Goal: Information Seeking & Learning: Compare options

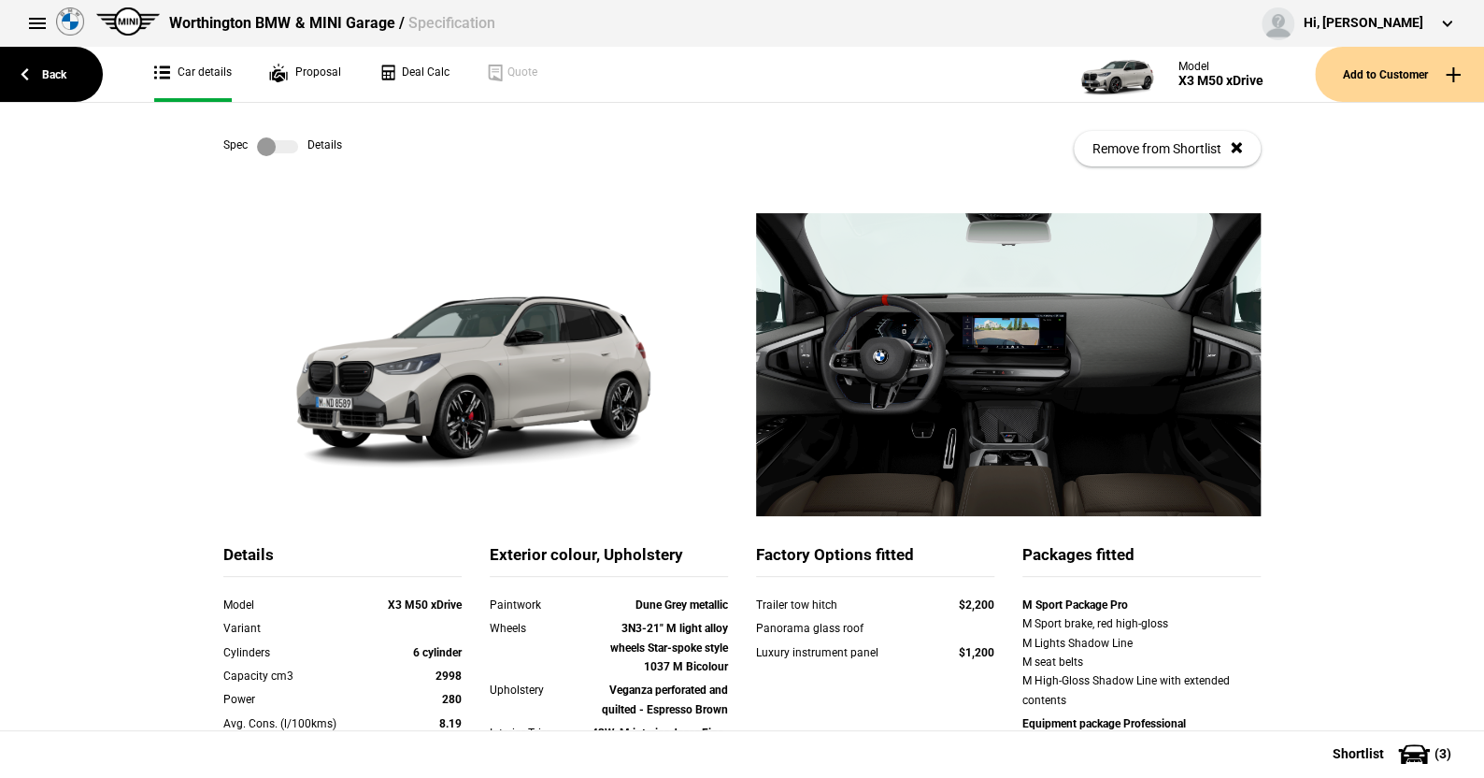
scroll to position [93, 0]
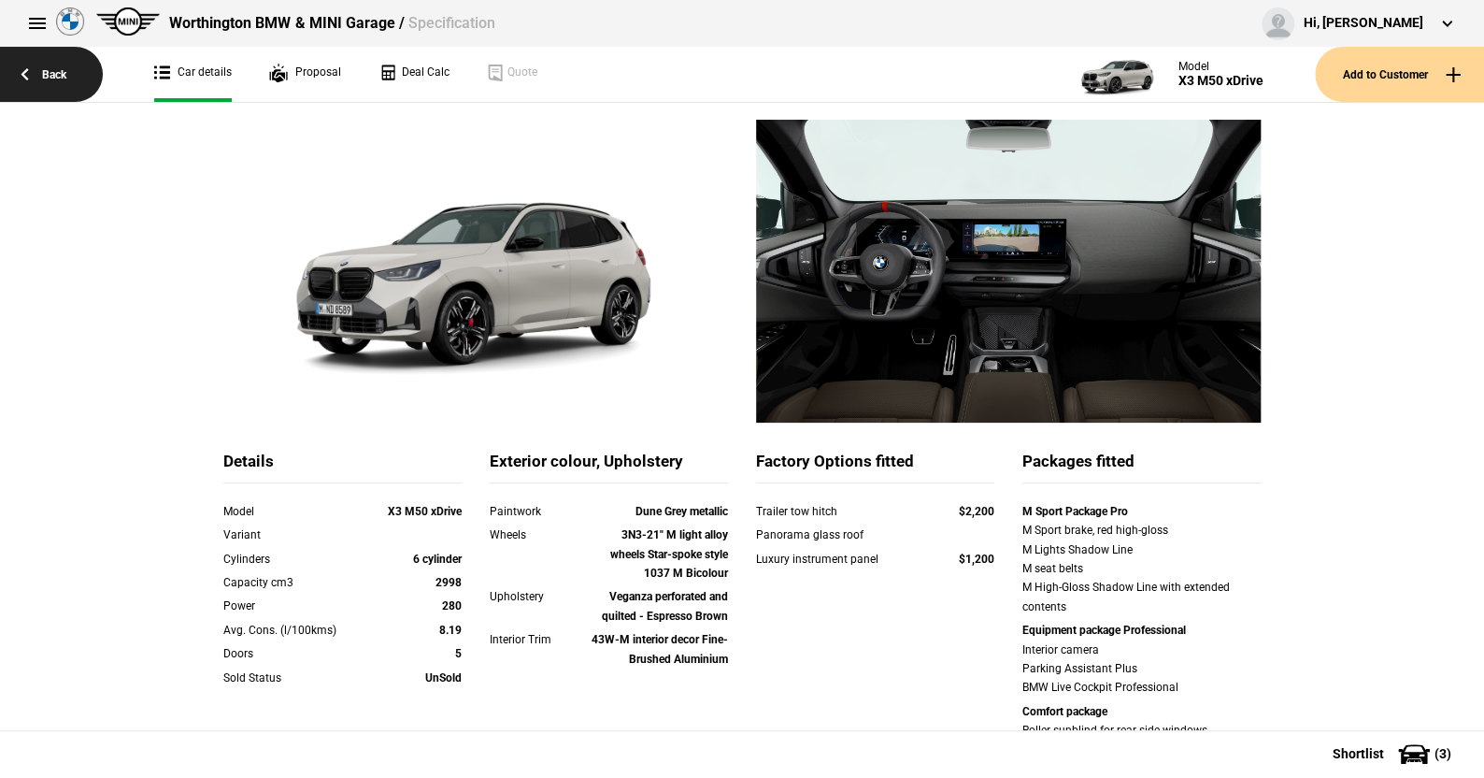
click at [57, 62] on link "Back" at bounding box center [51, 74] width 103 height 55
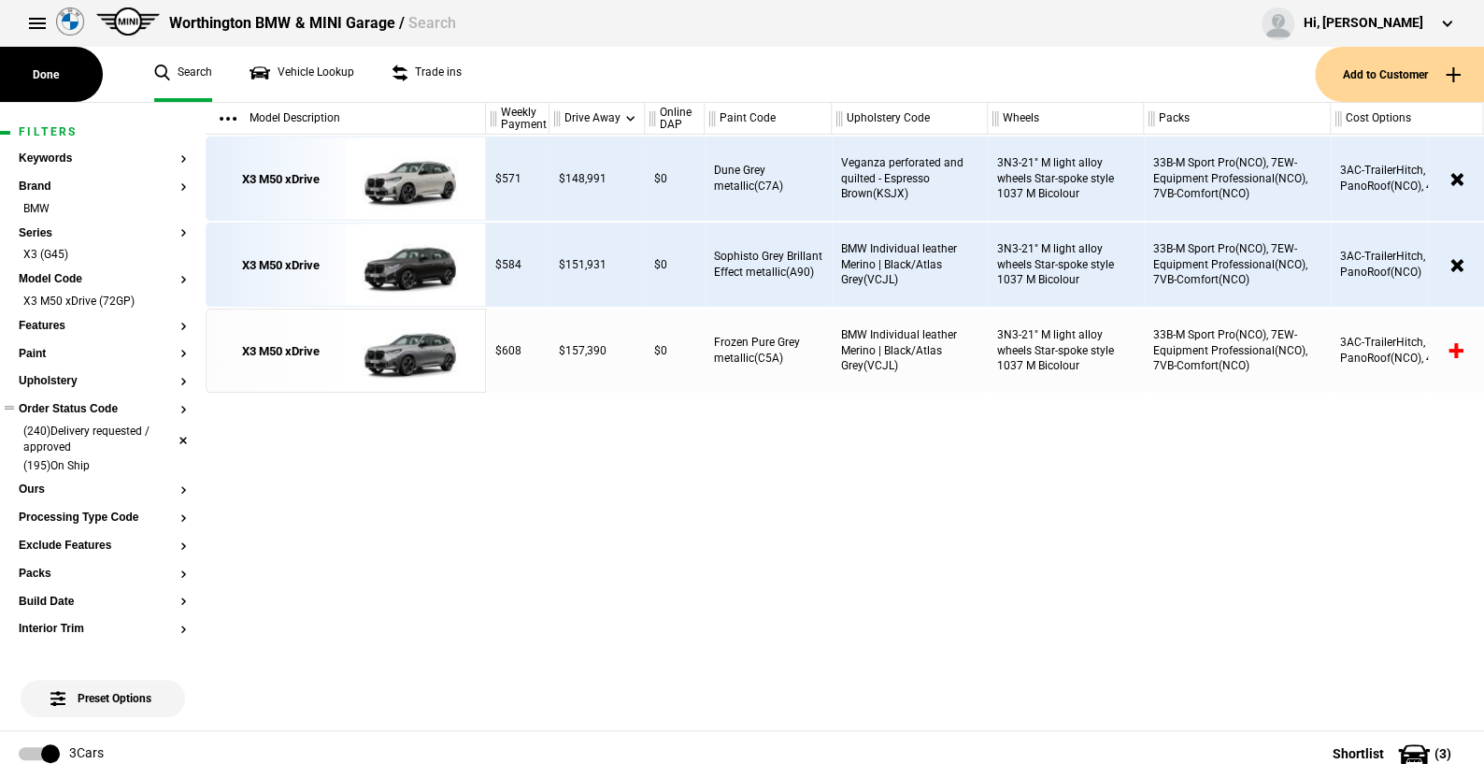
click at [164, 436] on li "(240)Delivery requested / approved" at bounding box center [103, 440] width 168 height 35
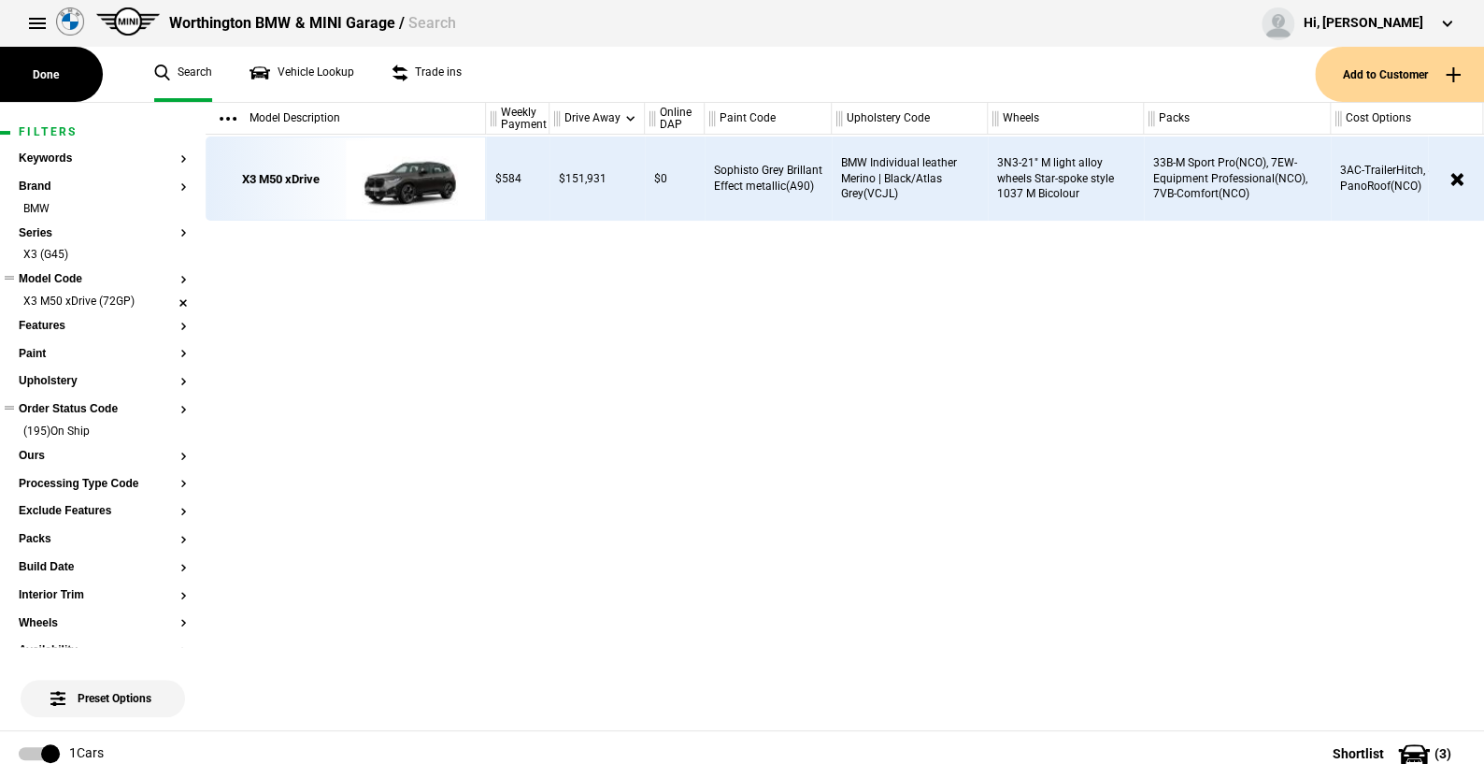
click at [169, 298] on li "X3 M50 xDrive (72GP)" at bounding box center [103, 302] width 168 height 19
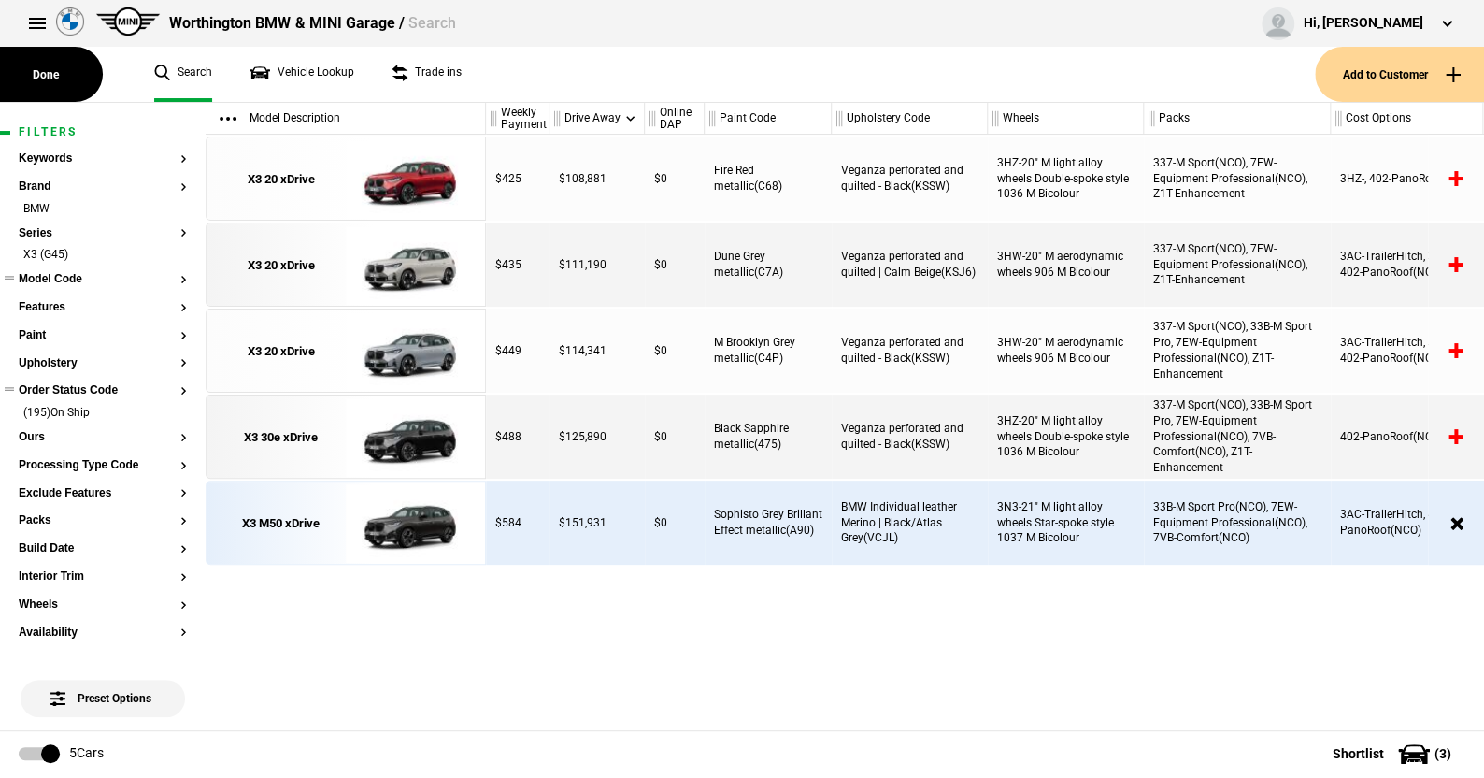
click at [175, 250] on article "Filters Keywords Brand BMW Series X3 (G45) Model Code Features Paint Upholstery…" at bounding box center [103, 717] width 206 height 1228
click at [165, 408] on li "(195)On Ship" at bounding box center [103, 414] width 168 height 19
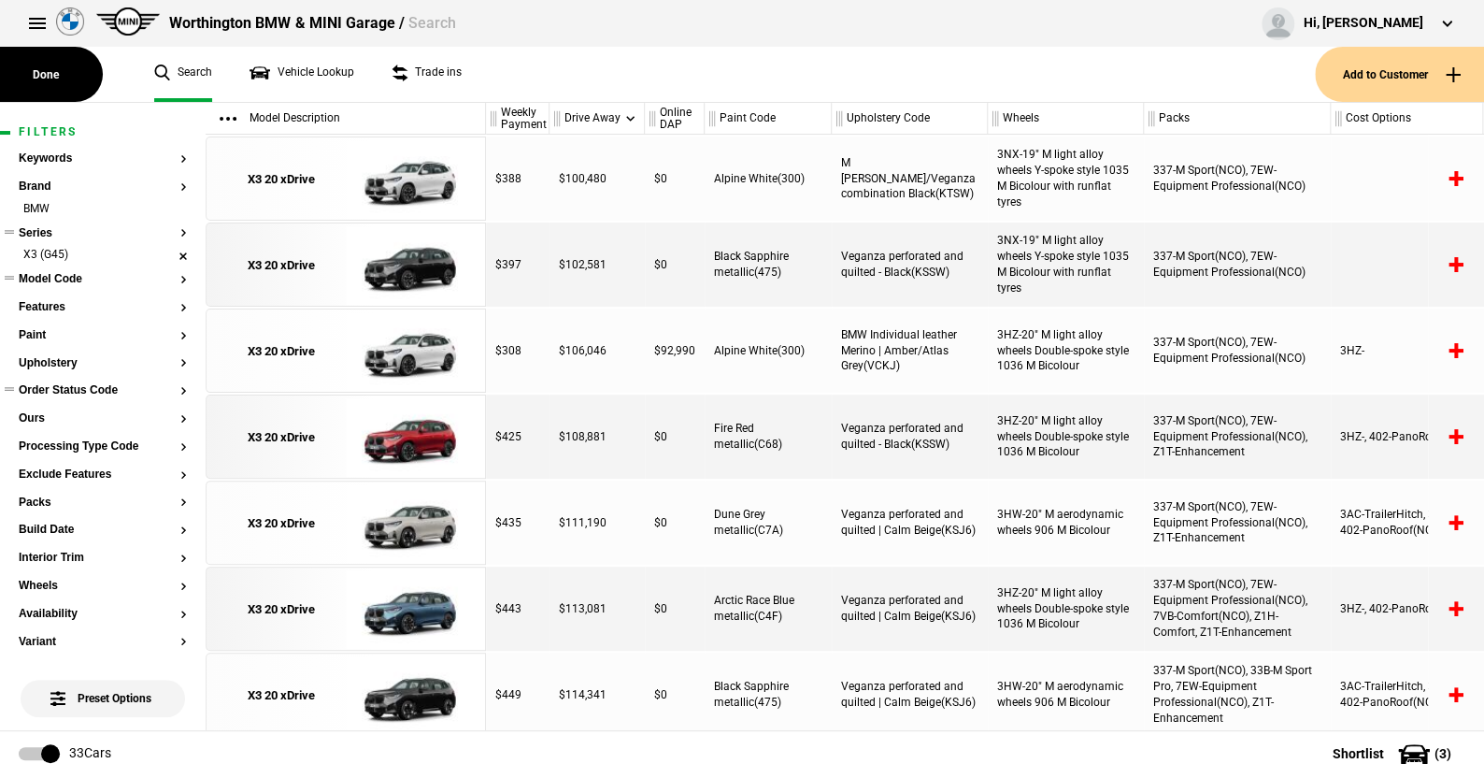
click at [168, 255] on li "X3 (G45)" at bounding box center [103, 256] width 168 height 19
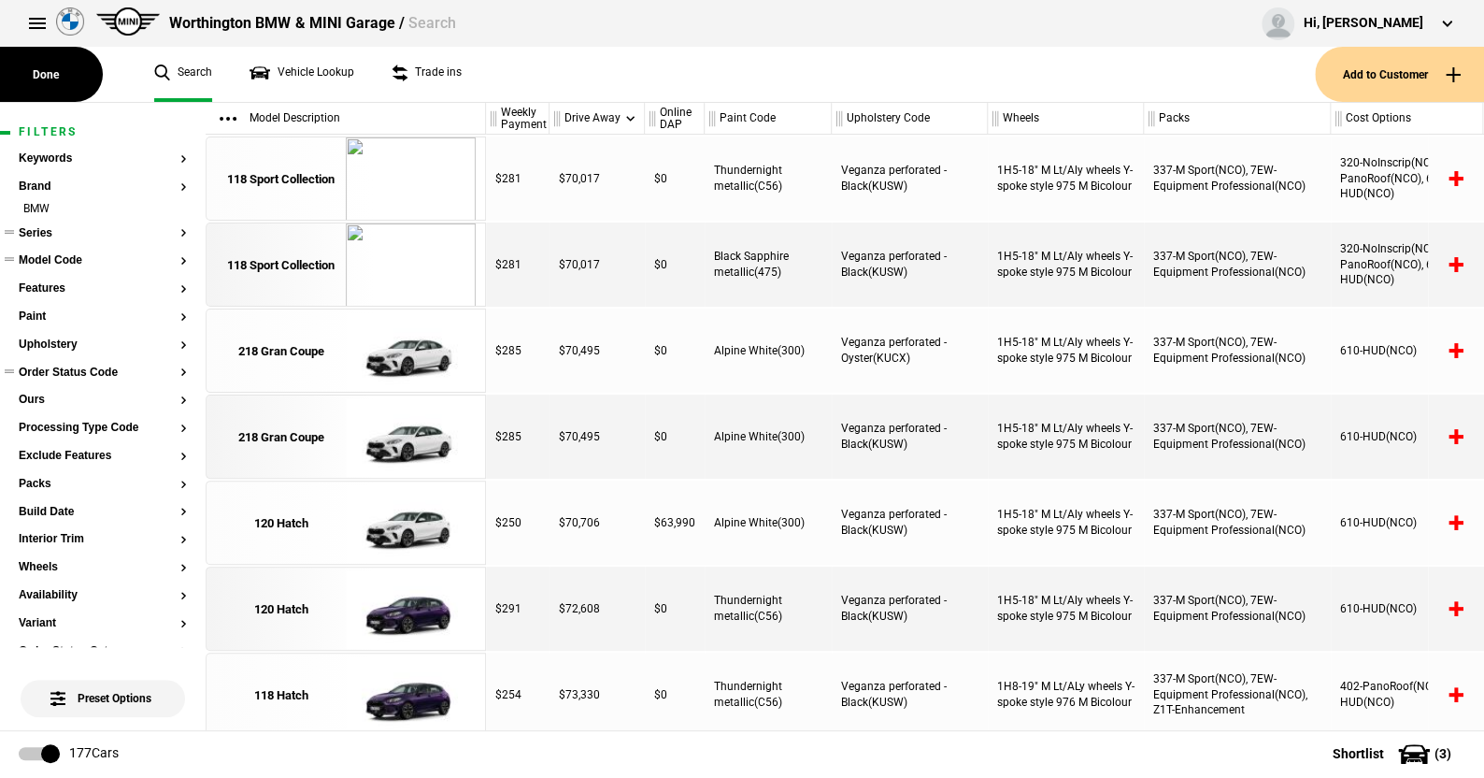
click at [47, 228] on button "Series" at bounding box center [103, 233] width 168 height 13
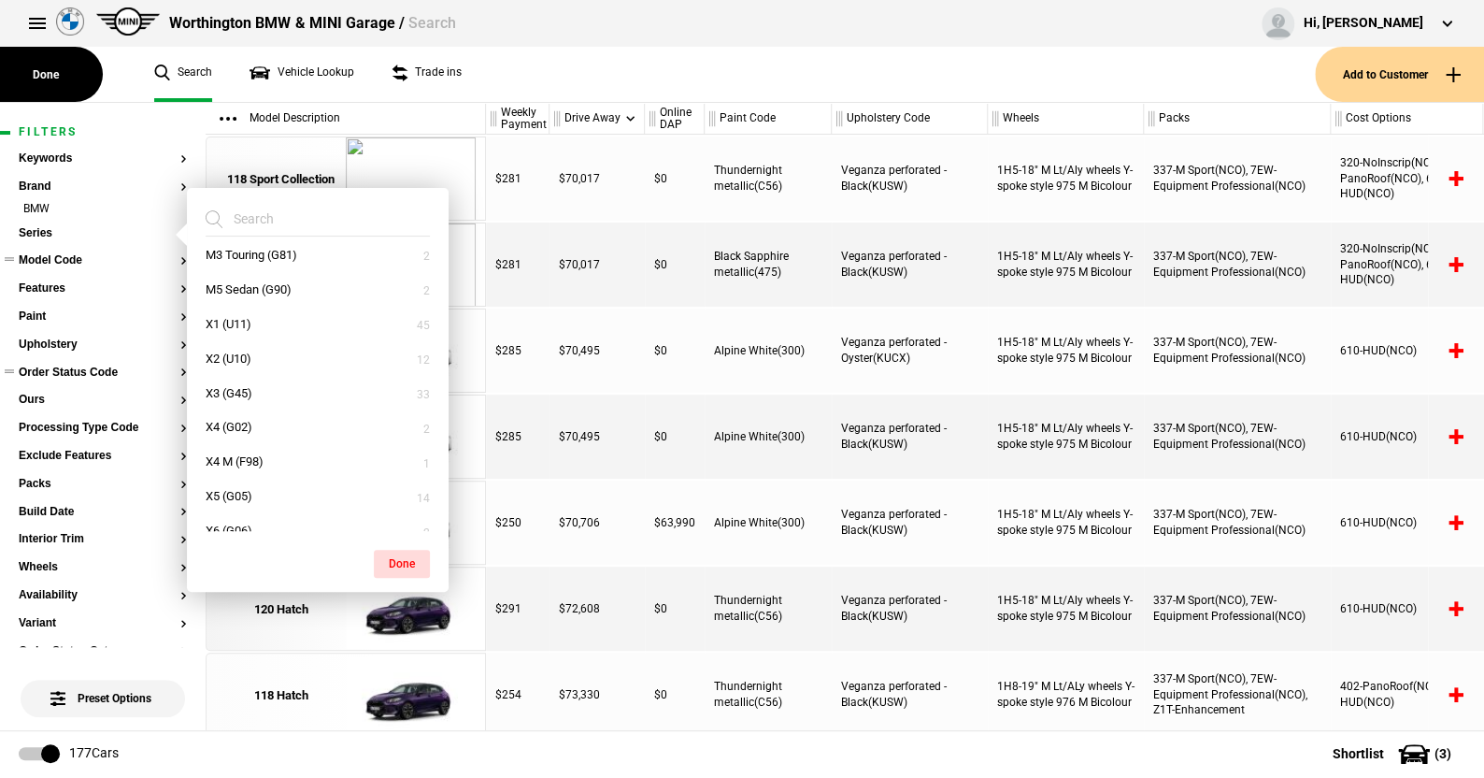
scroll to position [466, 0]
click at [230, 277] on button "X1 (U11)" at bounding box center [318, 284] width 262 height 35
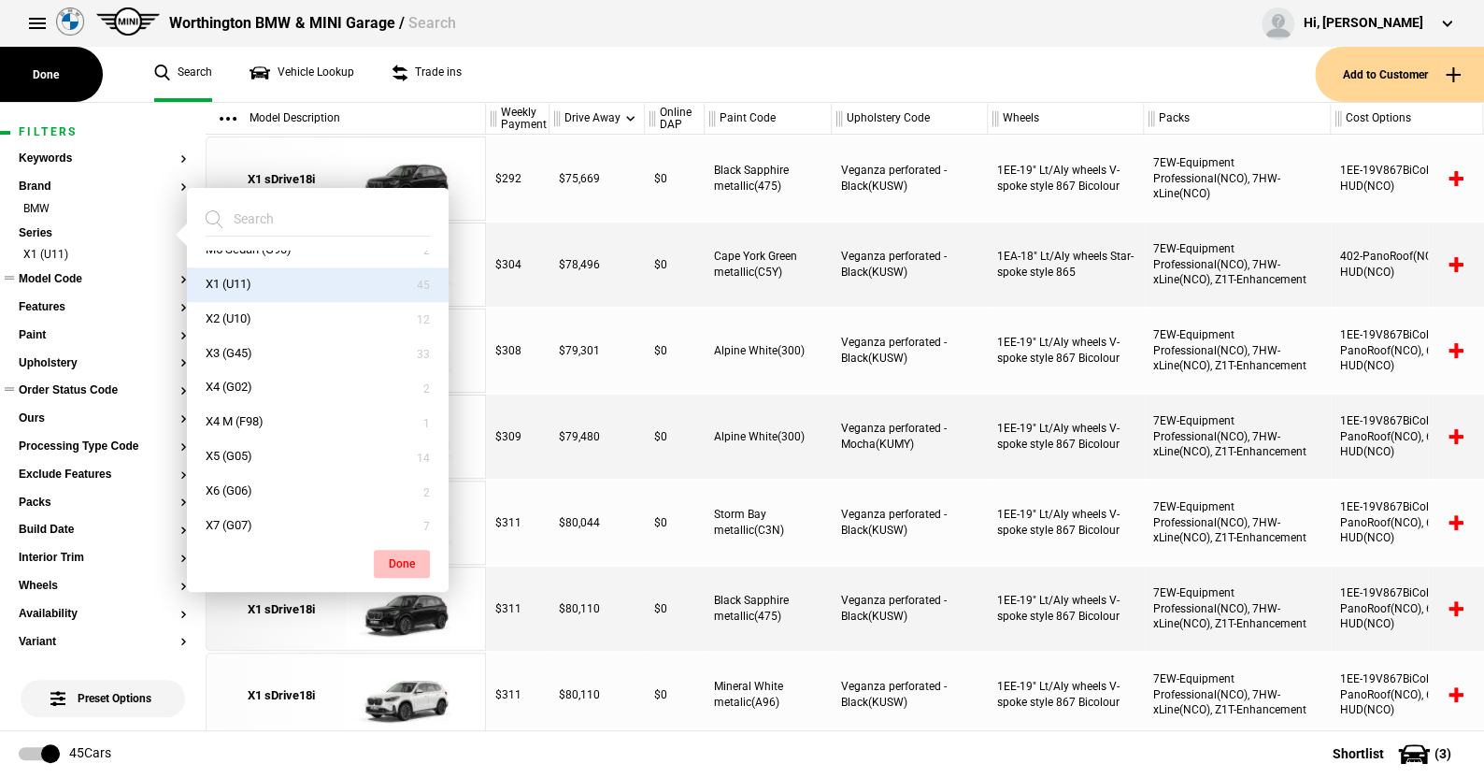
click at [398, 562] on button "Done" at bounding box center [402, 563] width 56 height 28
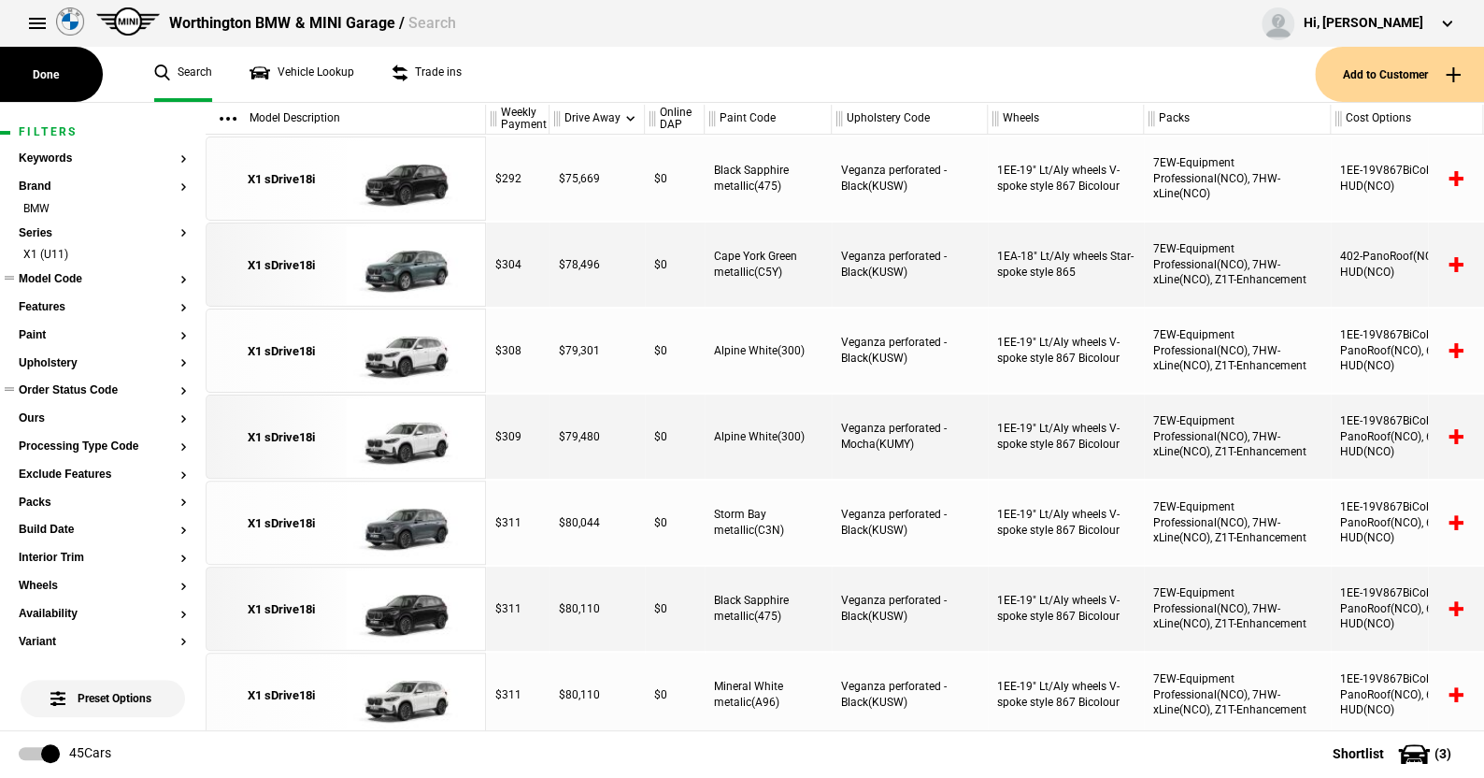
click at [63, 276] on button "Model Code" at bounding box center [103, 279] width 168 height 13
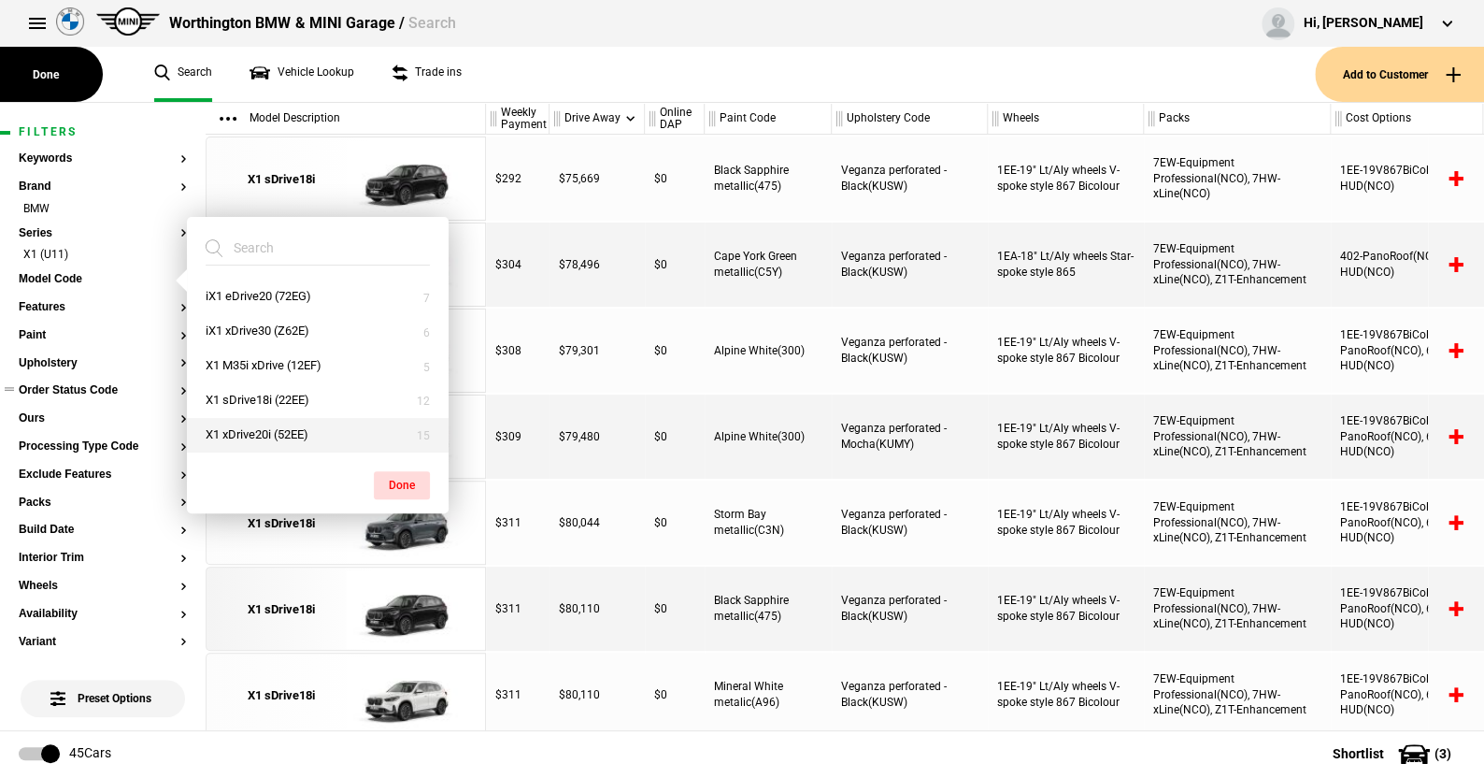
click at [239, 430] on button "X1 xDrive20i (52EE)" at bounding box center [318, 435] width 262 height 35
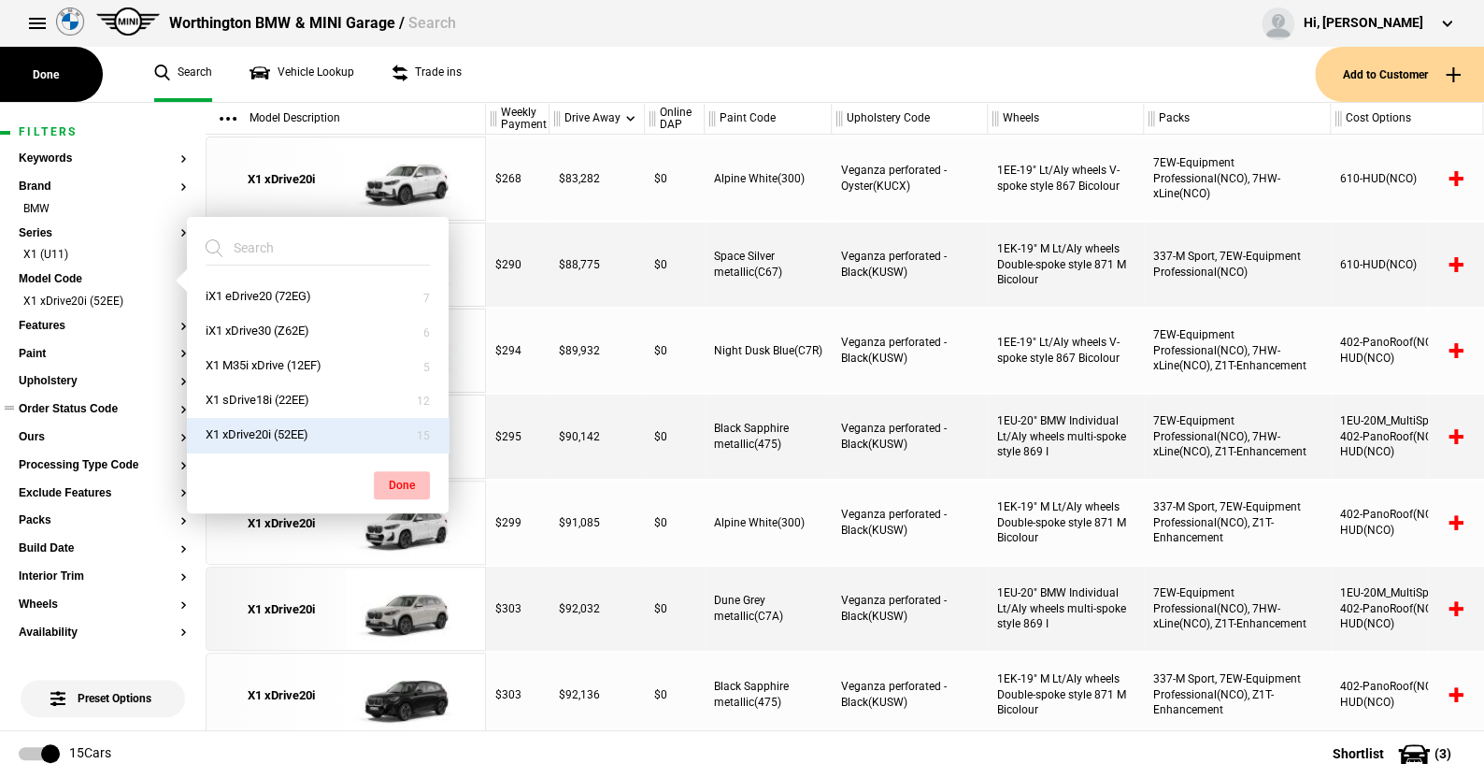
drag, startPoint x: 398, startPoint y: 482, endPoint x: 108, endPoint y: 338, distance: 323.5
click at [397, 481] on button "Done" at bounding box center [402, 485] width 56 height 28
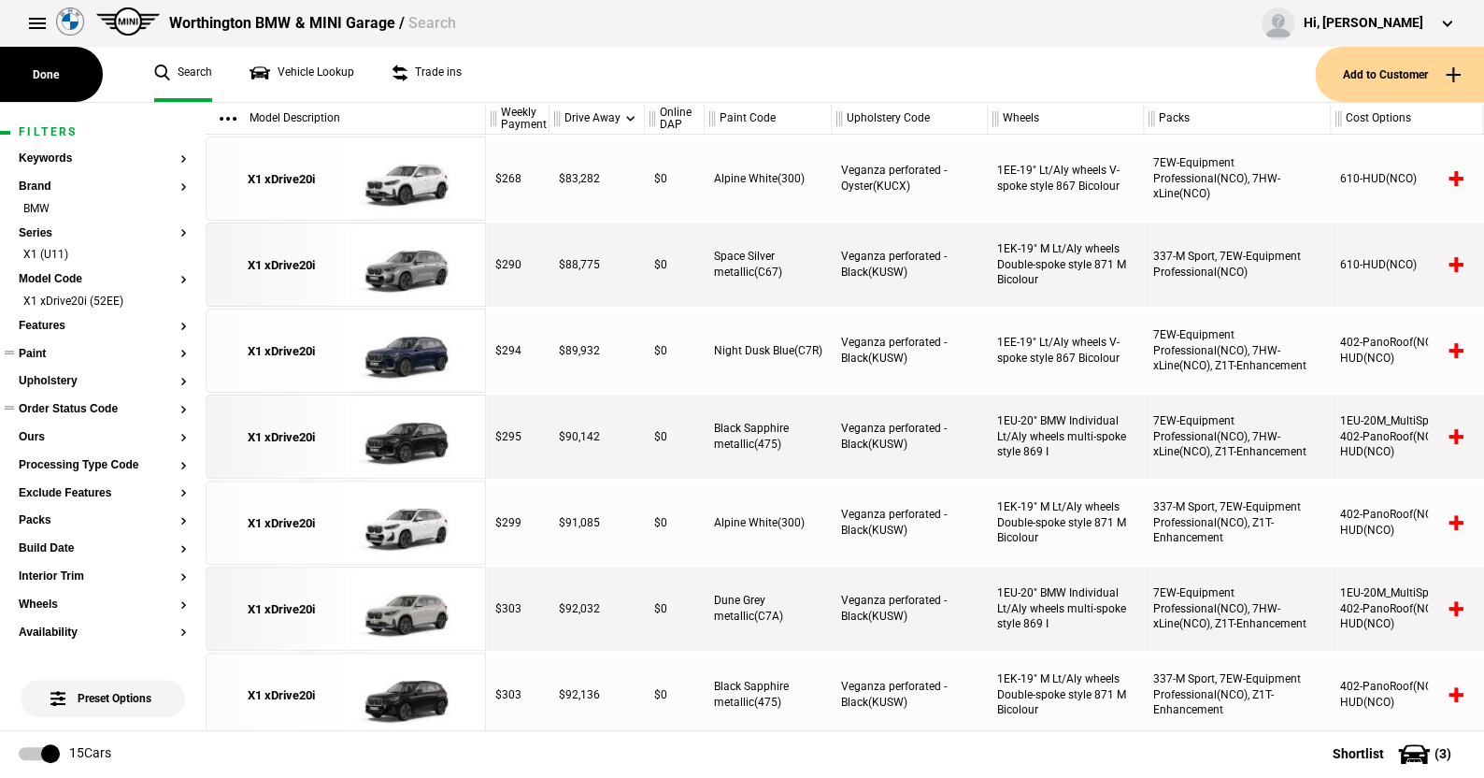
click at [35, 355] on button "Paint" at bounding box center [103, 354] width 168 height 13
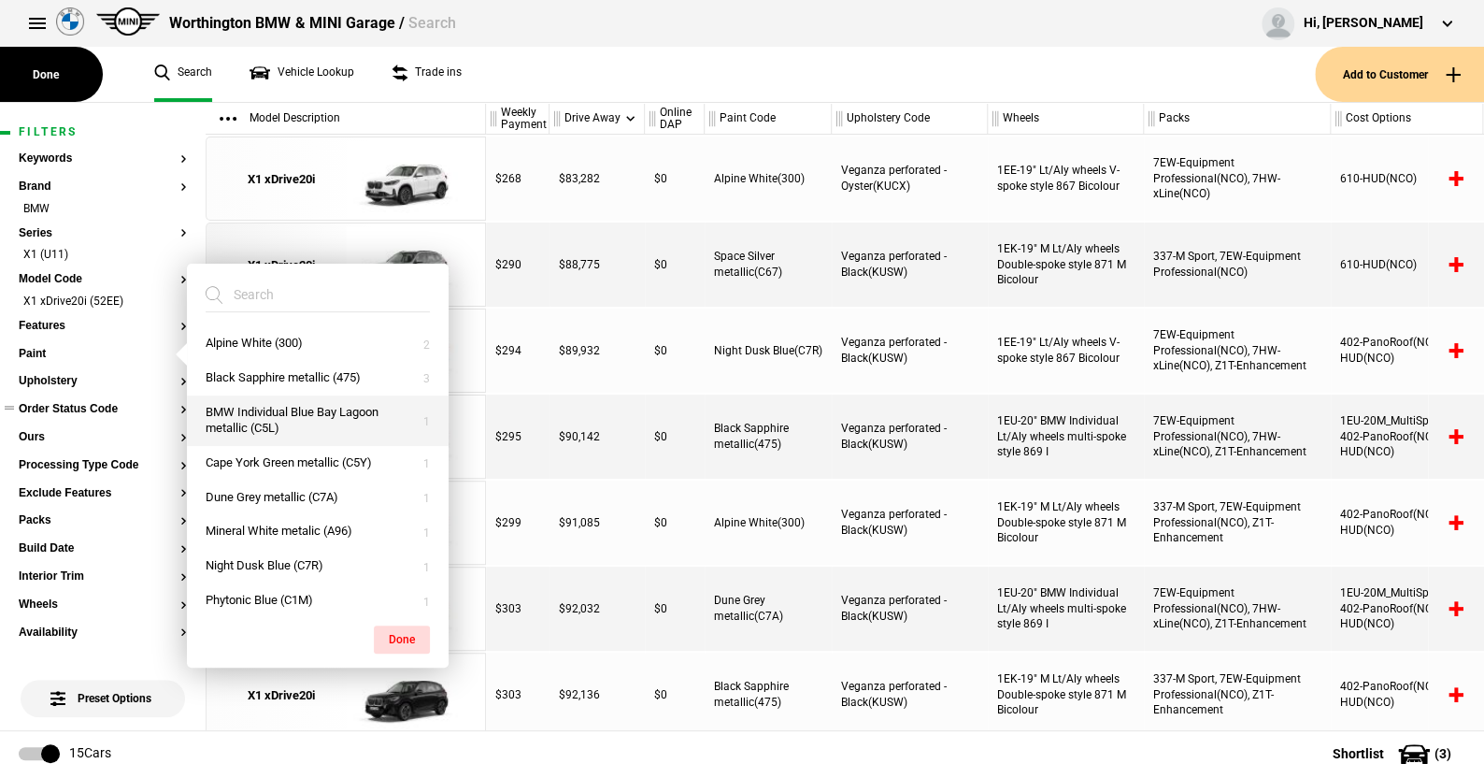
scroll to position [93, 0]
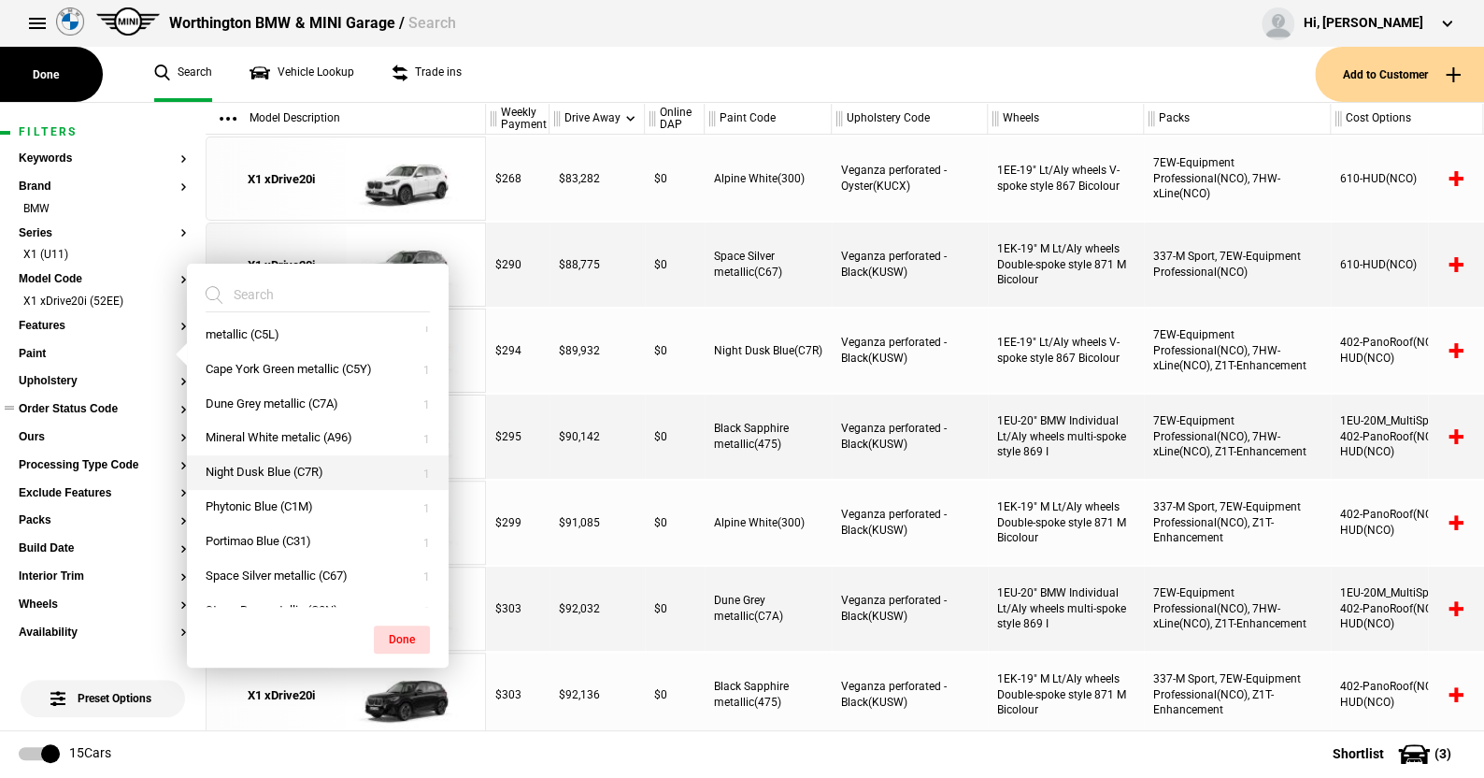
click at [263, 469] on button "Night Dusk Blue (C7R)" at bounding box center [318, 472] width 262 height 35
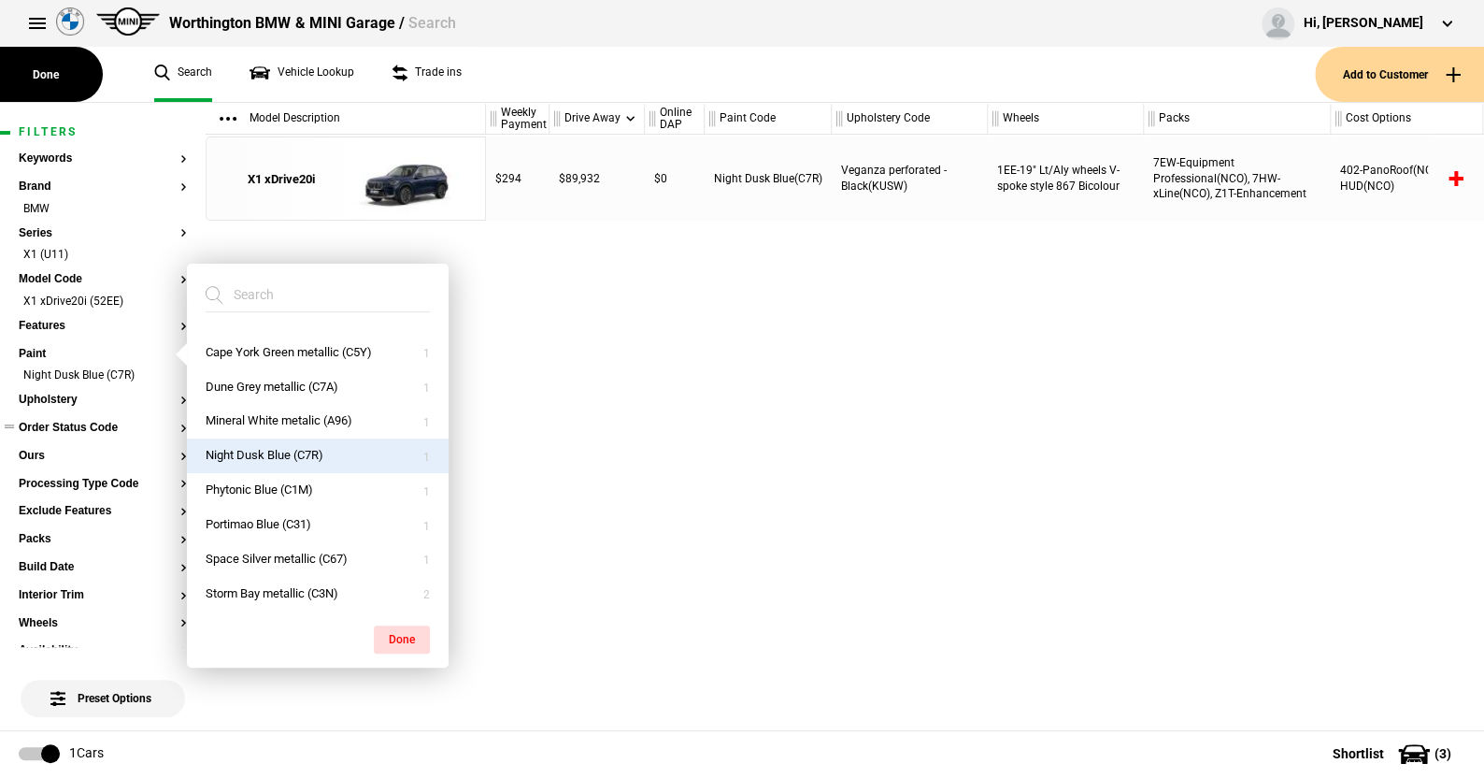
scroll to position [115, 0]
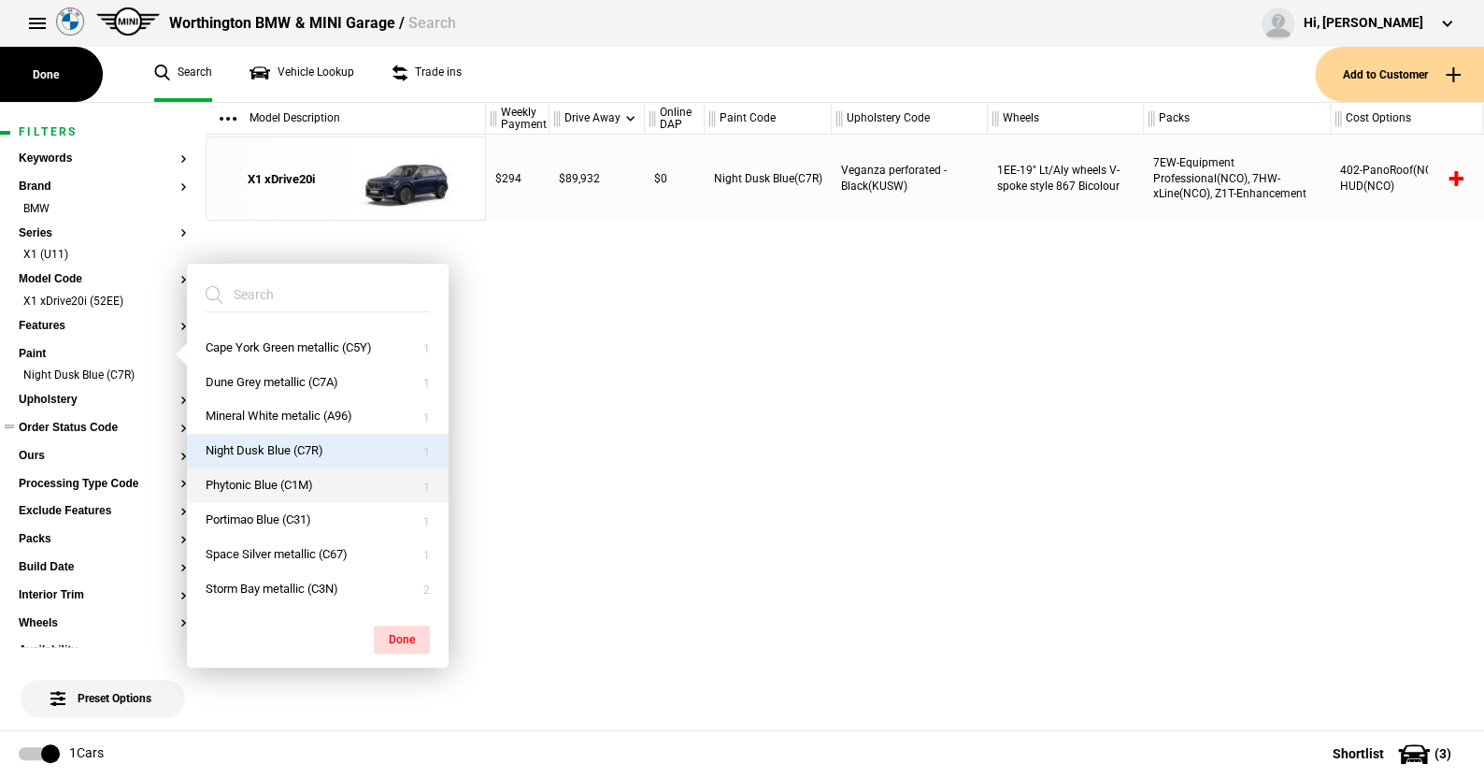
click at [262, 478] on button "Phytonic Blue (C1M)" at bounding box center [318, 485] width 262 height 35
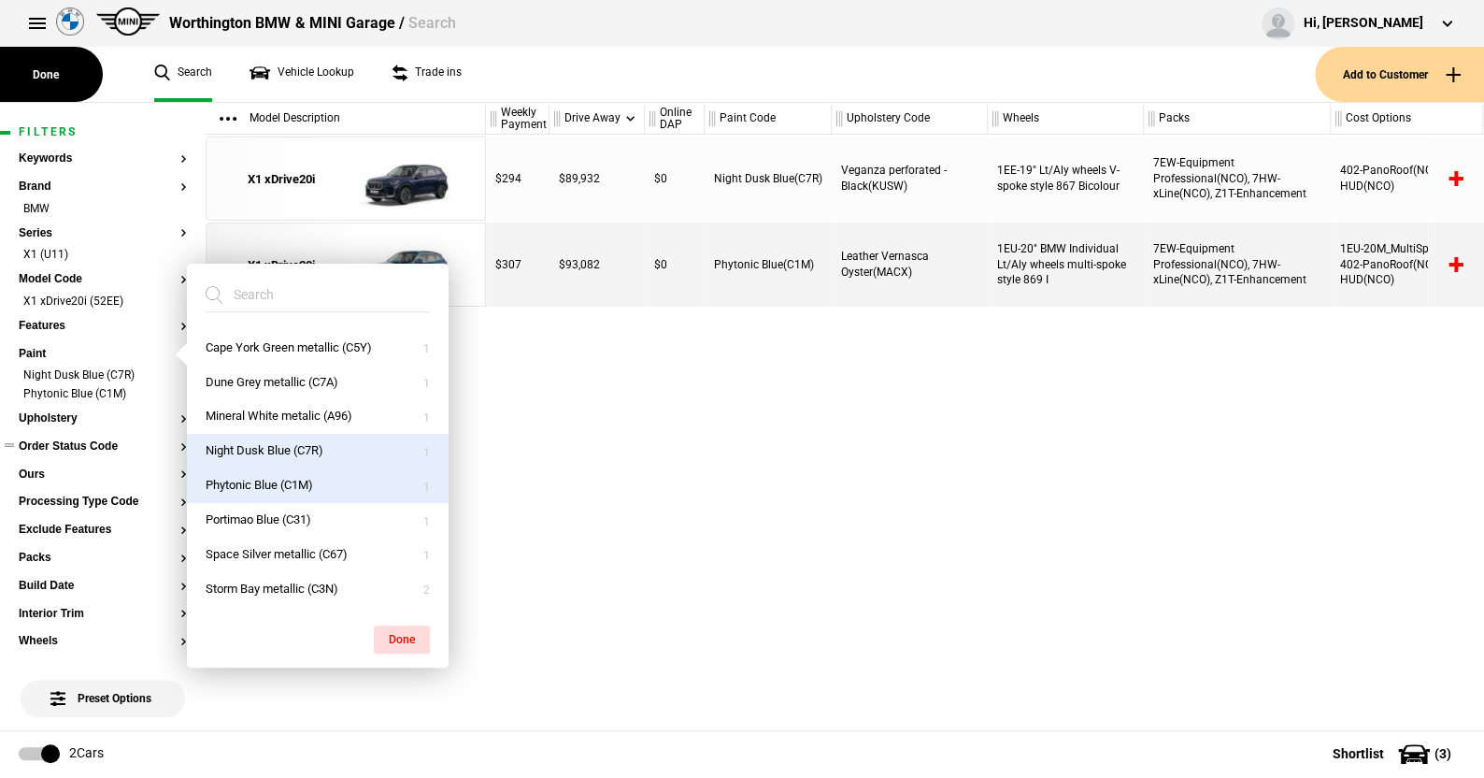
click at [304, 441] on button "Night Dusk Blue (C7R)" at bounding box center [318, 451] width 262 height 35
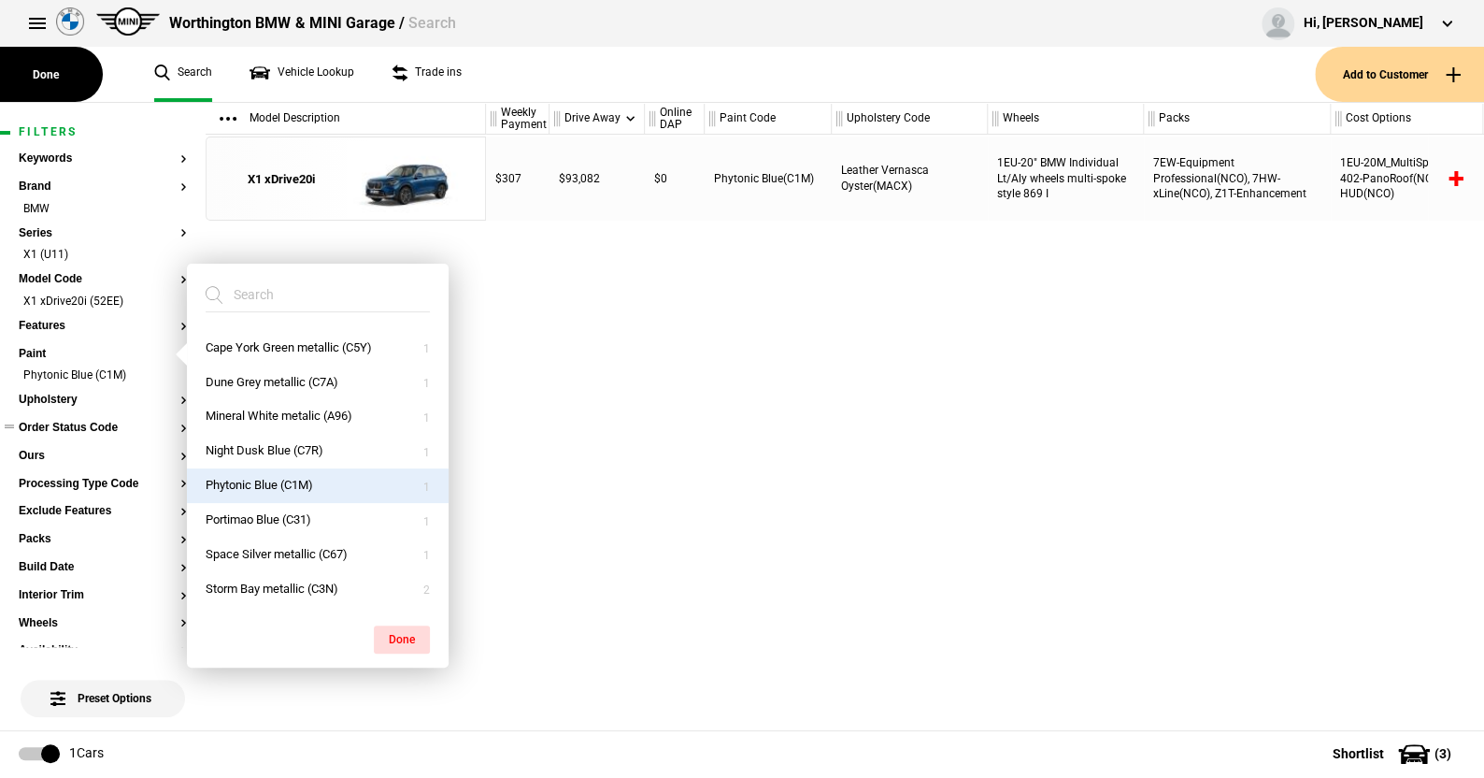
click at [574, 462] on div "$307 $93,082 $0 Phytonic Blue(C1M) Leather Vernasca Oyster(MACX) 1EU-20" BMW In…" at bounding box center [985, 432] width 998 height 595
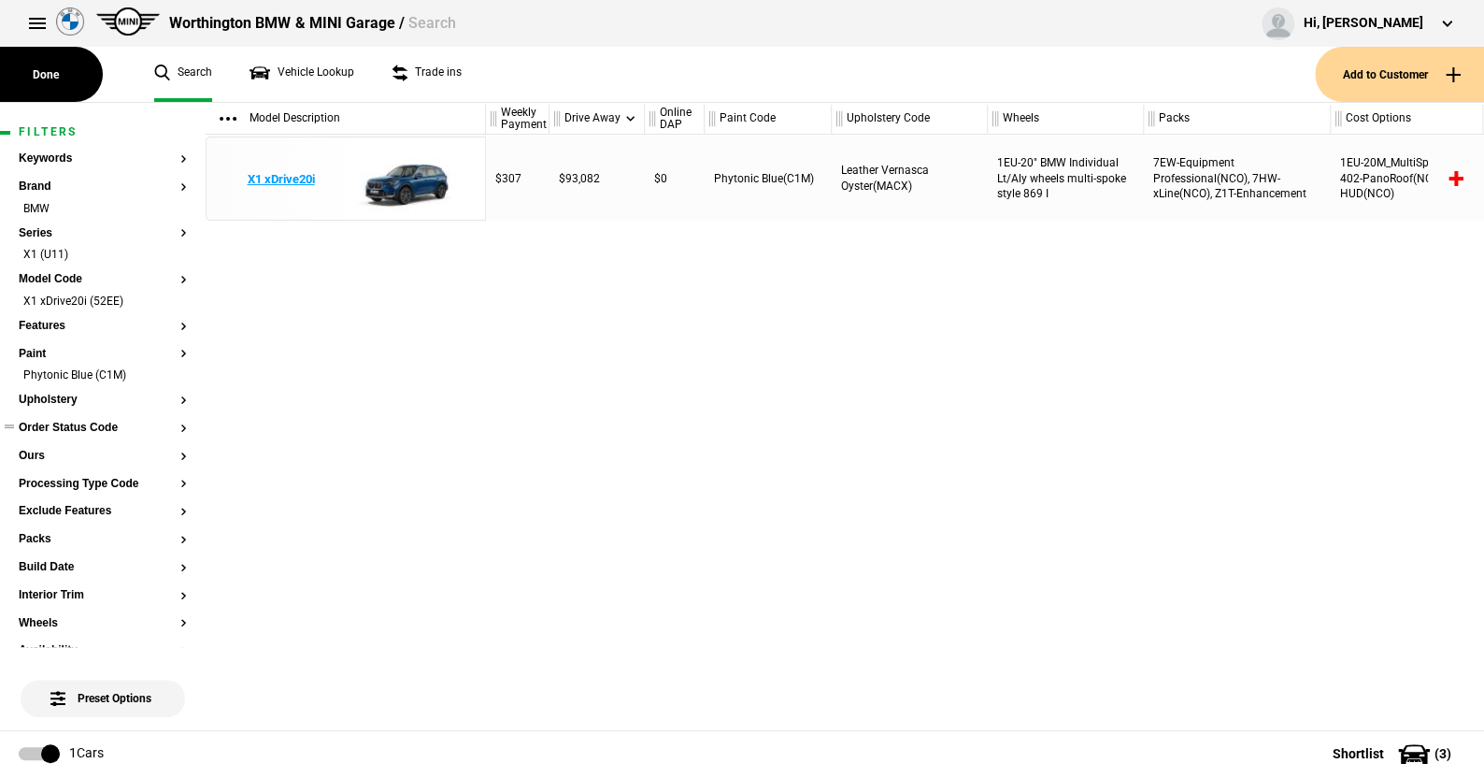
click at [400, 172] on img at bounding box center [411, 179] width 130 height 84
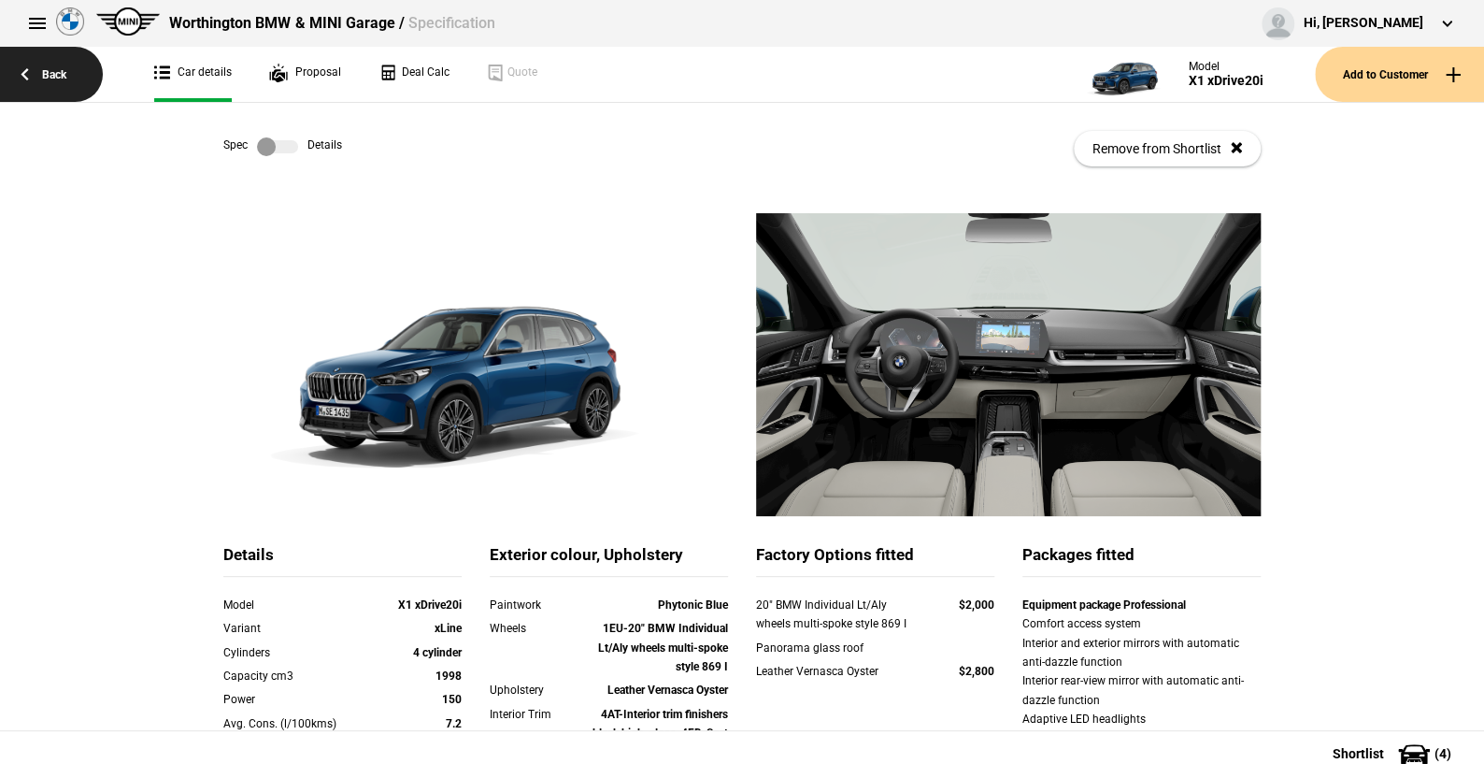
click at [61, 74] on link "Back" at bounding box center [51, 74] width 103 height 55
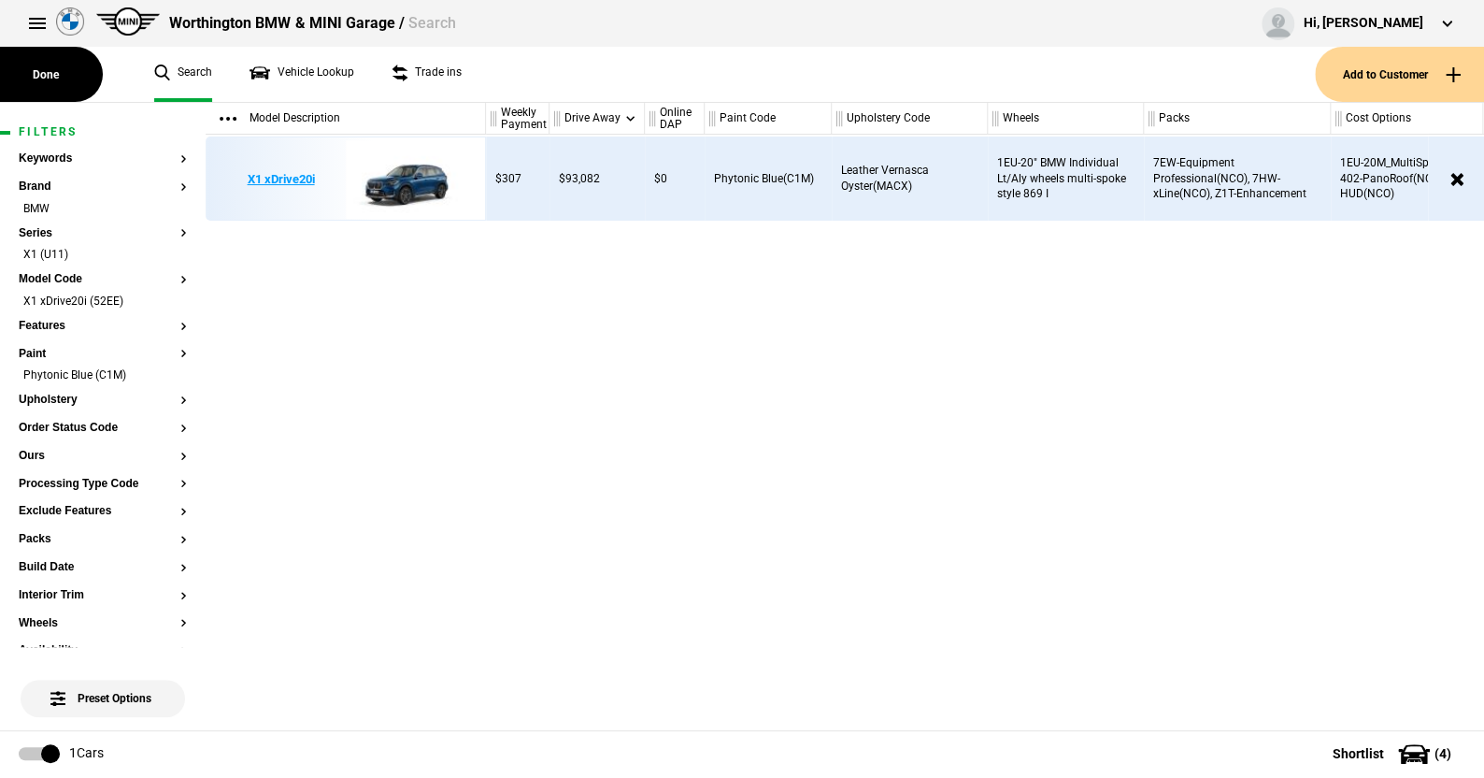
click at [404, 175] on img at bounding box center [411, 179] width 130 height 84
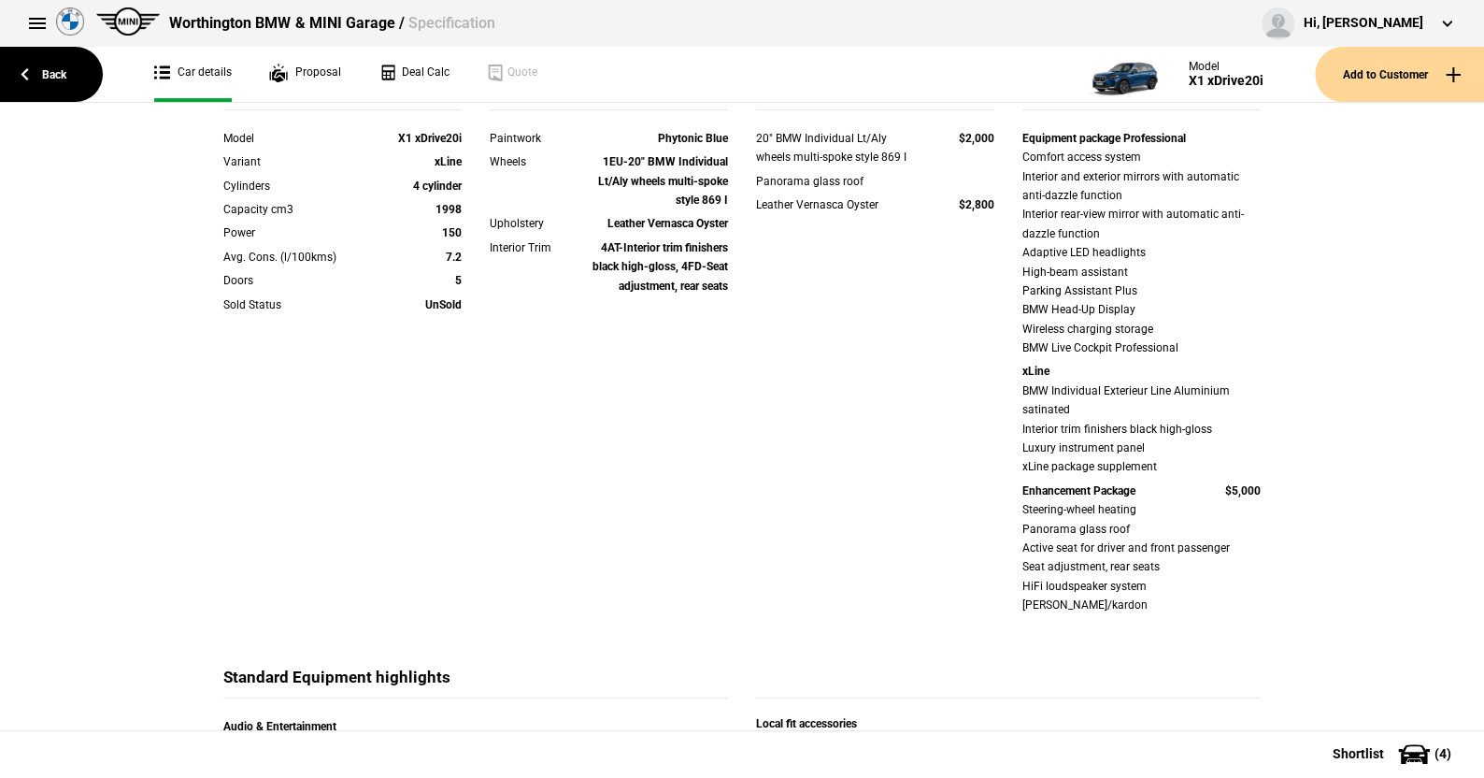
scroll to position [93, 0]
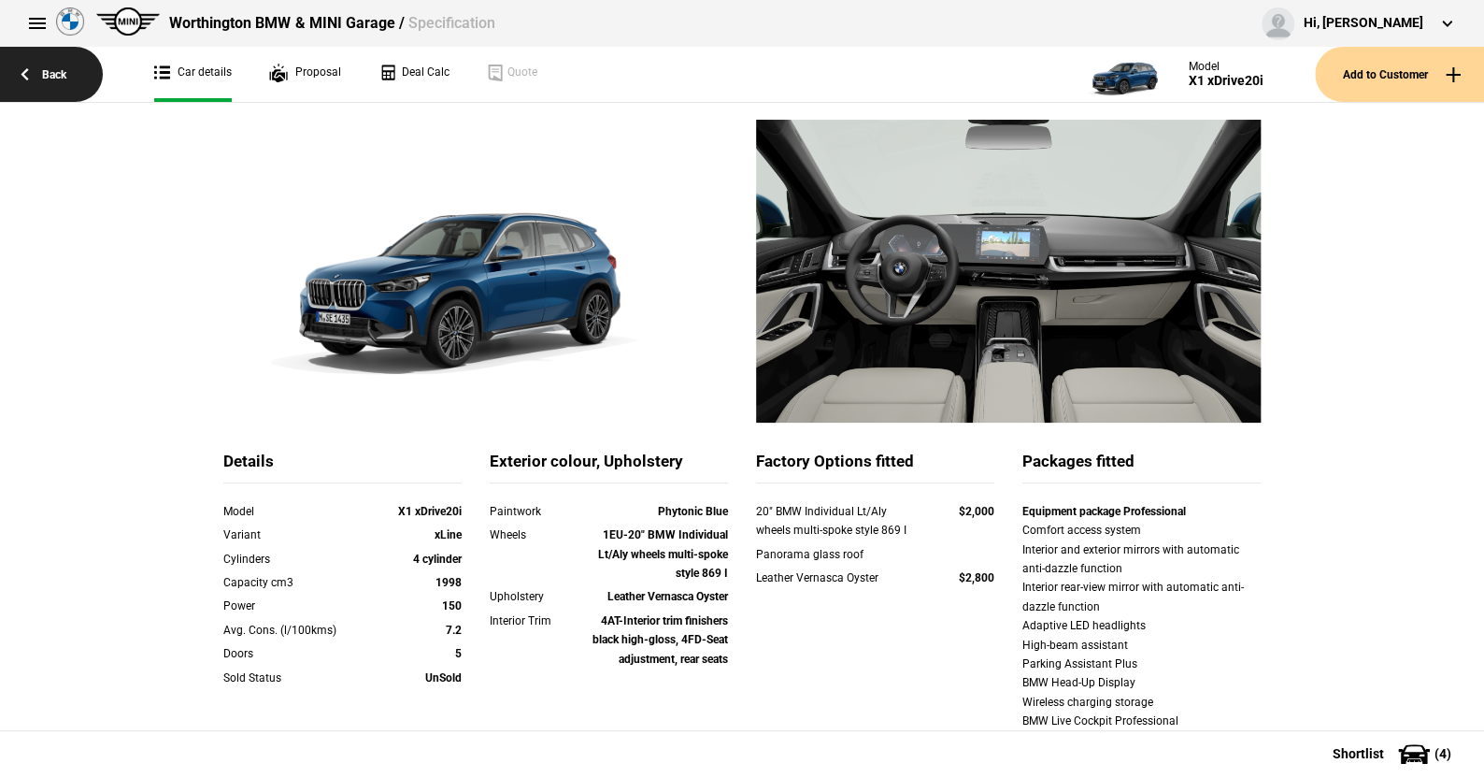
click at [53, 66] on link "Back" at bounding box center [51, 74] width 103 height 55
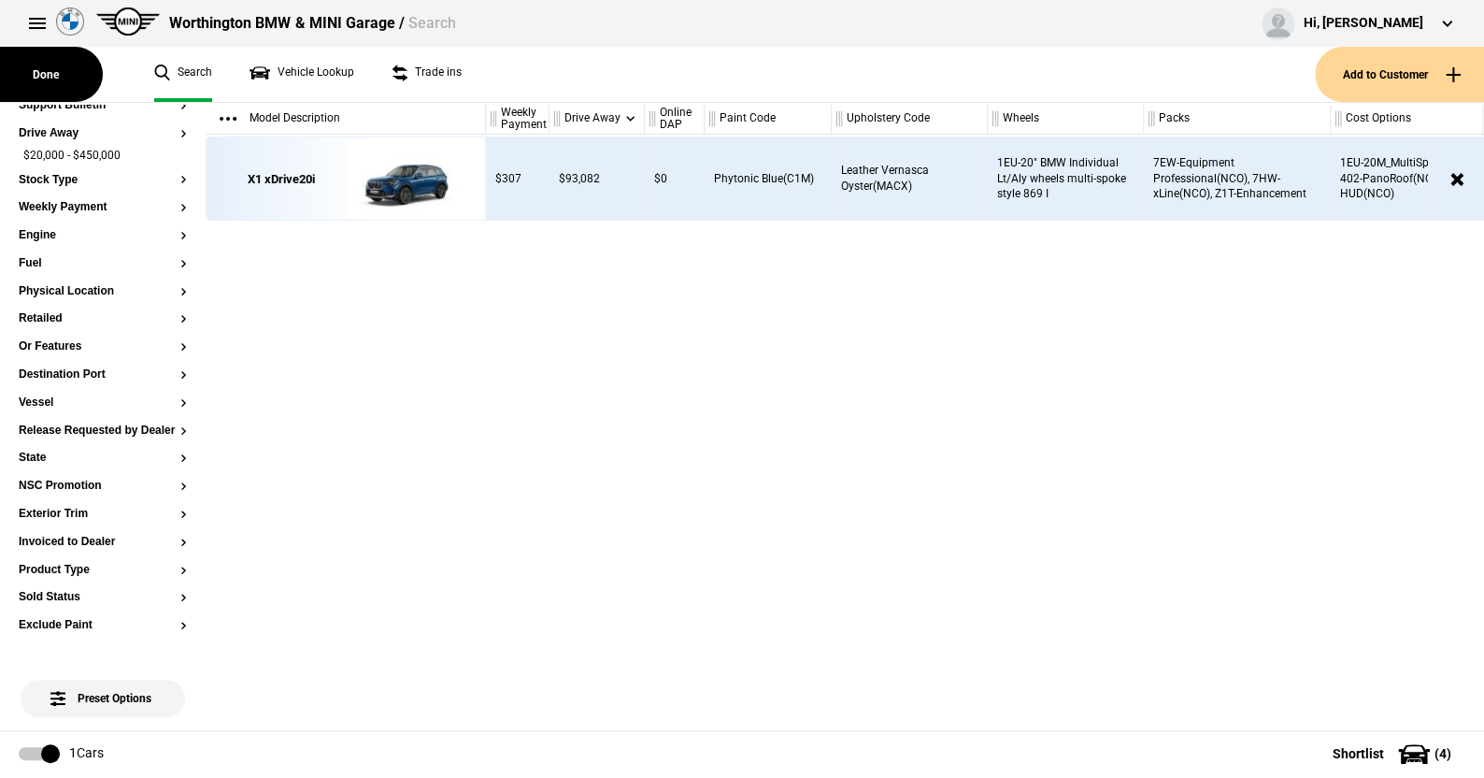
scroll to position [153, 0]
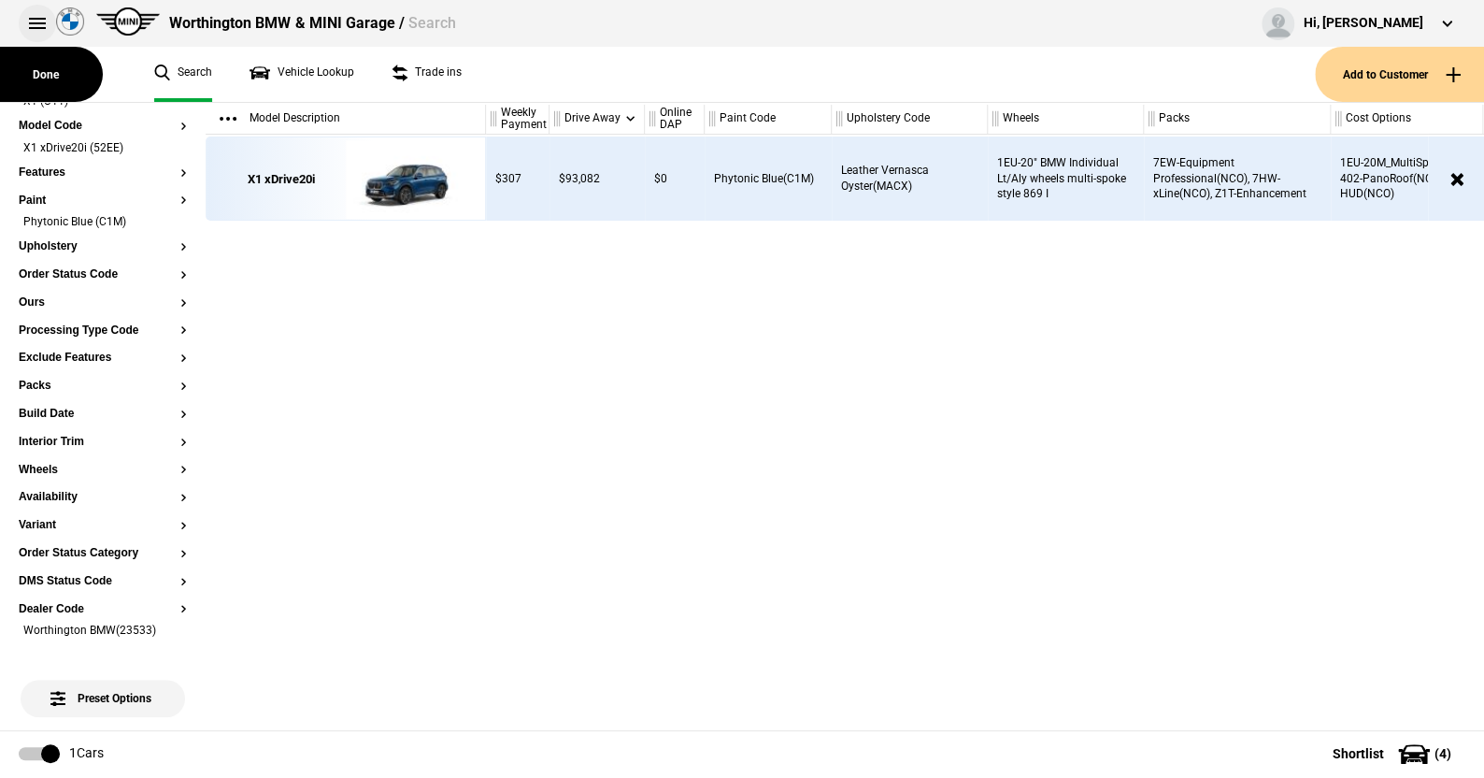
click at [31, 21] on button at bounding box center [37, 23] width 37 height 37
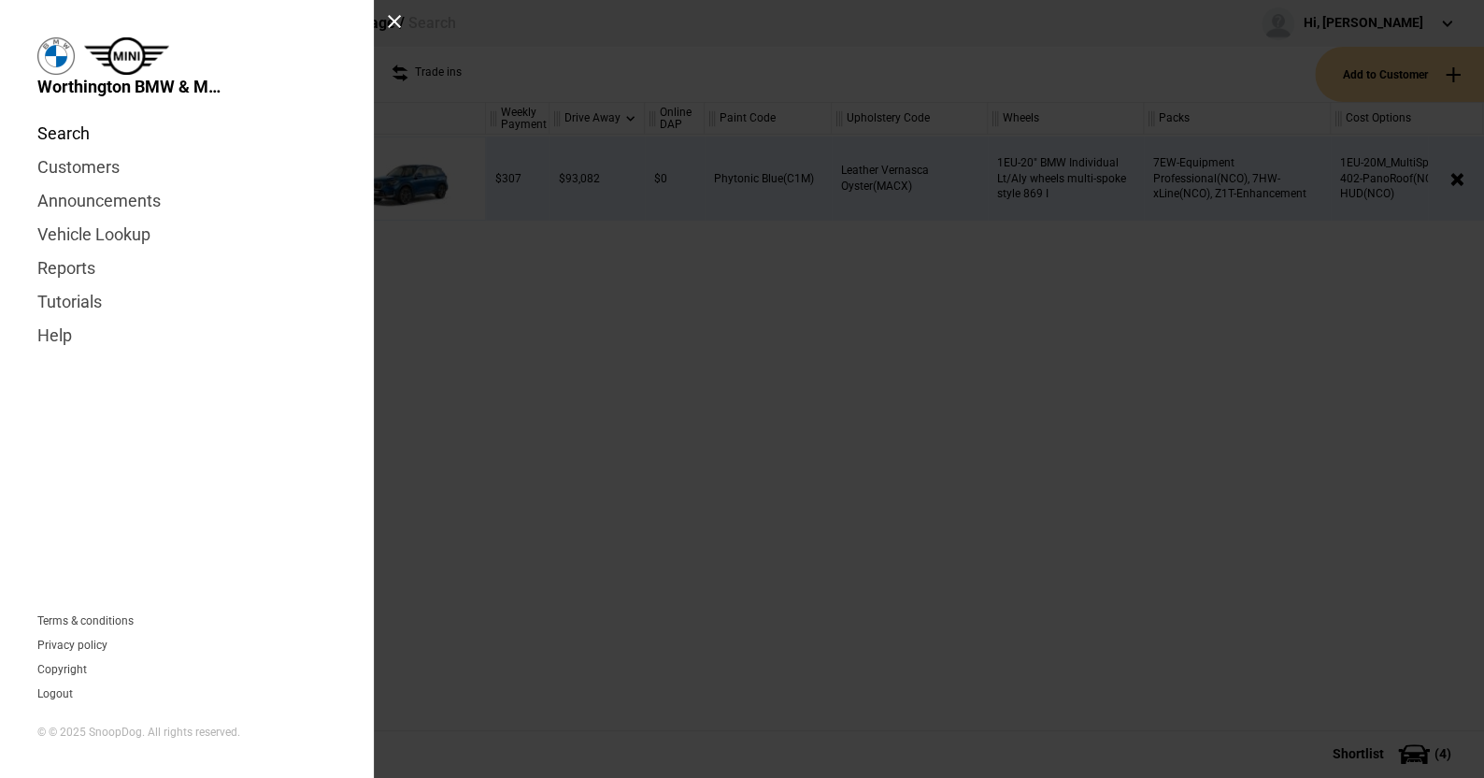
click at [67, 125] on link "Search" at bounding box center [186, 134] width 299 height 34
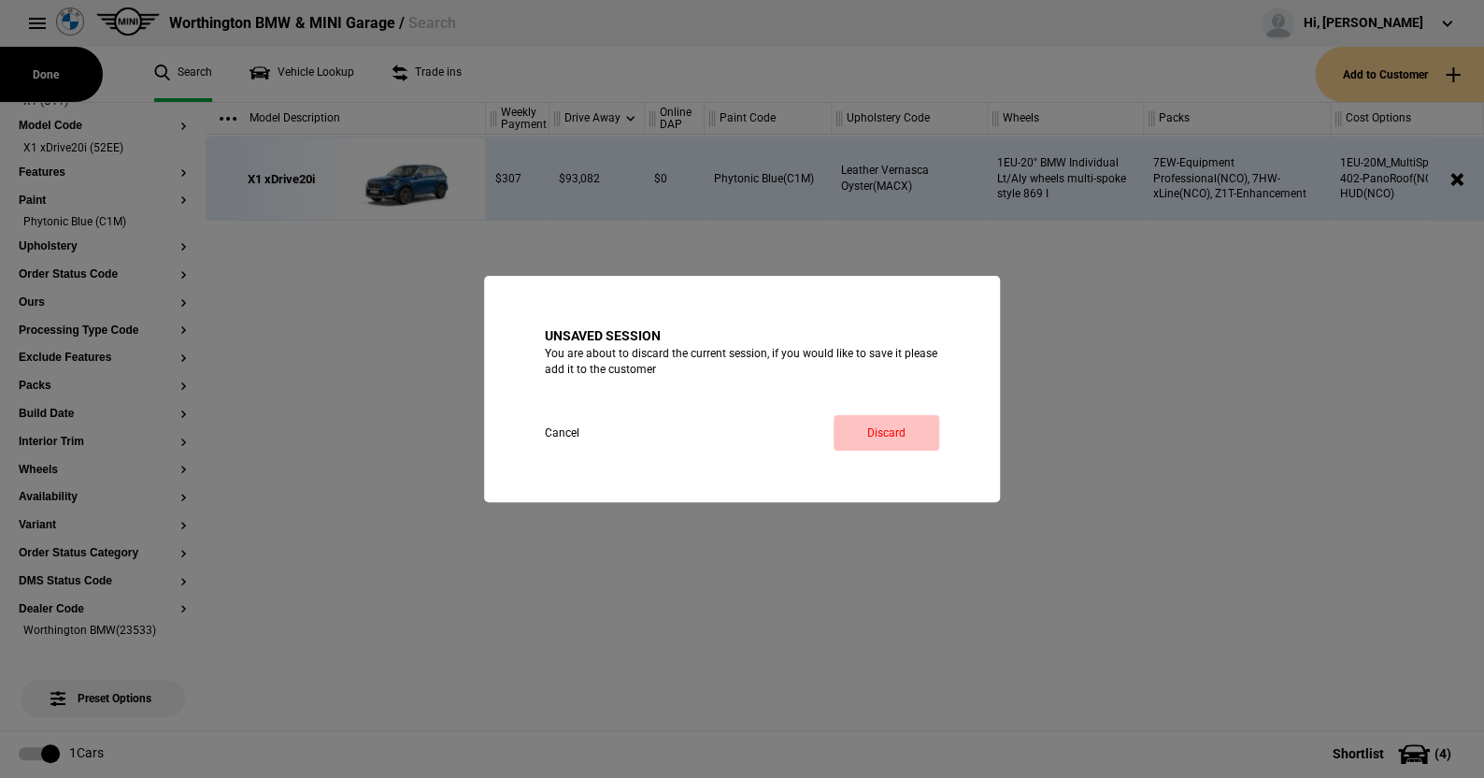
click at [877, 428] on link "Discard" at bounding box center [887, 433] width 106 height 36
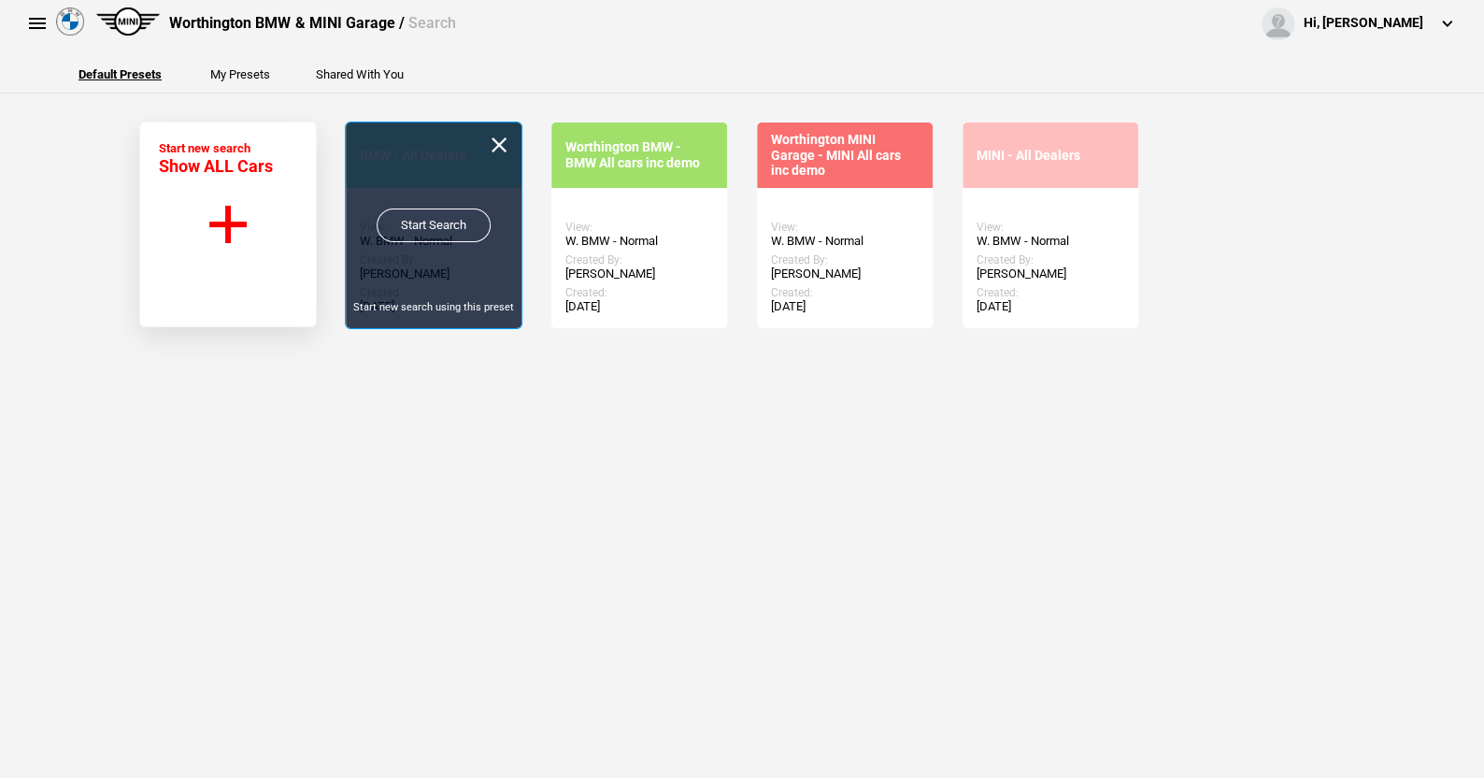
click at [429, 224] on link "Start Search" at bounding box center [434, 225] width 114 height 34
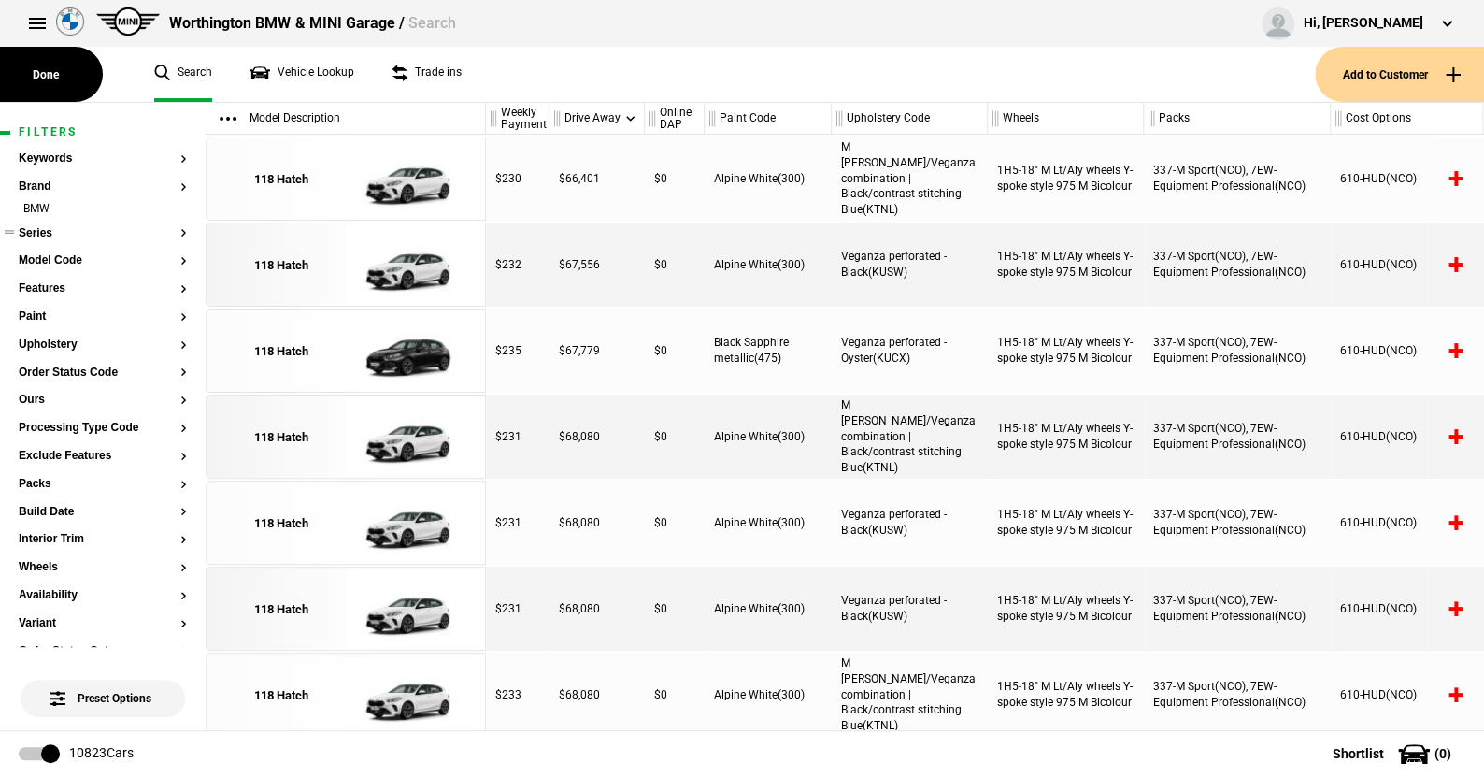
click at [36, 227] on button "Series" at bounding box center [103, 233] width 168 height 13
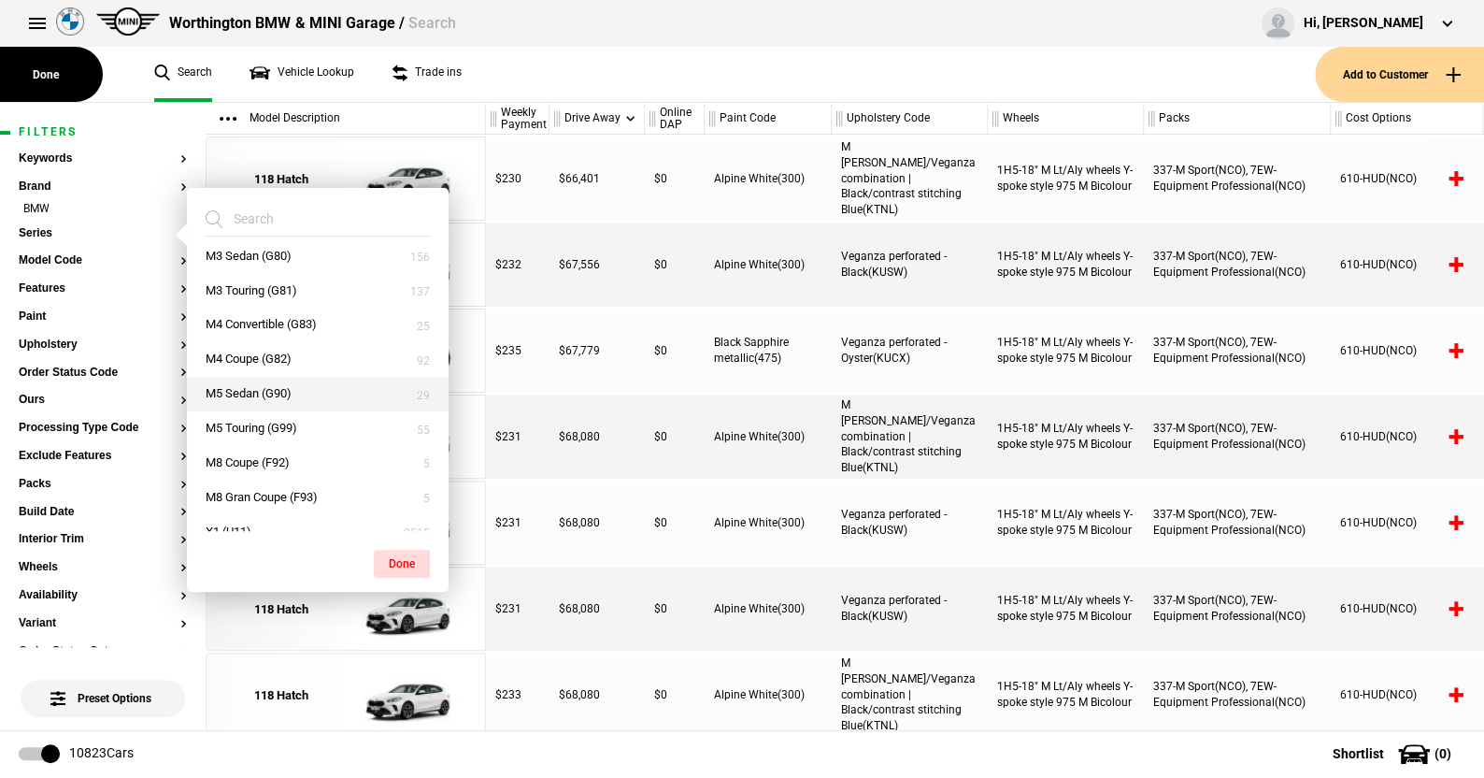
scroll to position [654, 0]
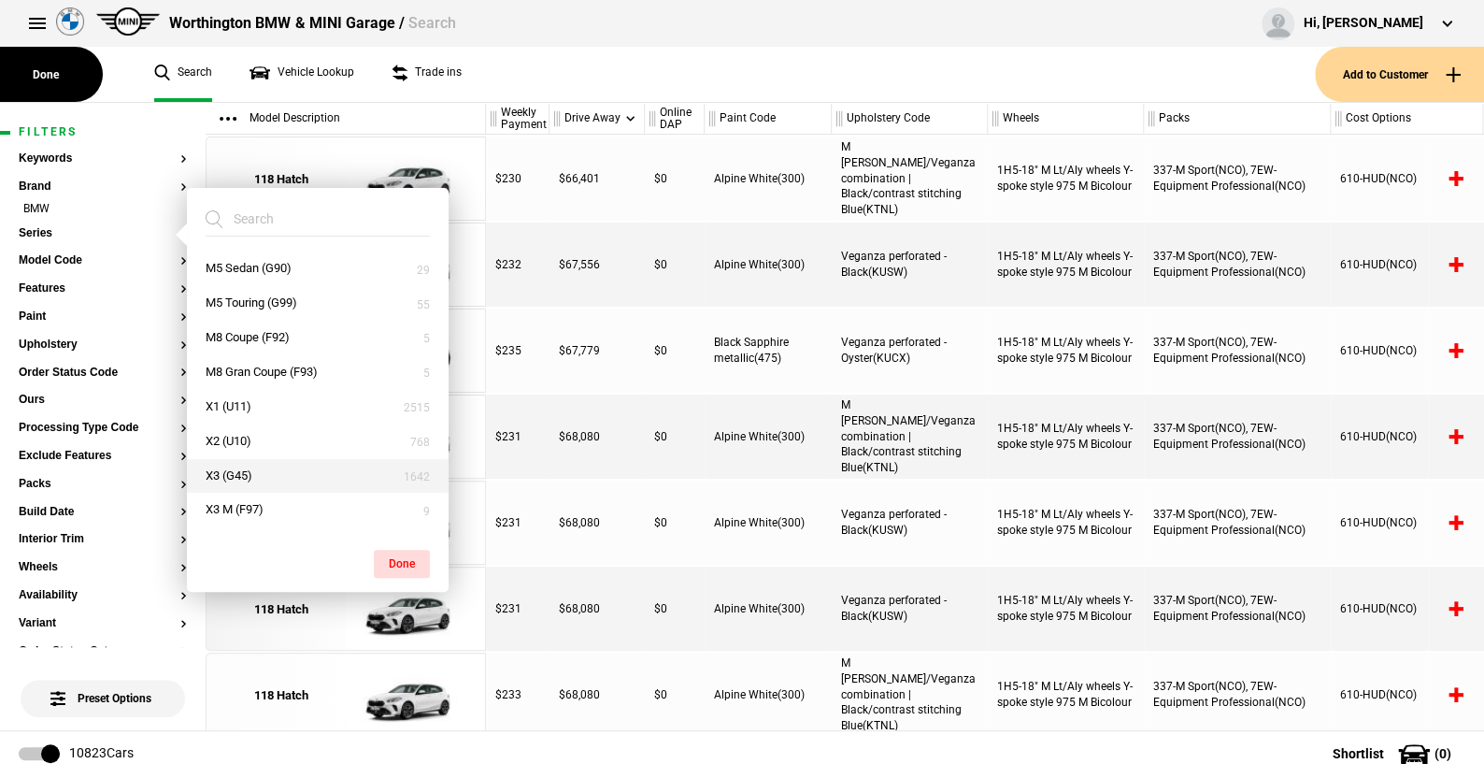
click at [257, 465] on button "X3 (G45)" at bounding box center [318, 476] width 262 height 35
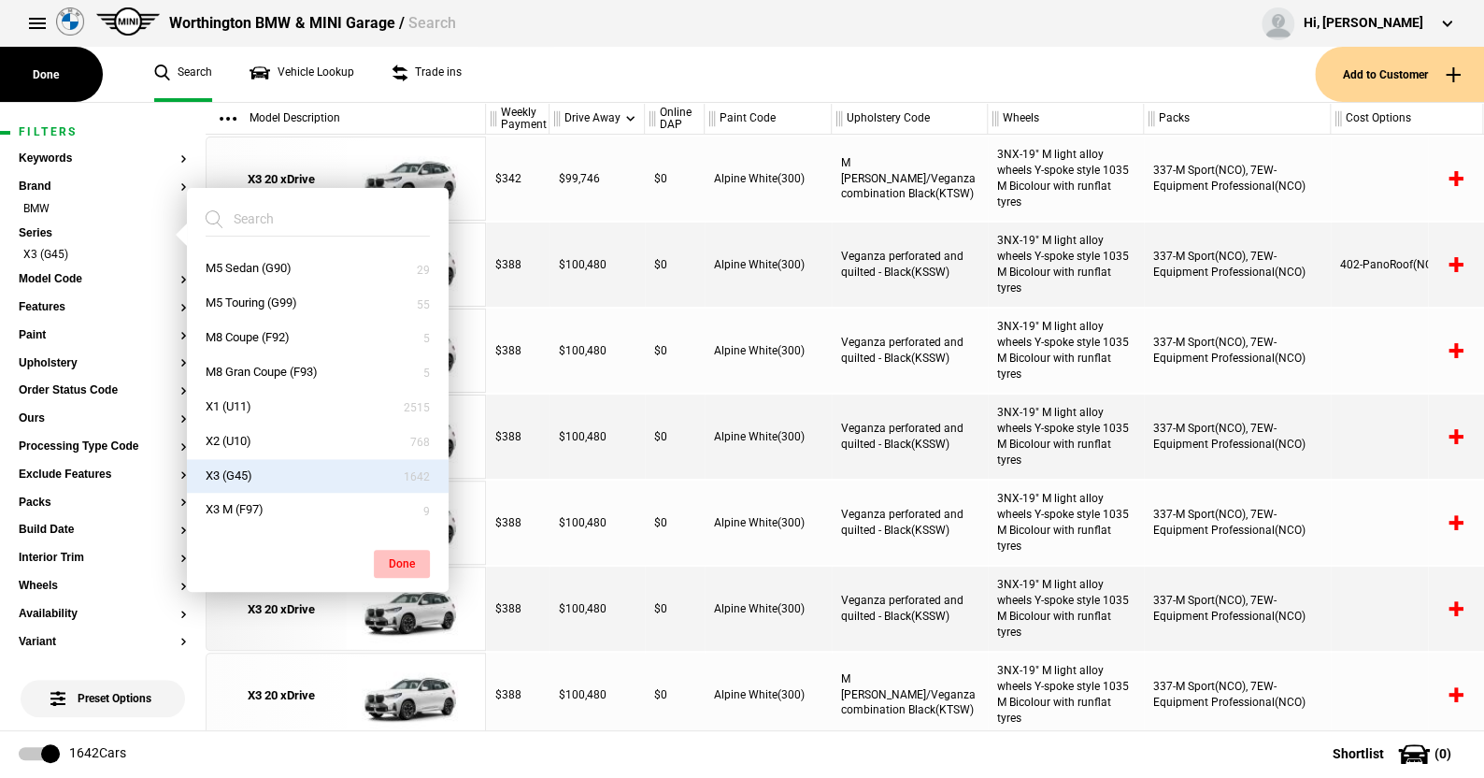
click at [397, 554] on button "Done" at bounding box center [402, 563] width 56 height 28
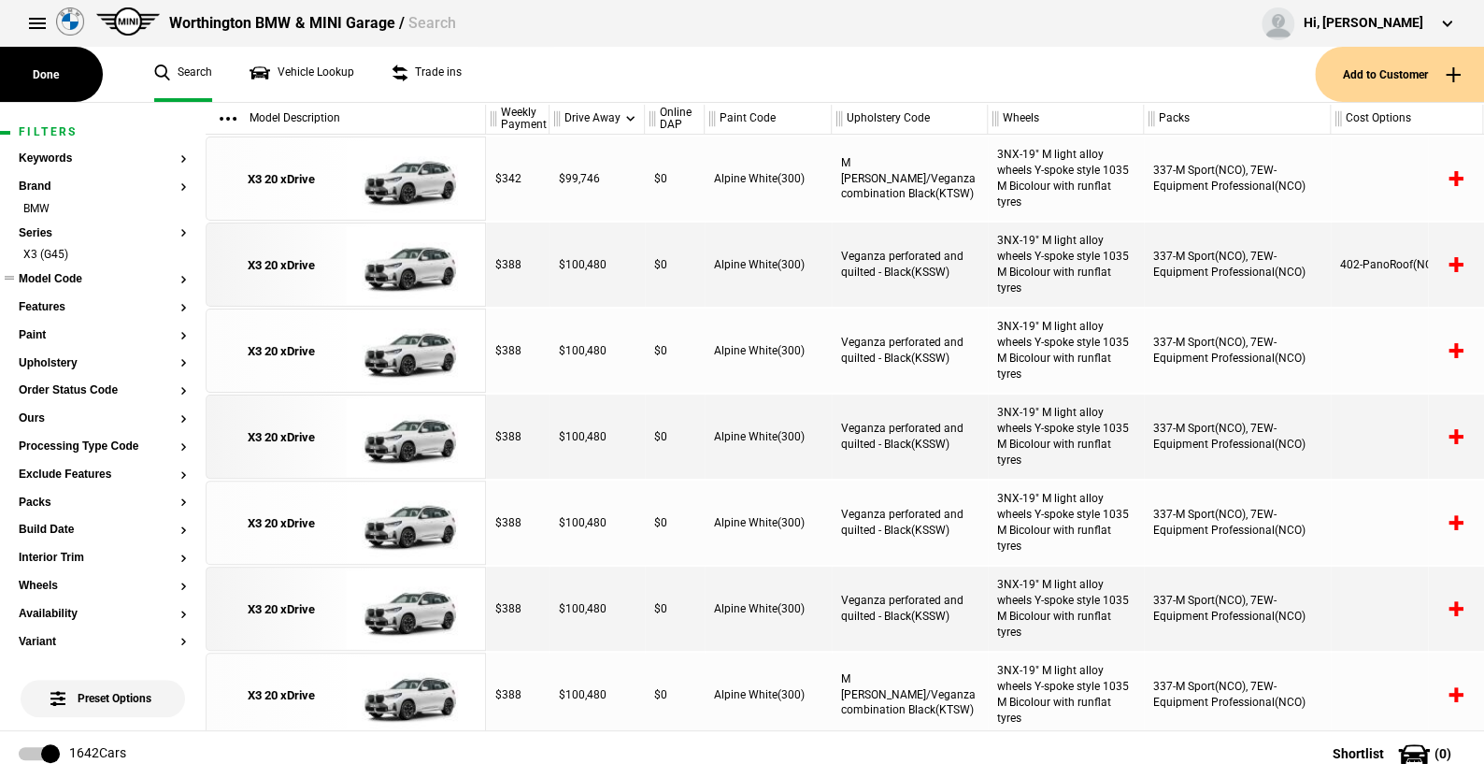
click at [56, 273] on button "Model Code" at bounding box center [103, 279] width 168 height 13
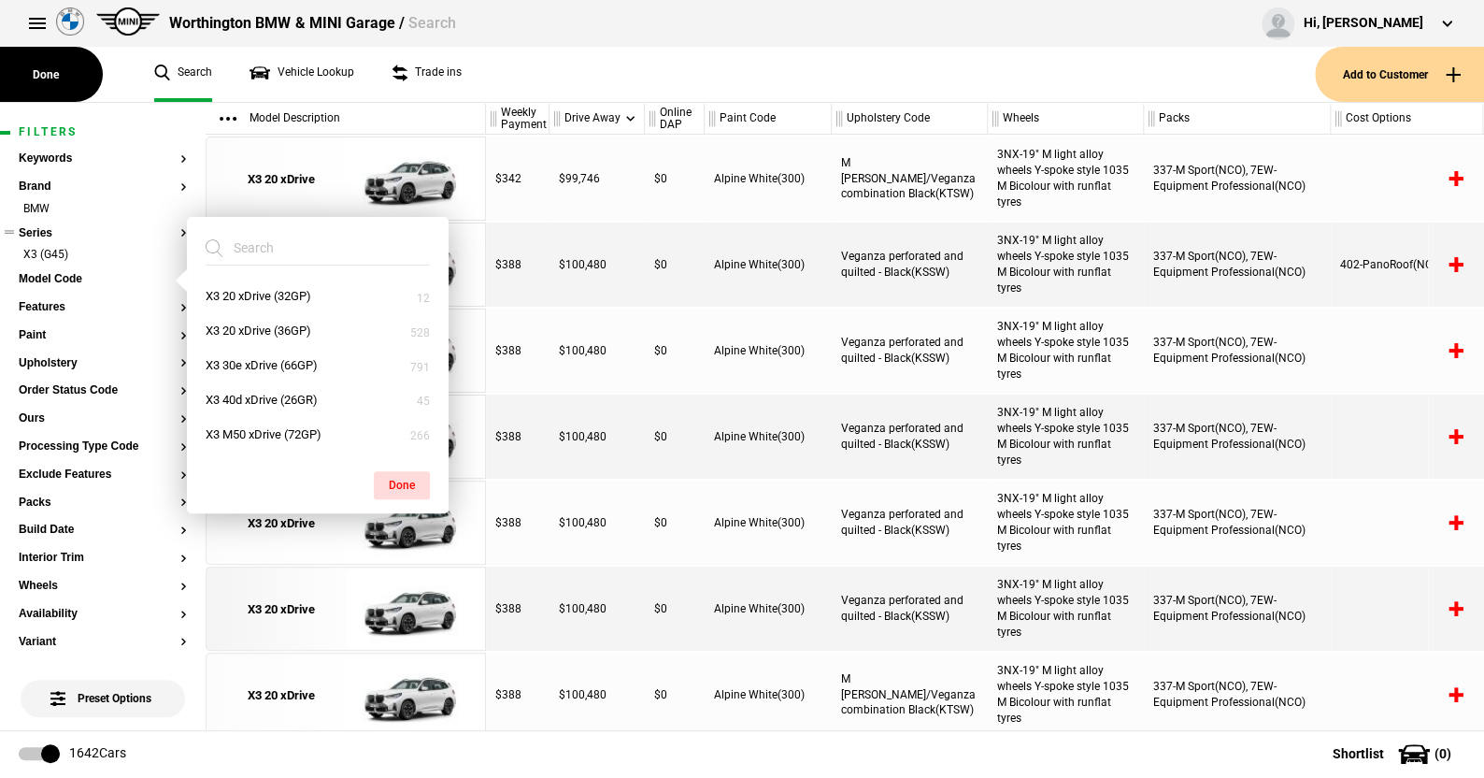
click at [44, 227] on button "Series" at bounding box center [103, 233] width 168 height 13
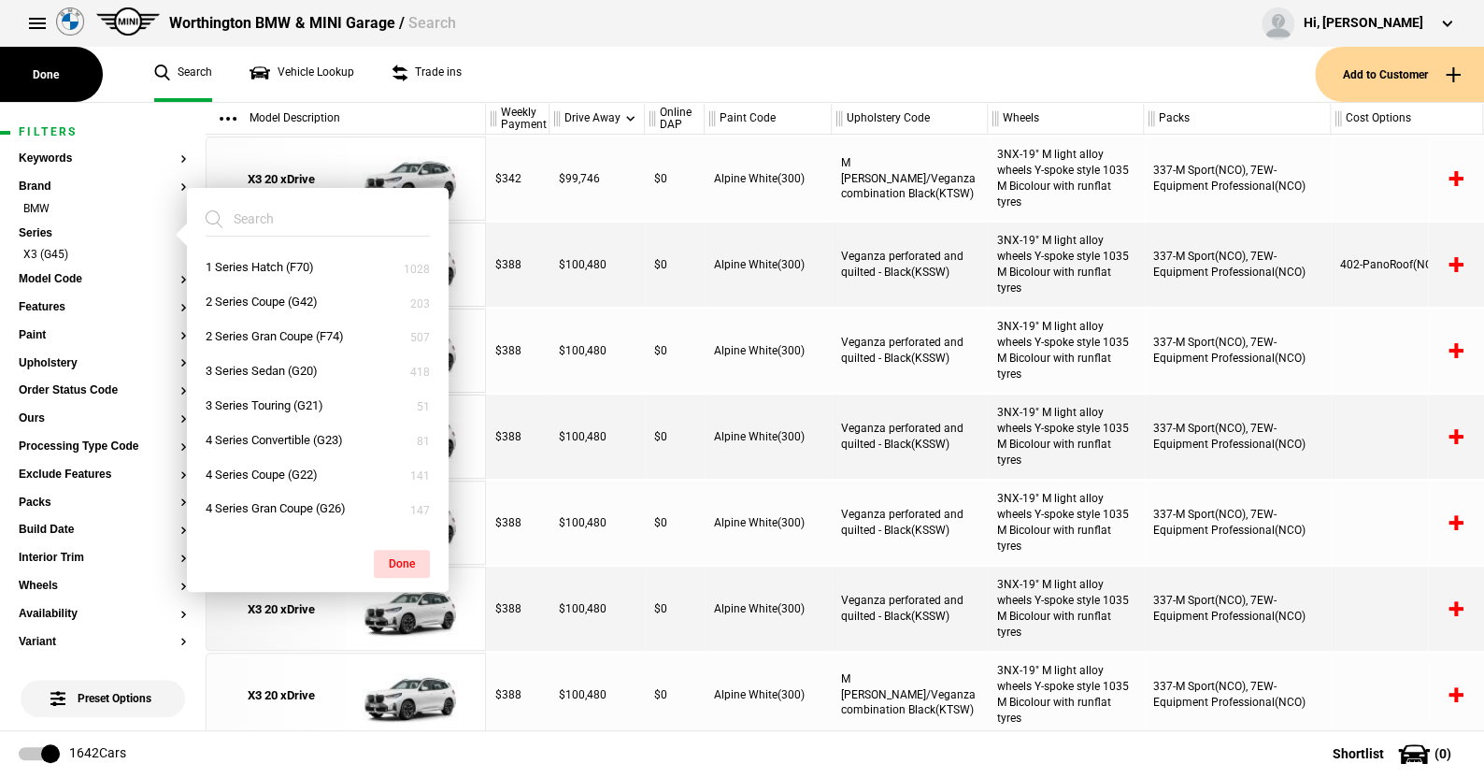
click at [553, 81] on ul "Search Vehicle Lookup Trade ins" at bounding box center [725, 74] width 1179 height 55
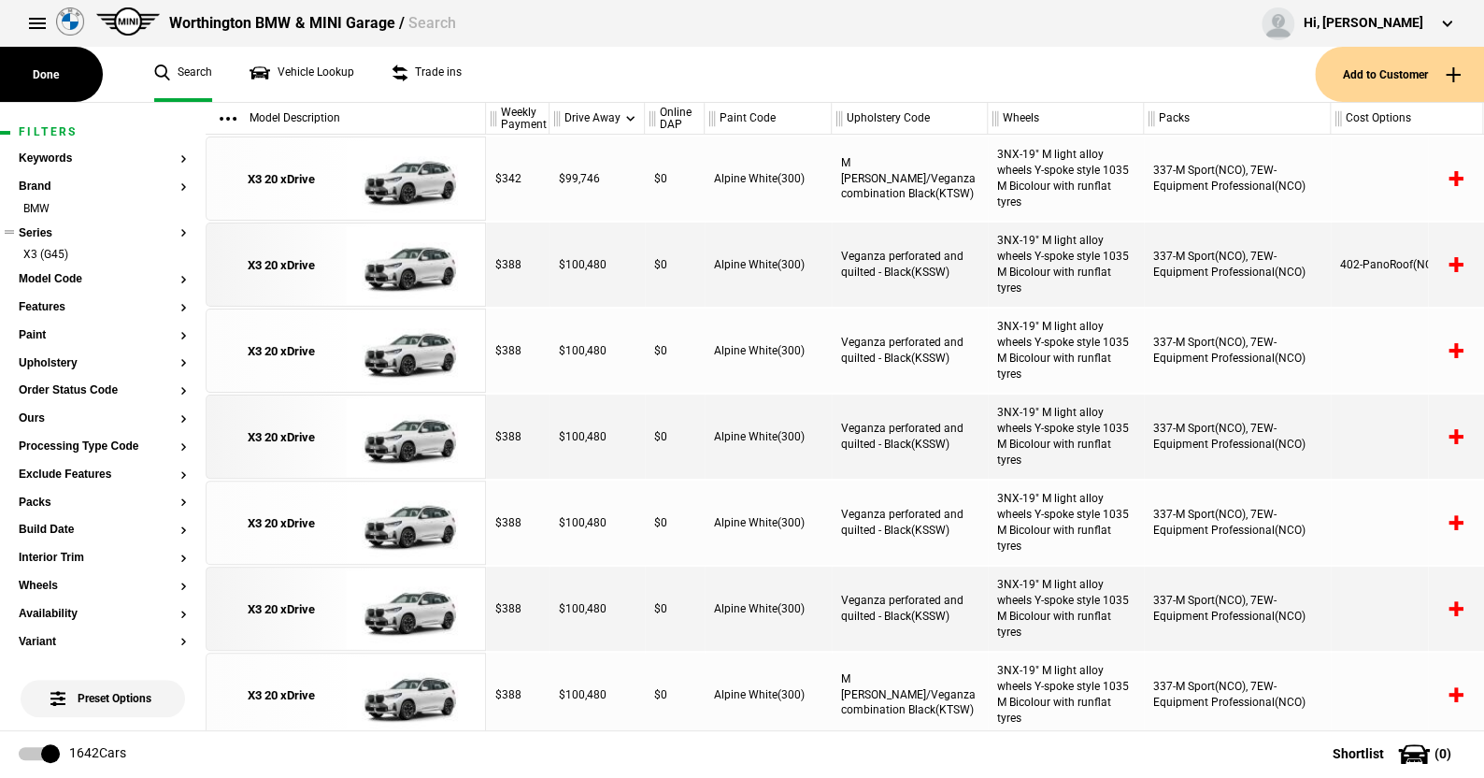
click at [169, 231] on button "Series" at bounding box center [103, 233] width 168 height 13
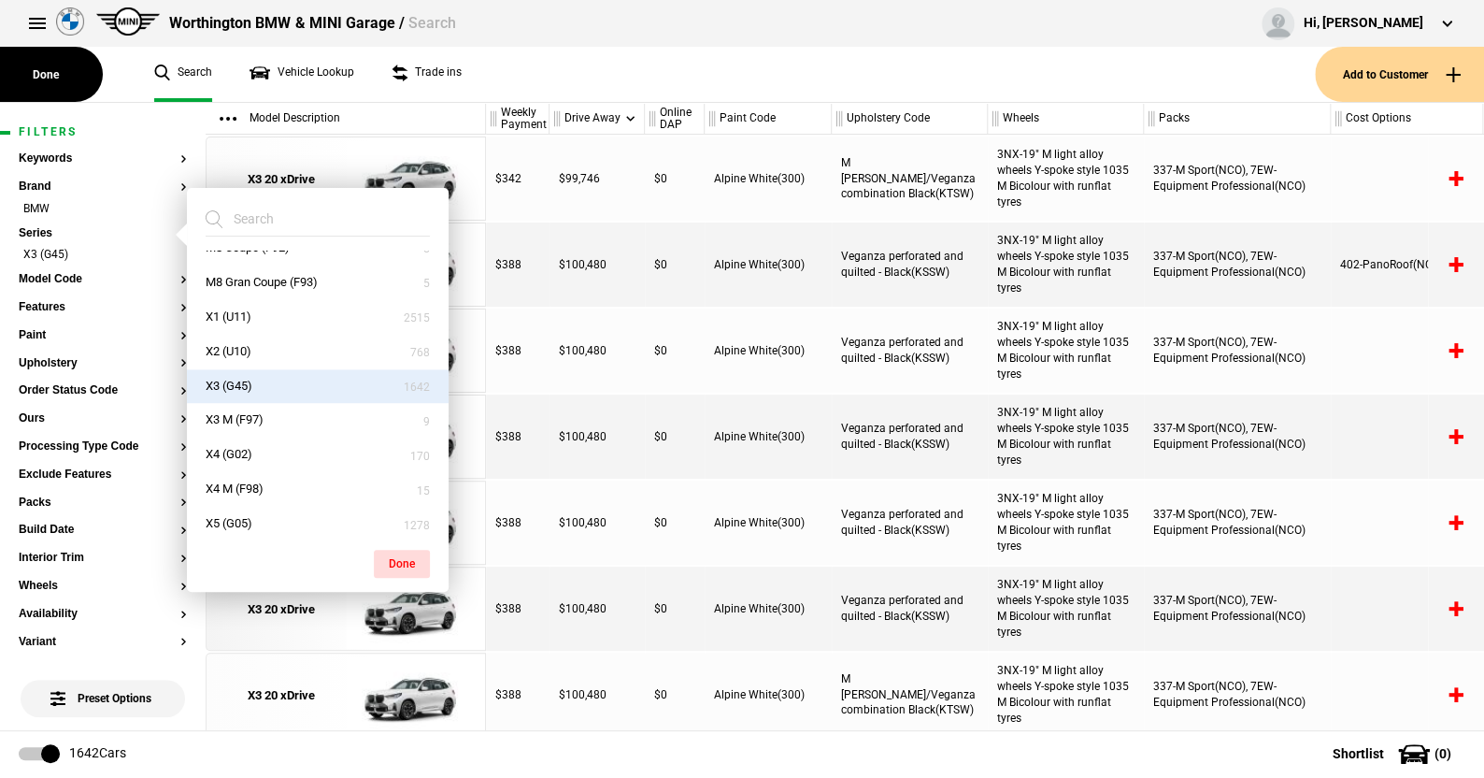
scroll to position [748, 0]
click at [238, 308] on button "X1 (U11)" at bounding box center [318, 313] width 262 height 35
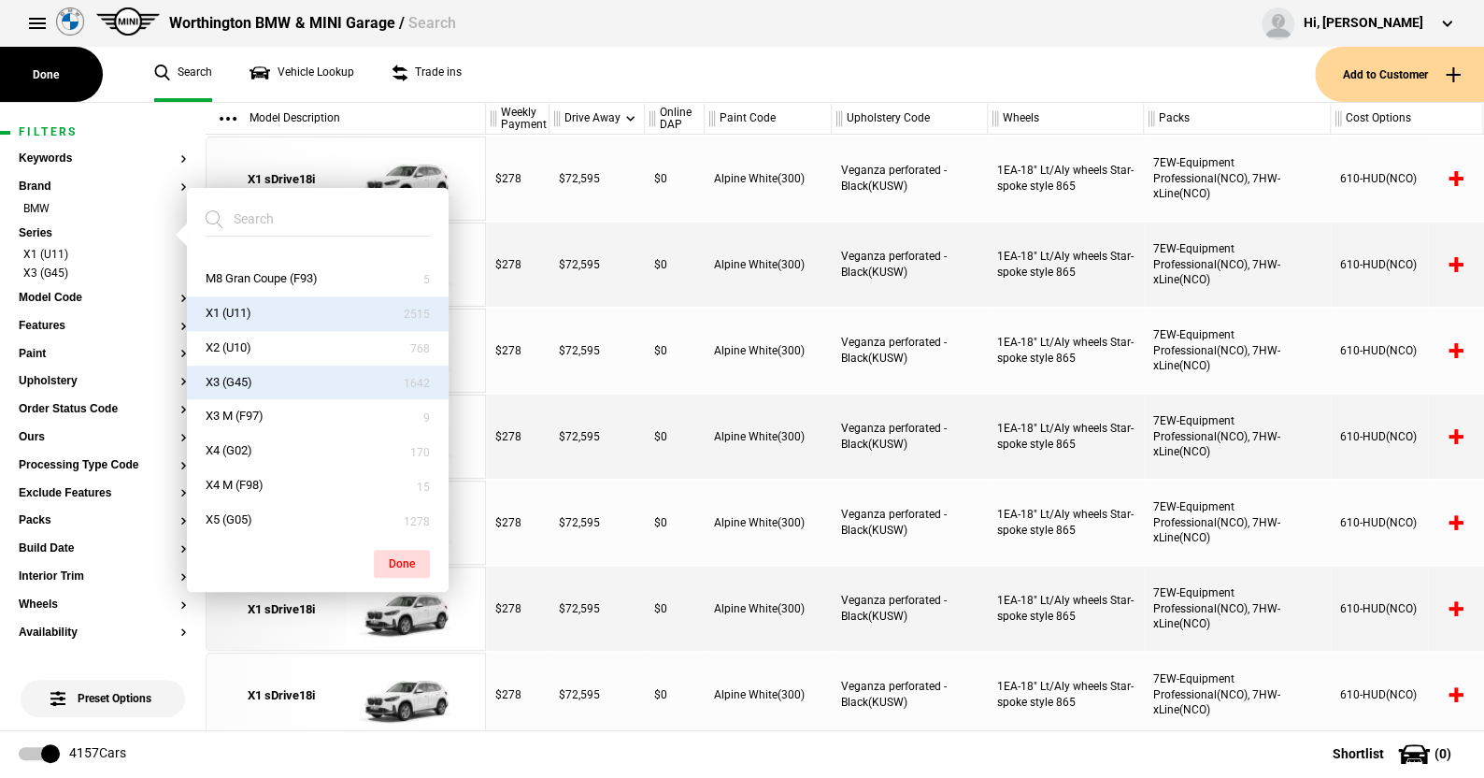
click at [237, 378] on button "X3 (G45)" at bounding box center [318, 382] width 262 height 35
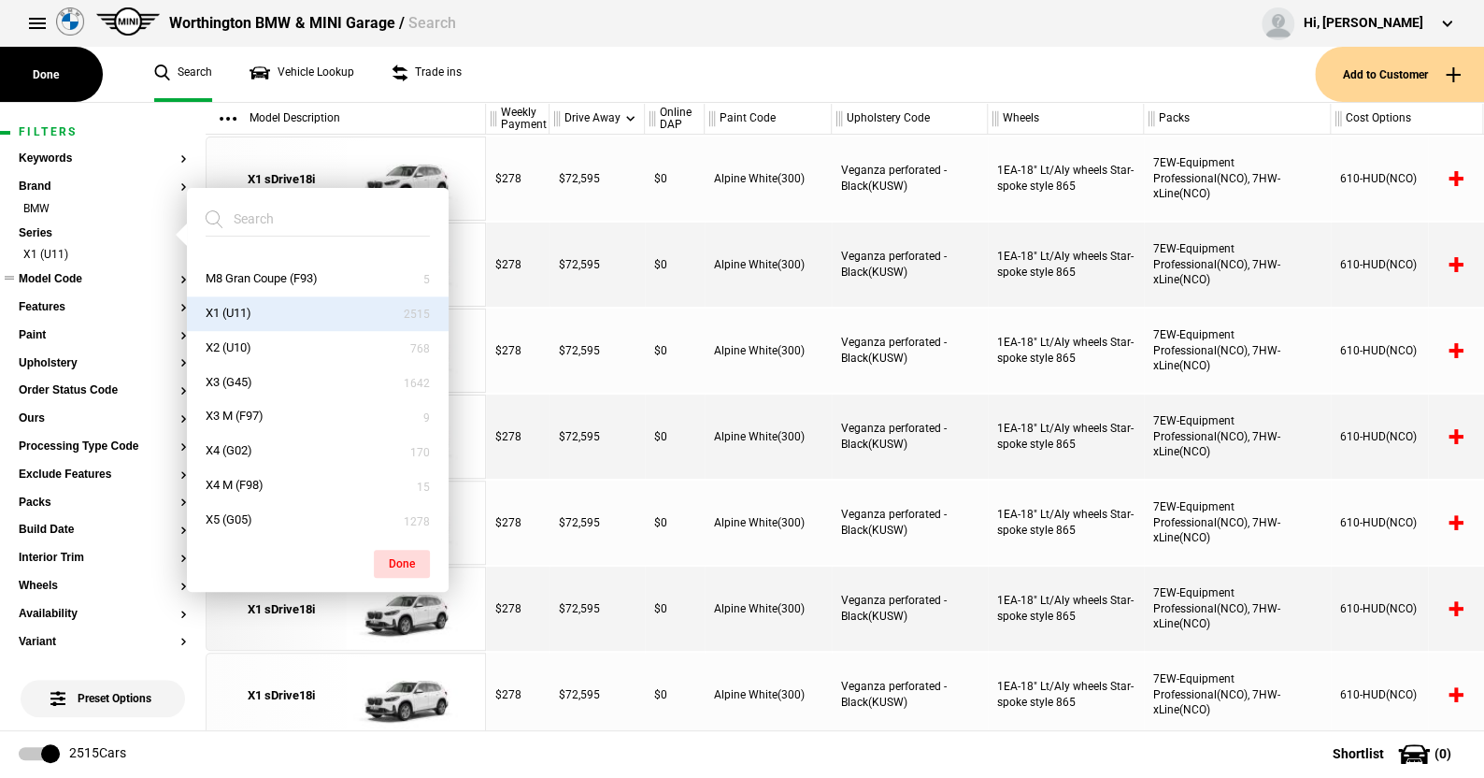
click at [50, 279] on button "Model Code" at bounding box center [103, 279] width 168 height 13
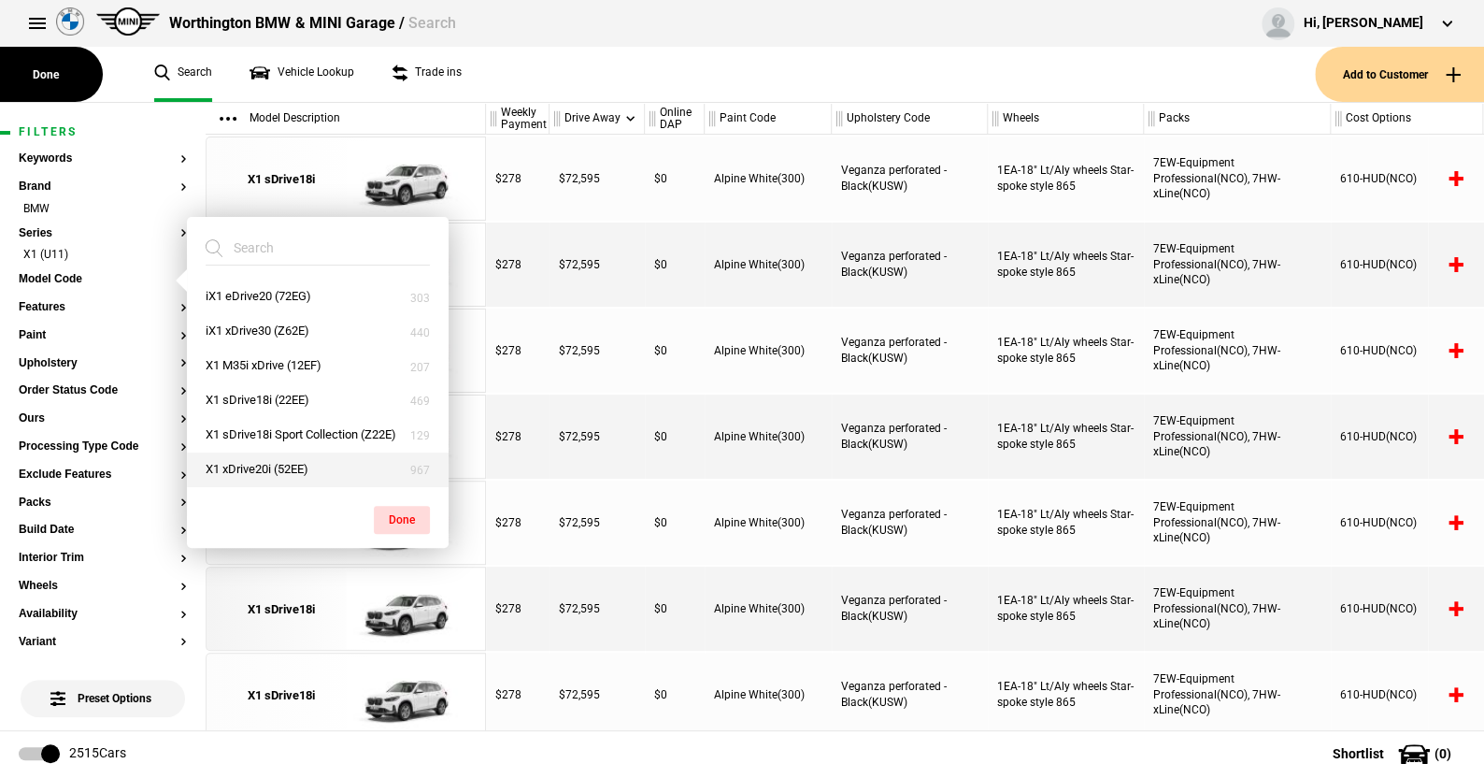
click at [244, 460] on button "X1 xDrive20i (52EE)" at bounding box center [318, 469] width 262 height 35
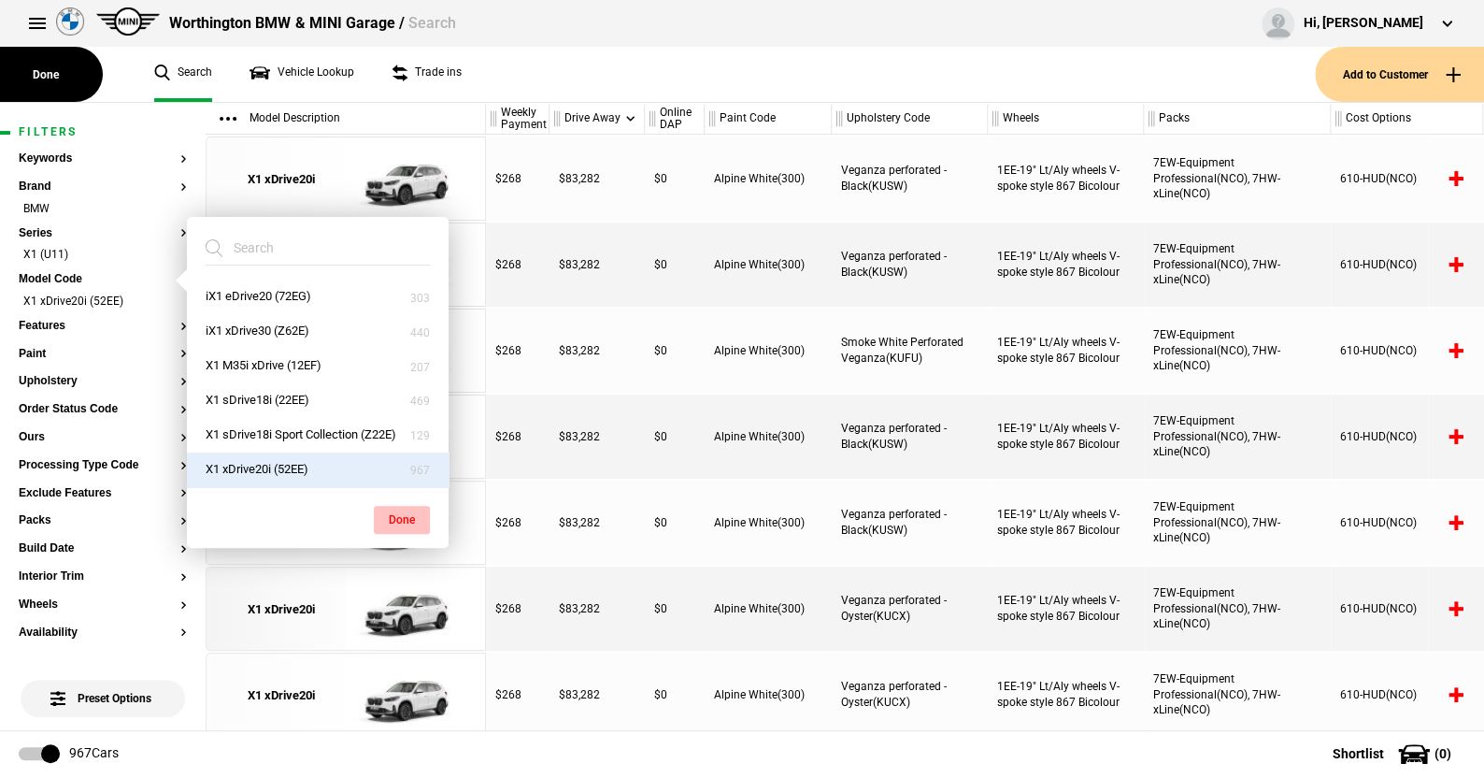
click at [401, 506] on button "Done" at bounding box center [402, 520] width 56 height 28
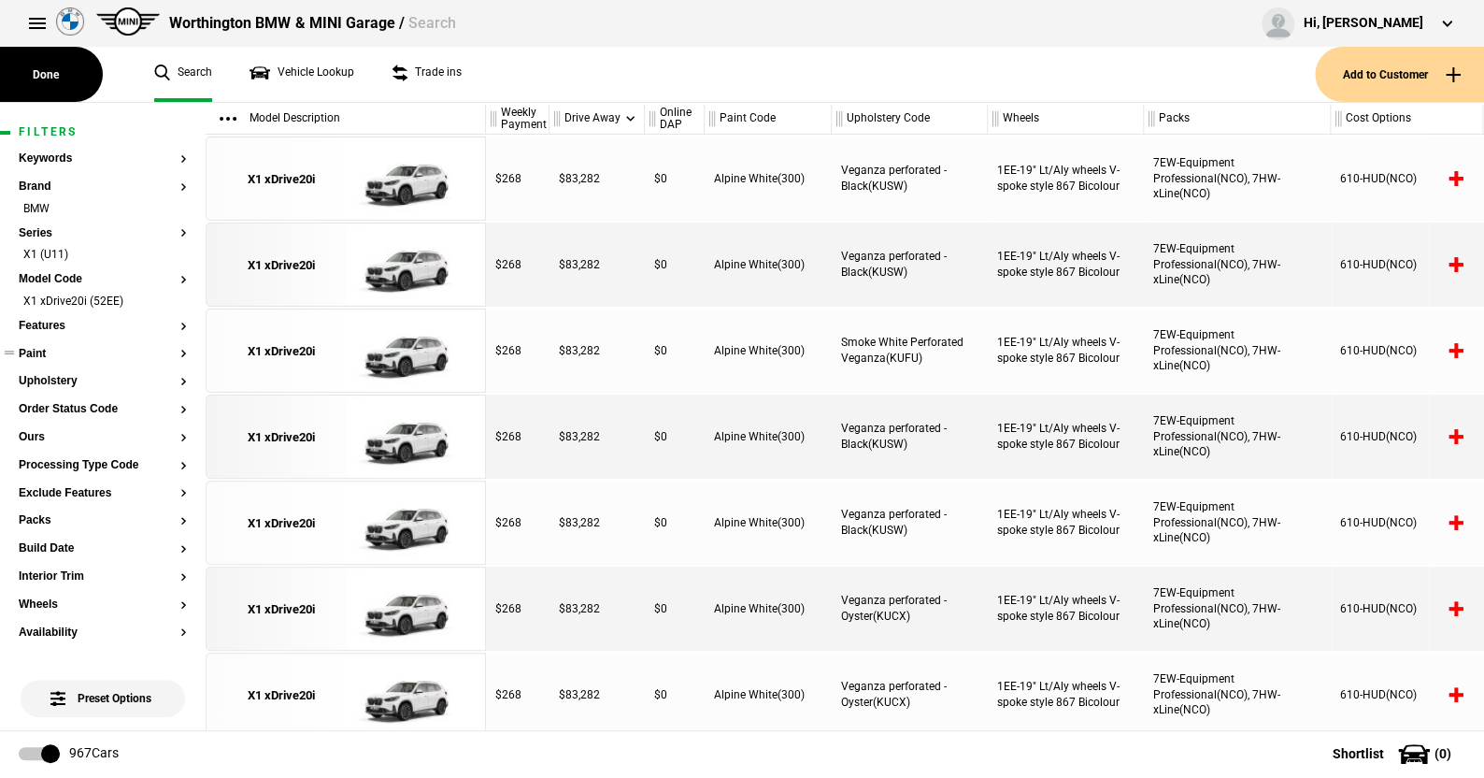
click at [52, 350] on button "Paint" at bounding box center [103, 354] width 168 height 13
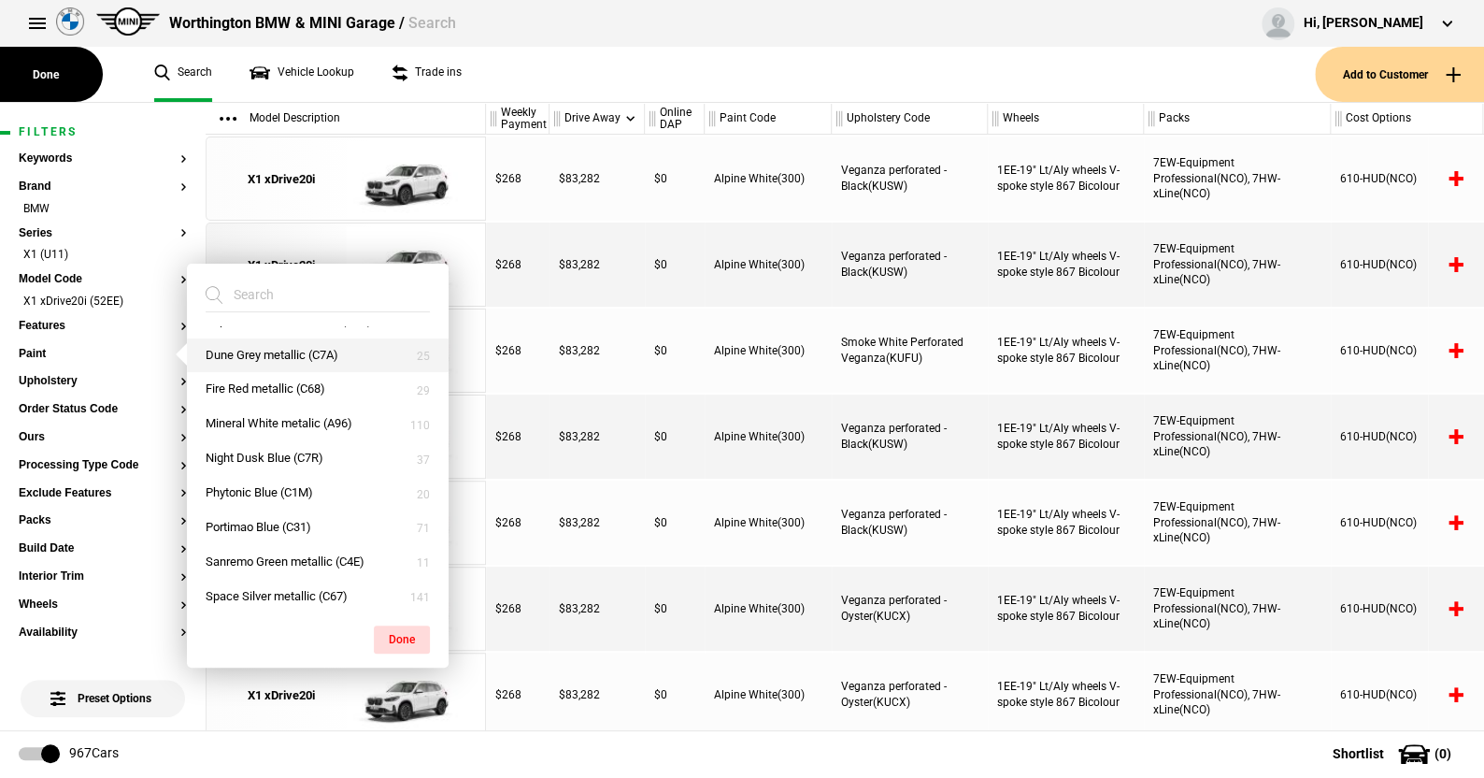
scroll to position [187, 0]
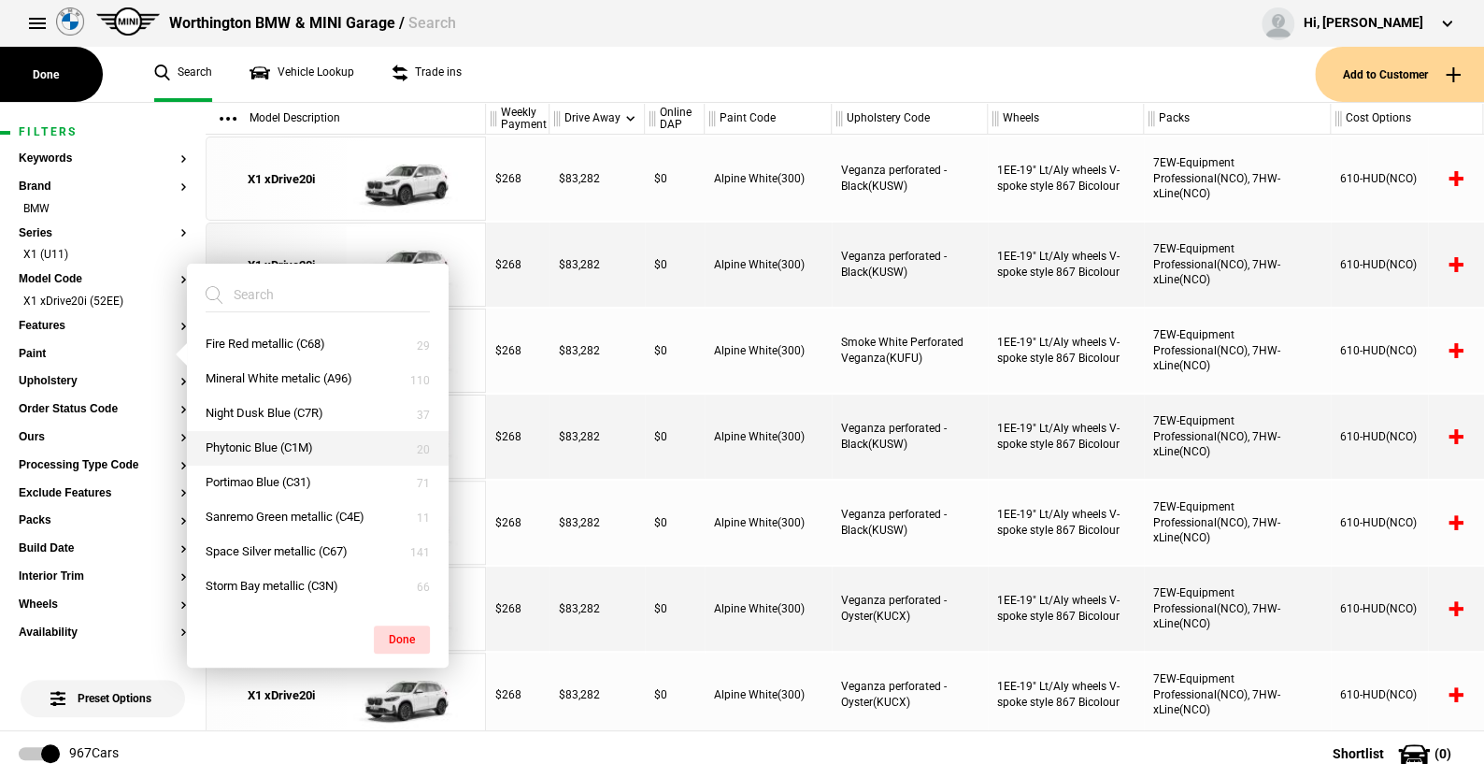
click at [262, 447] on button "Phytonic Blue (C1M)" at bounding box center [318, 448] width 262 height 35
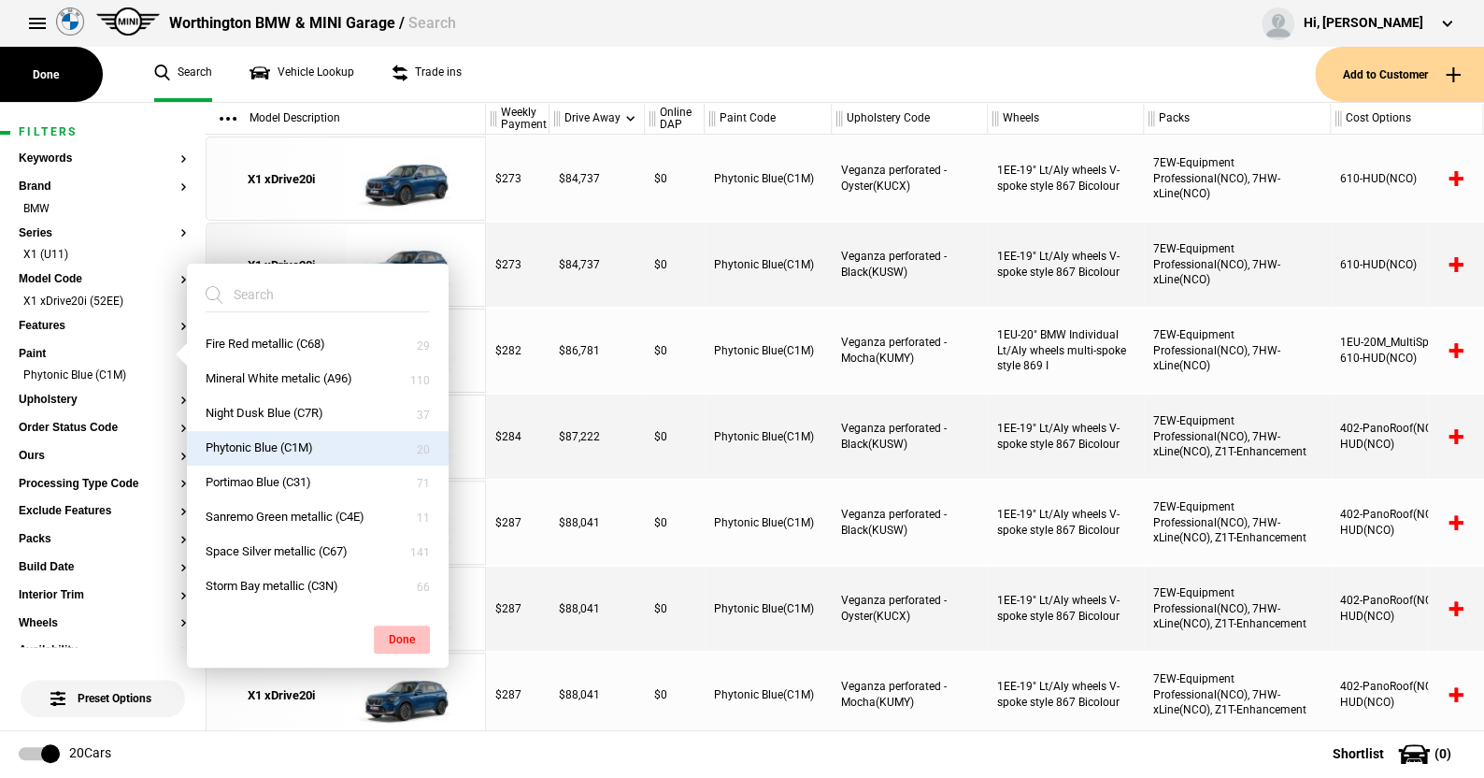
click at [407, 634] on button "Done" at bounding box center [402, 639] width 56 height 28
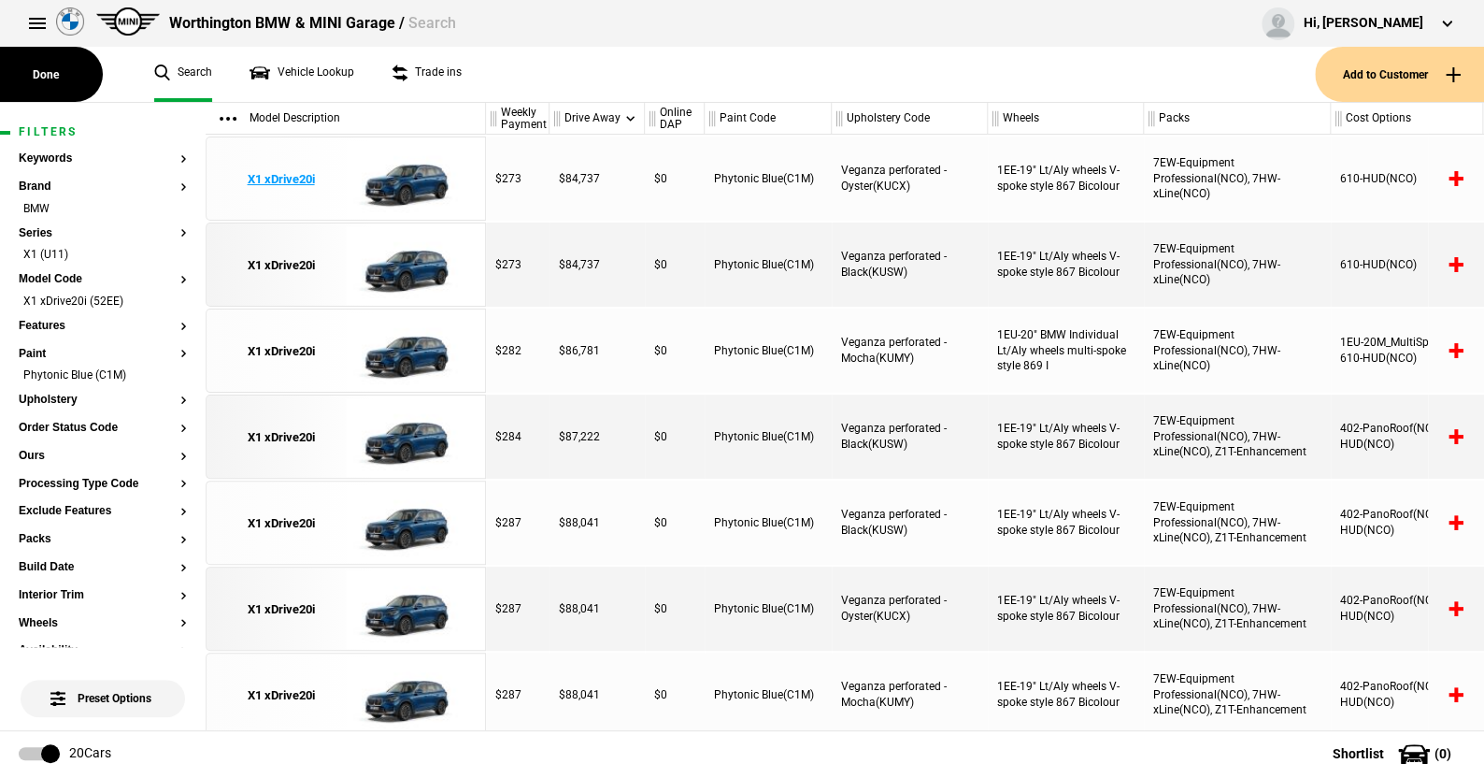
click at [408, 176] on img at bounding box center [411, 179] width 130 height 84
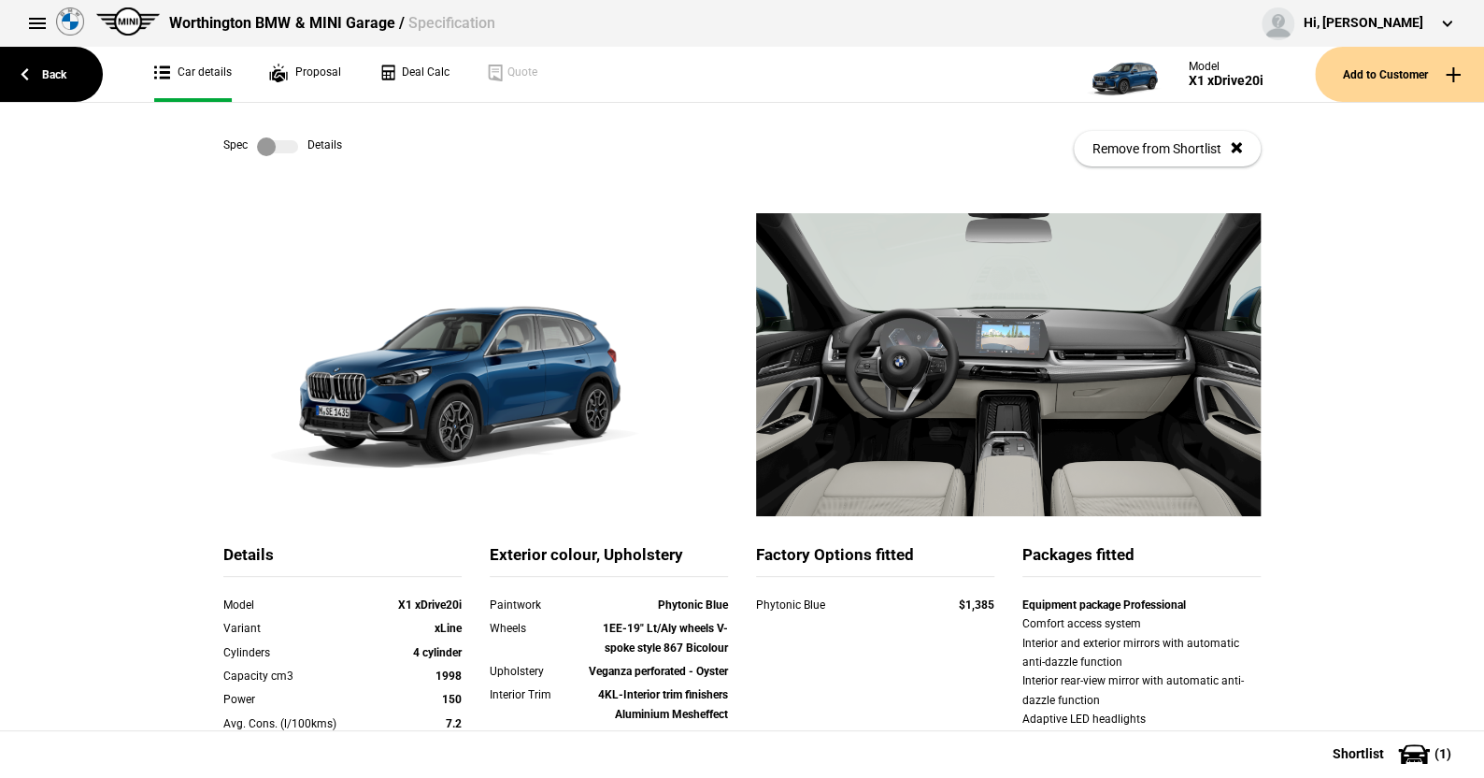
click at [283, 151] on label at bounding box center [277, 146] width 41 height 19
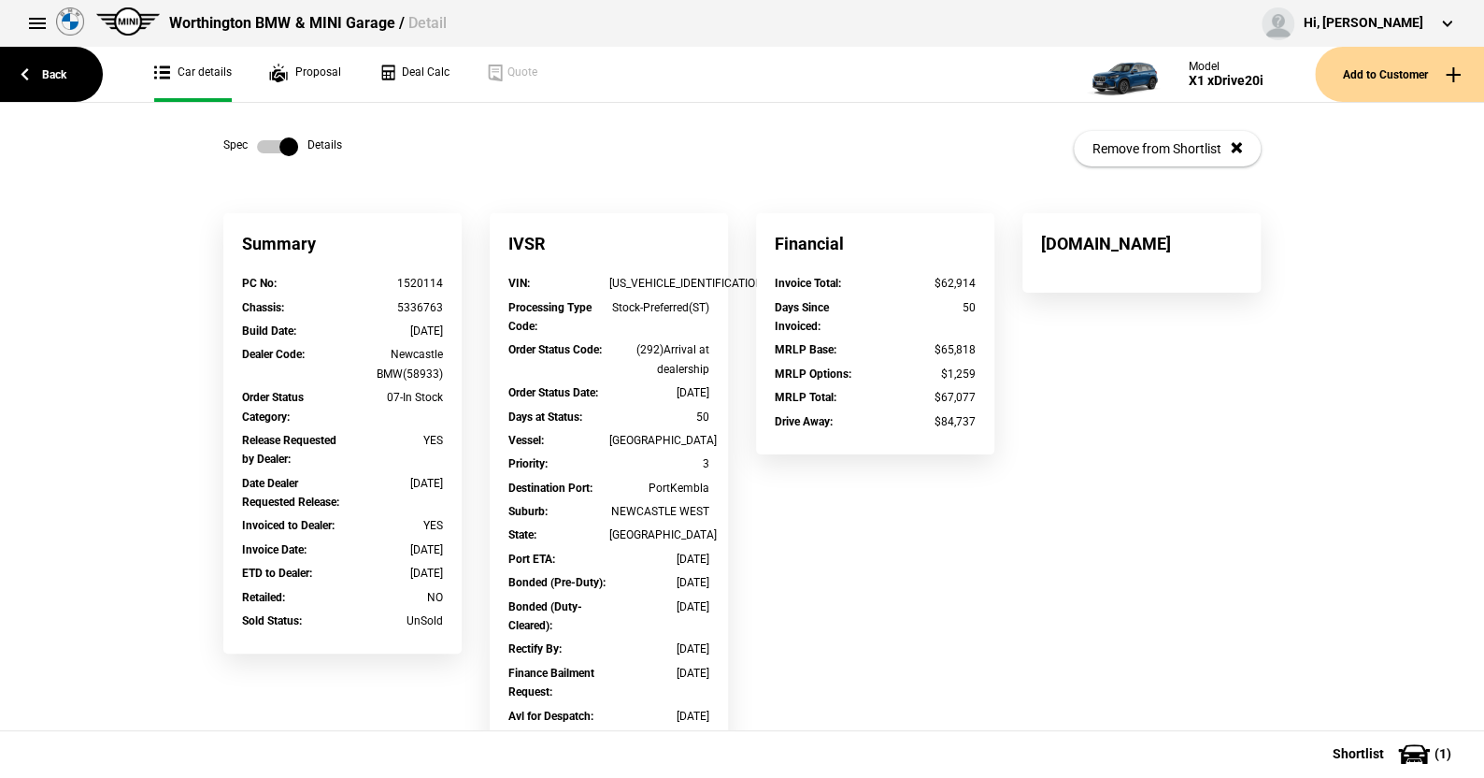
click at [257, 149] on label at bounding box center [277, 146] width 41 height 19
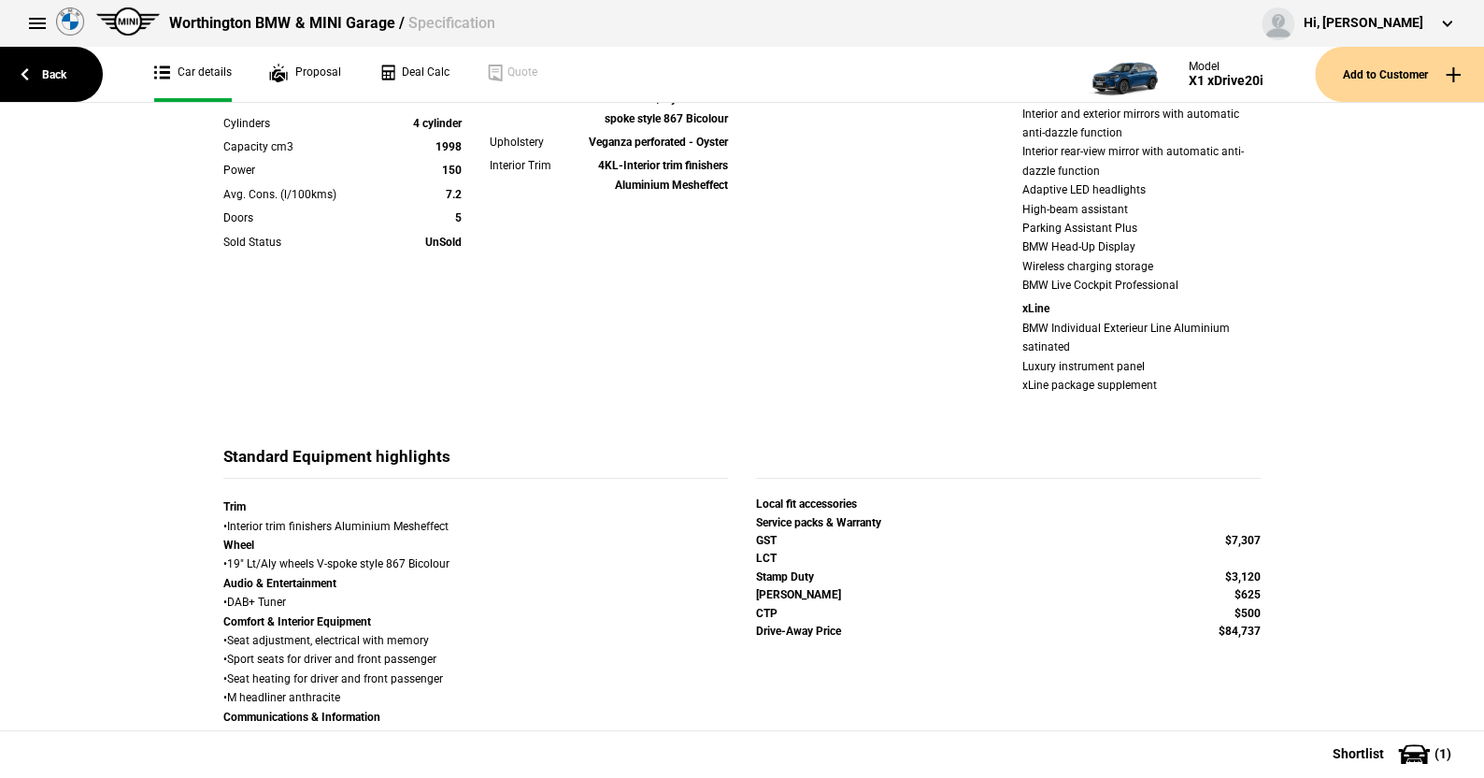
scroll to position [561, 0]
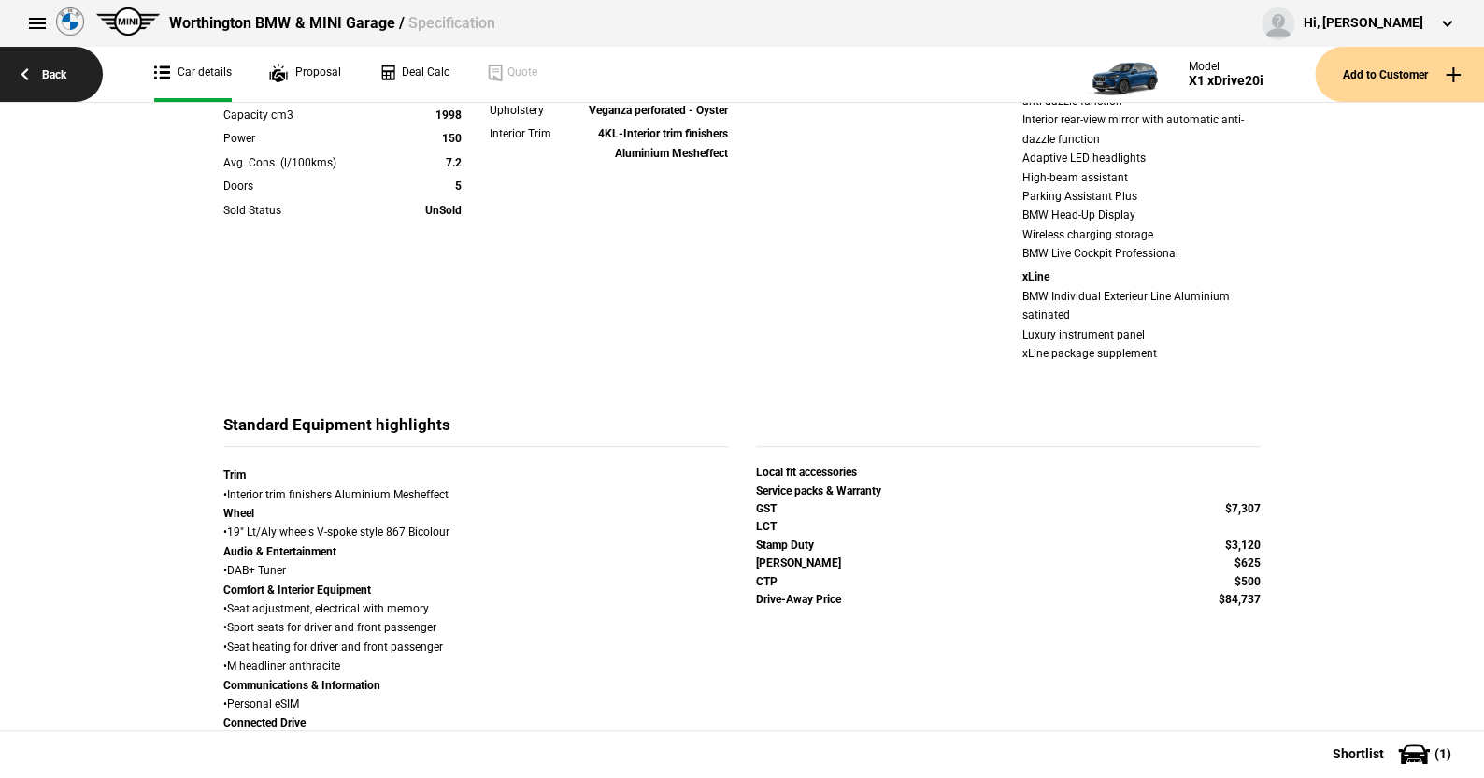
click at [62, 63] on link "Back" at bounding box center [51, 74] width 103 height 55
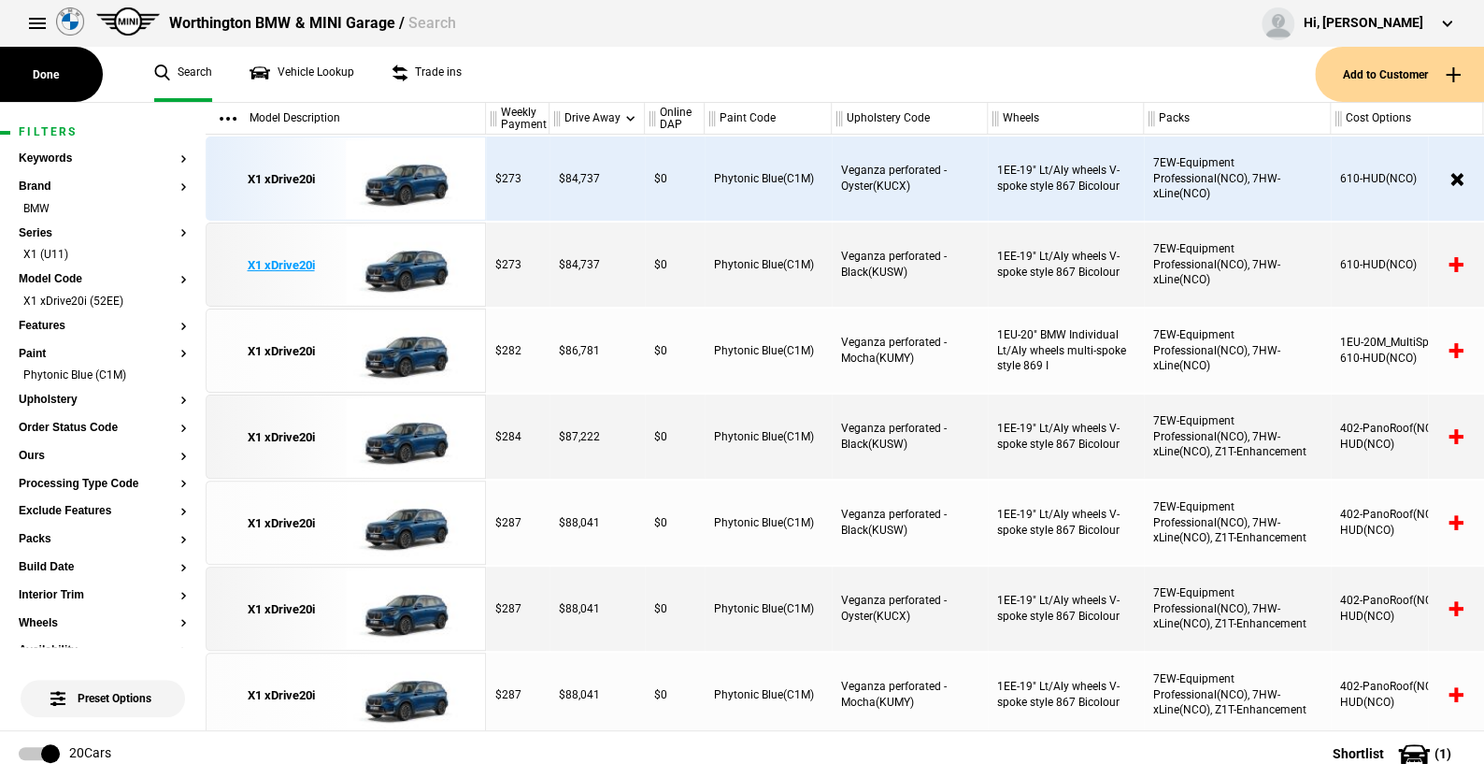
click at [422, 259] on img at bounding box center [411, 265] width 130 height 84
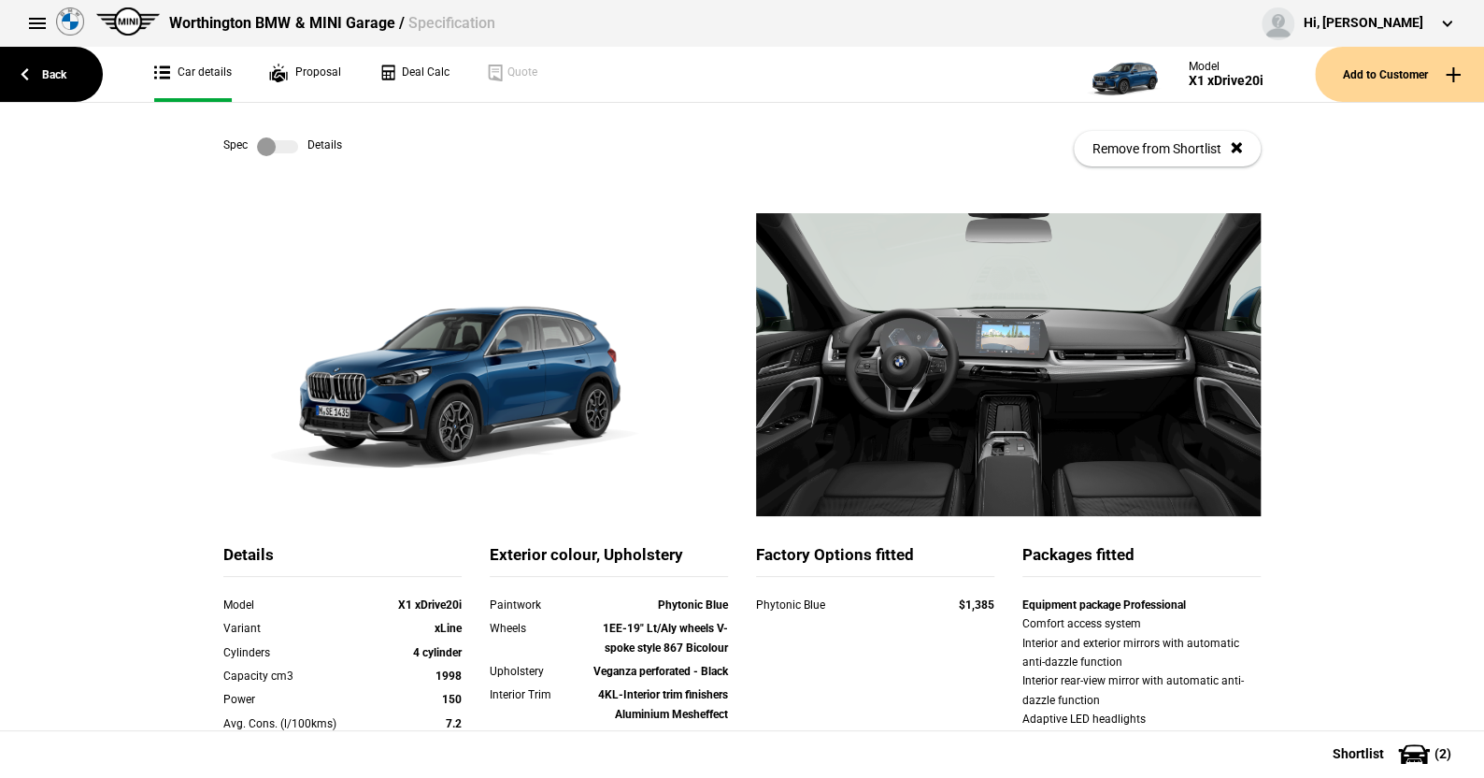
click at [293, 143] on link at bounding box center [278, 146] width 60 height 19
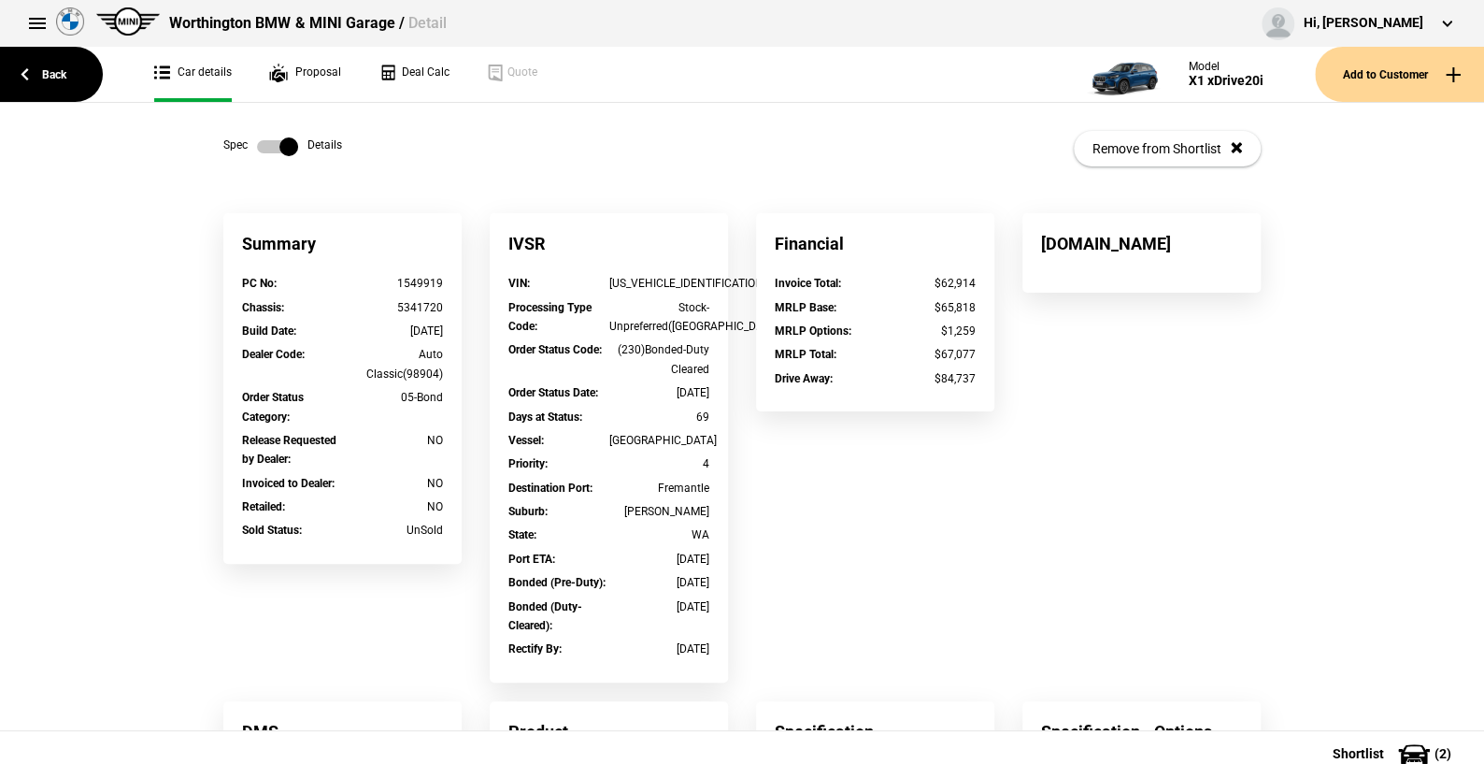
click at [257, 147] on label at bounding box center [277, 146] width 41 height 19
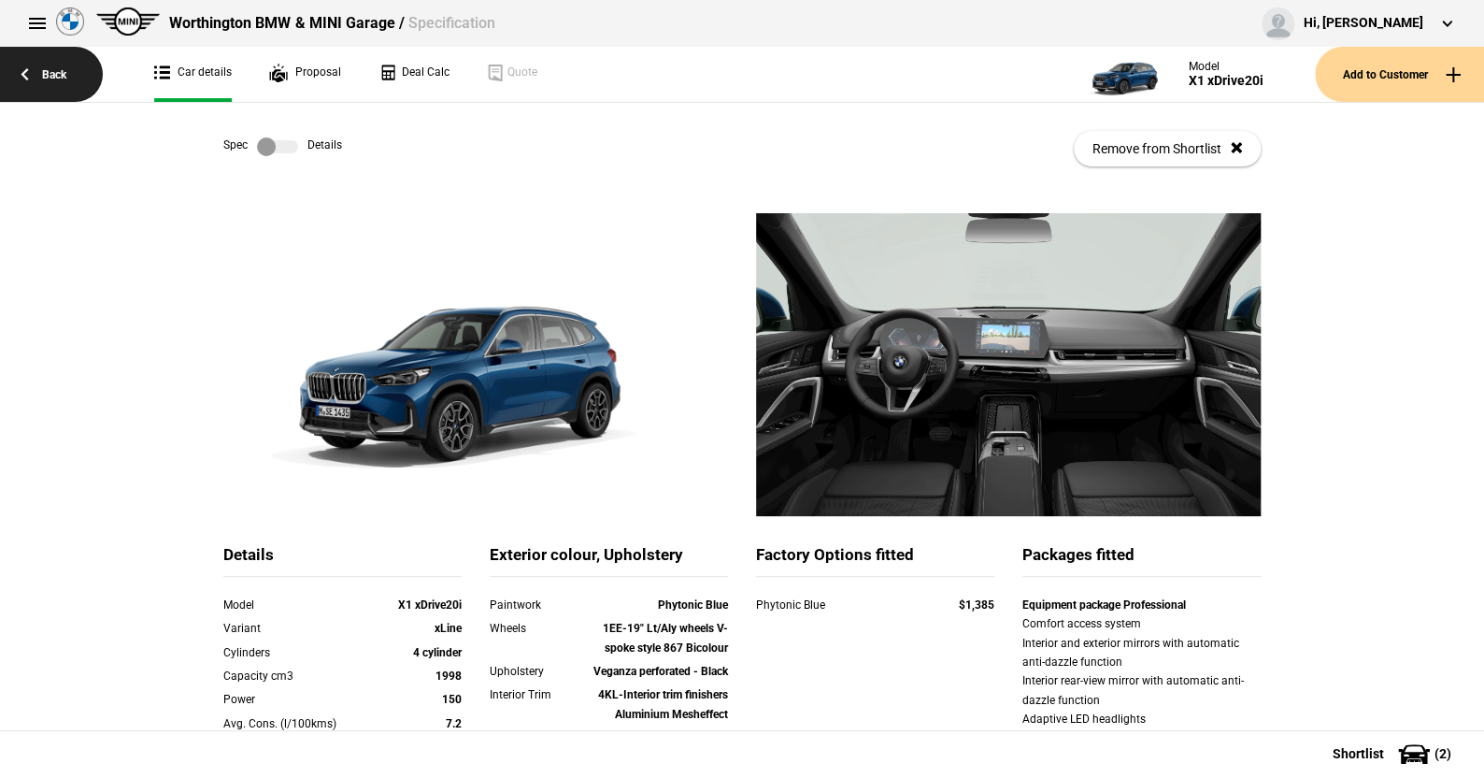
click at [53, 63] on link "Back" at bounding box center [51, 74] width 103 height 55
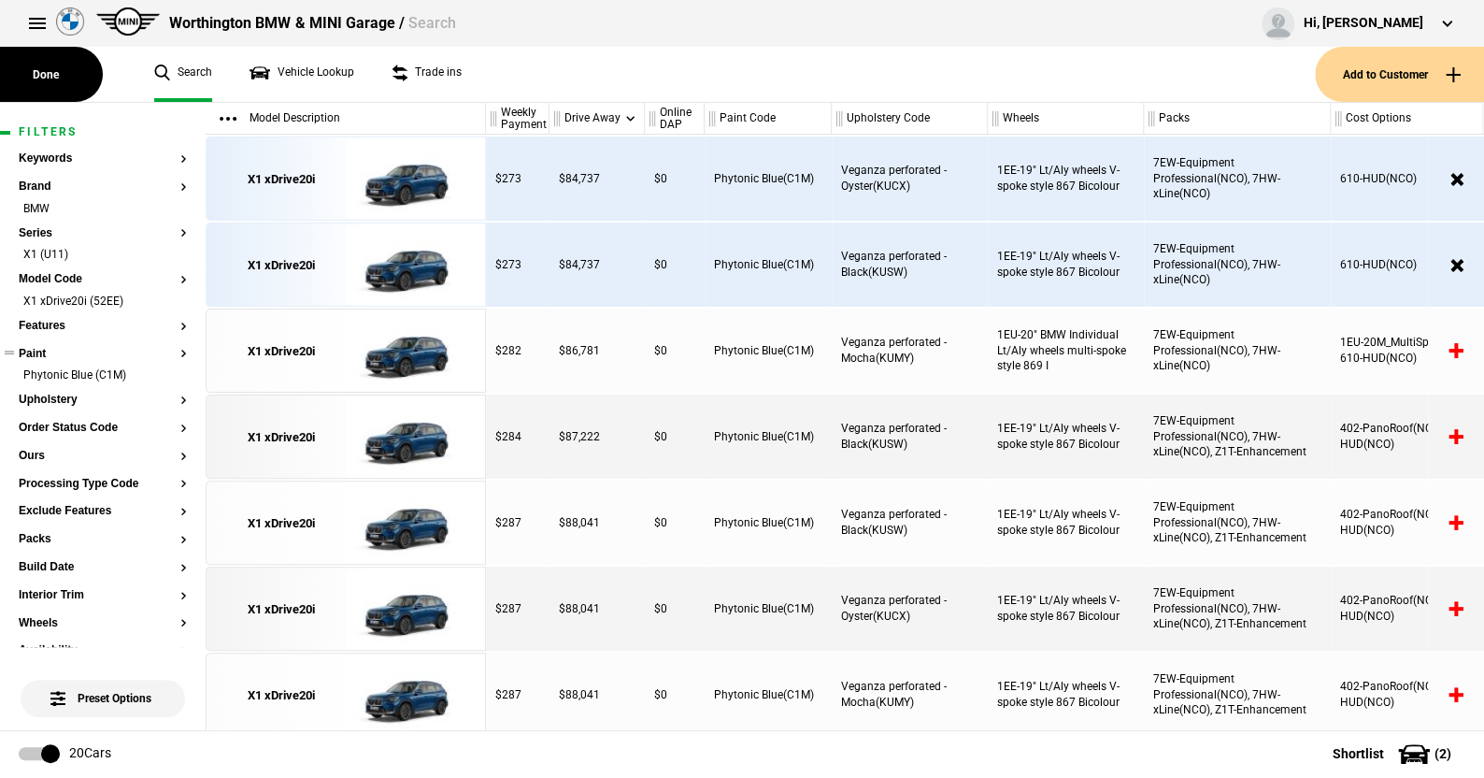
click at [39, 348] on button "Paint" at bounding box center [103, 354] width 168 height 13
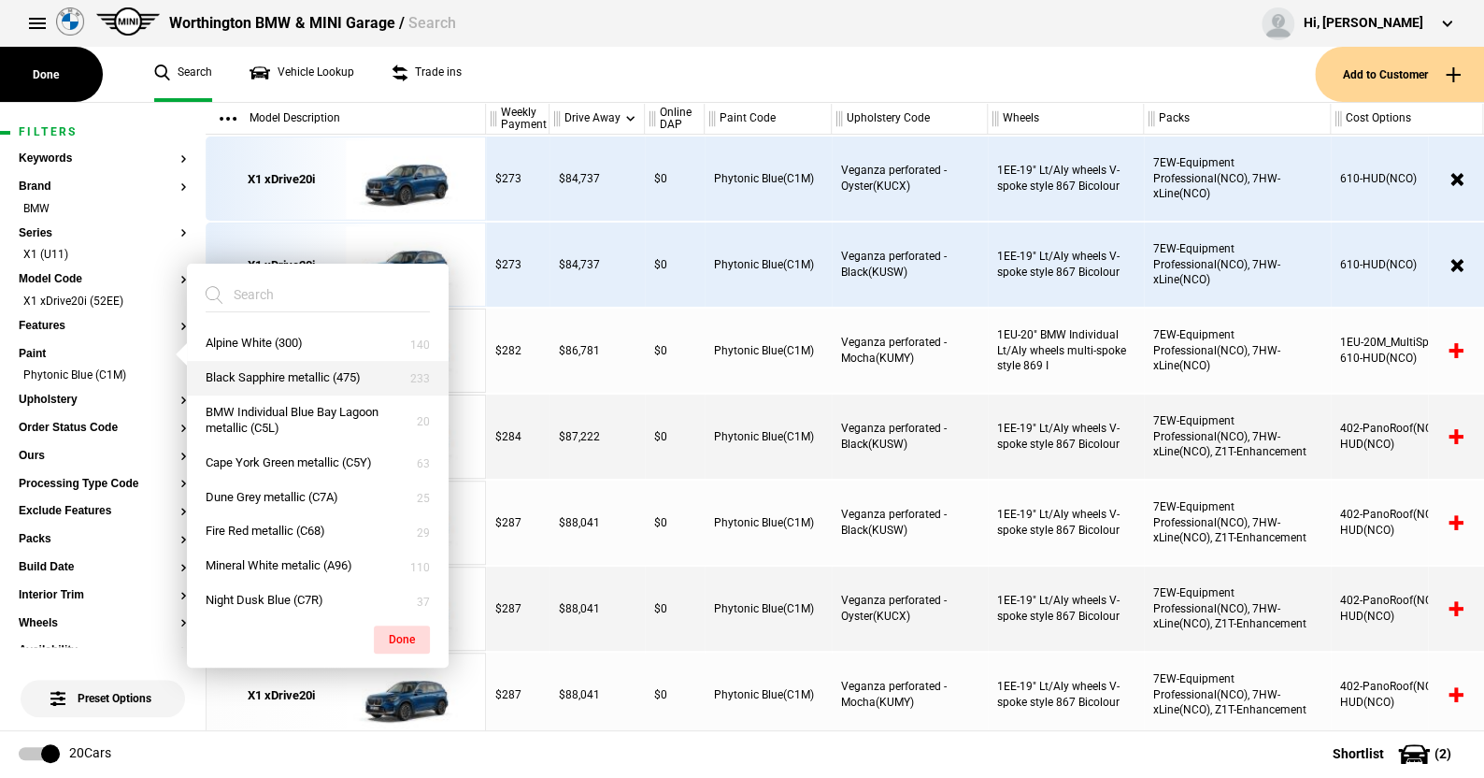
click at [278, 373] on button "Black Sapphire metallic (475)" at bounding box center [318, 378] width 262 height 35
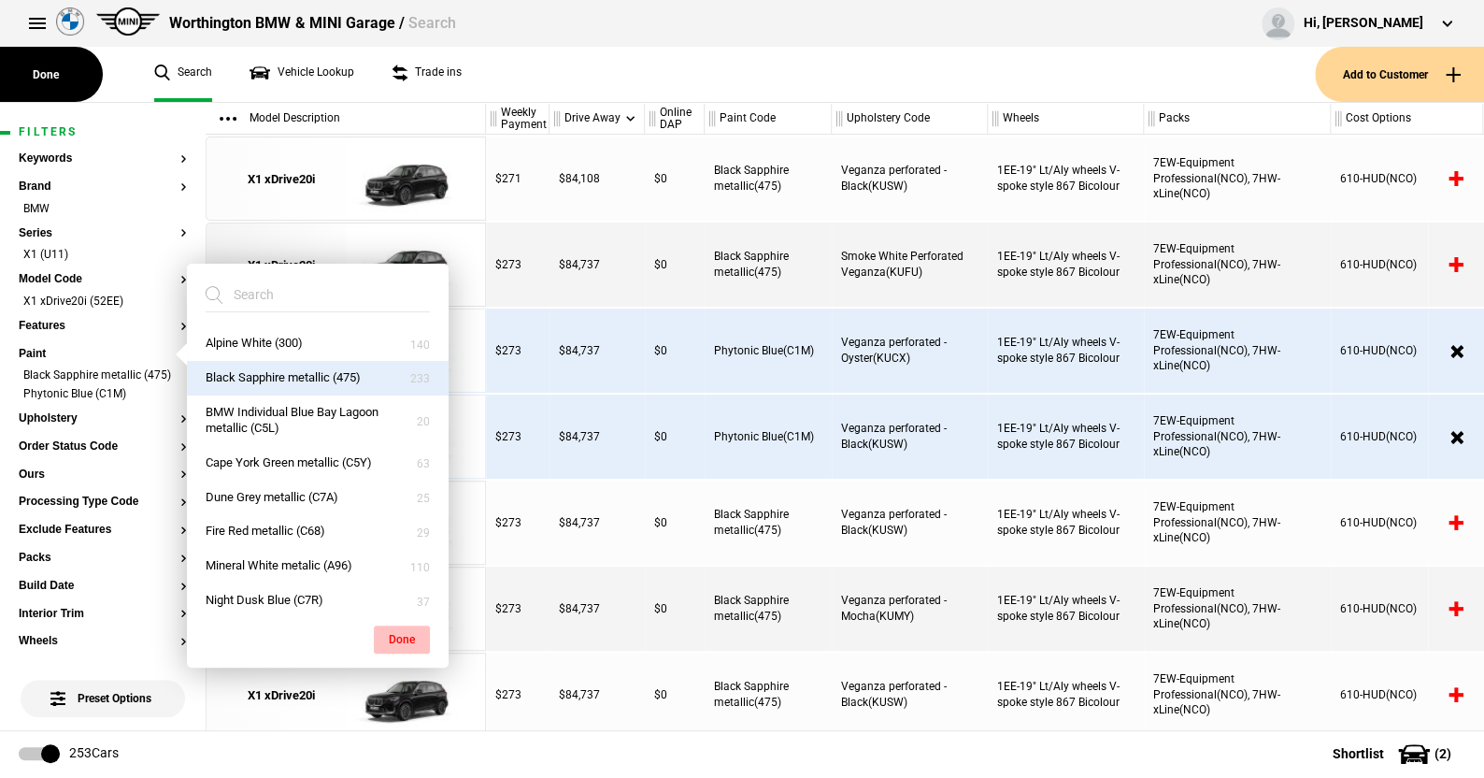
click at [401, 638] on button "Done" at bounding box center [402, 639] width 56 height 28
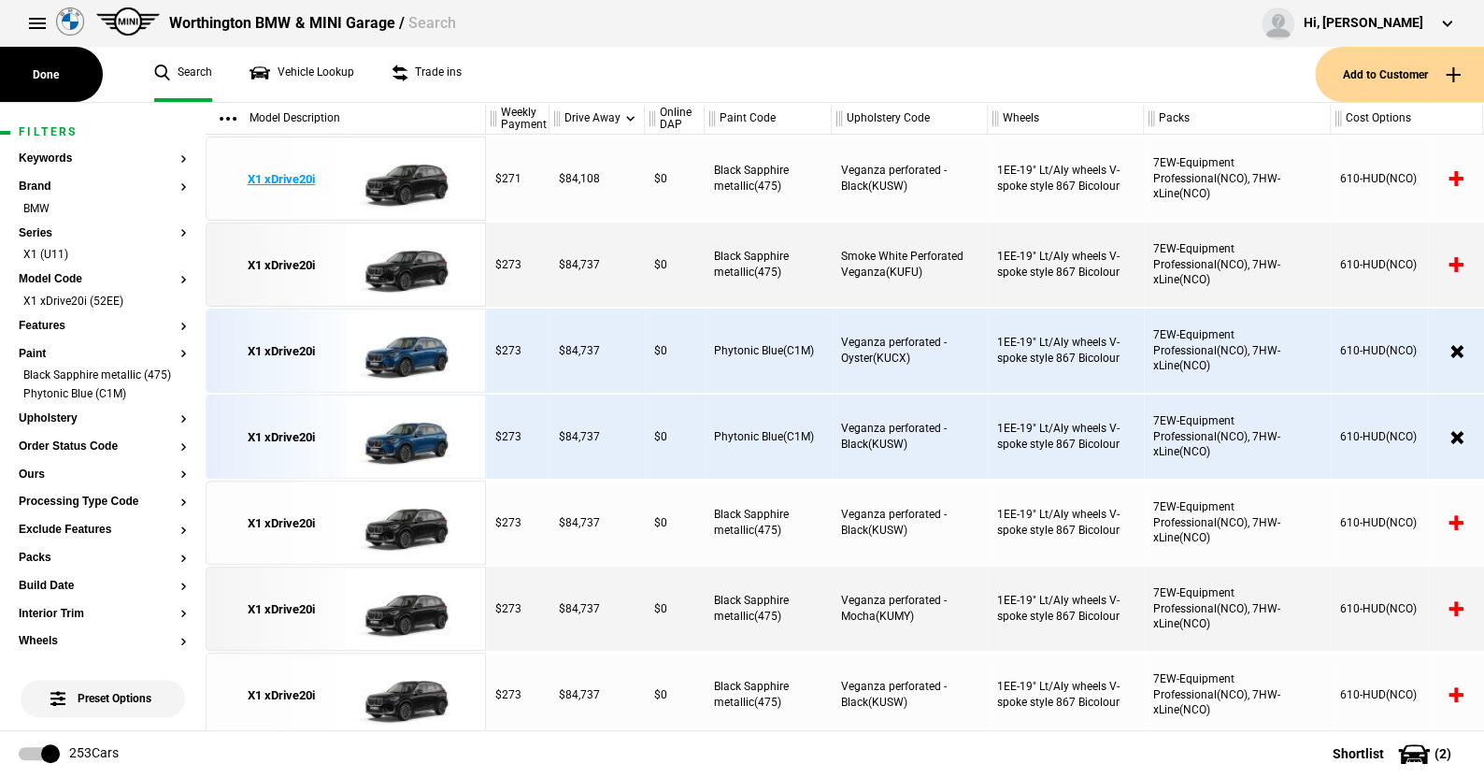
click at [405, 186] on img at bounding box center [411, 179] width 130 height 84
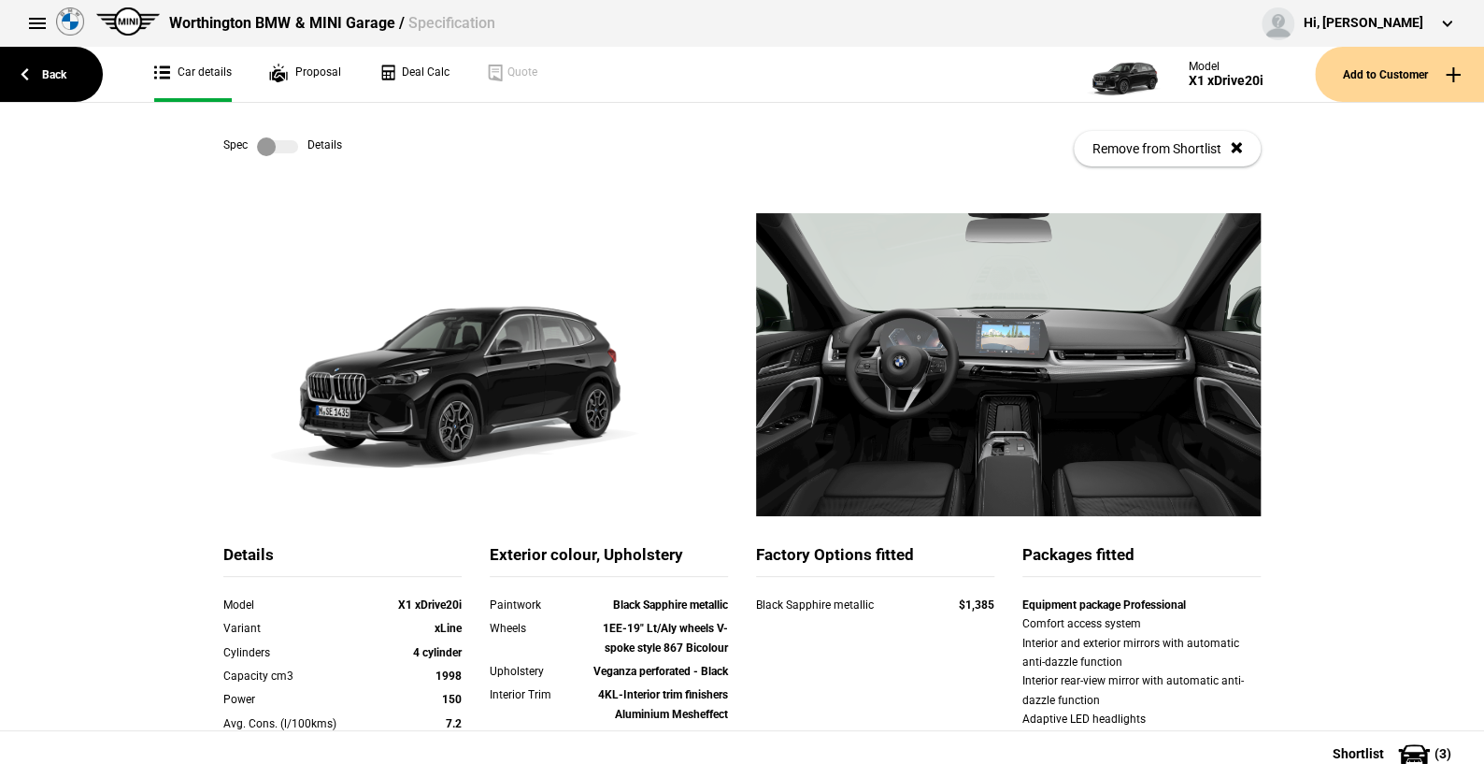
click at [289, 144] on label at bounding box center [277, 146] width 41 height 19
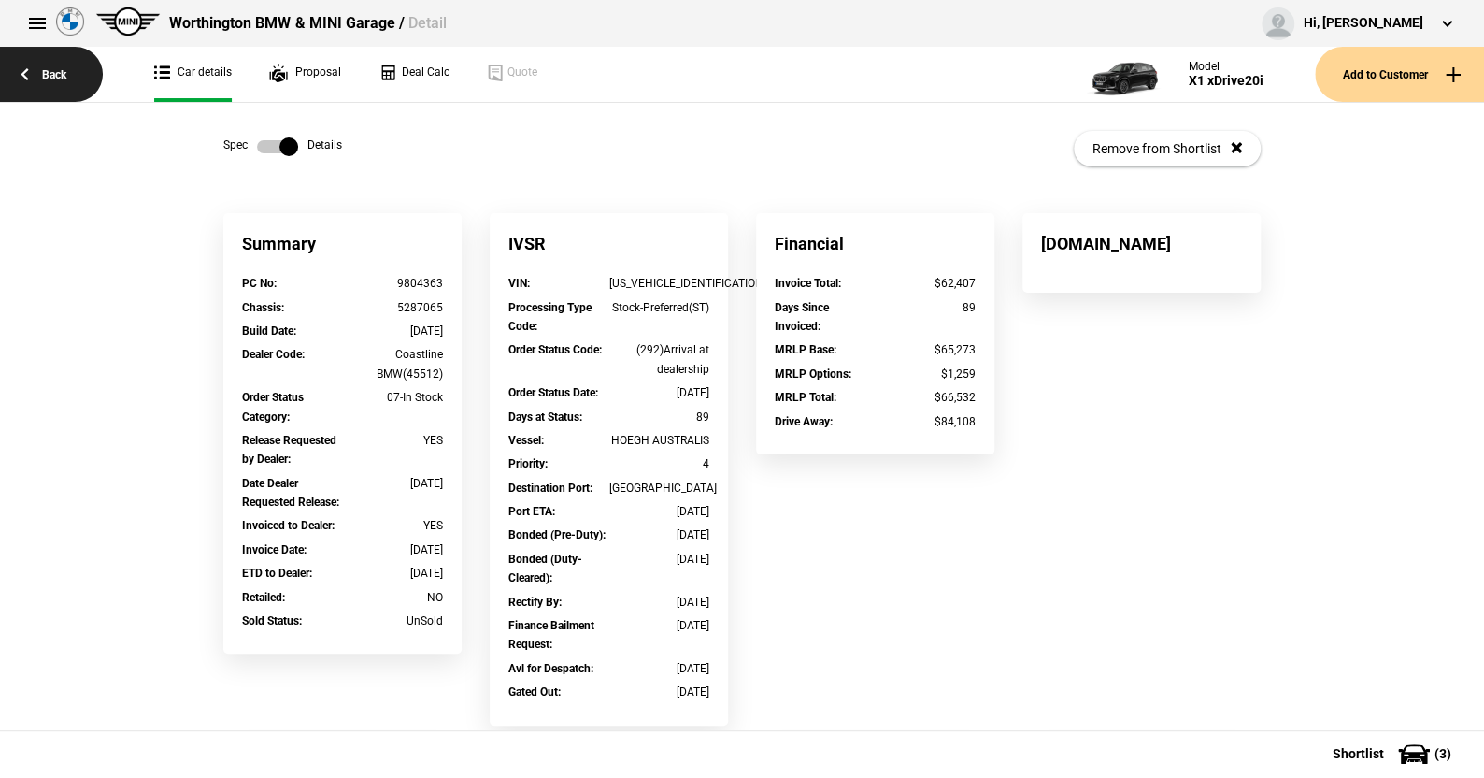
click at [66, 68] on link "Back" at bounding box center [51, 74] width 103 height 55
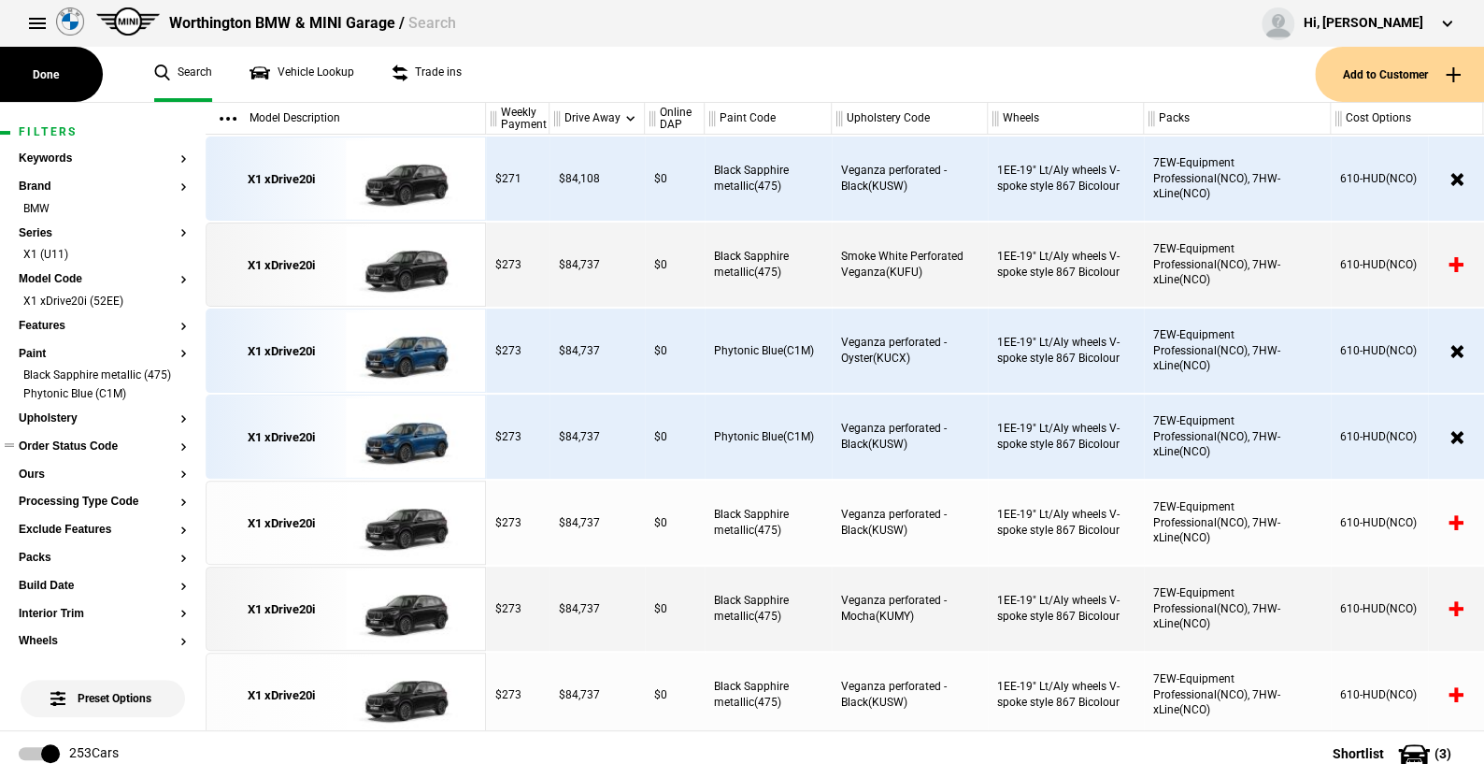
click at [78, 453] on button "Order Status Code" at bounding box center [103, 446] width 168 height 13
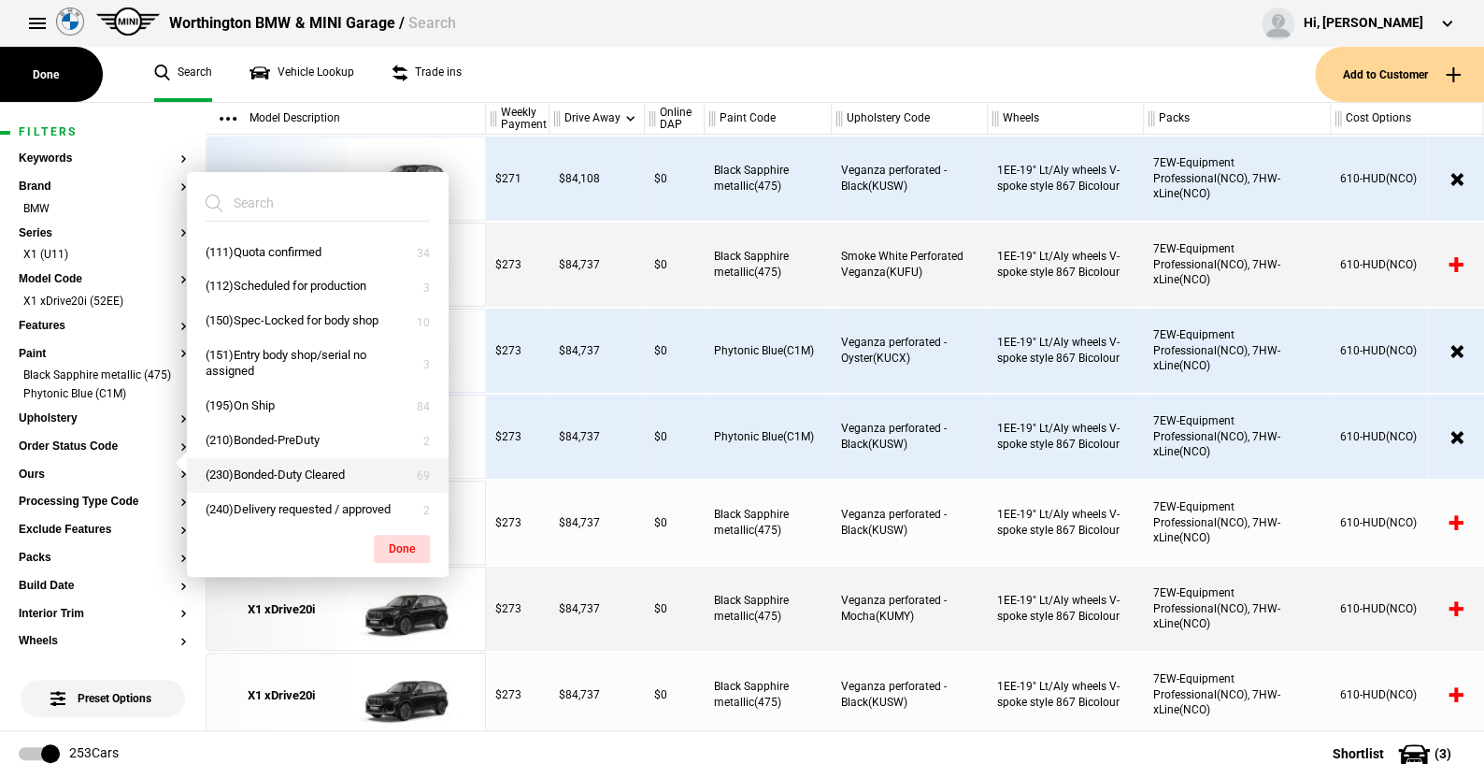
click at [240, 471] on button "(230)Bonded-Duty Cleared" at bounding box center [318, 475] width 262 height 35
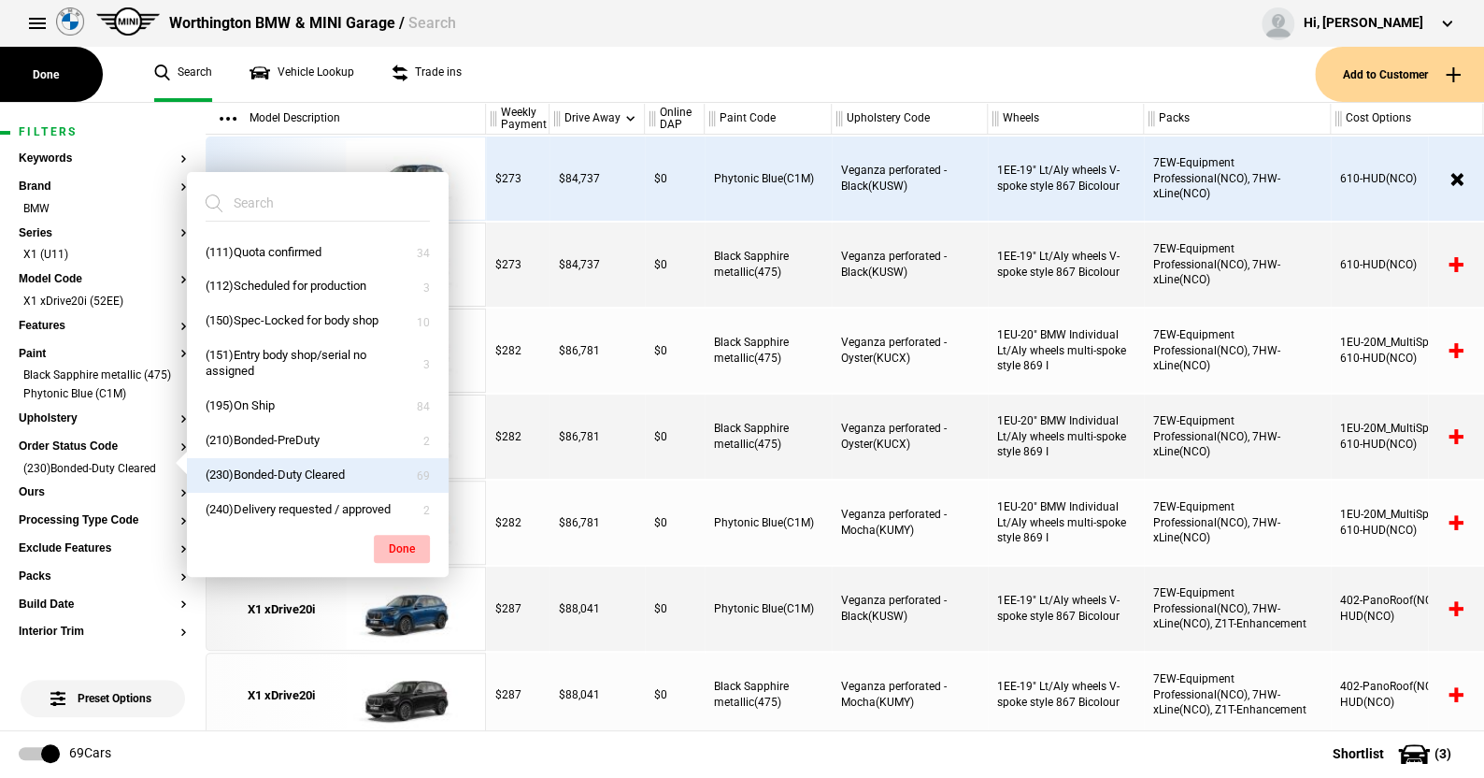
click at [414, 537] on button "Done" at bounding box center [402, 549] width 56 height 28
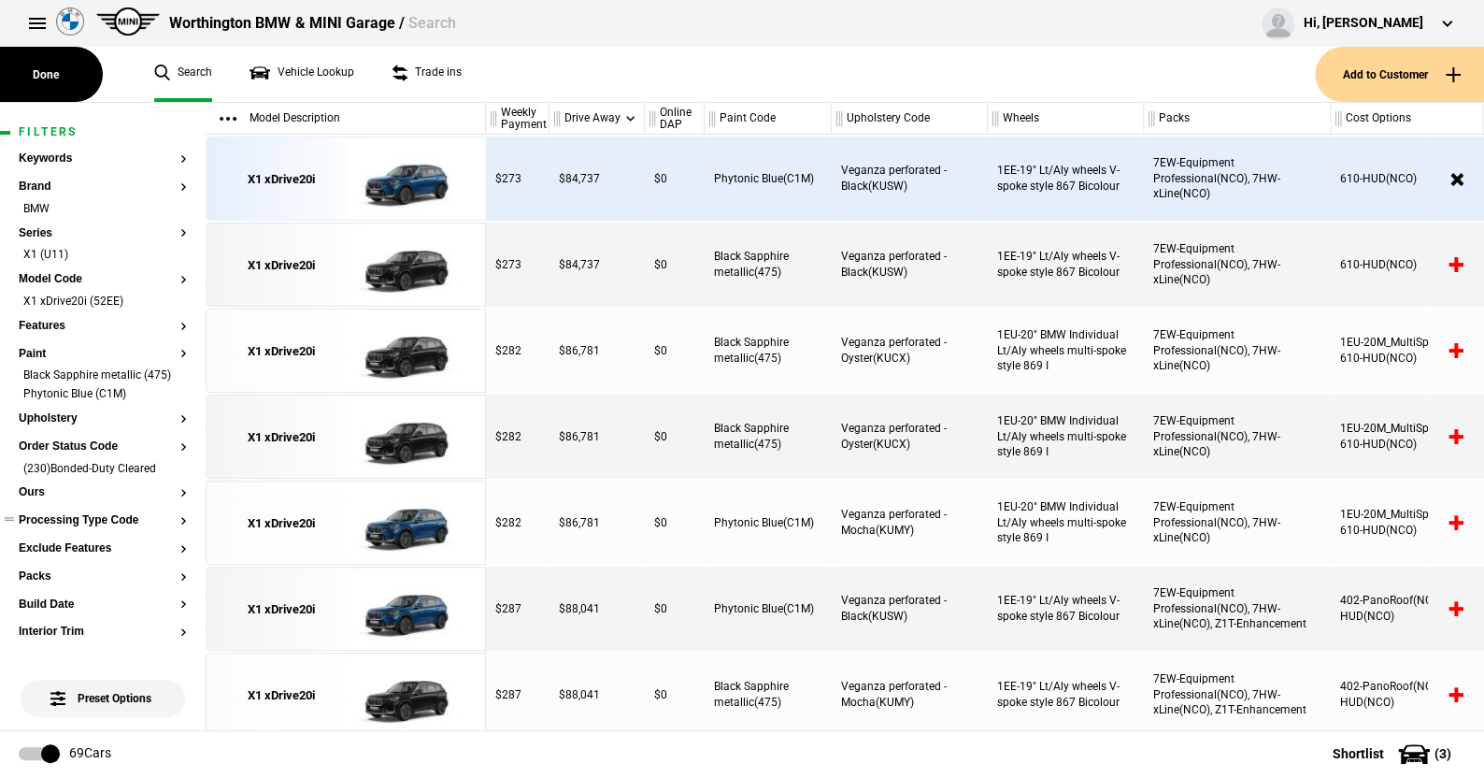
click at [89, 527] on button "Processing Type Code" at bounding box center [103, 520] width 168 height 13
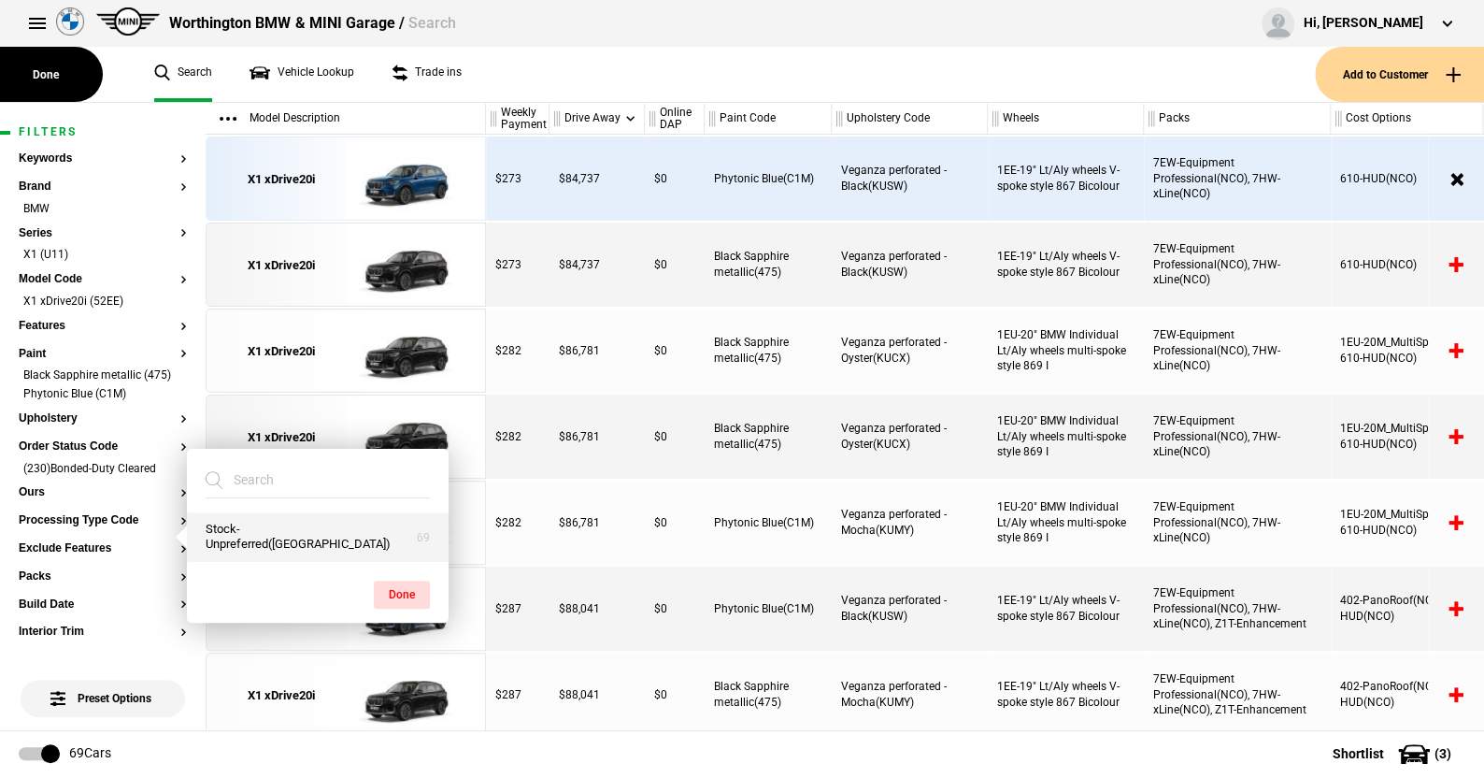
click at [257, 540] on button "Stock-Unpreferred(US)" at bounding box center [318, 537] width 262 height 50
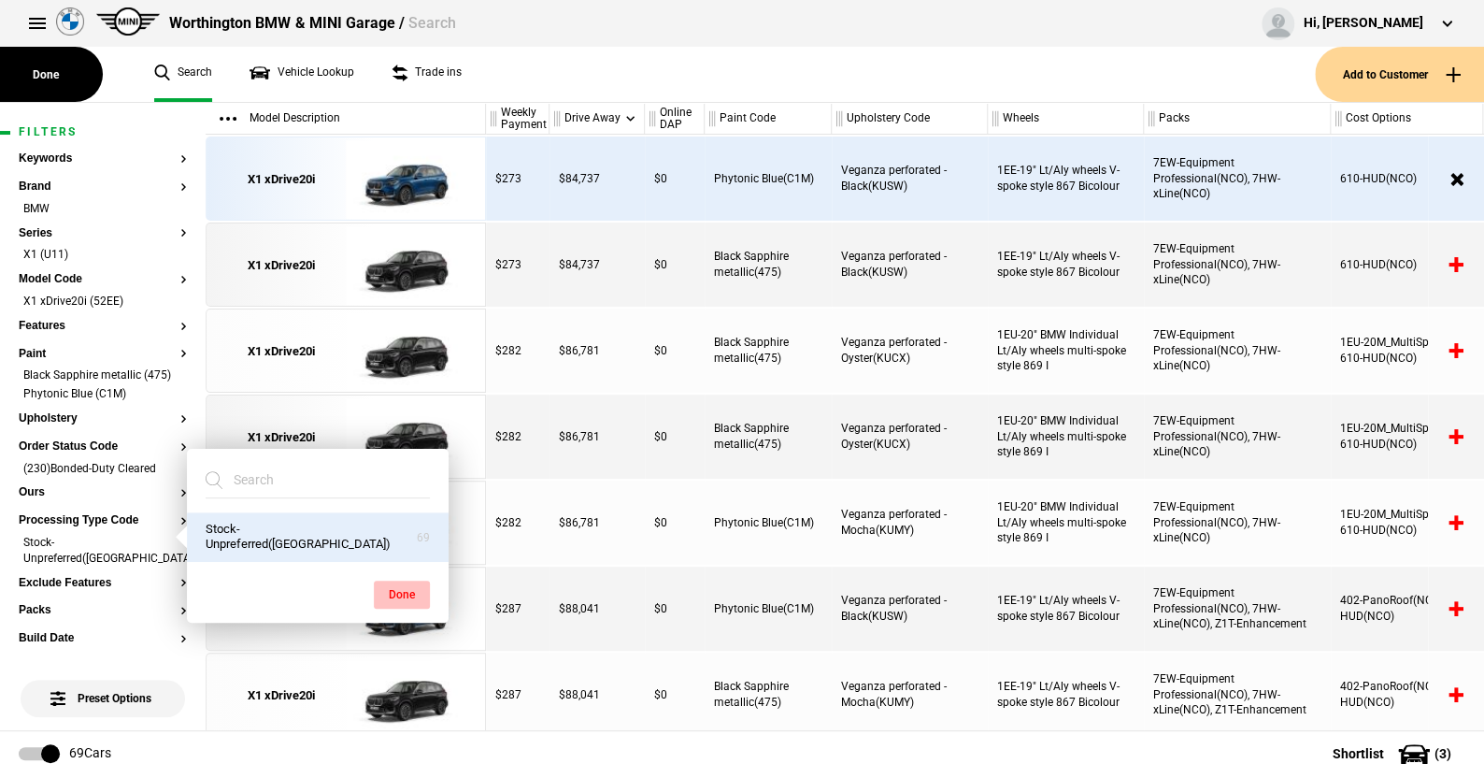
click at [395, 592] on button "Done" at bounding box center [402, 594] width 56 height 28
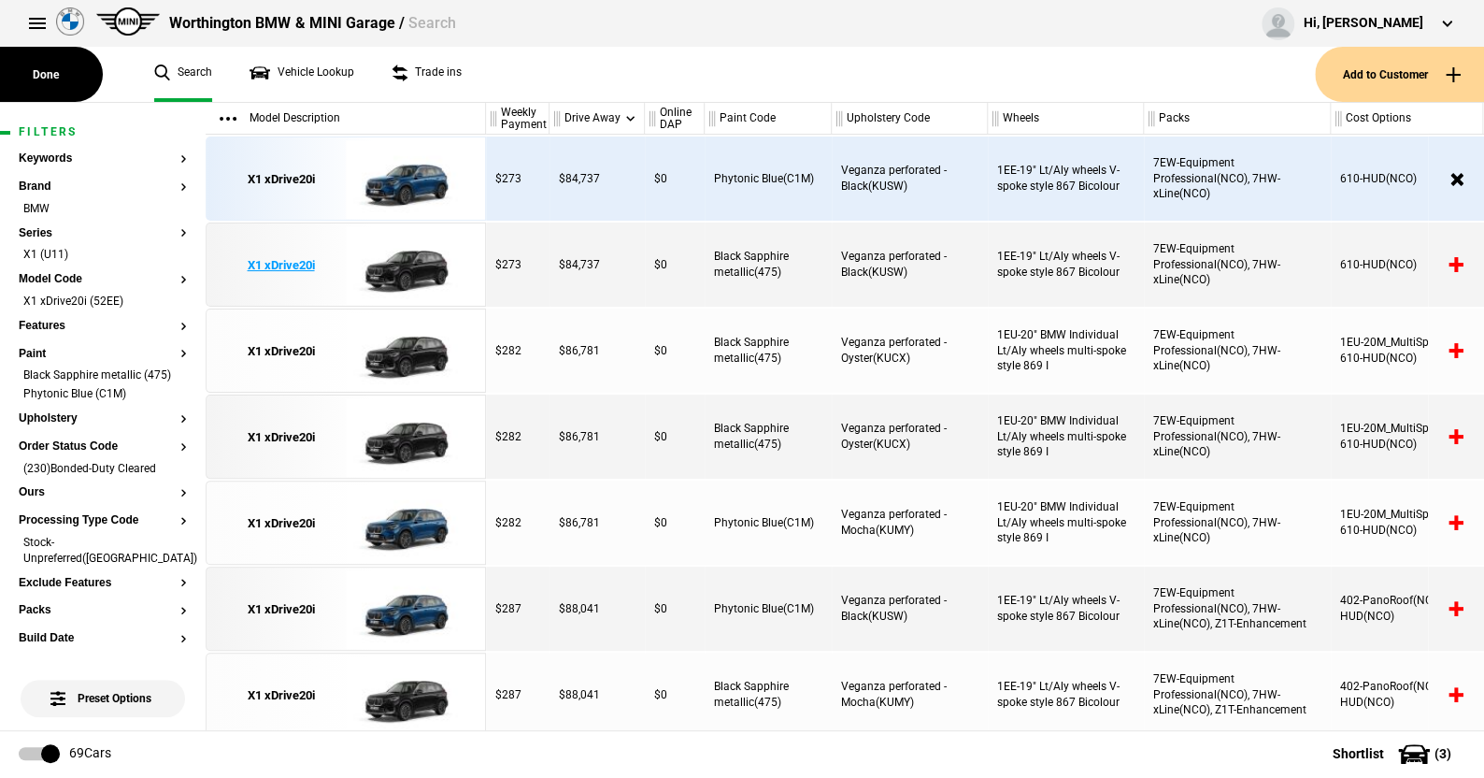
click at [429, 262] on img at bounding box center [411, 265] width 130 height 84
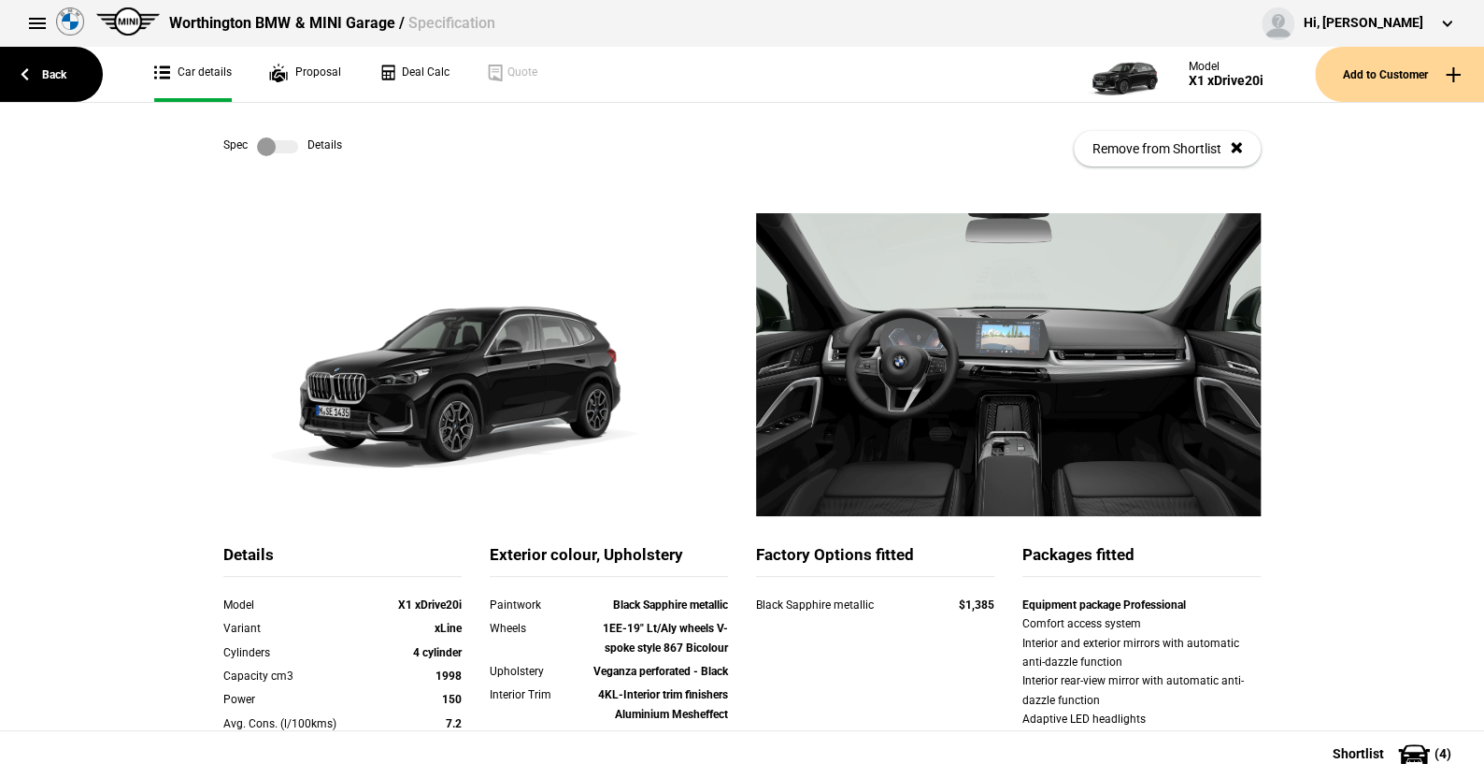
click at [279, 150] on label at bounding box center [277, 146] width 41 height 19
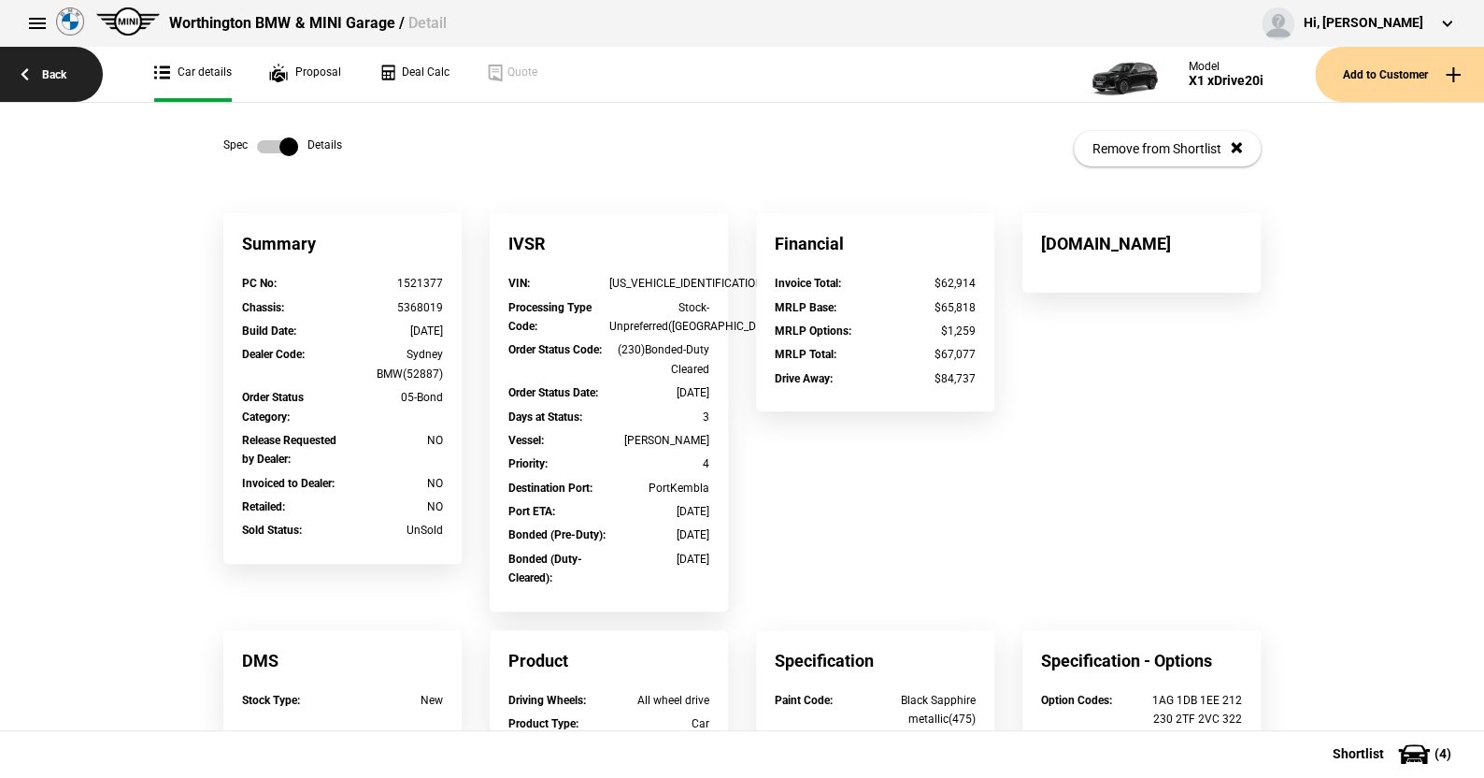
click at [59, 69] on link "Back" at bounding box center [51, 74] width 103 height 55
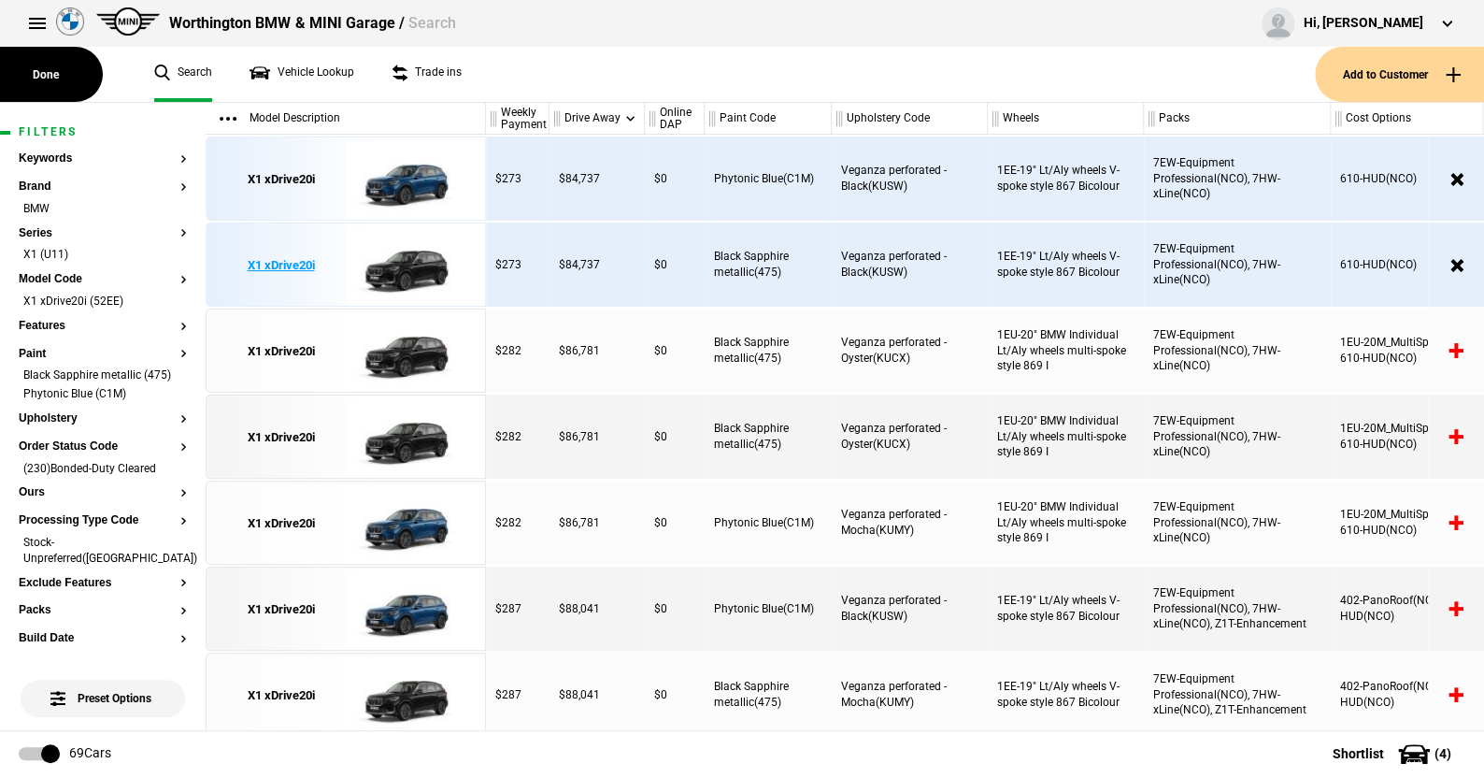
click at [422, 264] on img at bounding box center [411, 265] width 130 height 84
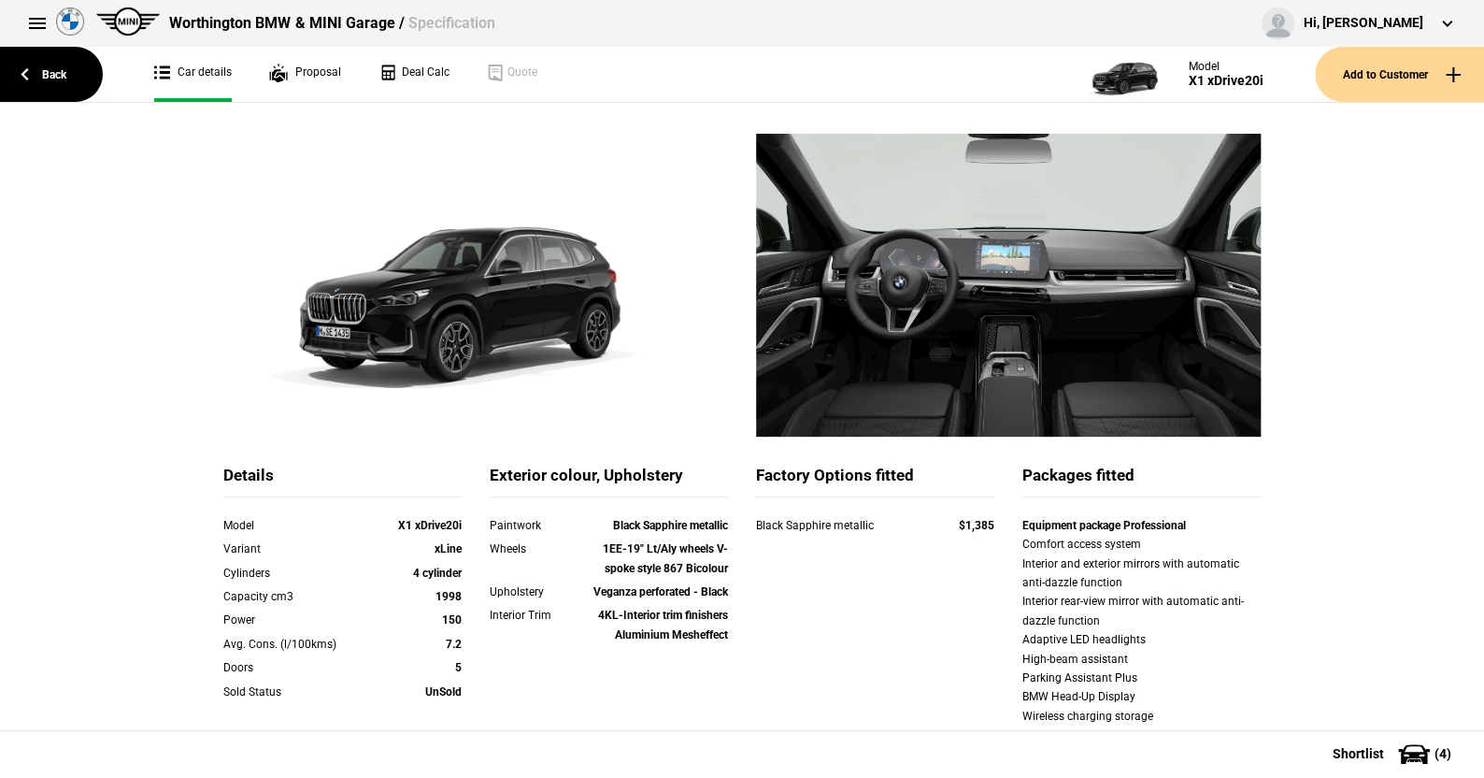
scroll to position [187, 0]
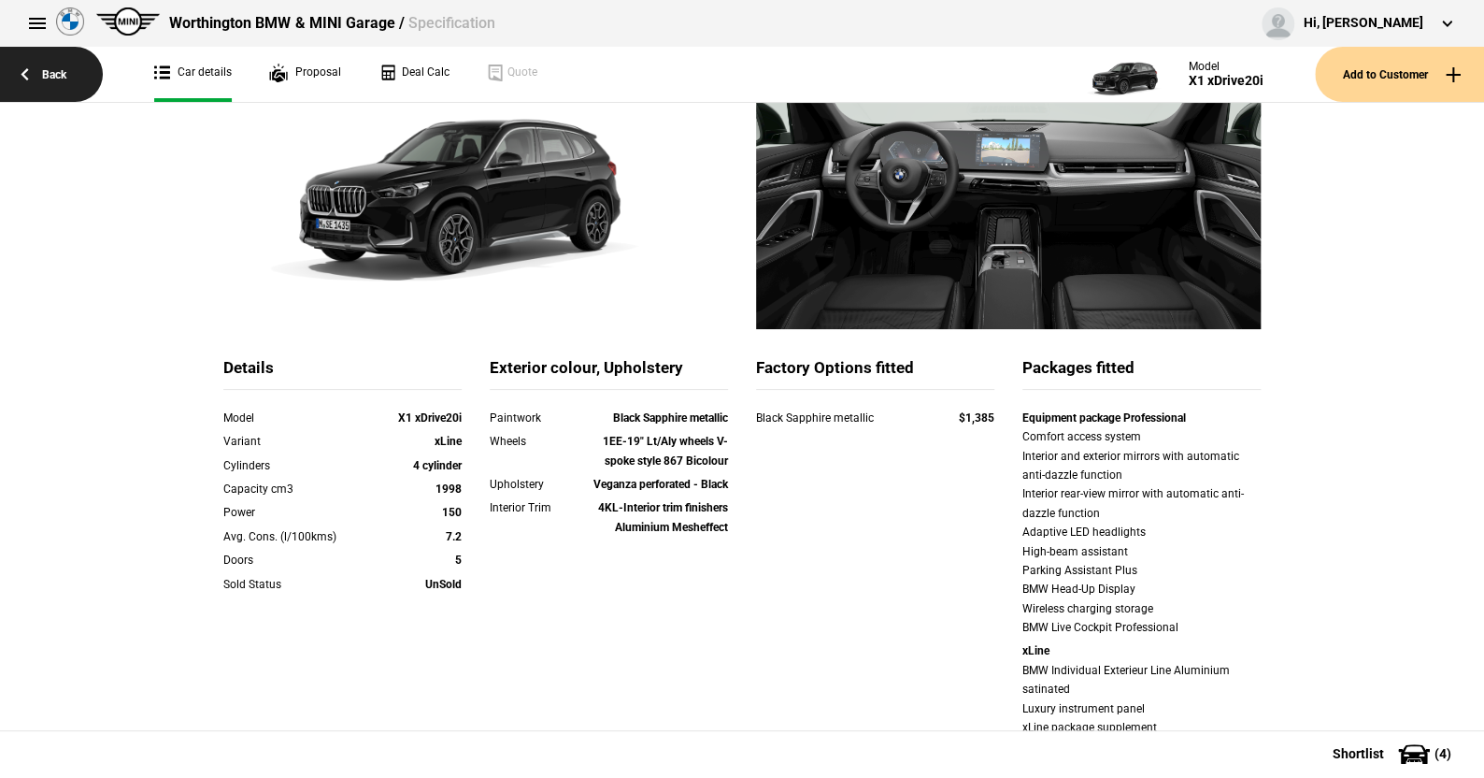
click at [56, 67] on link "Back" at bounding box center [51, 74] width 103 height 55
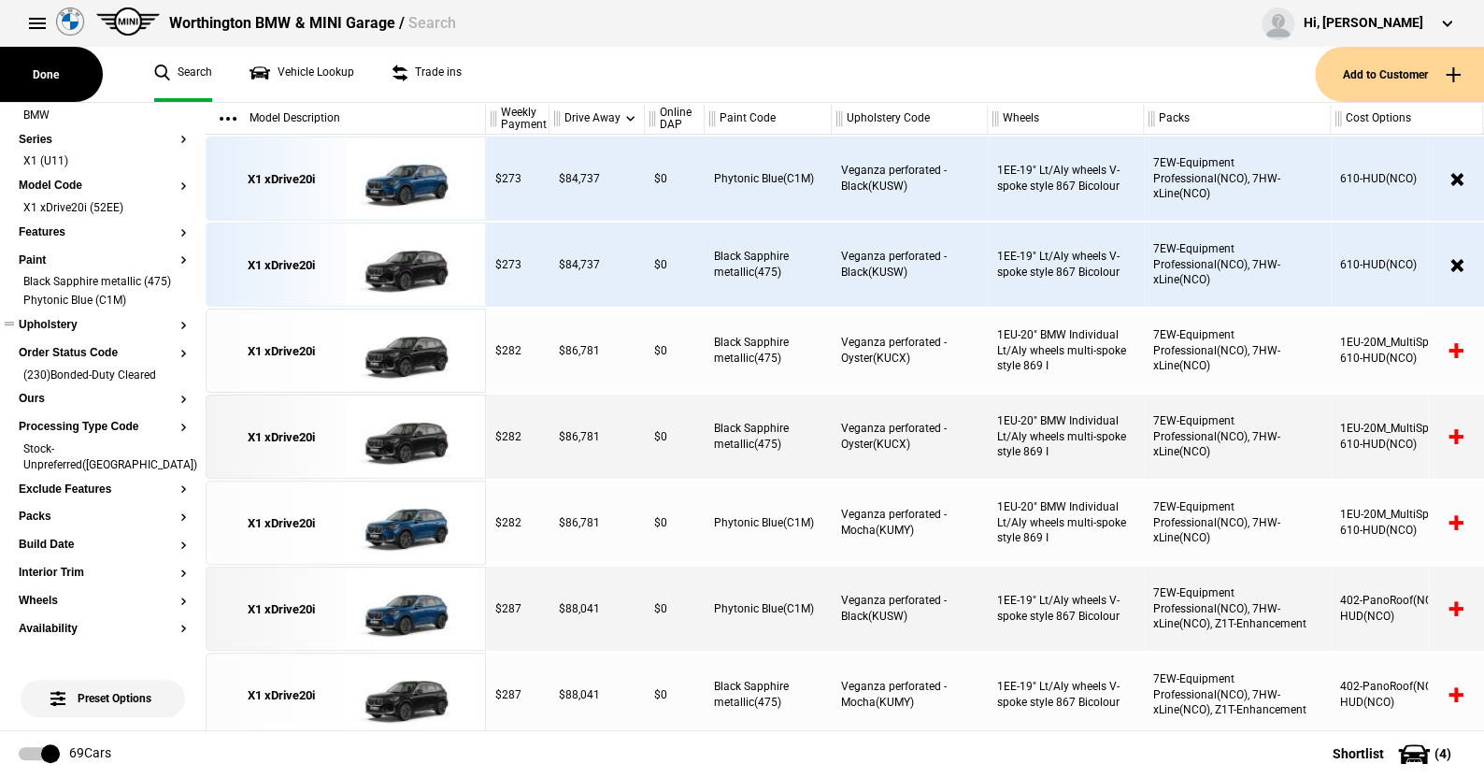
scroll to position [280, 0]
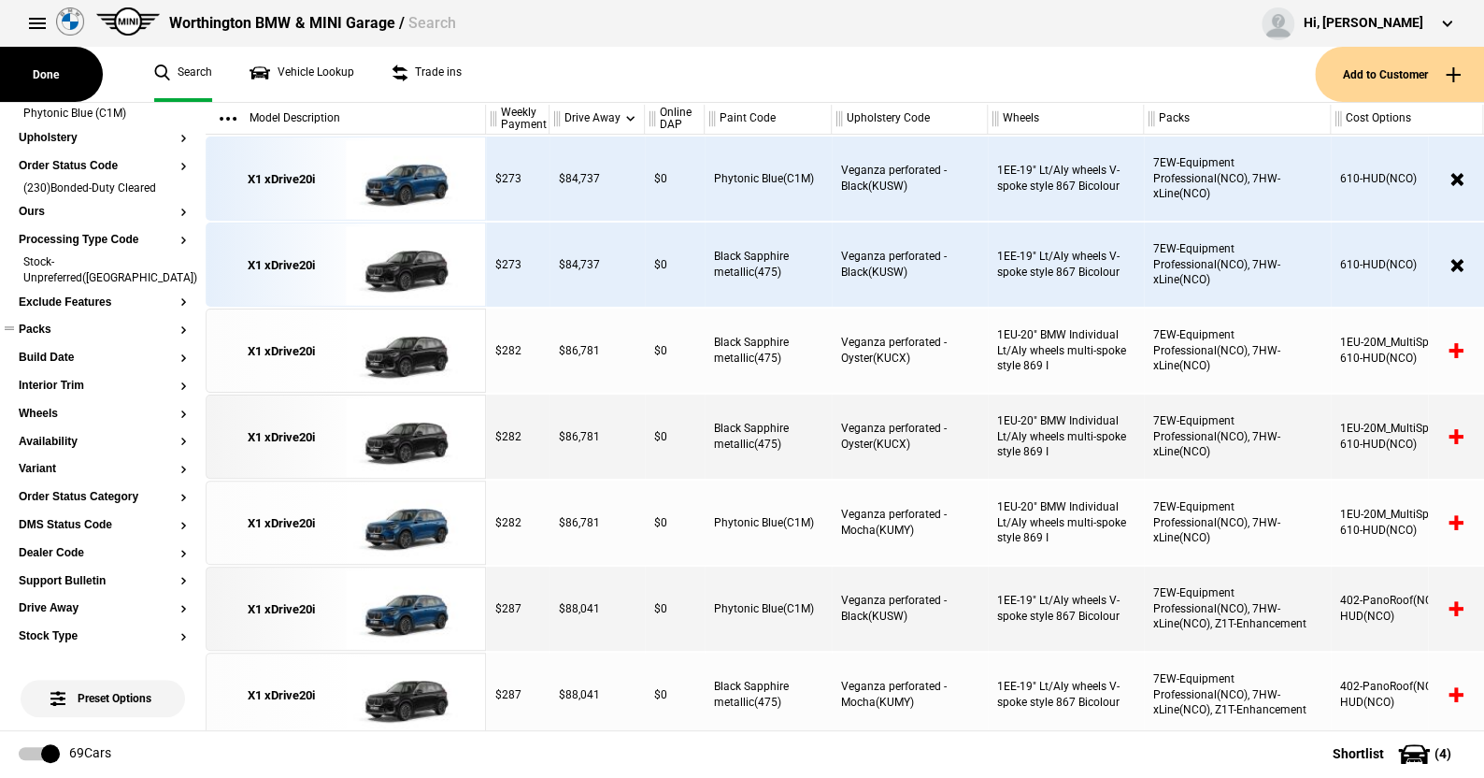
click at [41, 327] on button "Packs" at bounding box center [103, 329] width 168 height 13
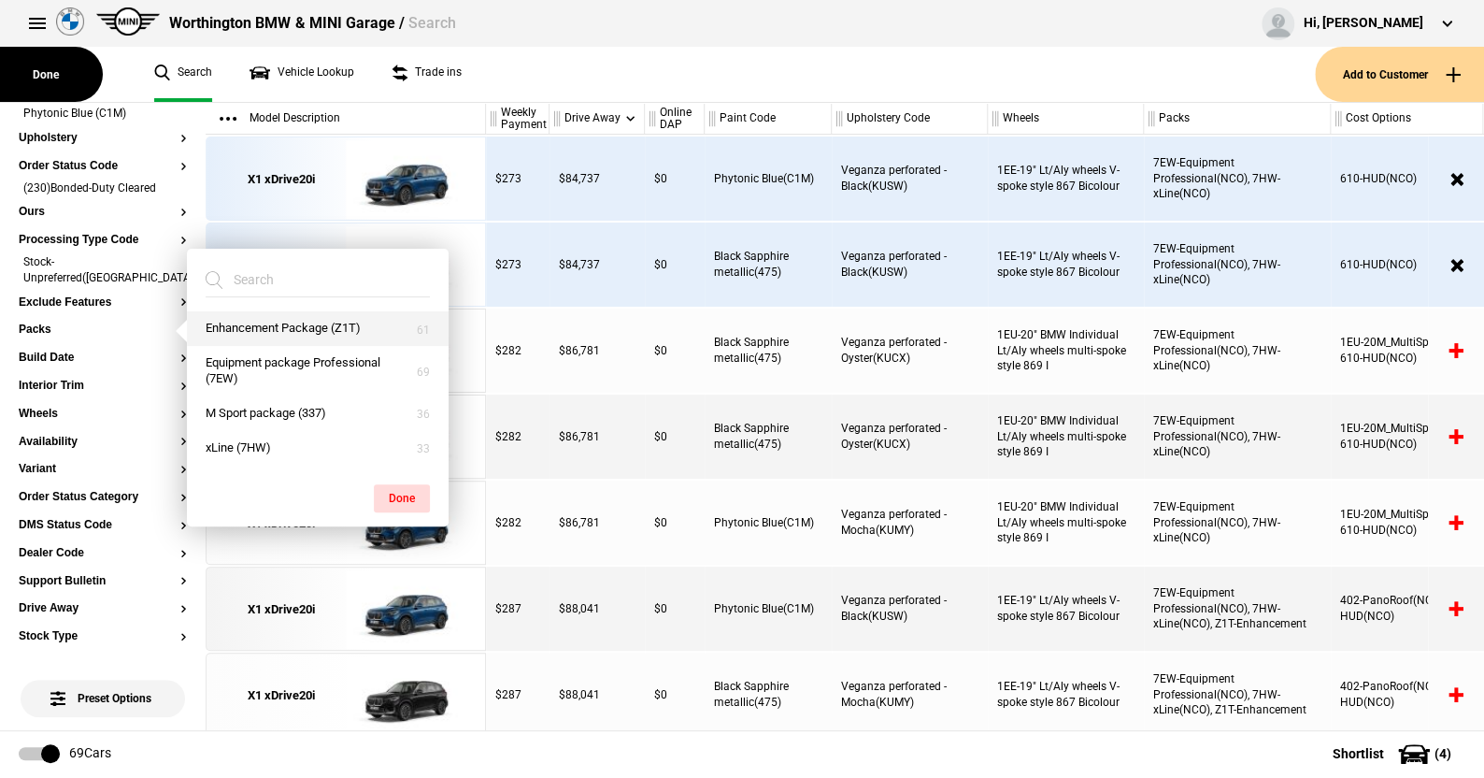
click at [280, 323] on button "Enhancement Package (Z1T)" at bounding box center [318, 328] width 262 height 35
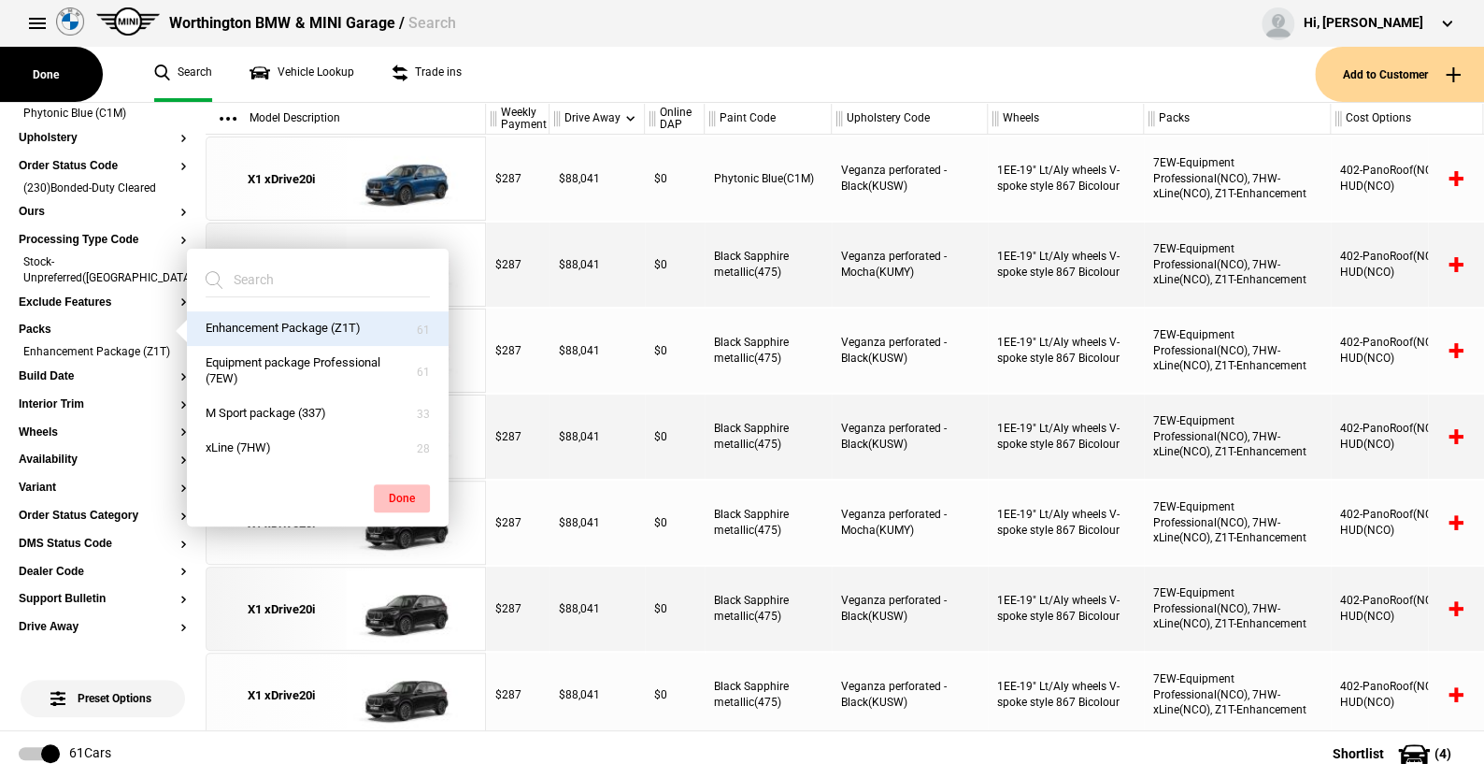
click at [403, 491] on button "Done" at bounding box center [402, 498] width 56 height 28
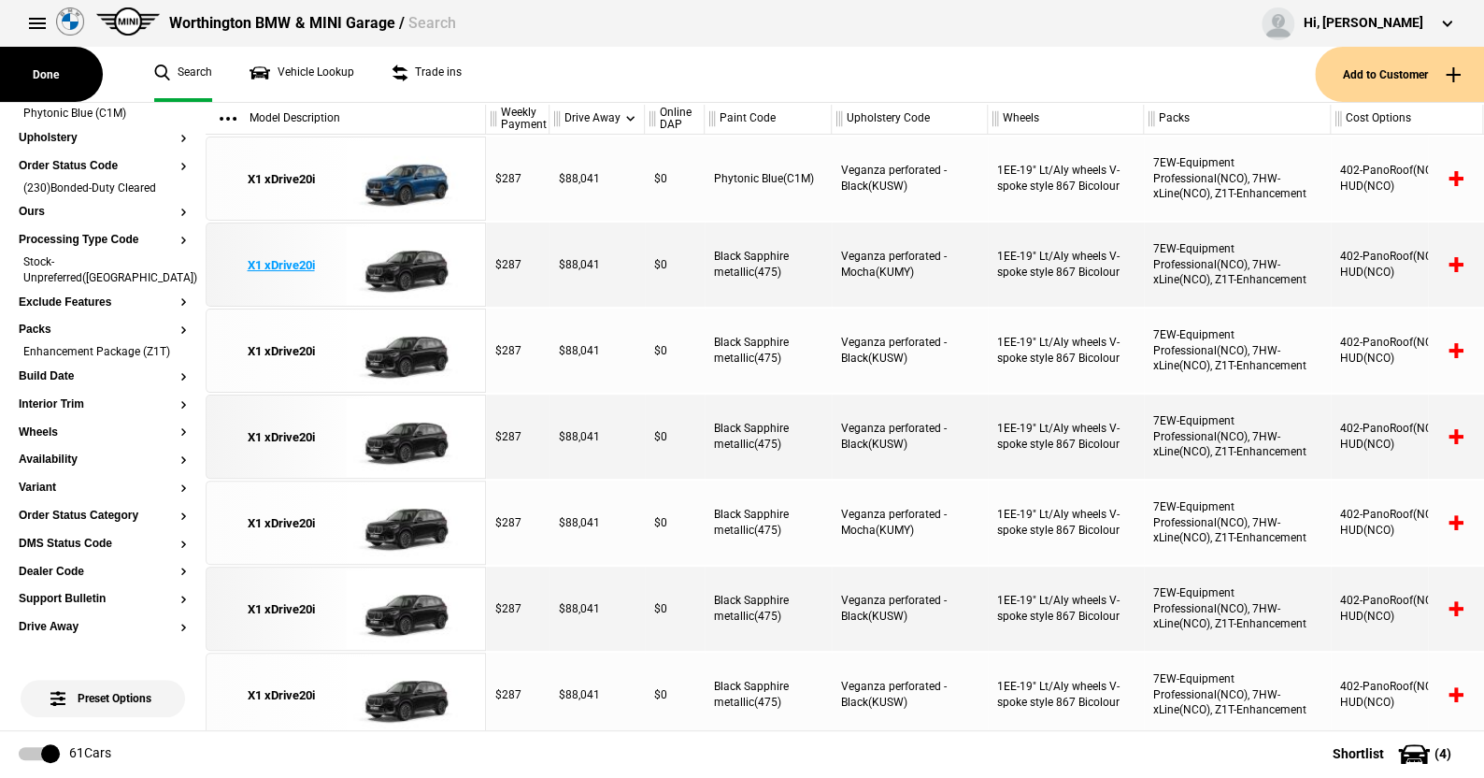
click at [415, 264] on img at bounding box center [411, 265] width 130 height 84
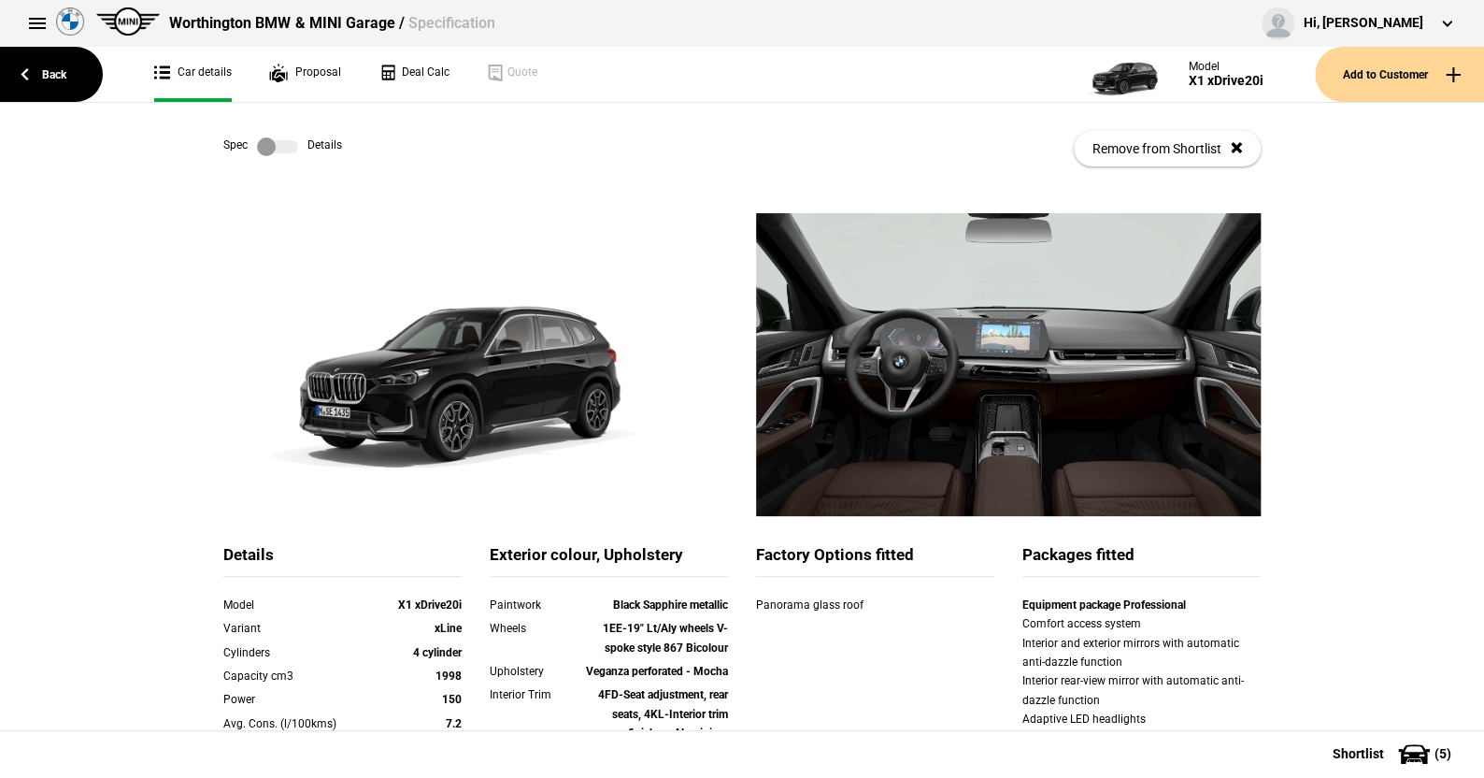
click at [285, 147] on label at bounding box center [277, 146] width 41 height 19
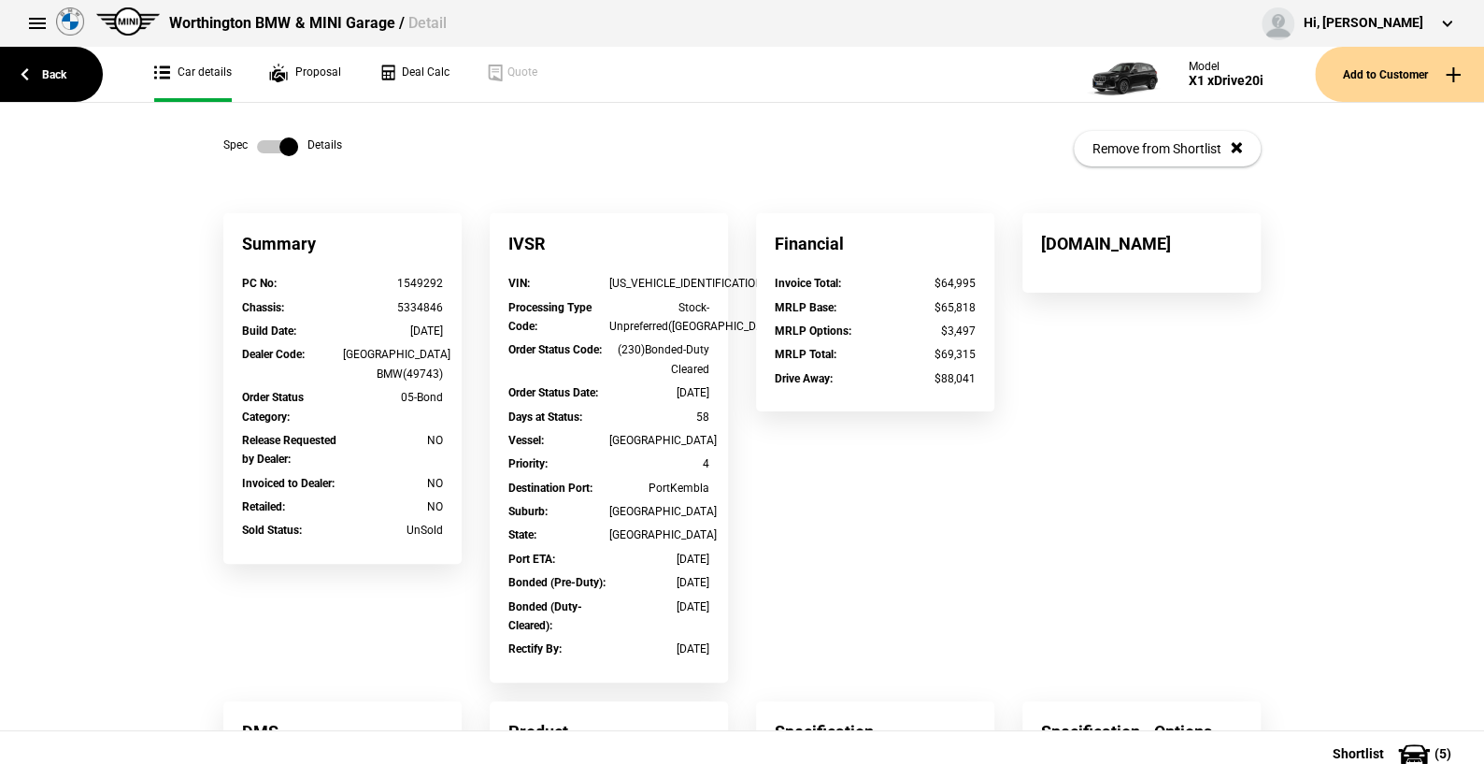
click at [261, 140] on label at bounding box center [277, 146] width 41 height 19
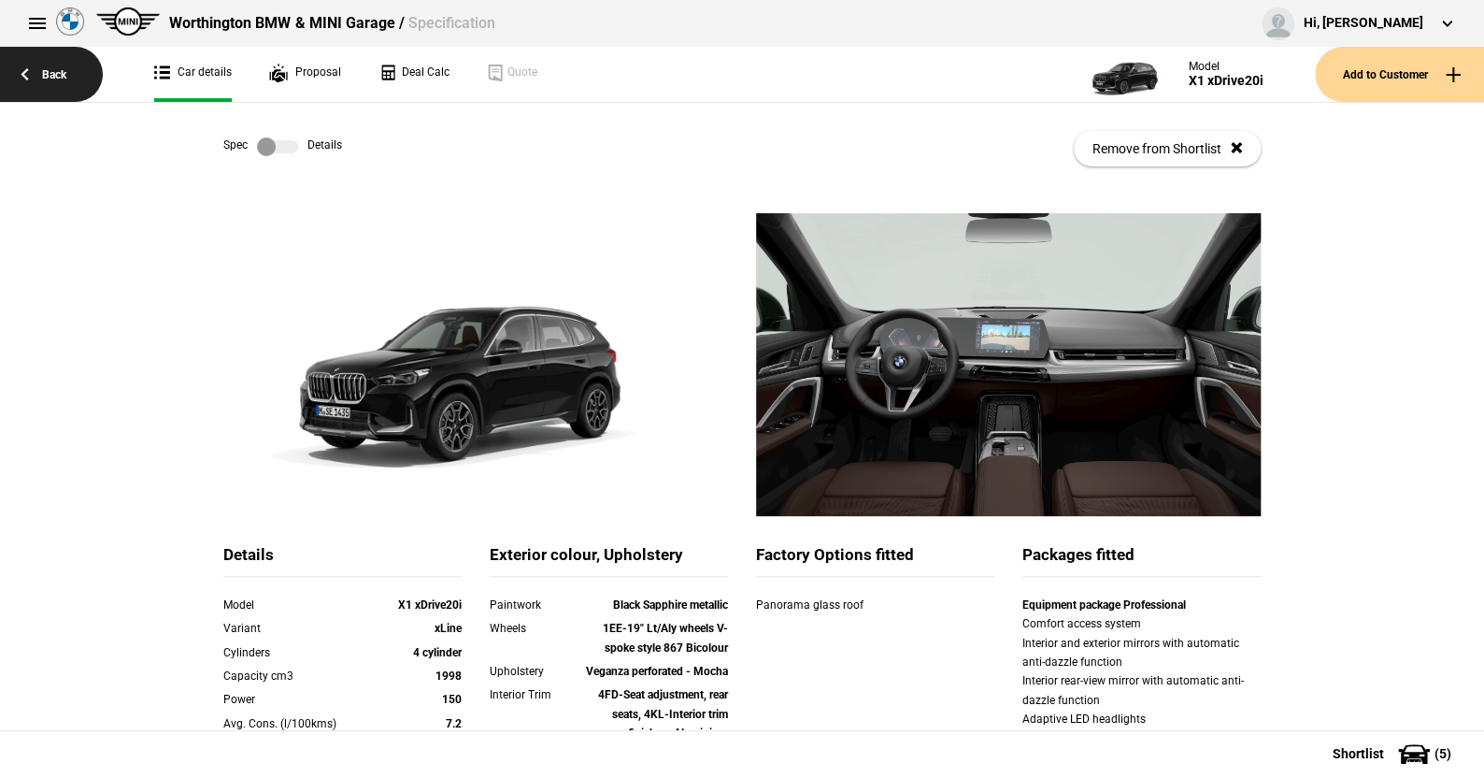
click at [53, 76] on link "Back" at bounding box center [51, 74] width 103 height 55
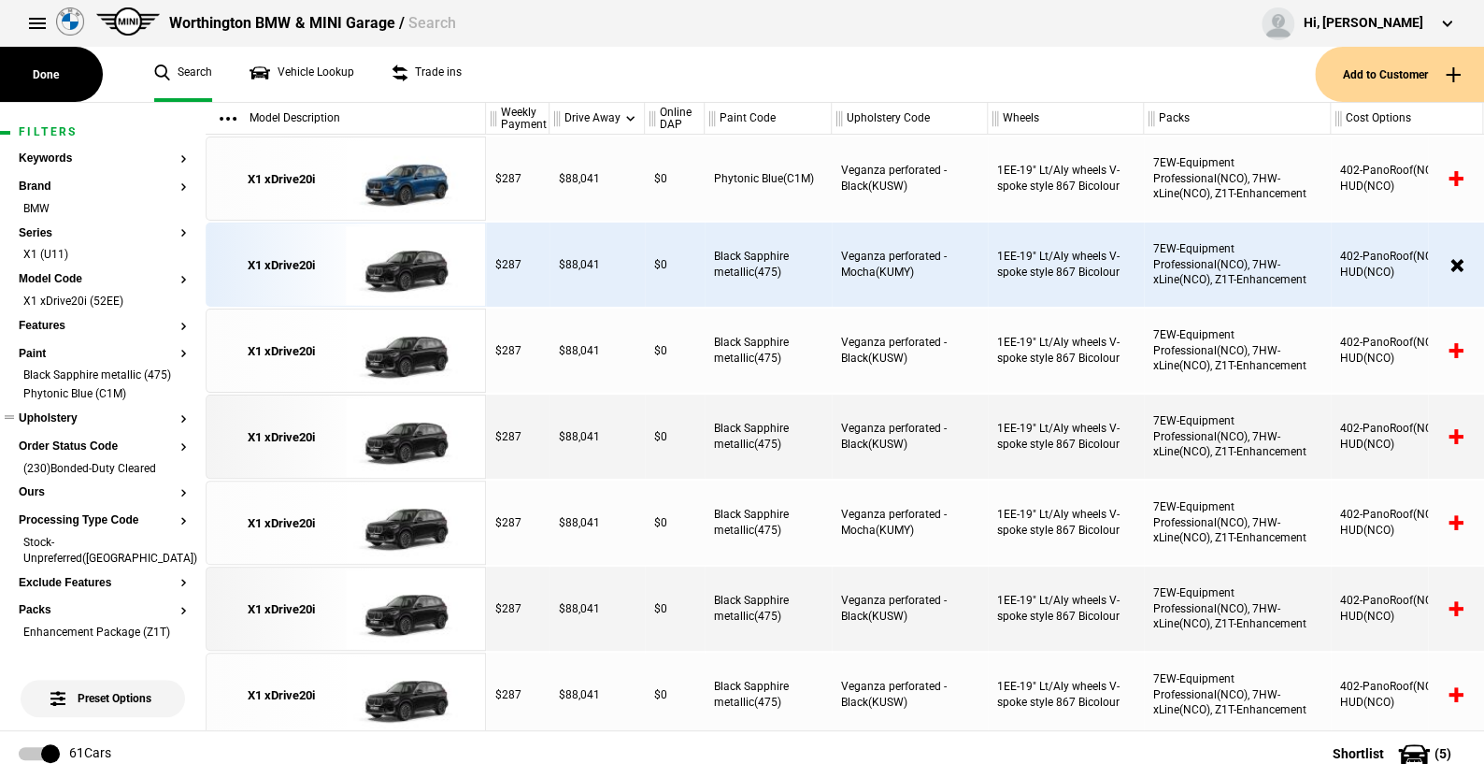
click at [77, 425] on button "Upholstery" at bounding box center [103, 418] width 168 height 13
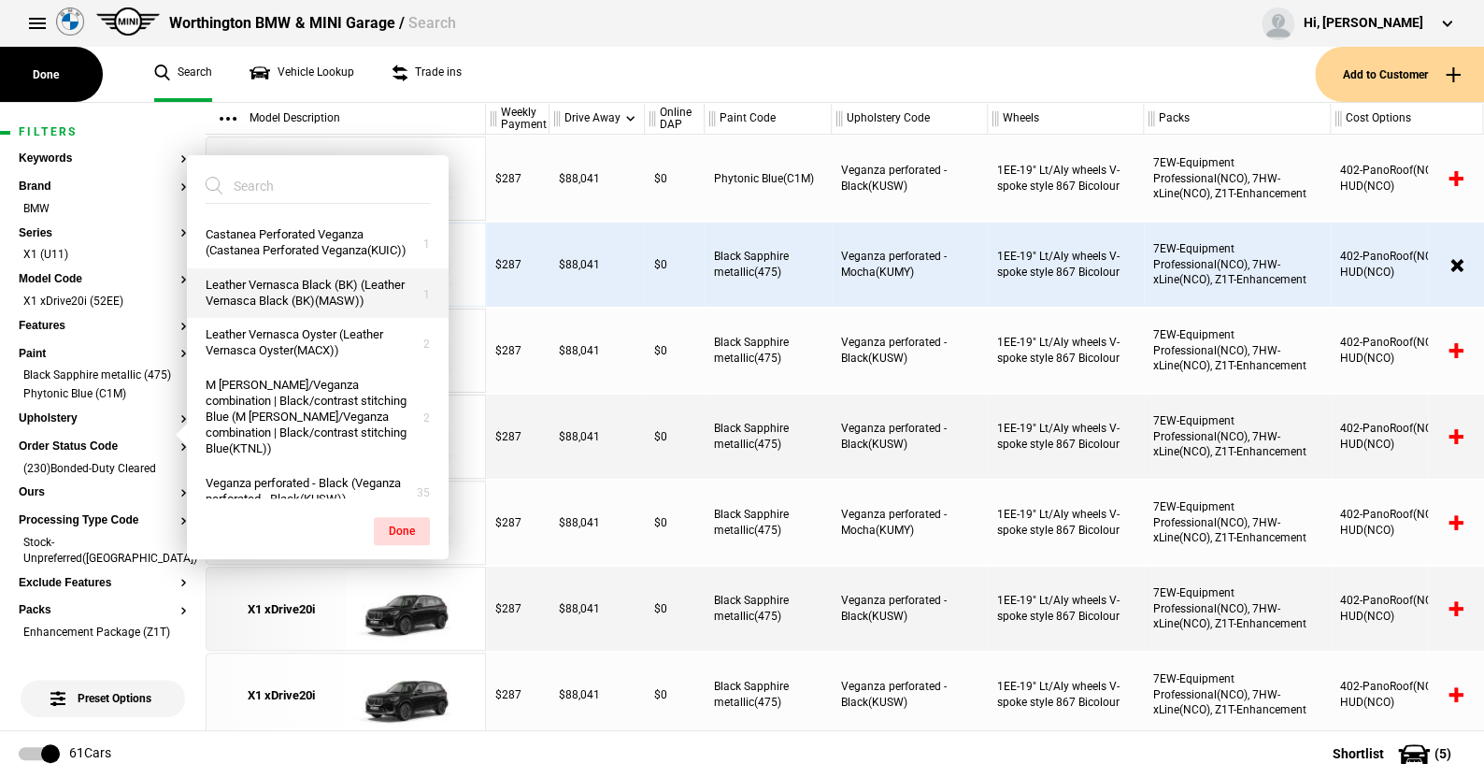
click at [286, 303] on button "Leather Vernasca Black (BK) (Leather Vernasca Black (BK)(MASW))" at bounding box center [318, 293] width 262 height 50
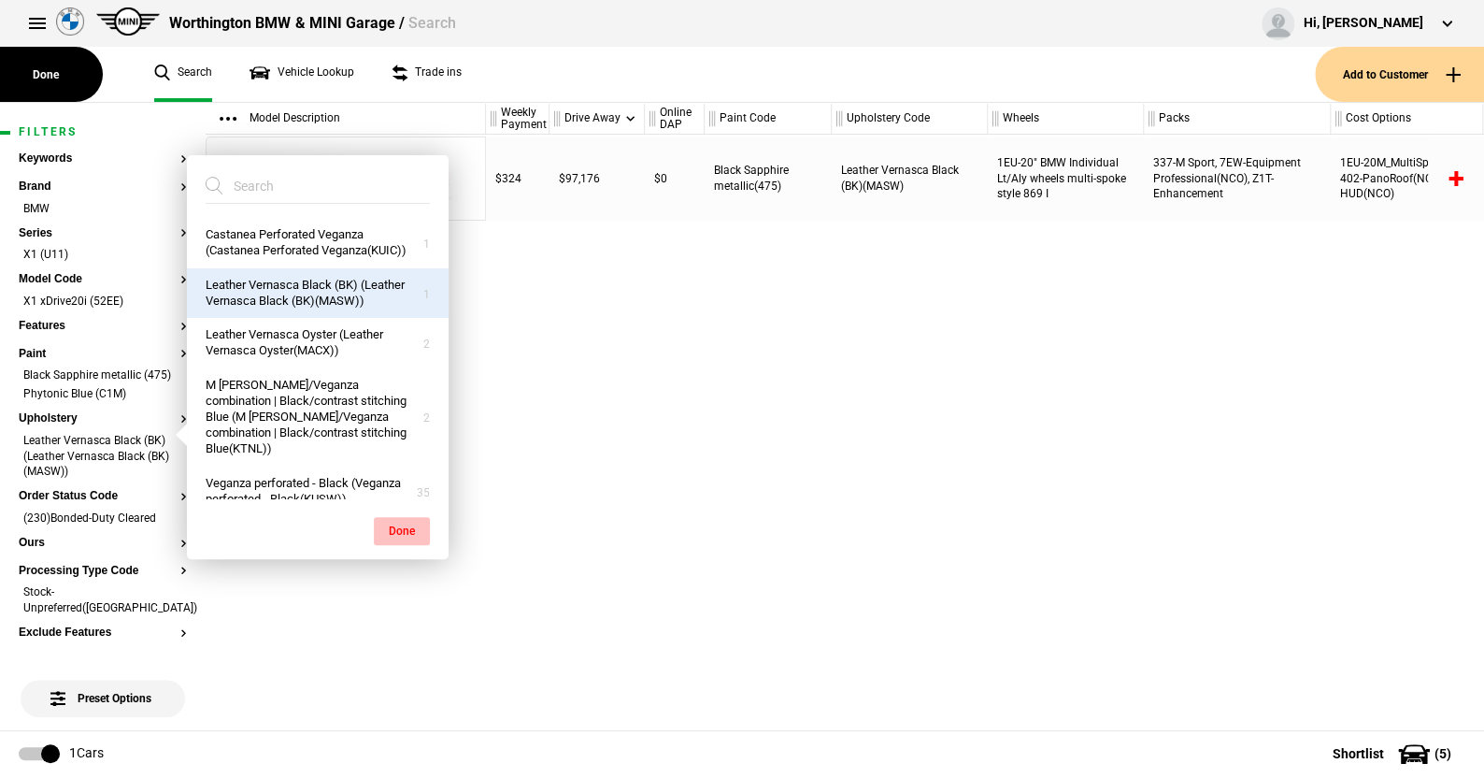
drag, startPoint x: 410, startPoint y: 527, endPoint x: 394, endPoint y: 320, distance: 208.1
click at [410, 525] on button "Done" at bounding box center [402, 531] width 56 height 28
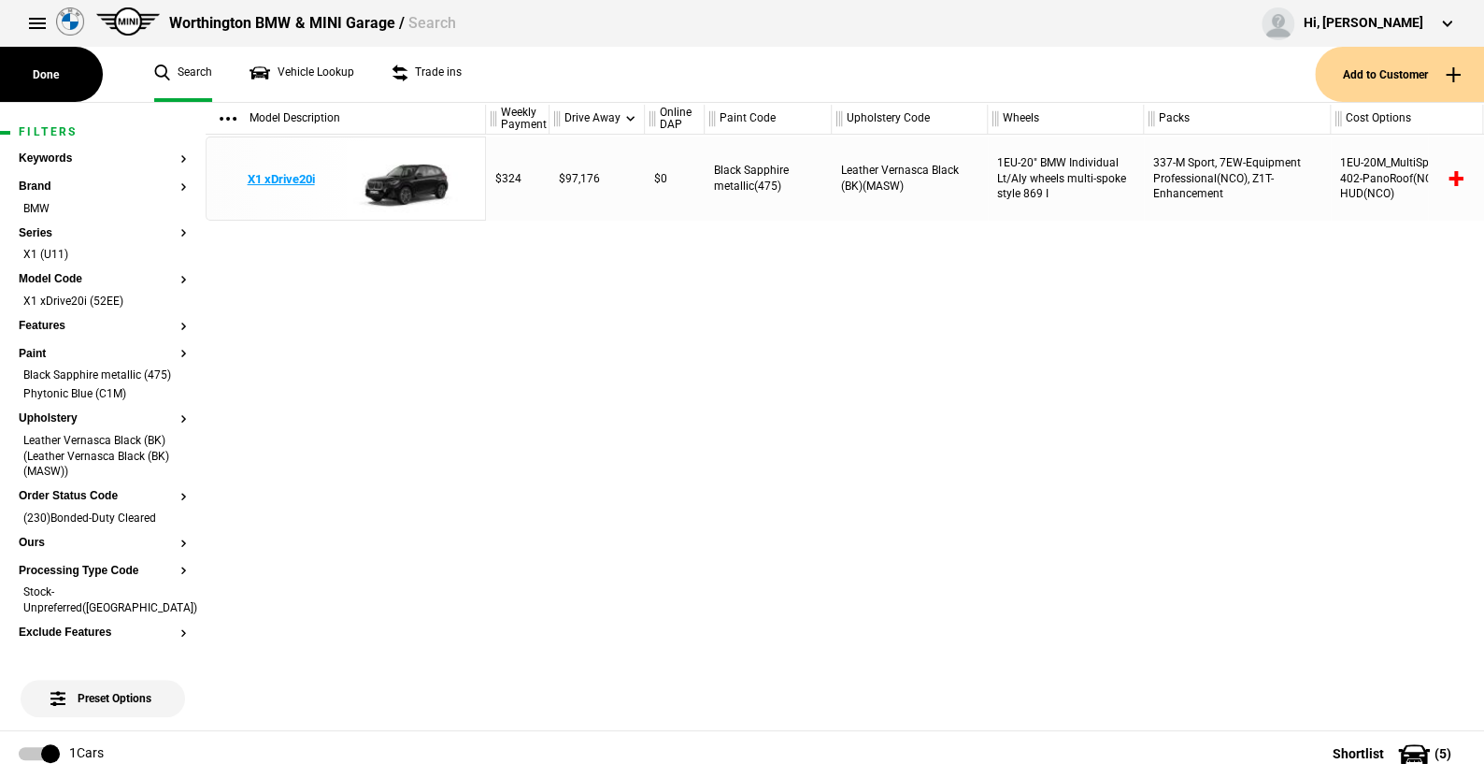
click at [410, 178] on img at bounding box center [411, 179] width 130 height 84
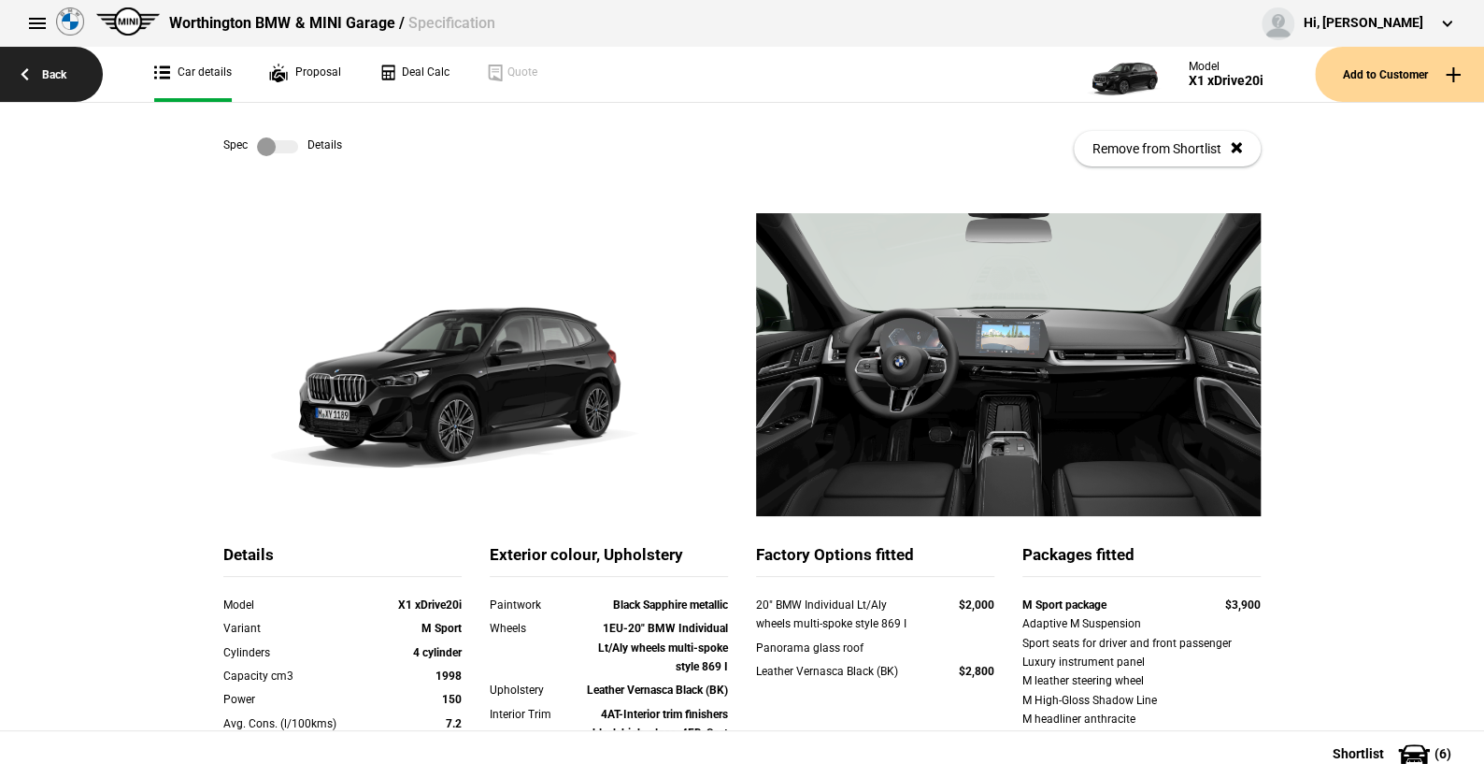
click at [50, 65] on link "Back" at bounding box center [51, 74] width 103 height 55
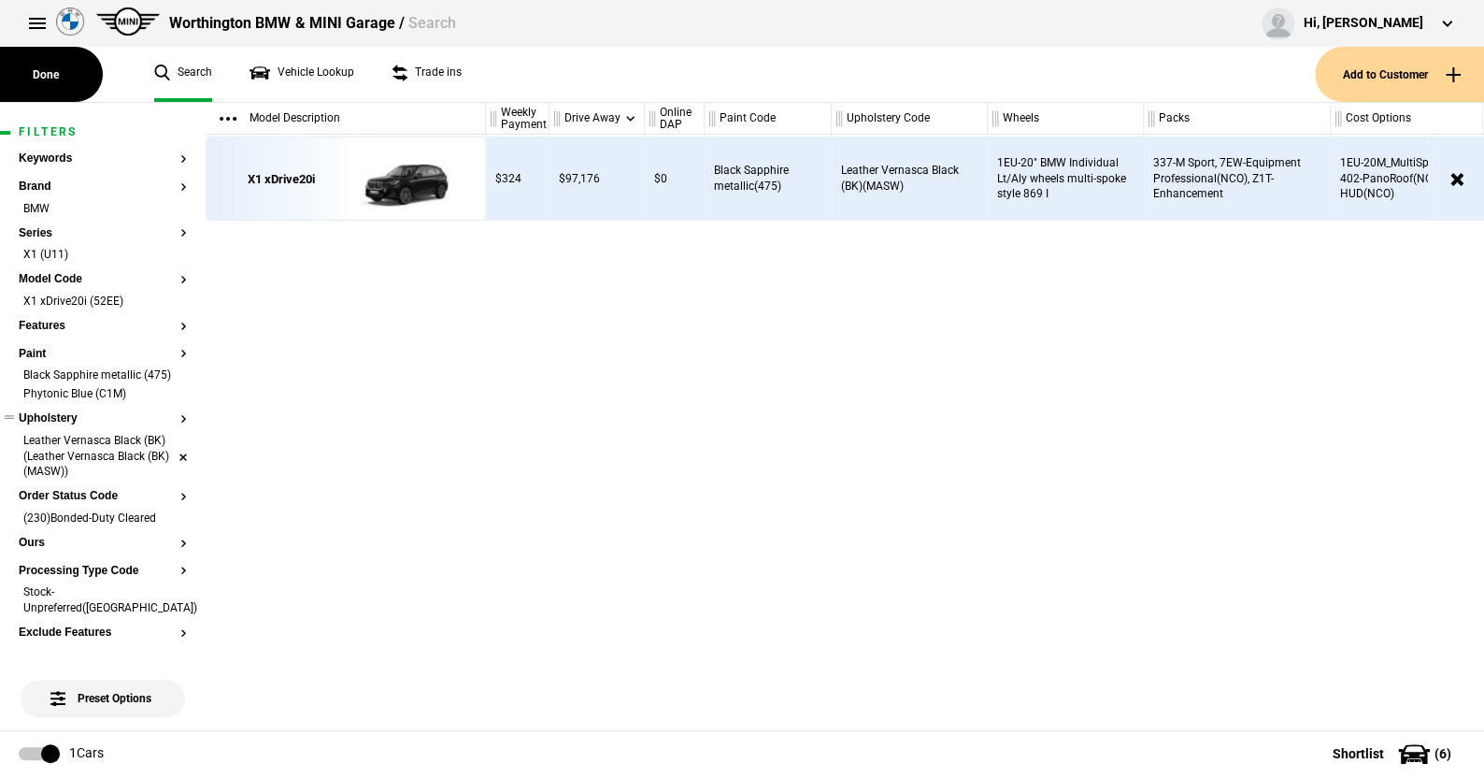
click at [166, 466] on li "Leather Vernasca Black (BK) (Leather Vernasca Black (BK)(MASW))" at bounding box center [103, 458] width 168 height 50
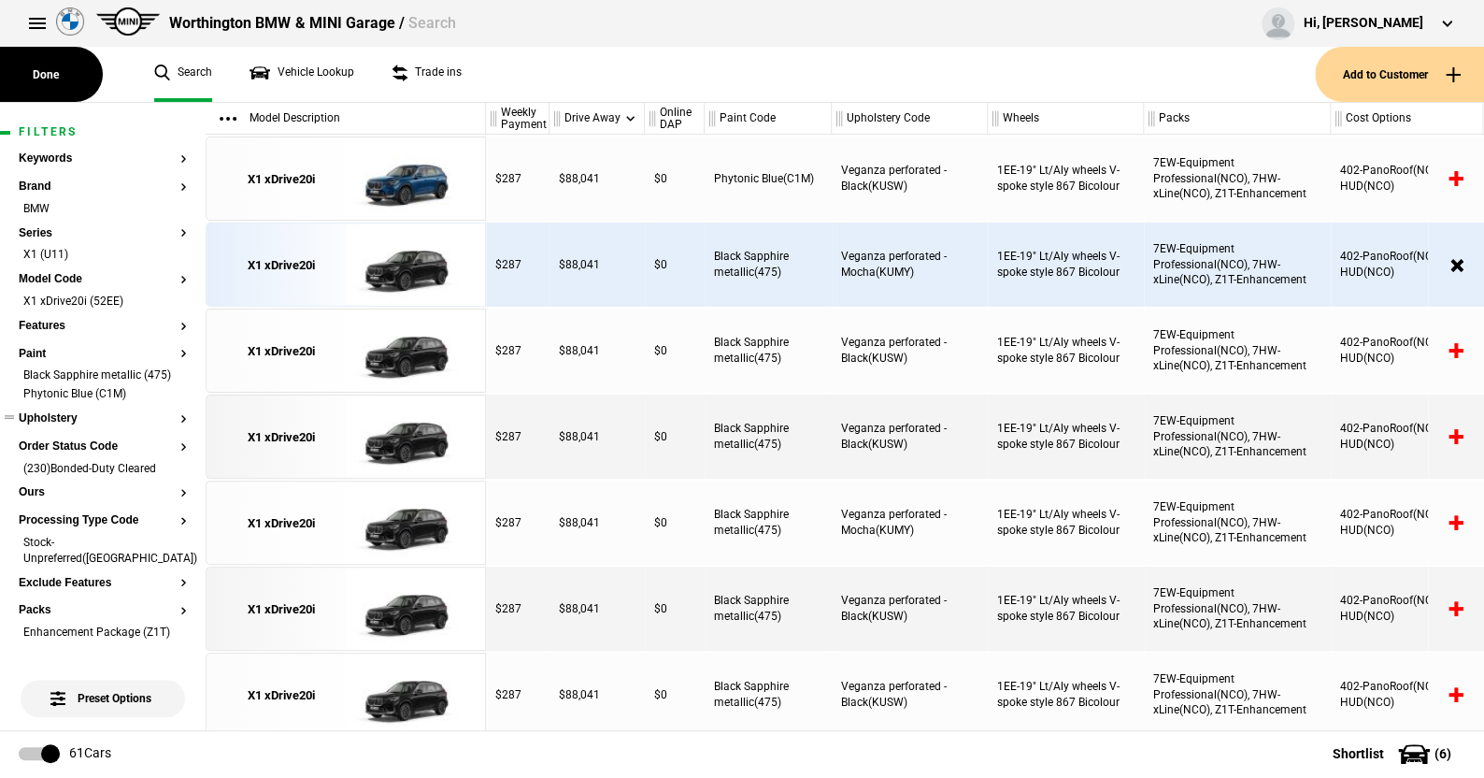
click at [67, 425] on button "Upholstery" at bounding box center [103, 418] width 168 height 13
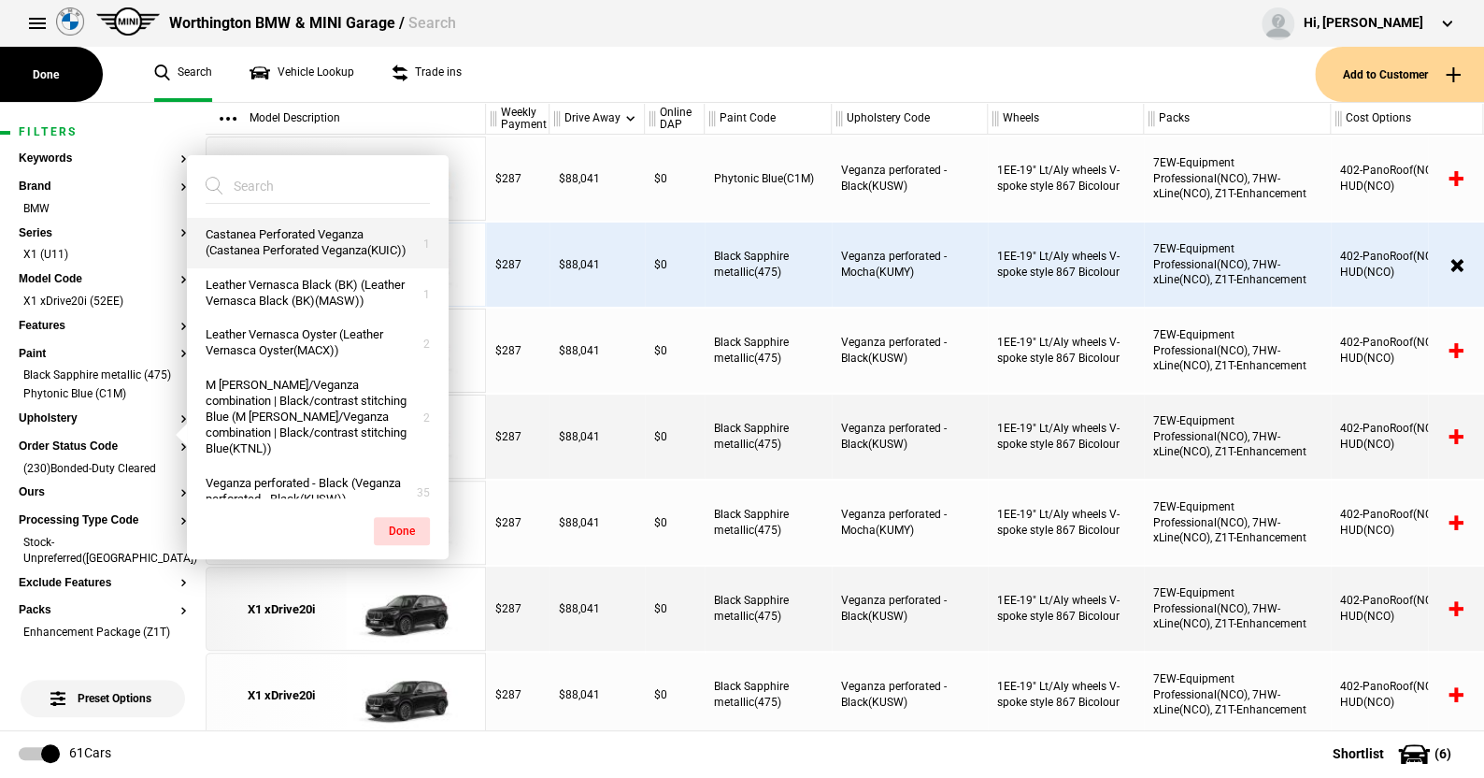
click at [270, 238] on button "Castanea Perforated Veganza (Castanea Perforated Veganza(KUIC))" at bounding box center [318, 243] width 262 height 50
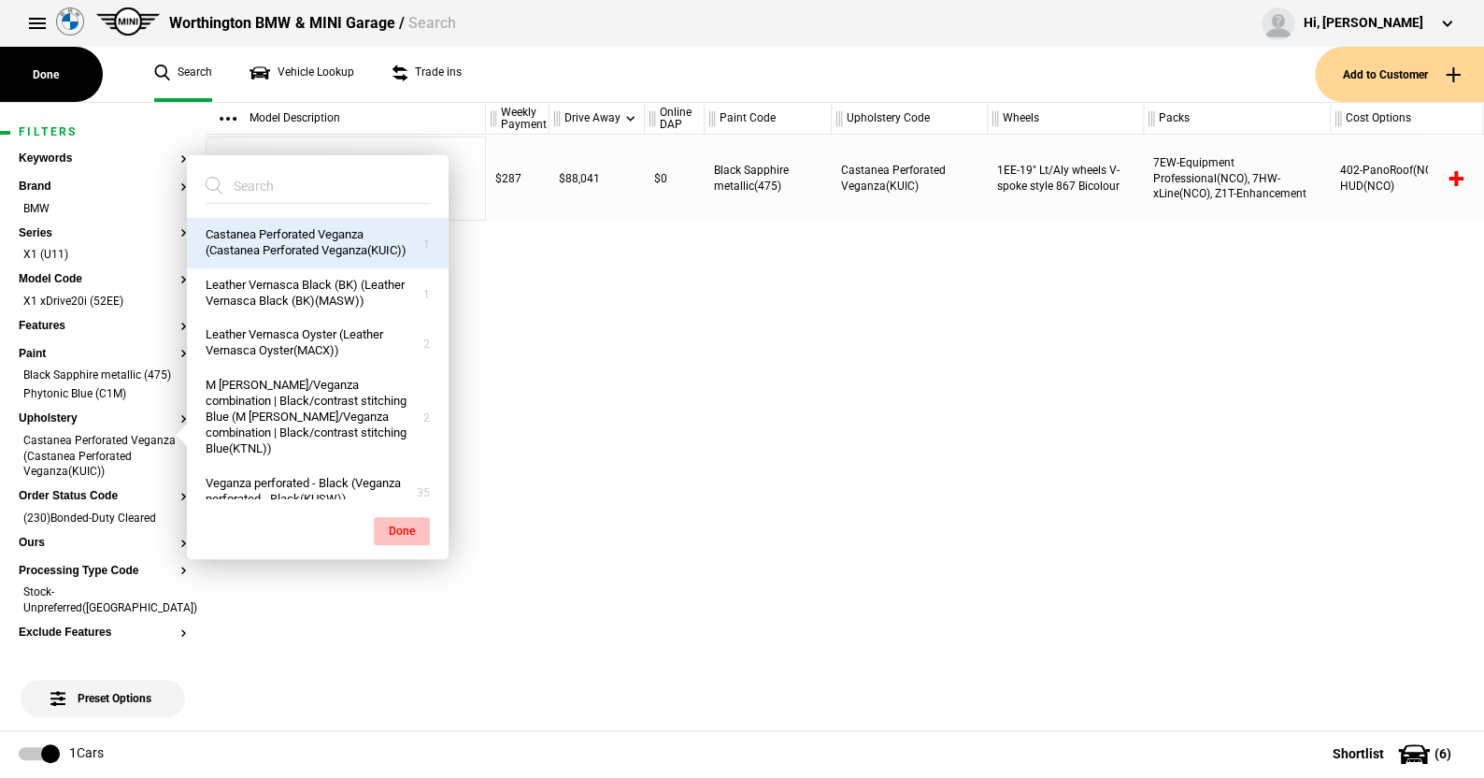
click at [396, 525] on button "Done" at bounding box center [402, 531] width 56 height 28
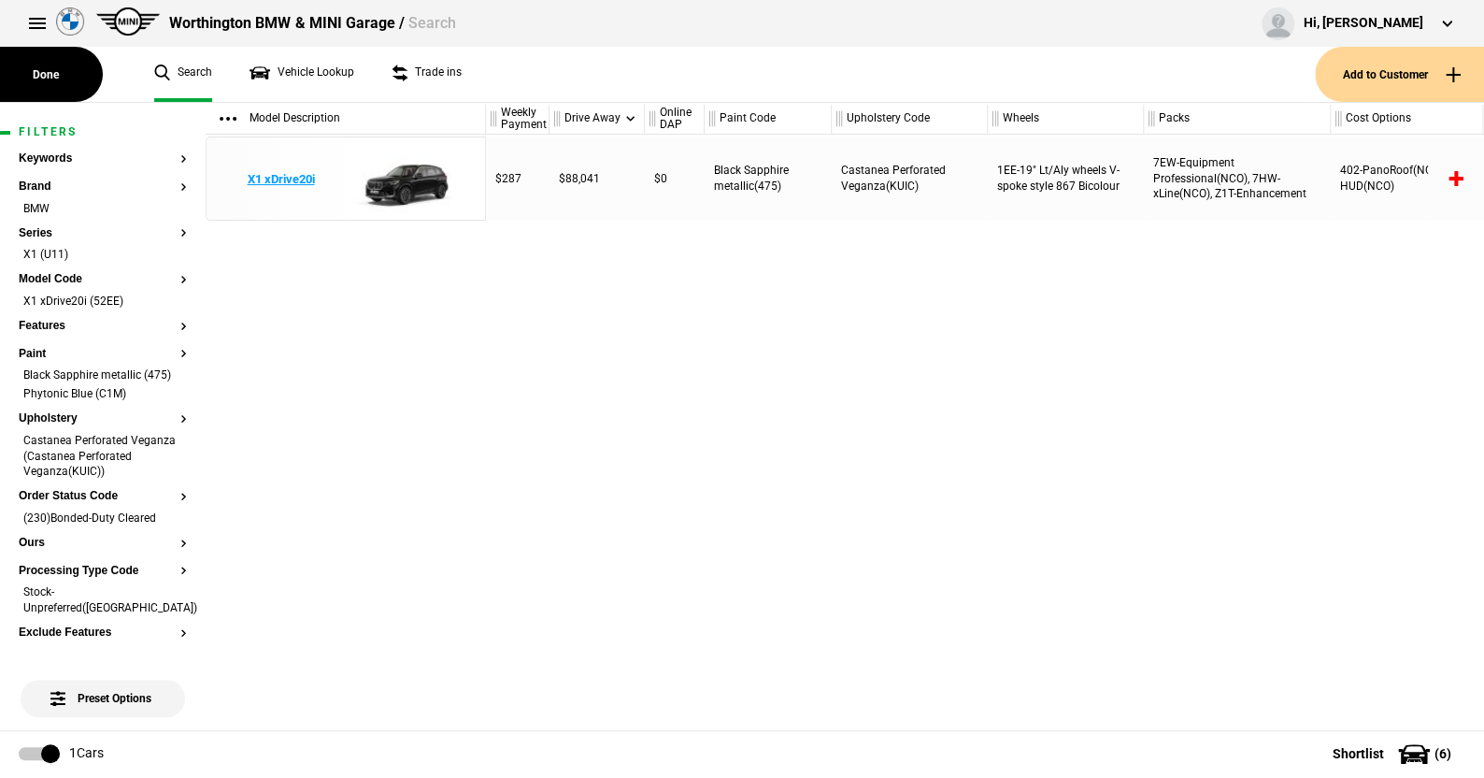
click at [399, 175] on img at bounding box center [411, 179] width 130 height 84
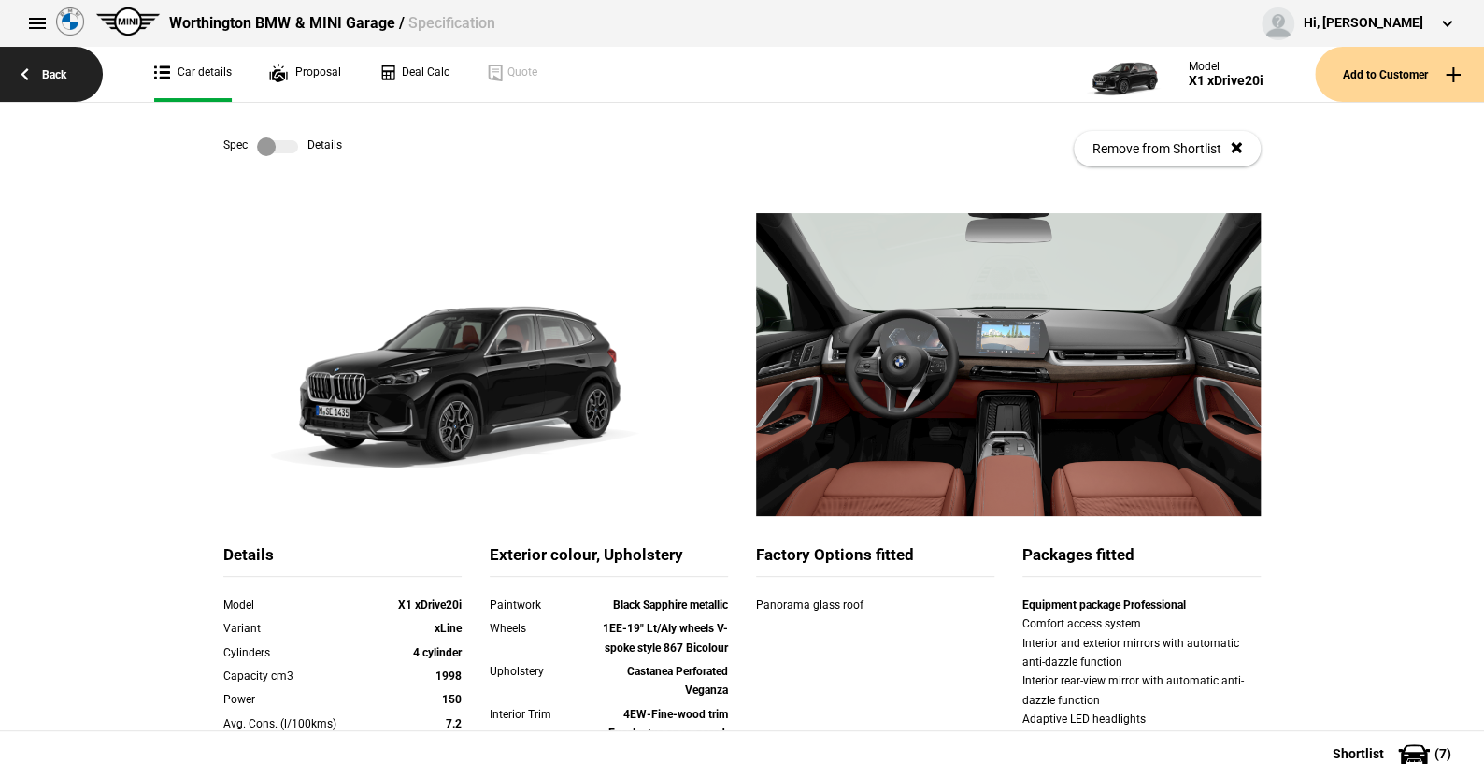
click at [64, 70] on link "Back" at bounding box center [51, 74] width 103 height 55
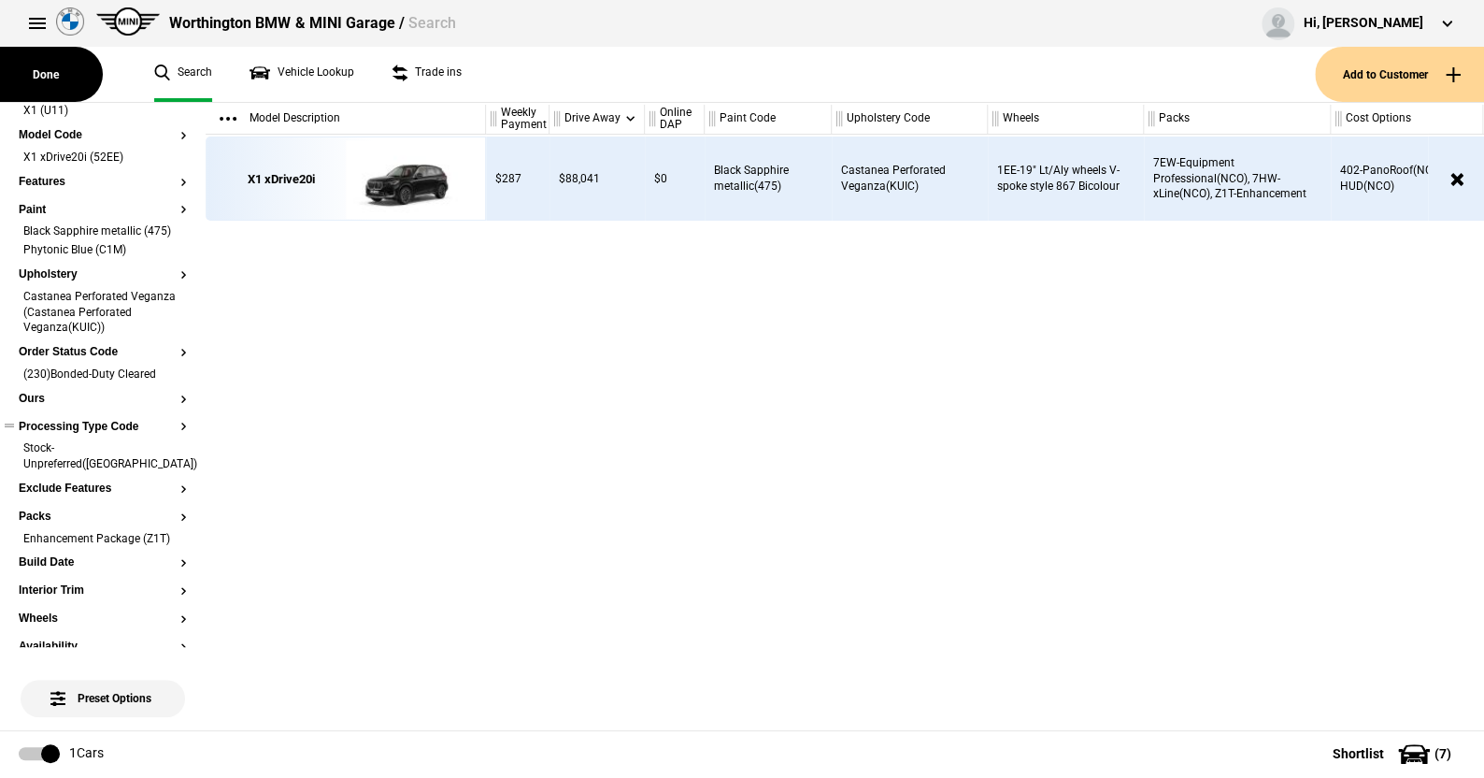
scroll to position [187, 0]
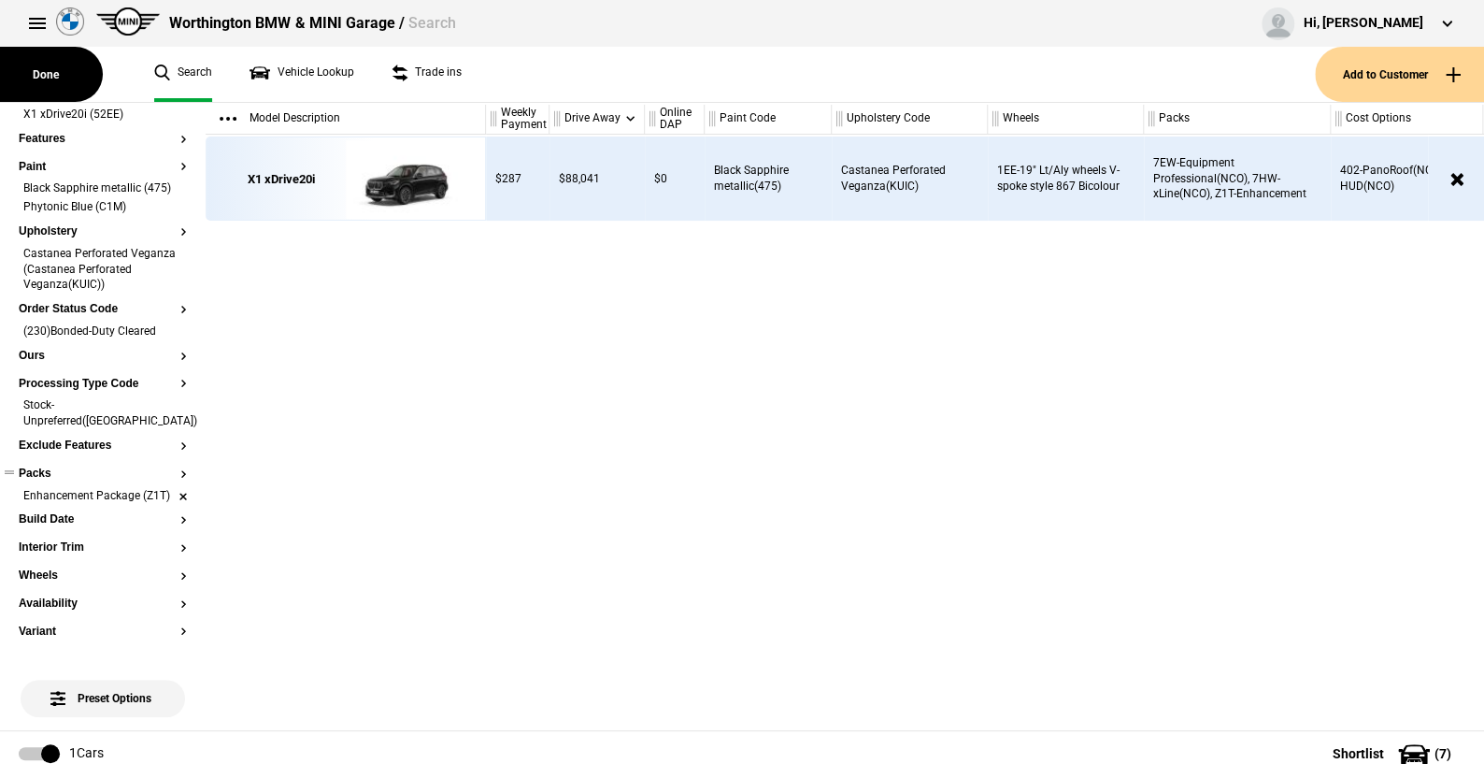
click at [168, 502] on li "Enhancement Package (Z1T)" at bounding box center [103, 497] width 168 height 19
click at [43, 469] on button "Packs" at bounding box center [103, 473] width 168 height 13
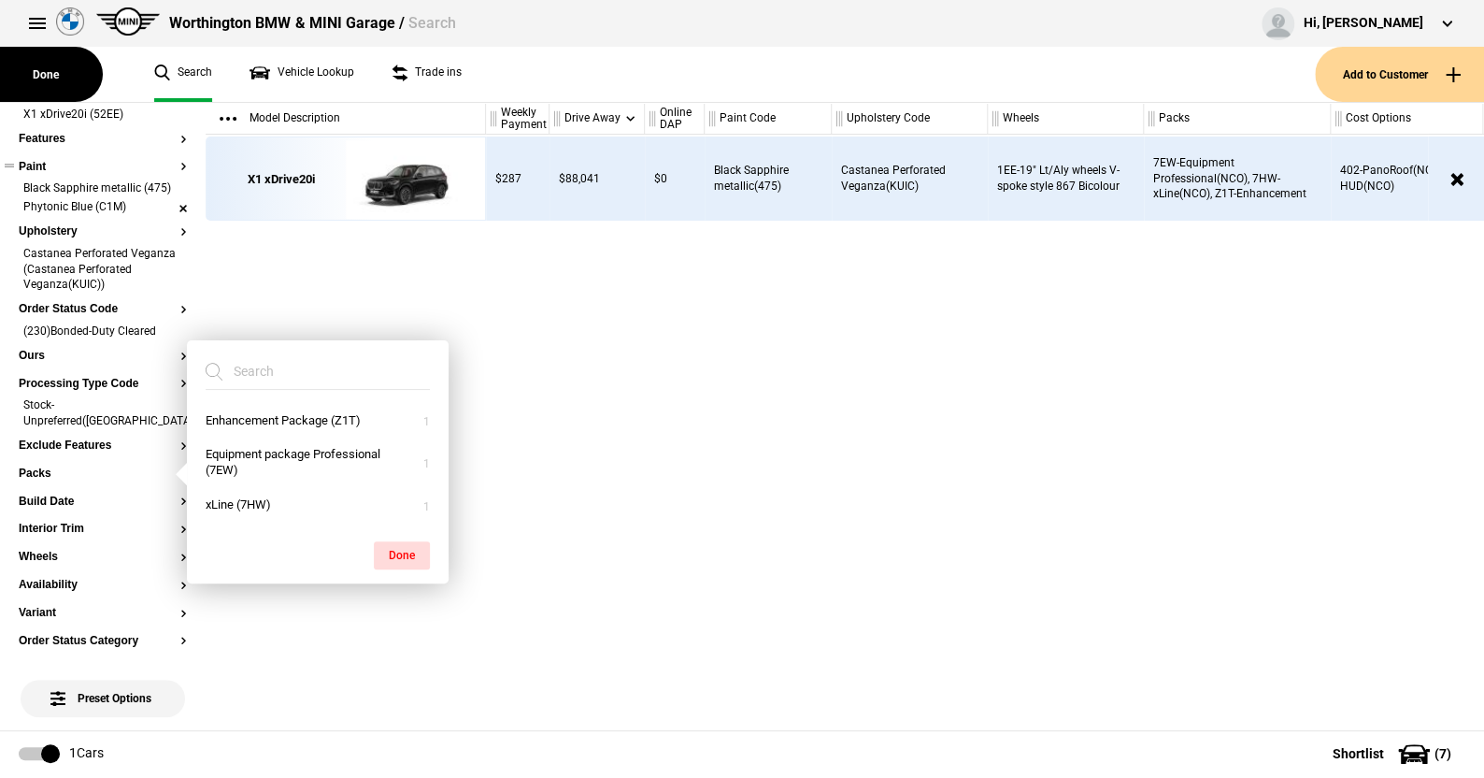
click at [167, 218] on li "Phytonic Blue (C1M)" at bounding box center [103, 208] width 168 height 19
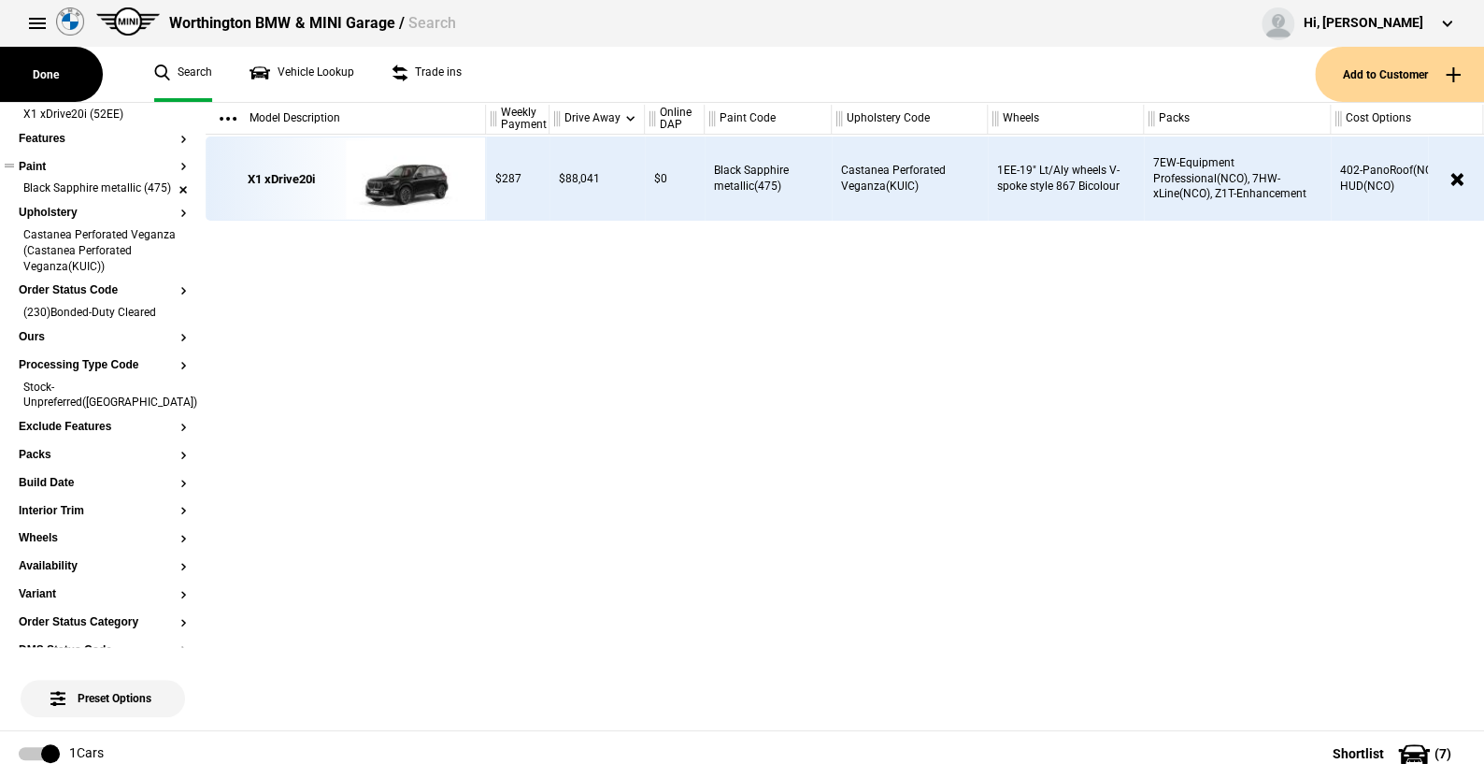
click at [164, 191] on li "Black Sapphire metallic (475)" at bounding box center [103, 189] width 168 height 19
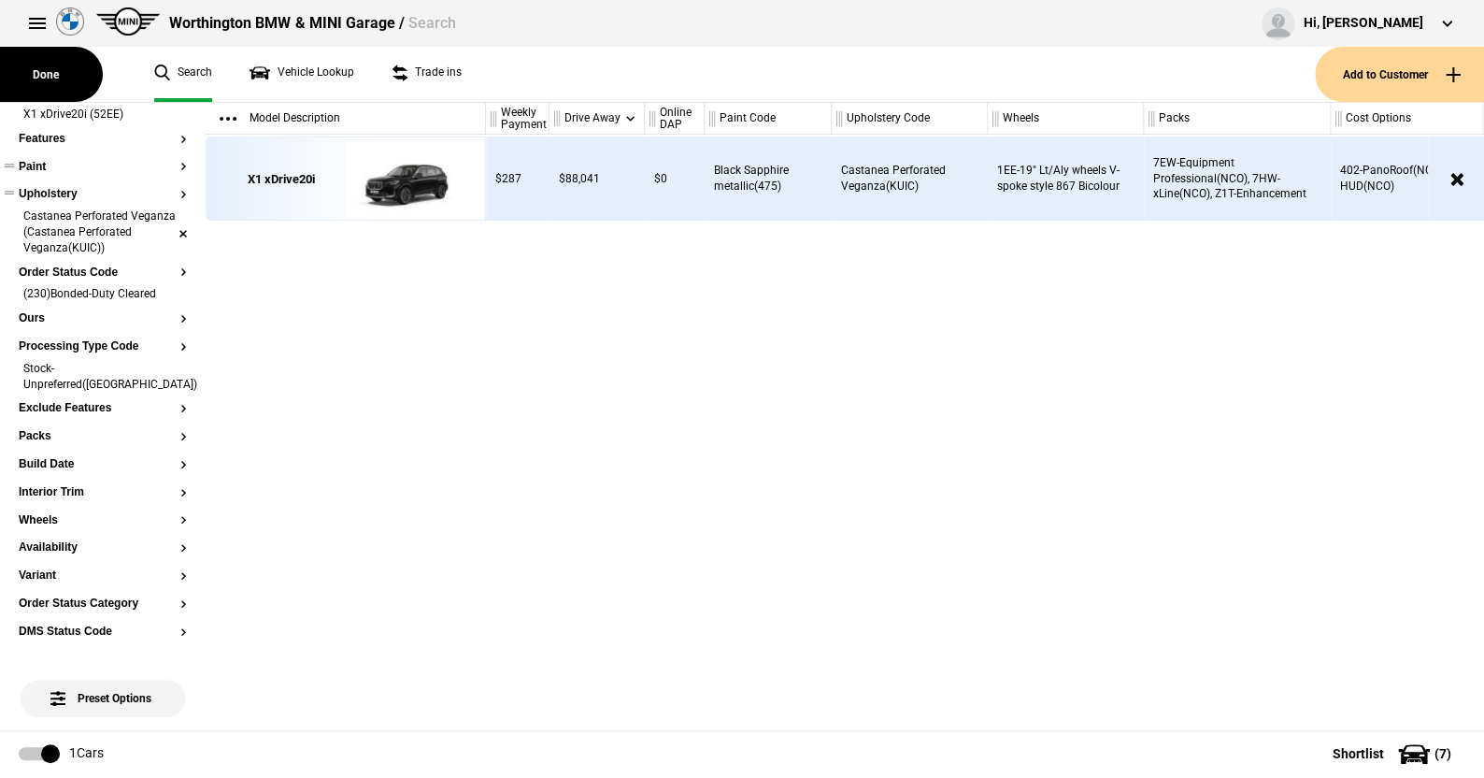
click at [167, 225] on li "Castanea Perforated Veganza (Castanea Perforated Veganza(KUIC))" at bounding box center [103, 233] width 168 height 50
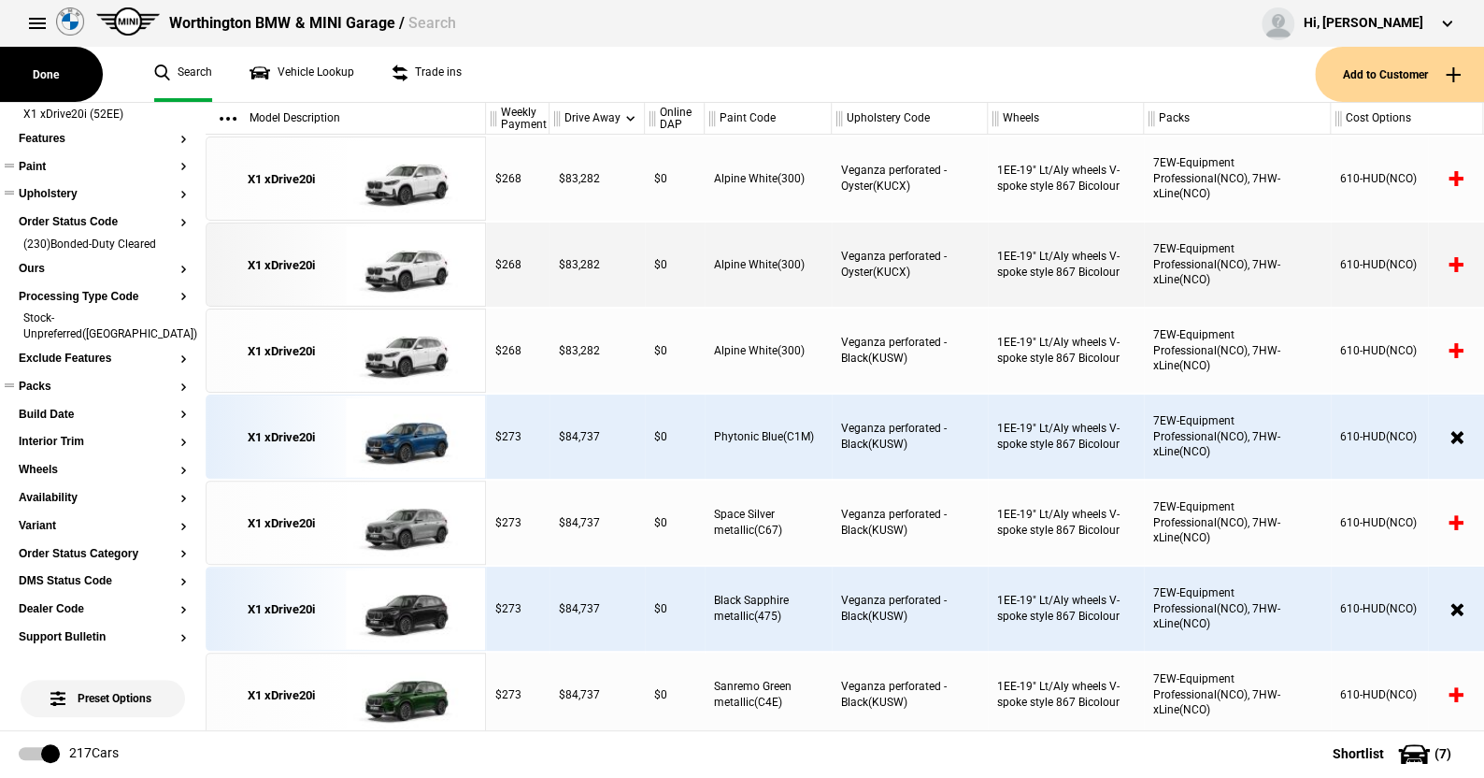
click at [36, 380] on button "Packs" at bounding box center [103, 386] width 168 height 13
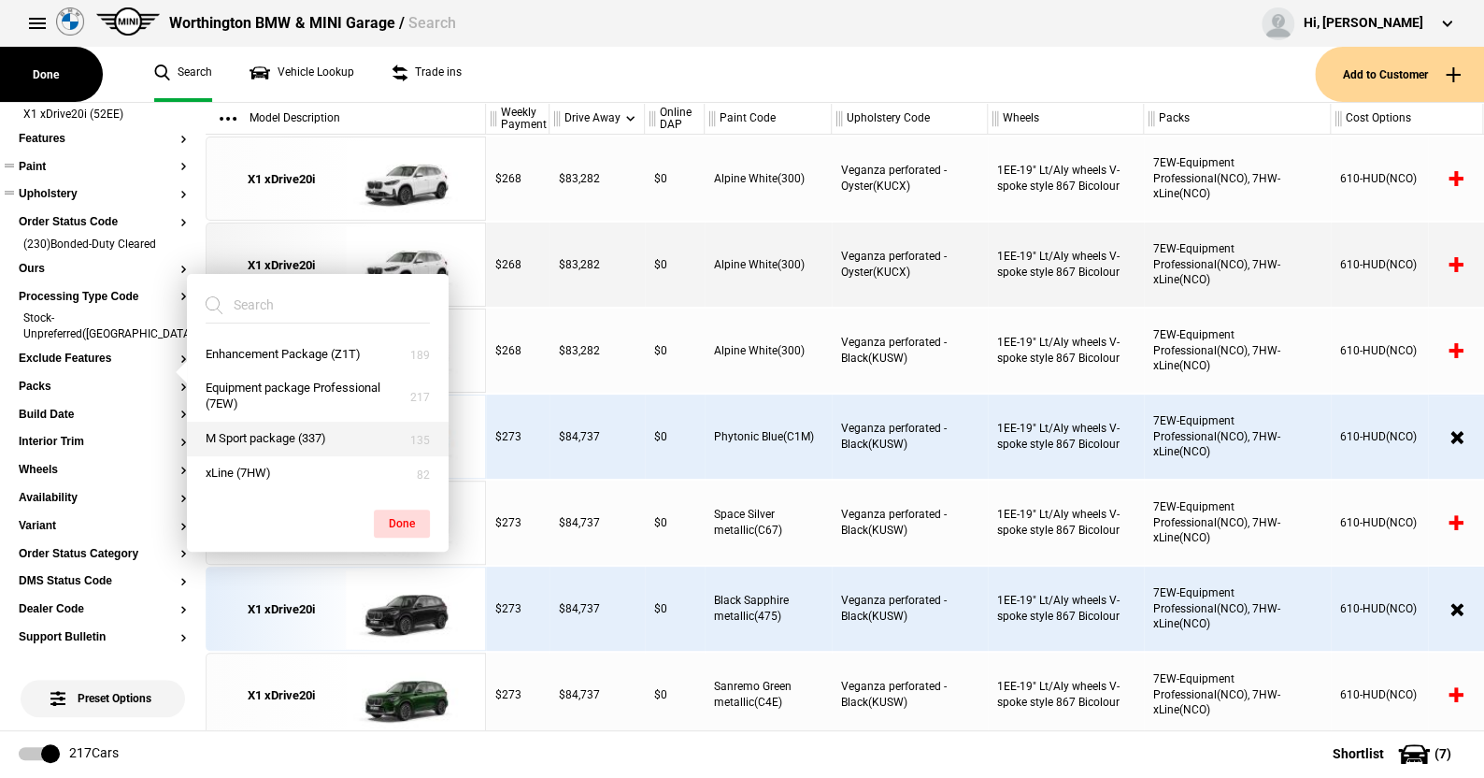
click at [253, 433] on button "M Sport package (337)" at bounding box center [318, 438] width 262 height 35
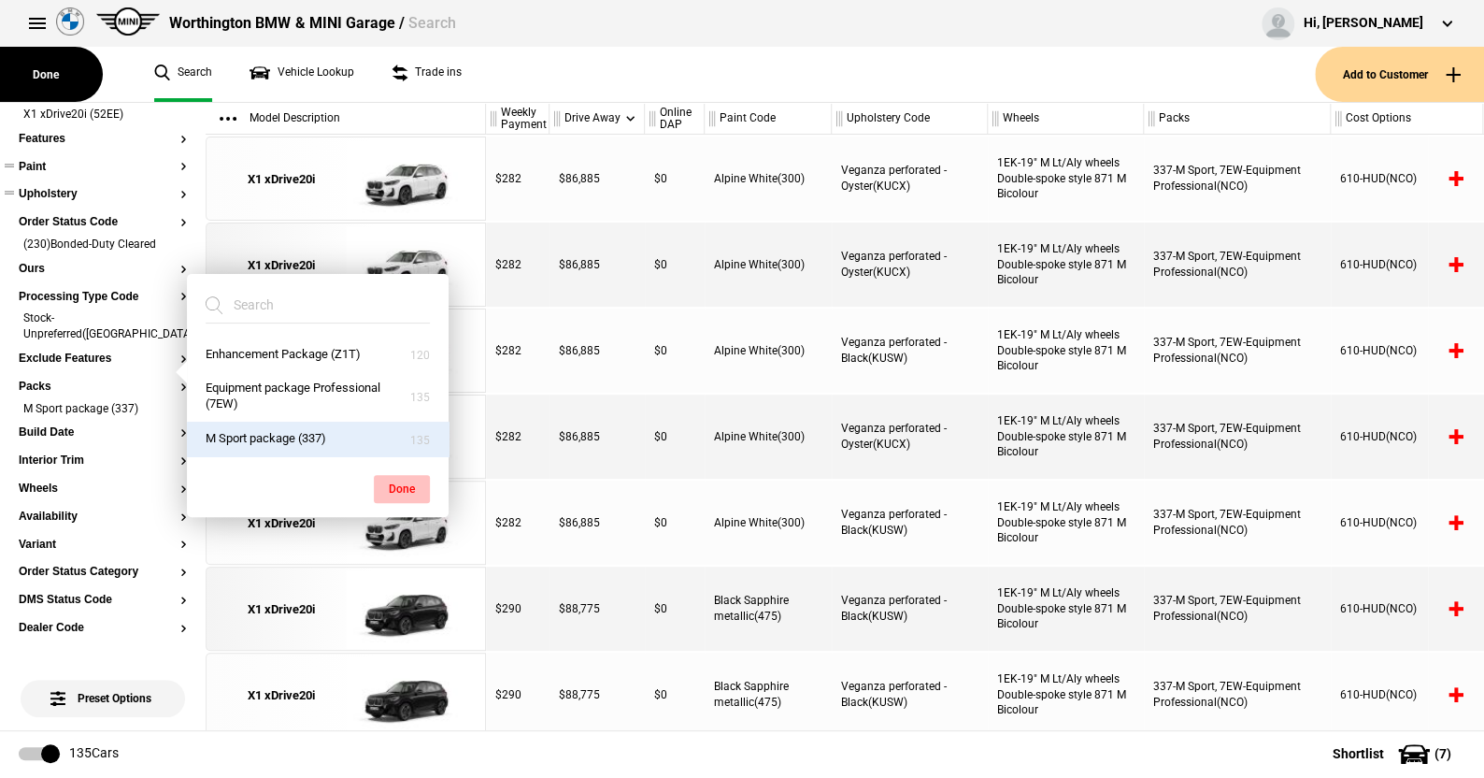
click at [400, 480] on button "Done" at bounding box center [402, 489] width 56 height 28
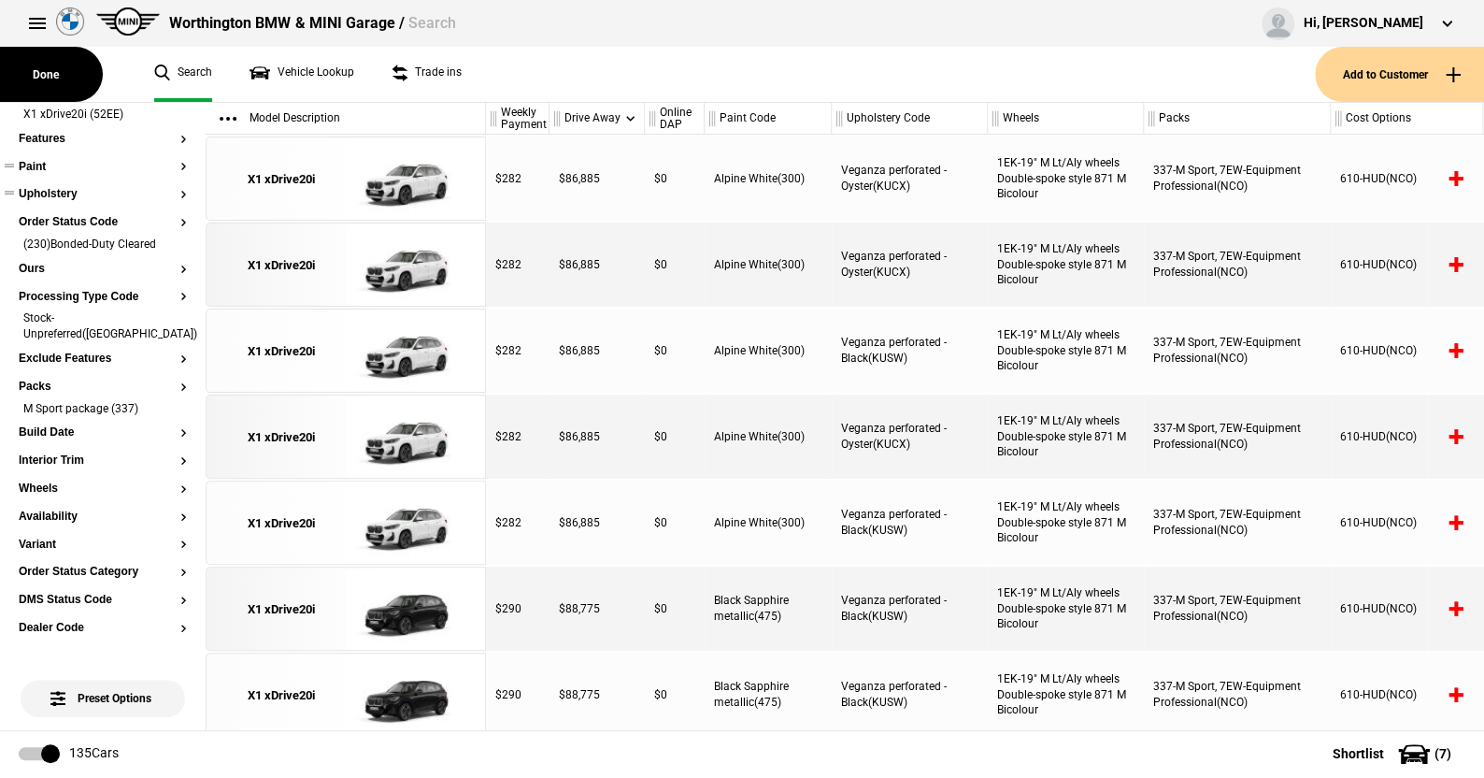
click at [37, 164] on button "Paint" at bounding box center [103, 167] width 168 height 13
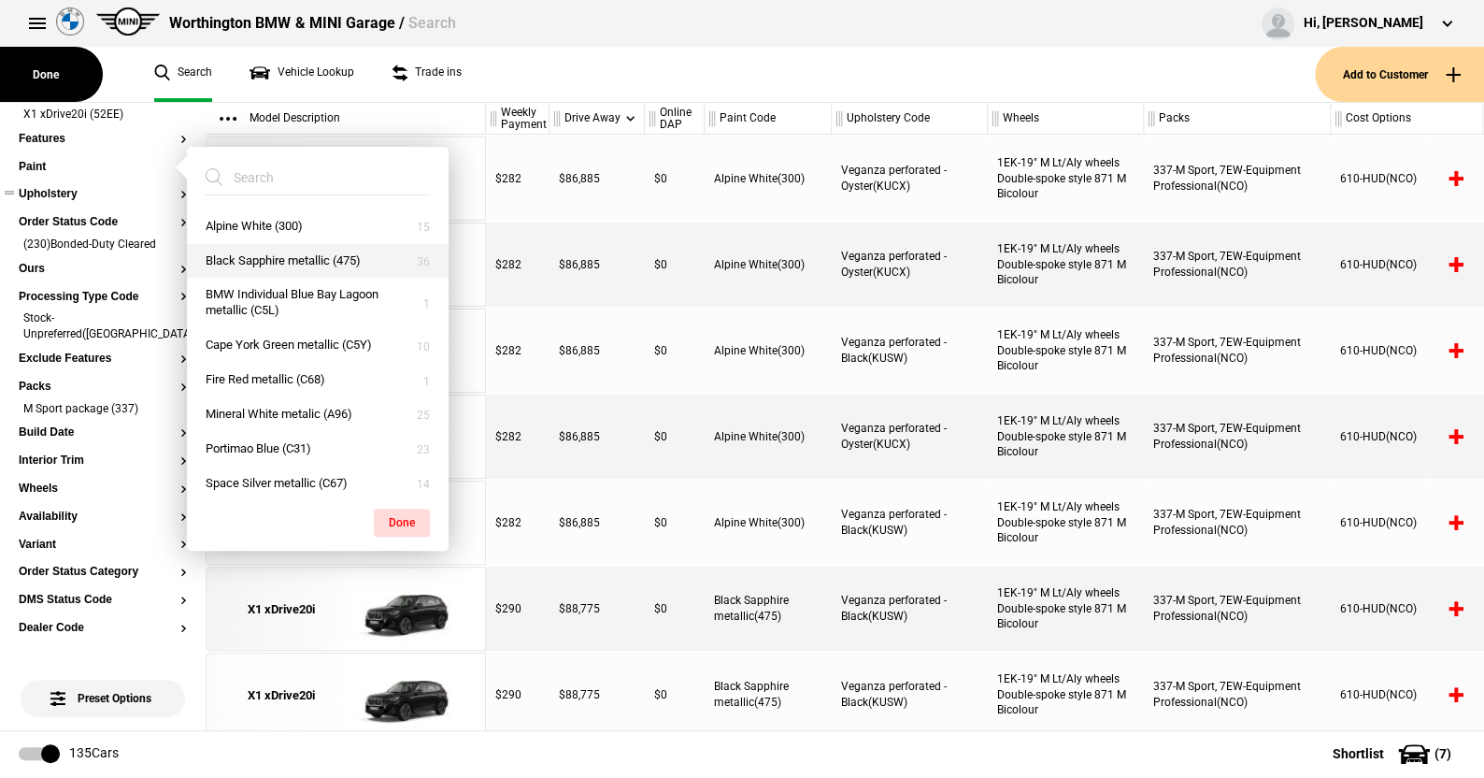
click at [249, 252] on button "Black Sapphire metallic (475)" at bounding box center [318, 261] width 262 height 35
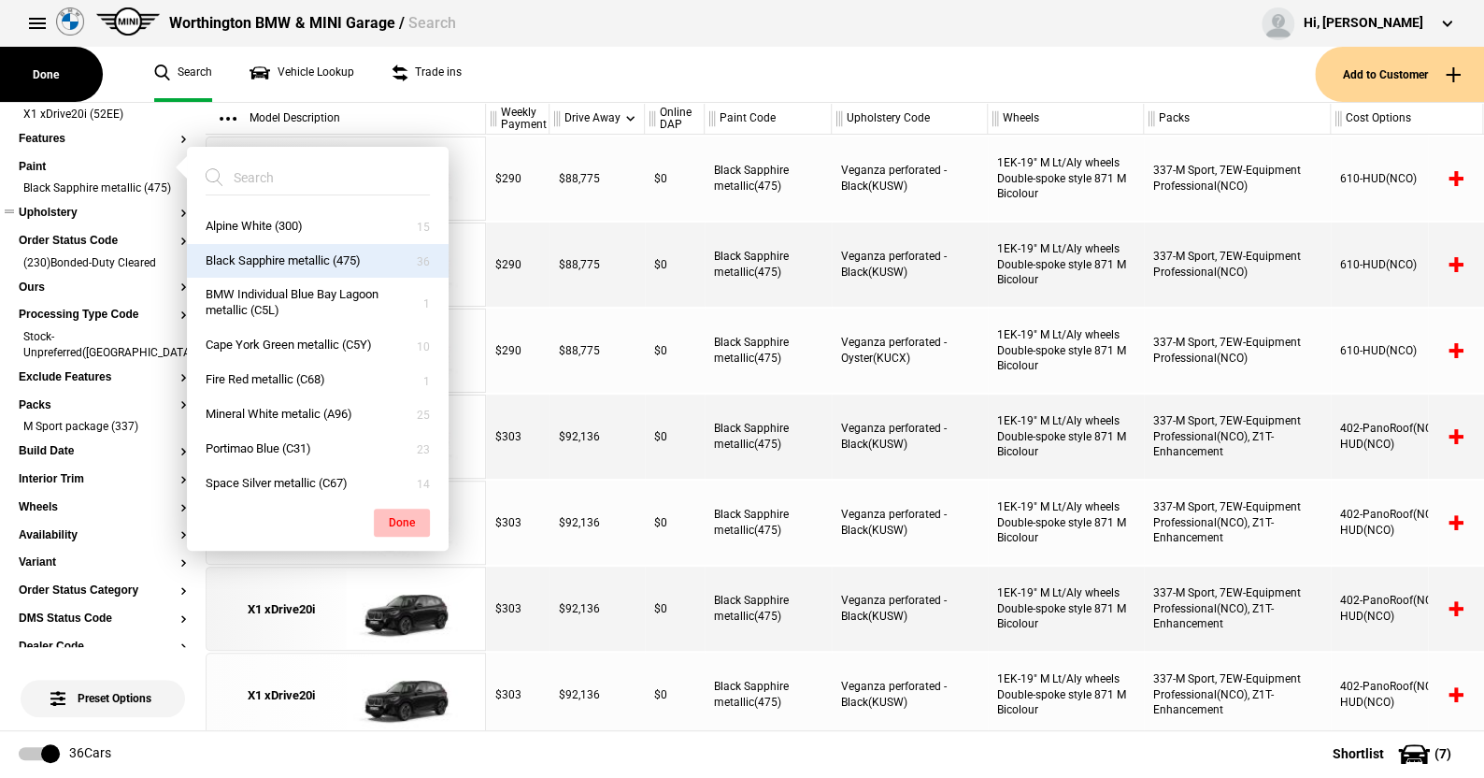
click at [400, 512] on button "Done" at bounding box center [402, 522] width 56 height 28
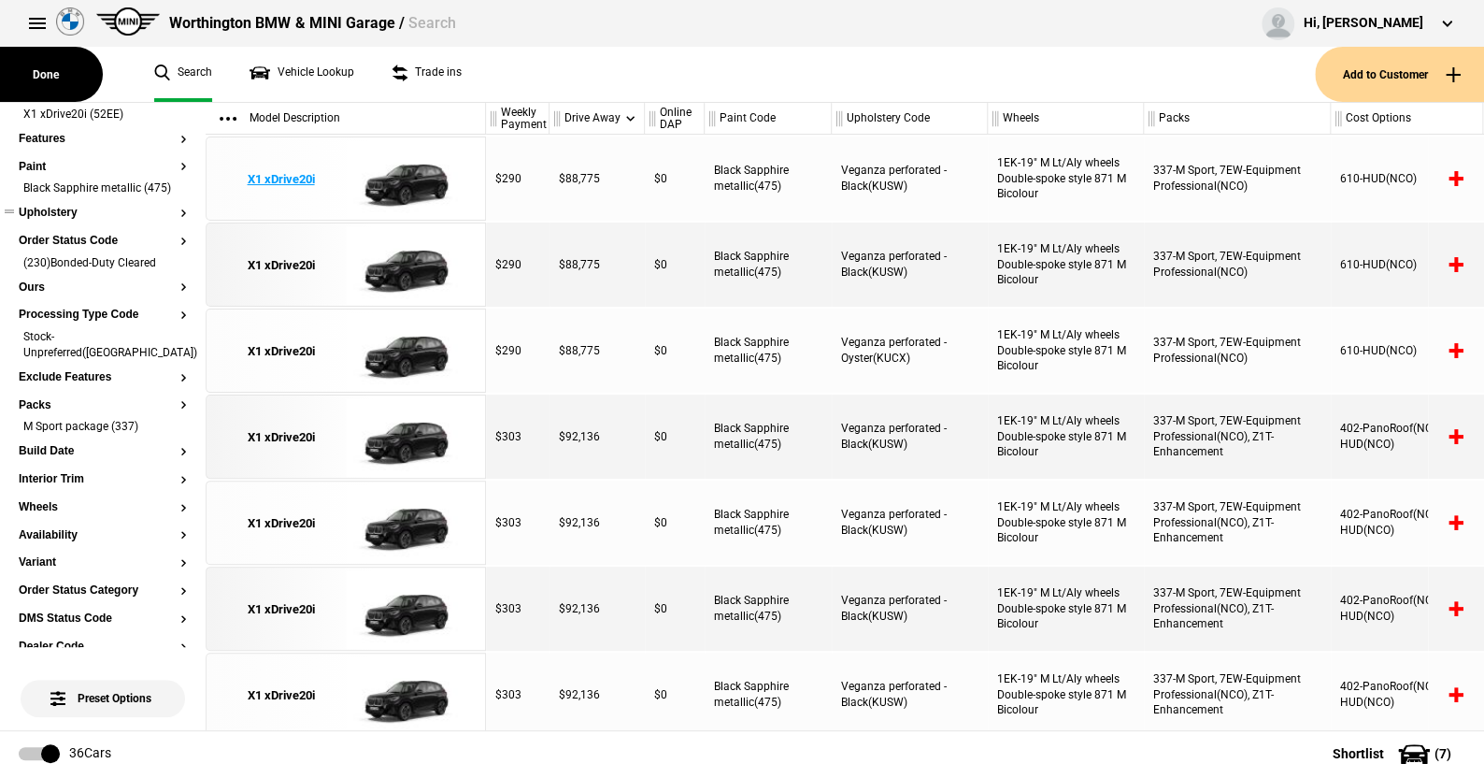
click at [422, 184] on img at bounding box center [411, 179] width 130 height 84
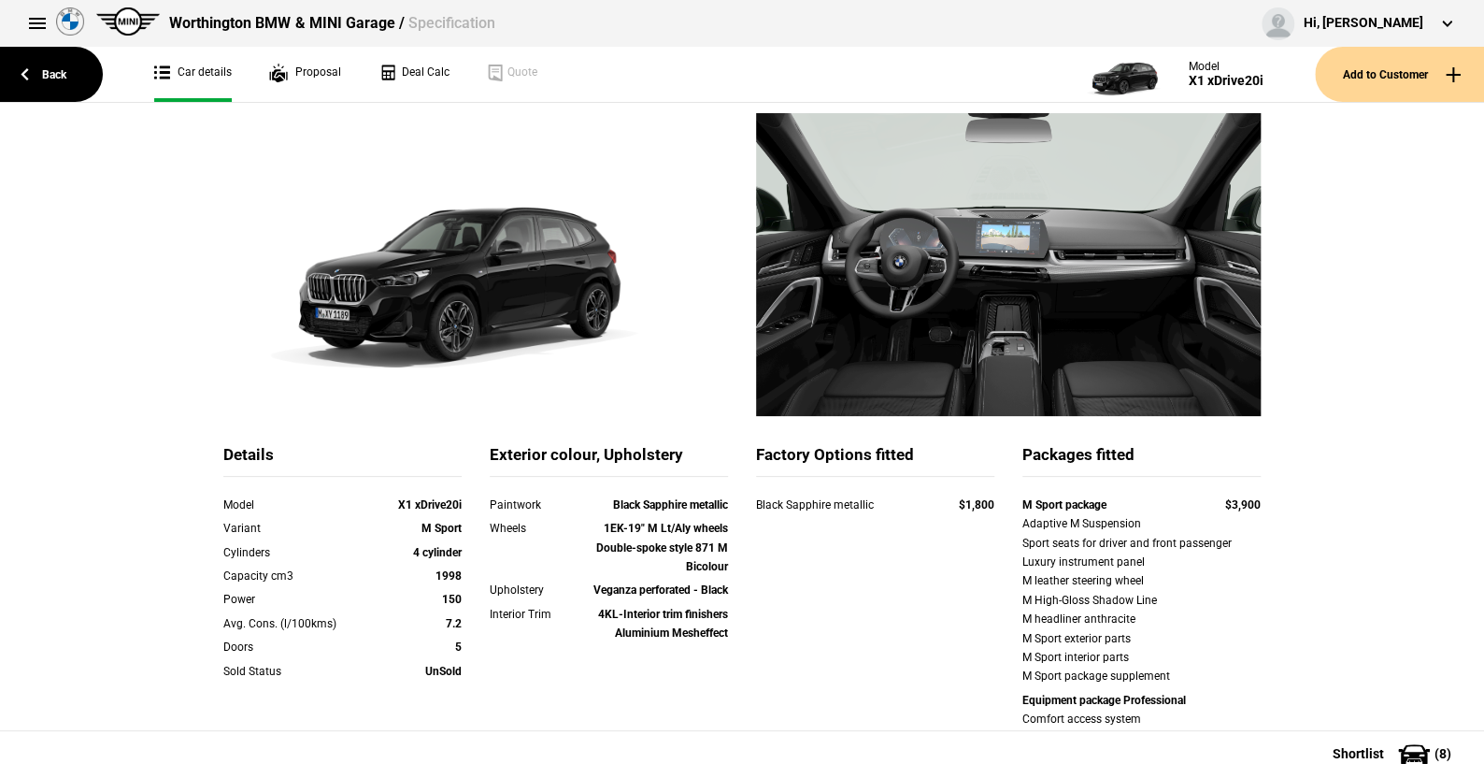
scroll to position [93, 0]
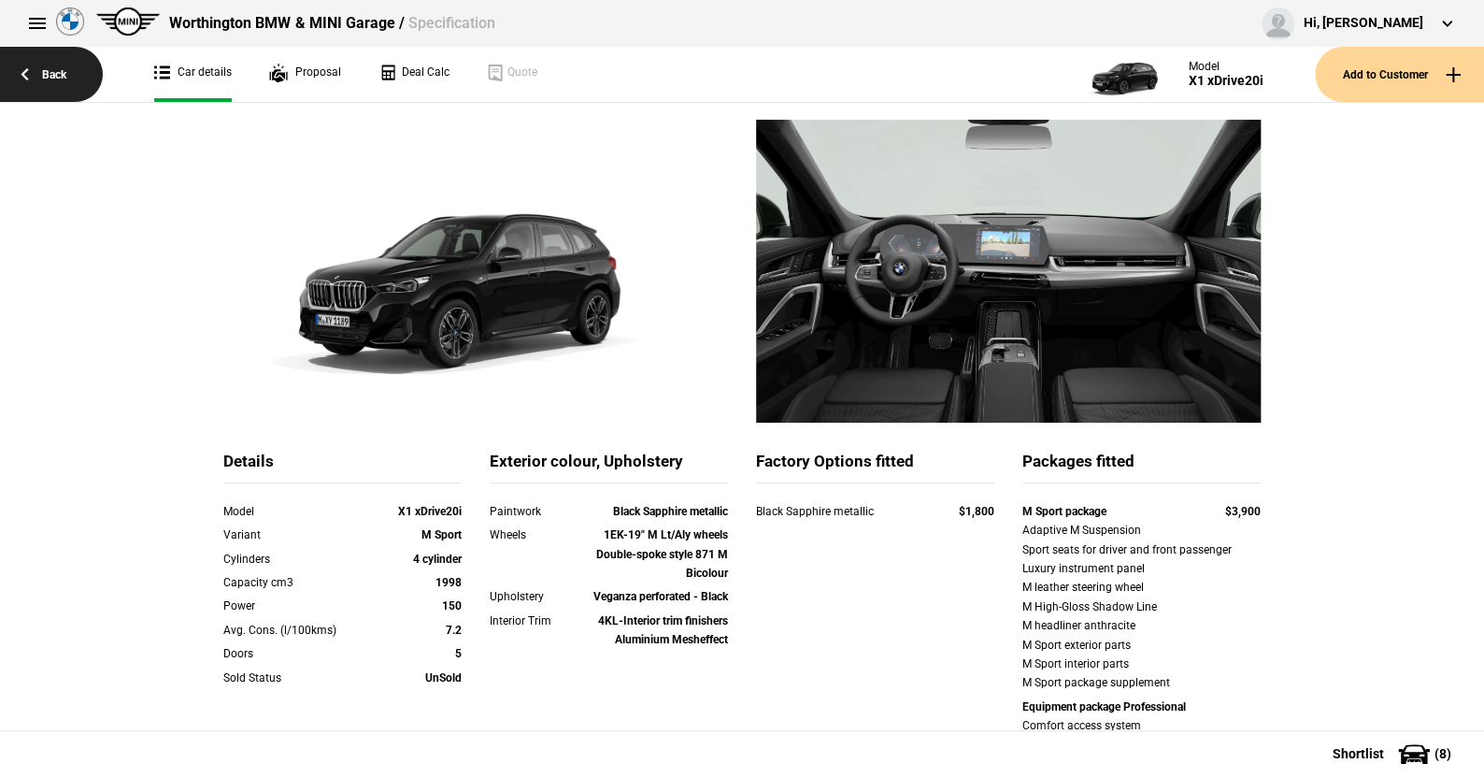
click at [57, 75] on link "Back" at bounding box center [51, 74] width 103 height 55
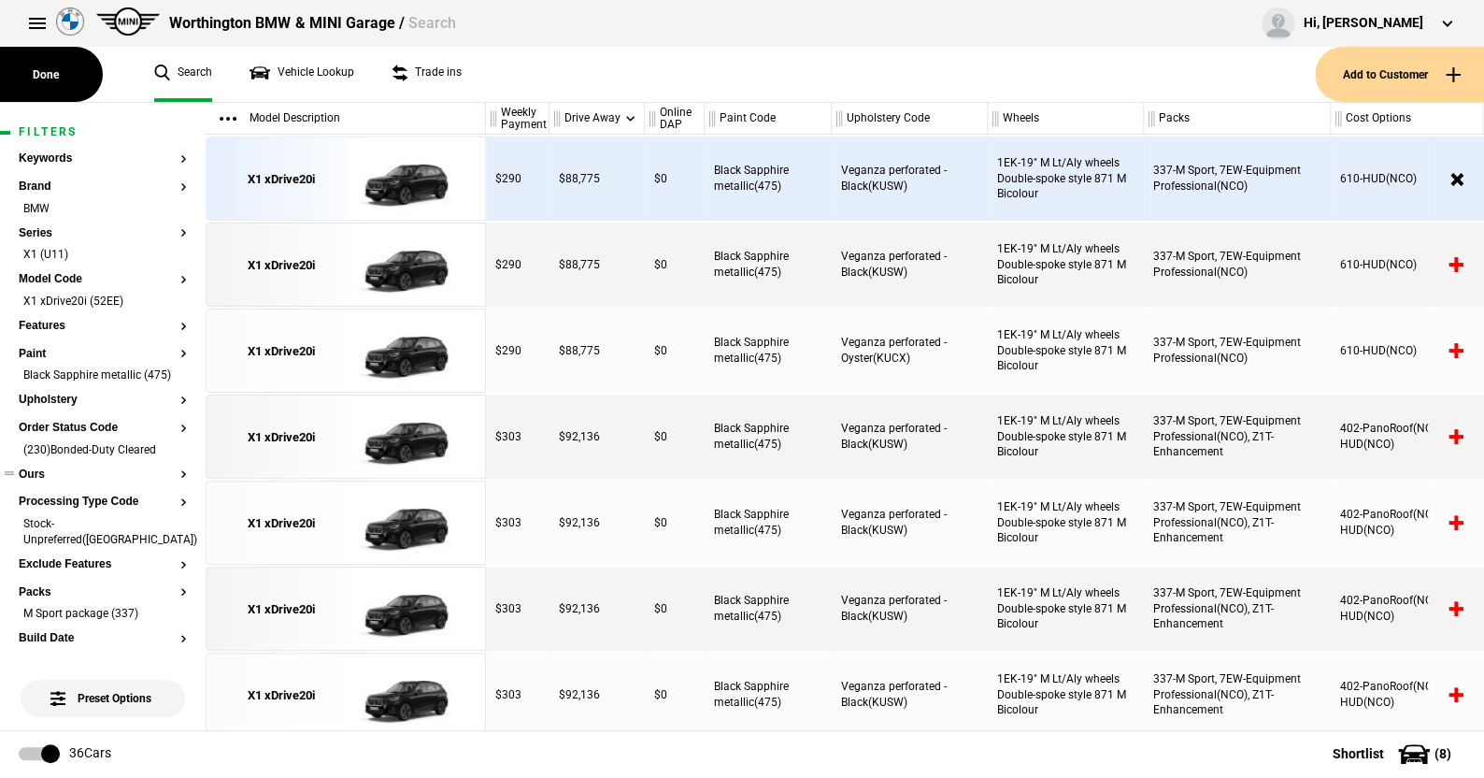
click at [40, 496] on section "Ours" at bounding box center [103, 482] width 168 height 28
click at [26, 468] on ul "(230)Bonded-Duty Cleared" at bounding box center [103, 455] width 168 height 26
click at [32, 481] on button "Ours" at bounding box center [103, 474] width 168 height 13
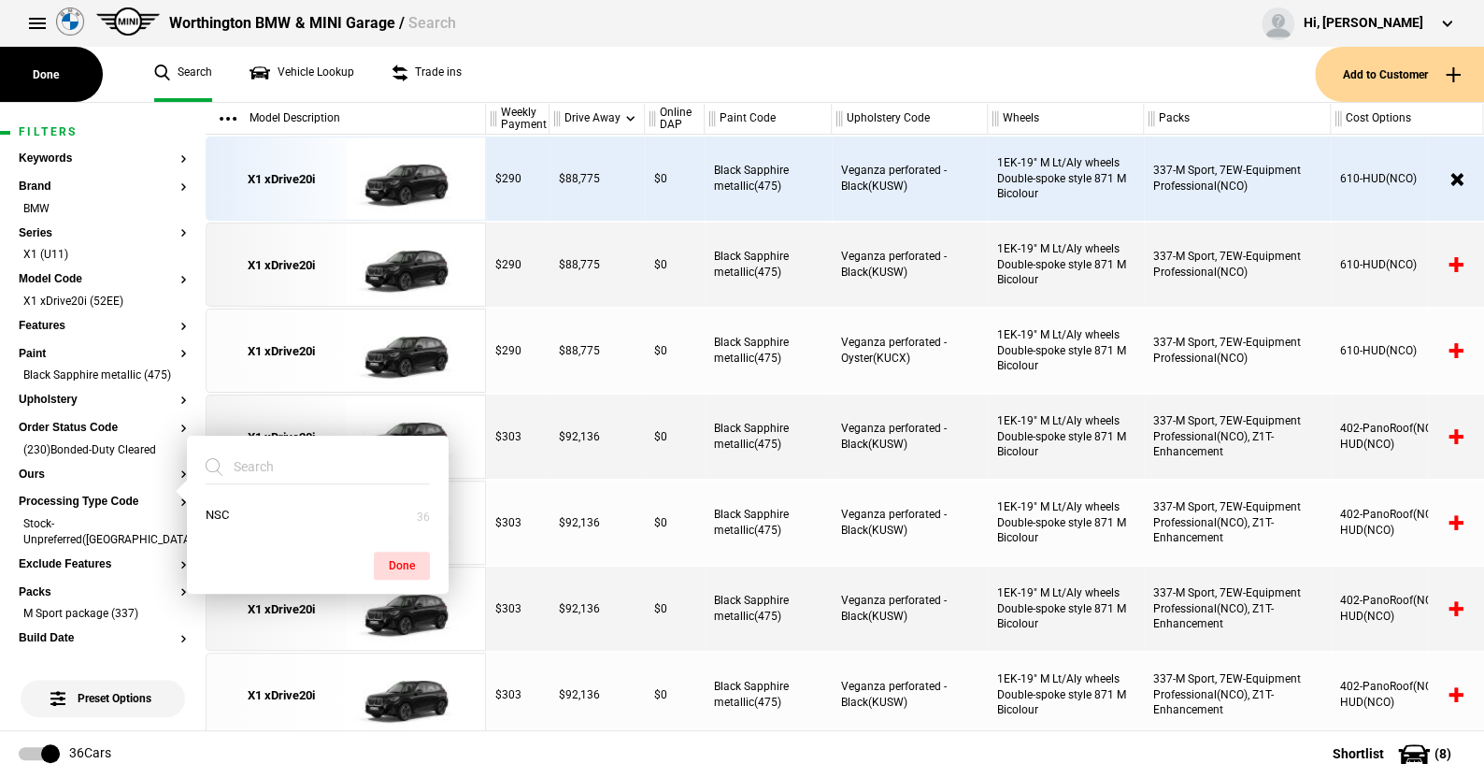
click at [607, 83] on ul "Search Vehicle Lookup Trade ins" at bounding box center [725, 74] width 1179 height 55
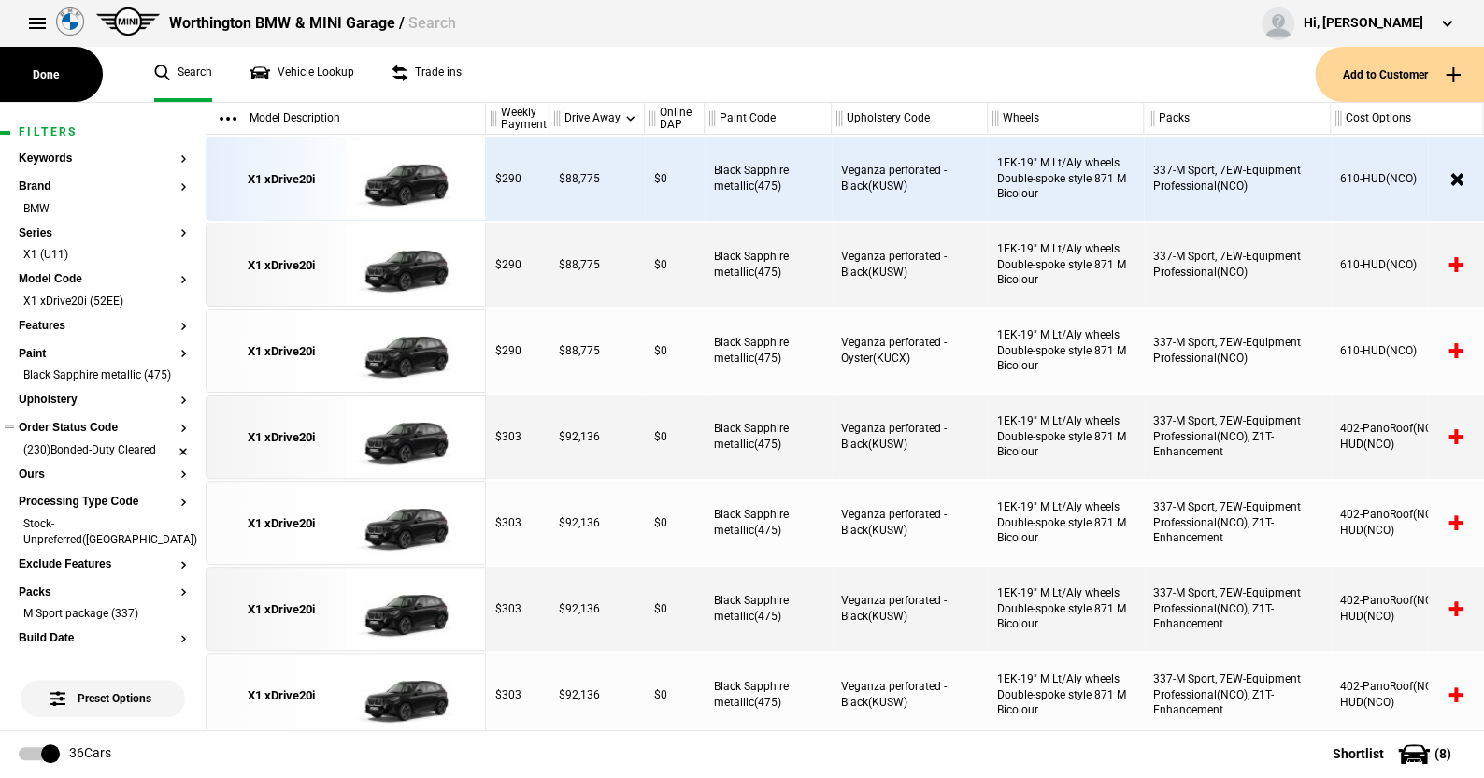
click at [170, 461] on li "(230)Bonded-Duty Cleared" at bounding box center [103, 451] width 168 height 19
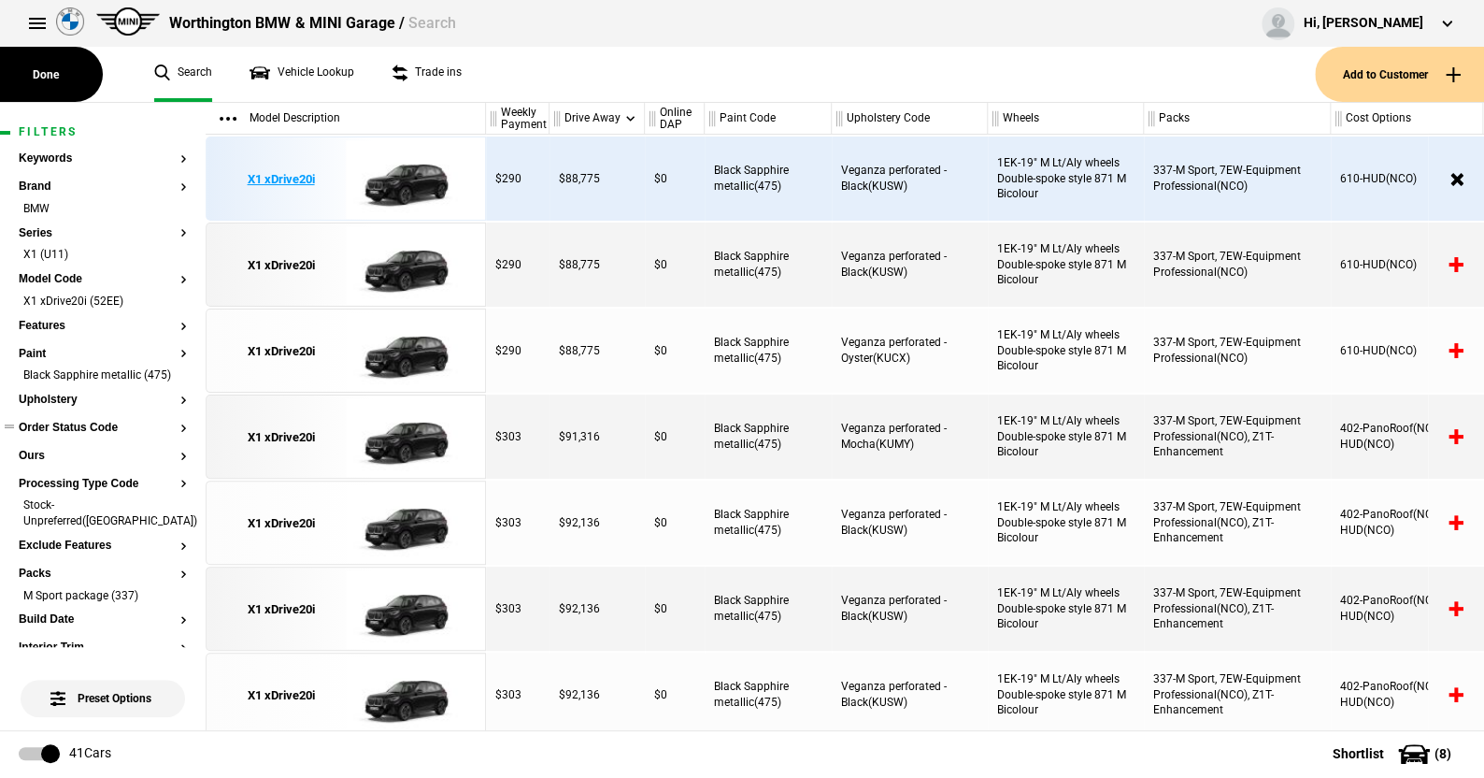
click at [412, 179] on img at bounding box center [411, 179] width 130 height 84
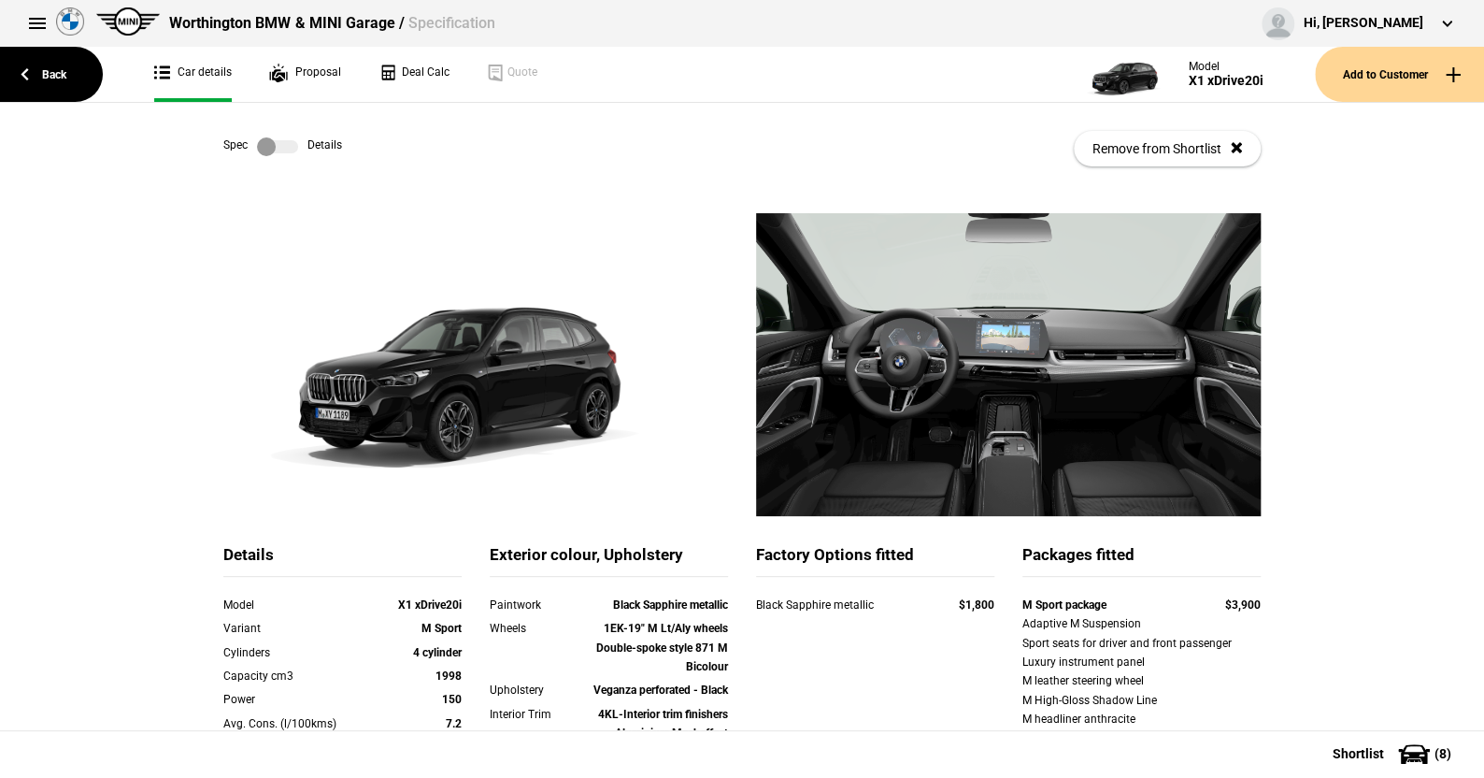
click at [282, 149] on label at bounding box center [277, 146] width 41 height 19
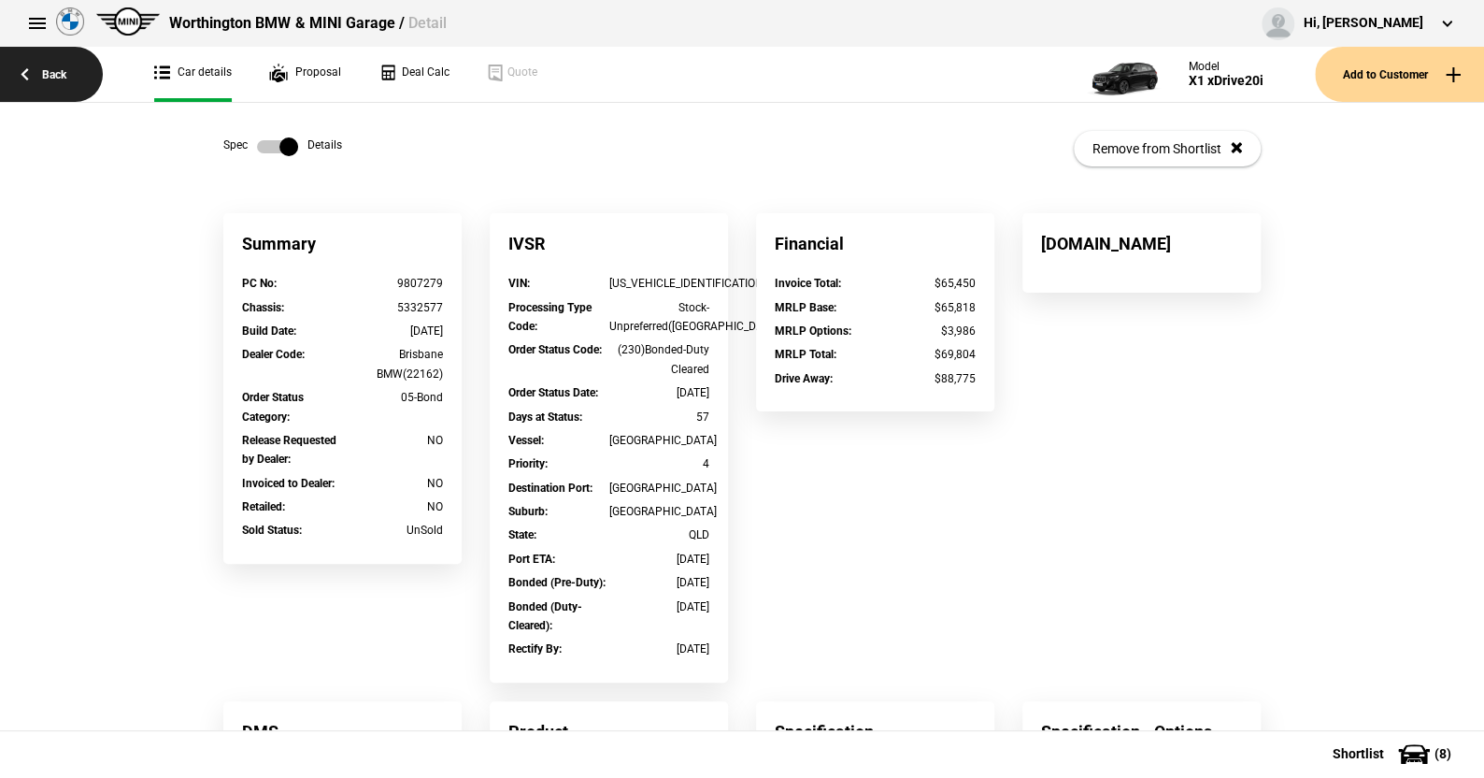
click at [58, 69] on link "Back" at bounding box center [51, 74] width 103 height 55
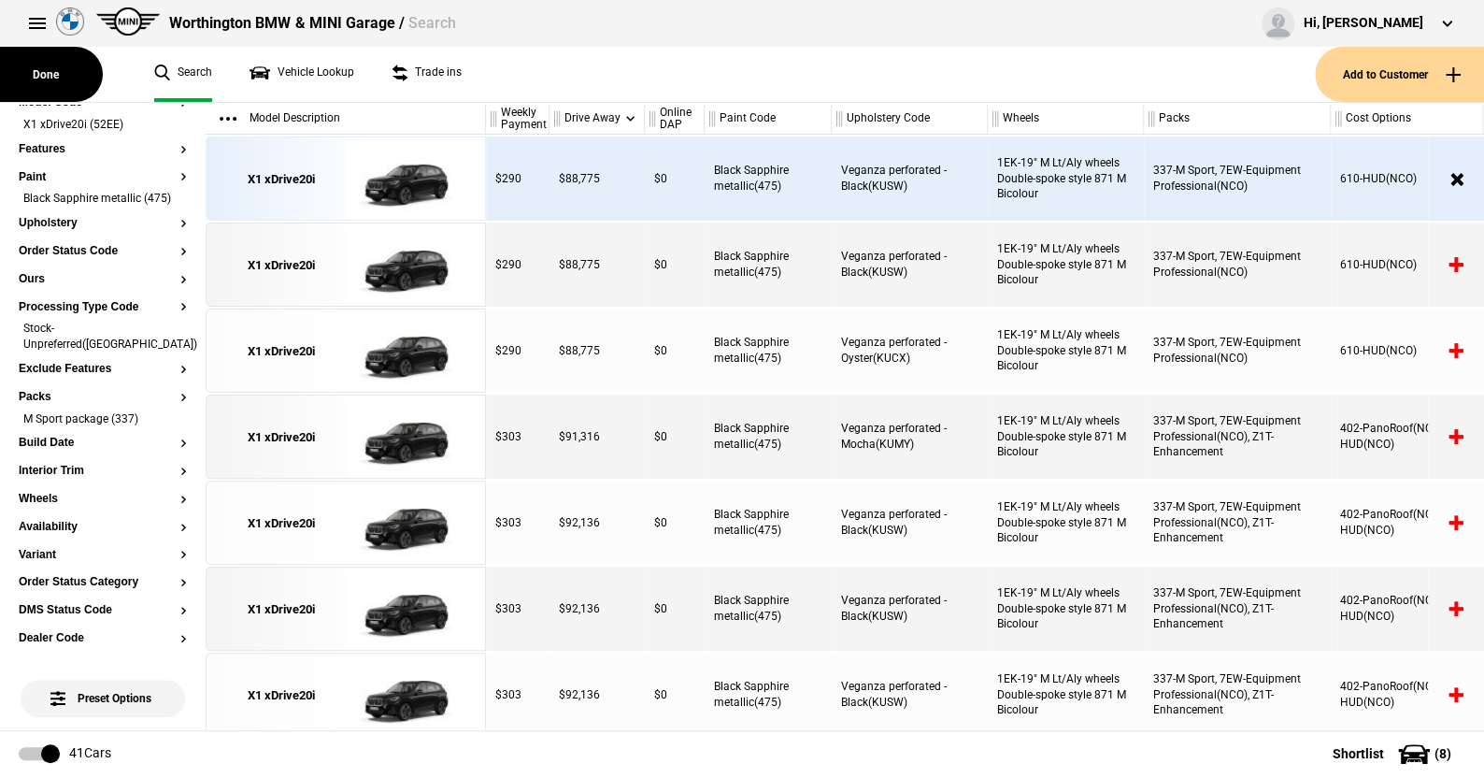
scroll to position [187, 0]
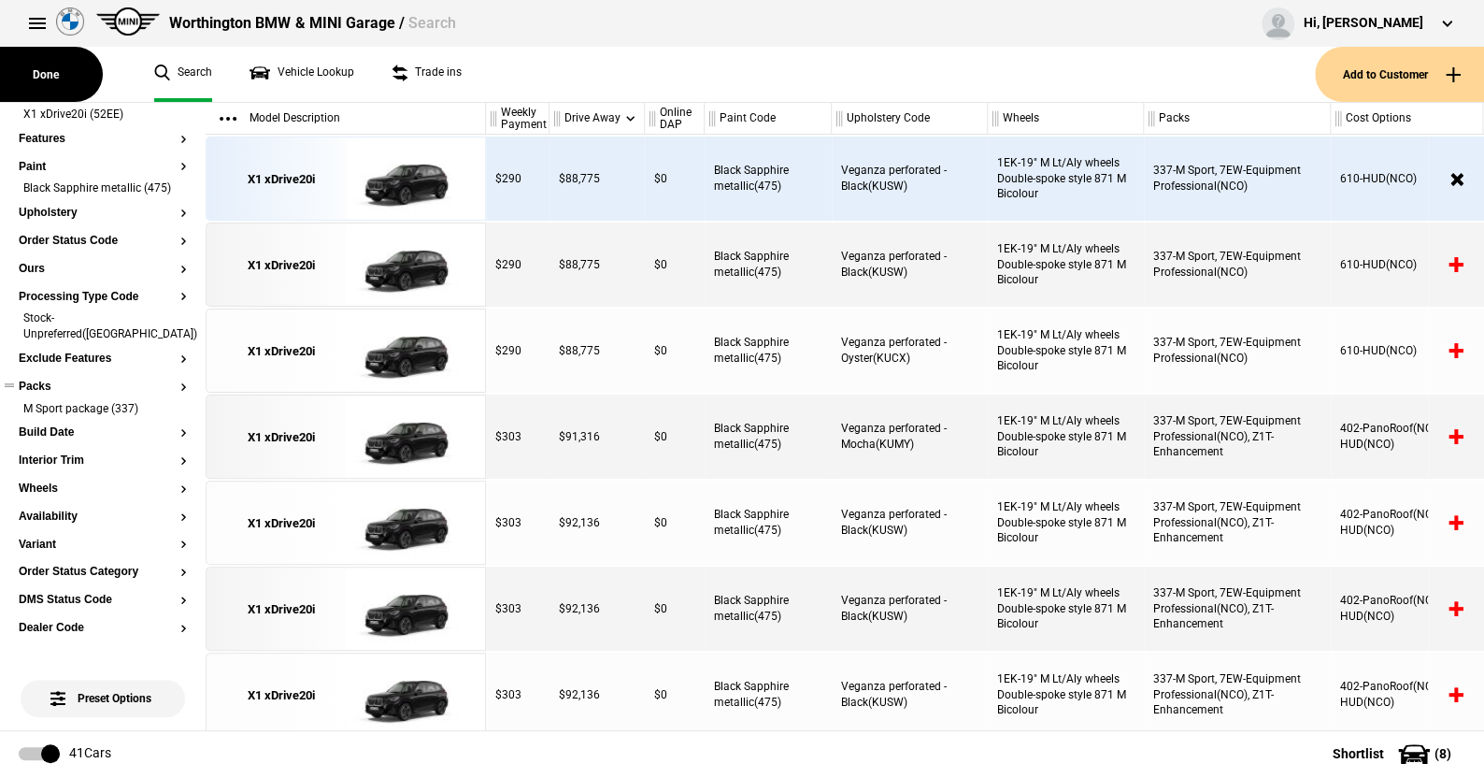
click at [40, 386] on button "Packs" at bounding box center [103, 386] width 168 height 13
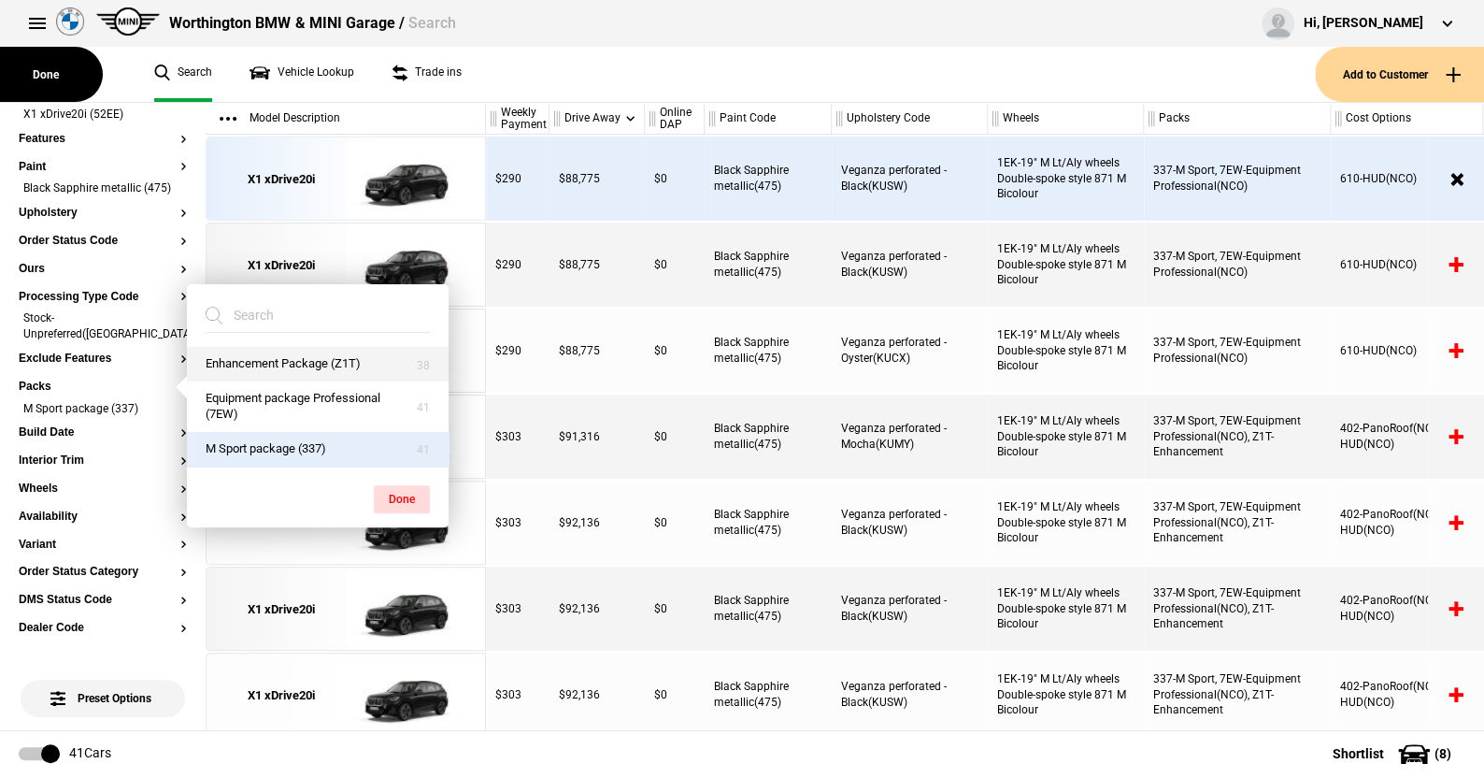
click at [261, 360] on button "Enhancement Package (Z1T)" at bounding box center [318, 364] width 262 height 35
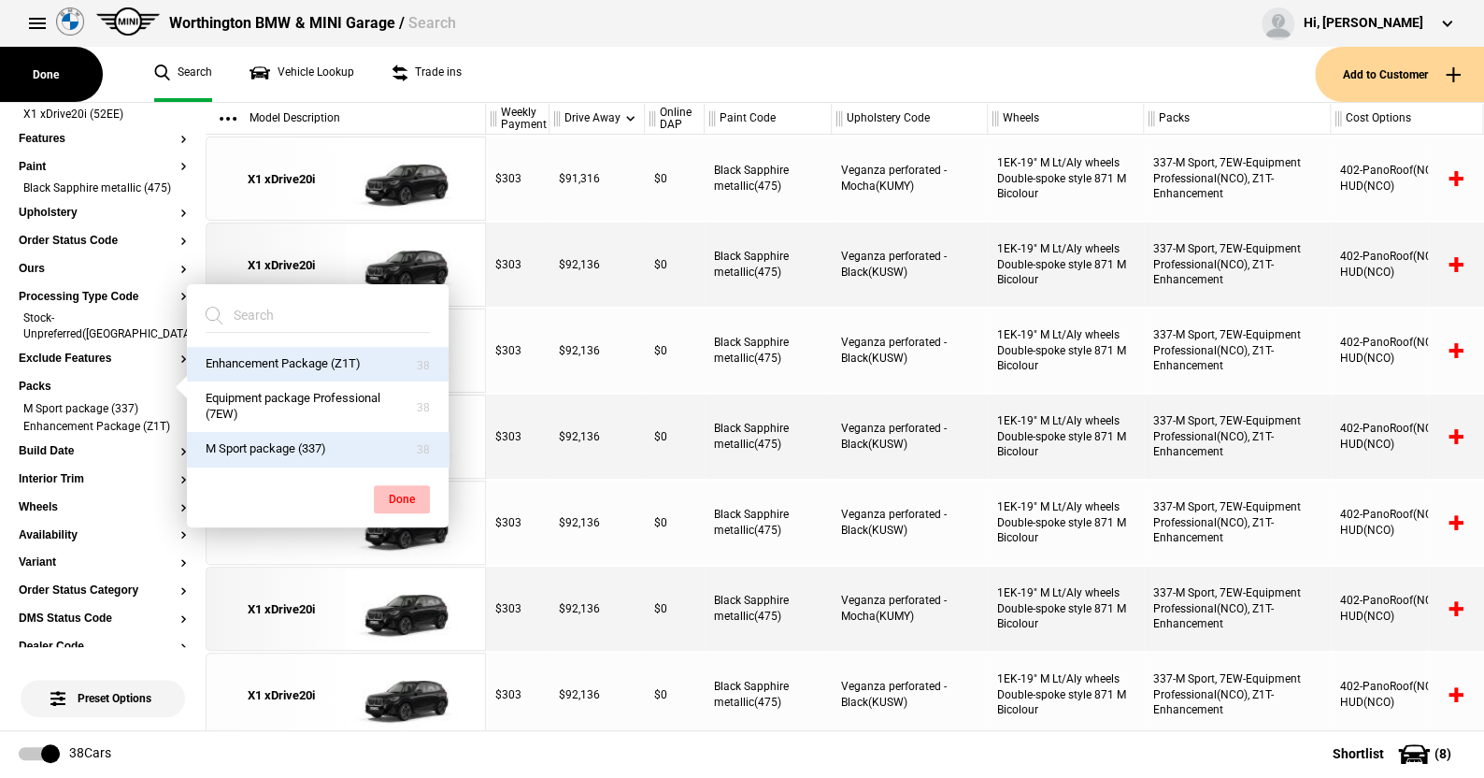
click at [400, 493] on button "Done" at bounding box center [402, 499] width 56 height 28
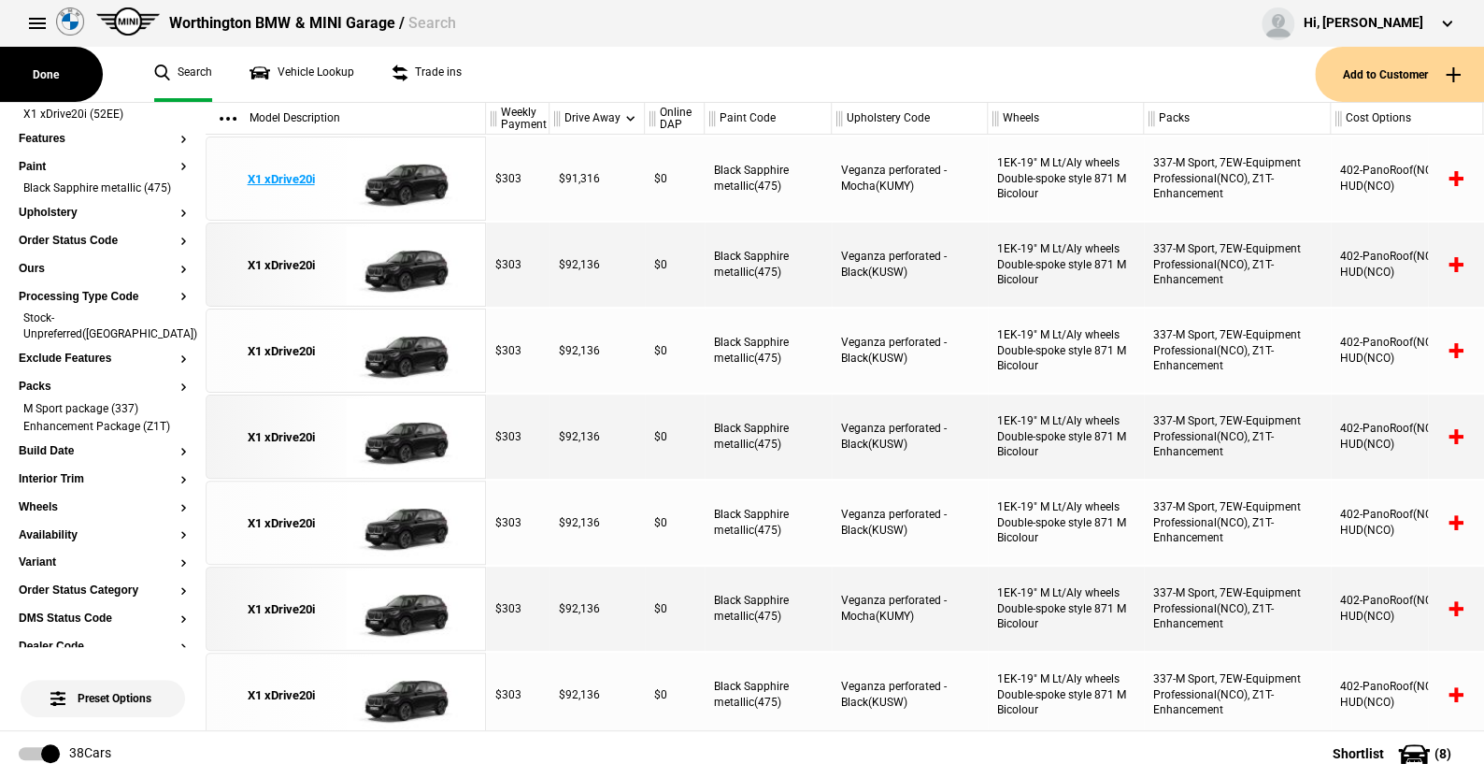
click at [409, 176] on img at bounding box center [411, 179] width 130 height 84
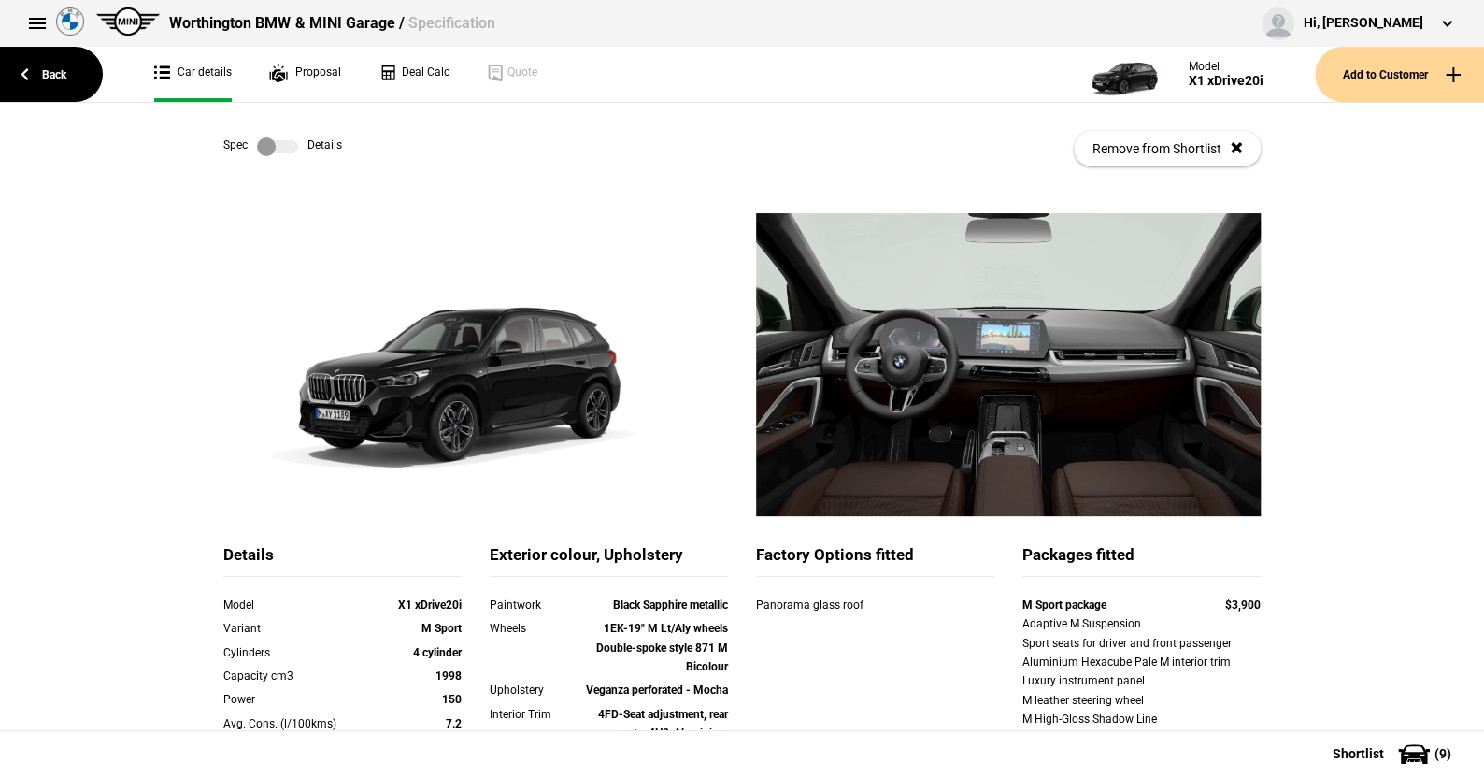
click at [289, 146] on label at bounding box center [277, 146] width 41 height 19
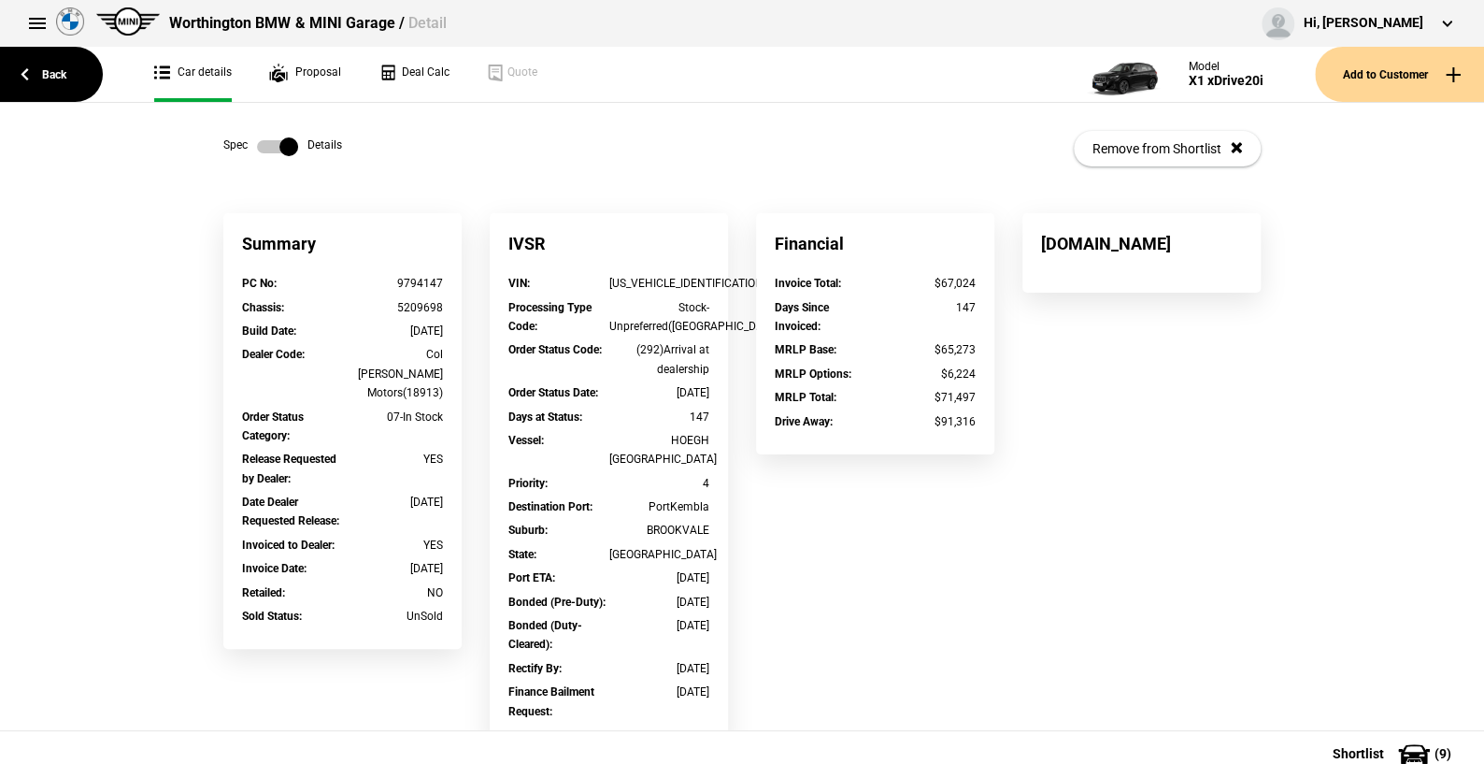
click at [257, 145] on label at bounding box center [277, 146] width 41 height 19
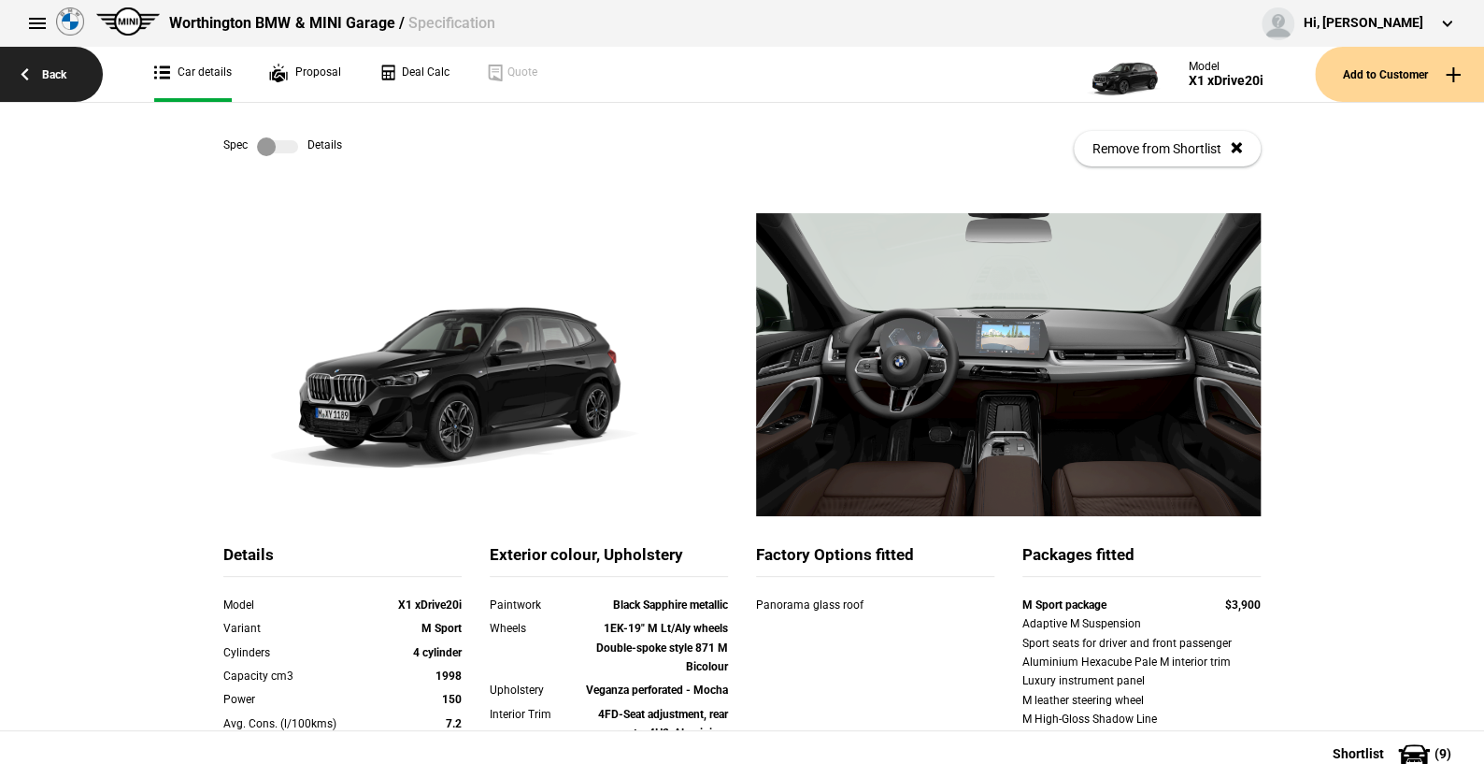
click at [59, 70] on link "Back" at bounding box center [51, 74] width 103 height 55
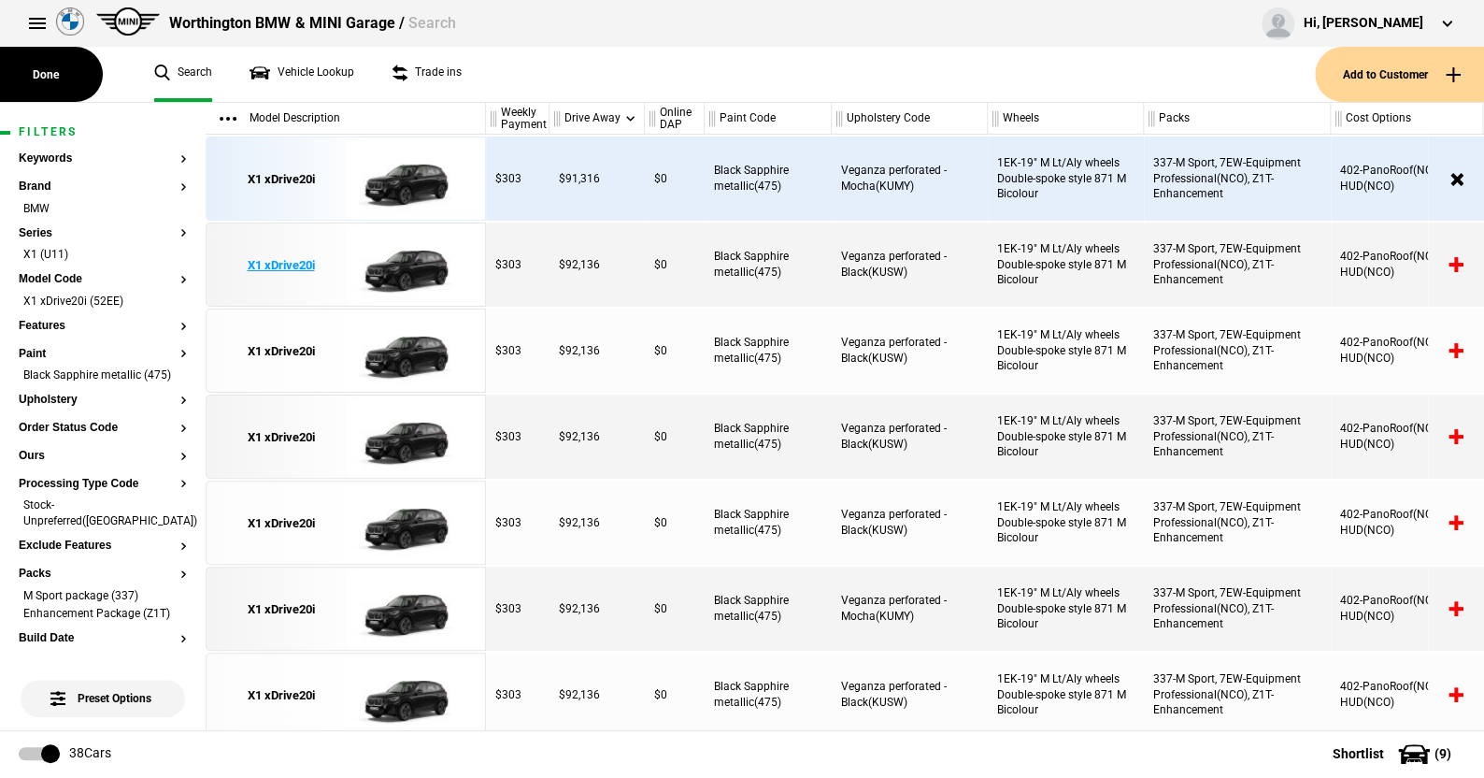
click at [418, 268] on img at bounding box center [411, 265] width 130 height 84
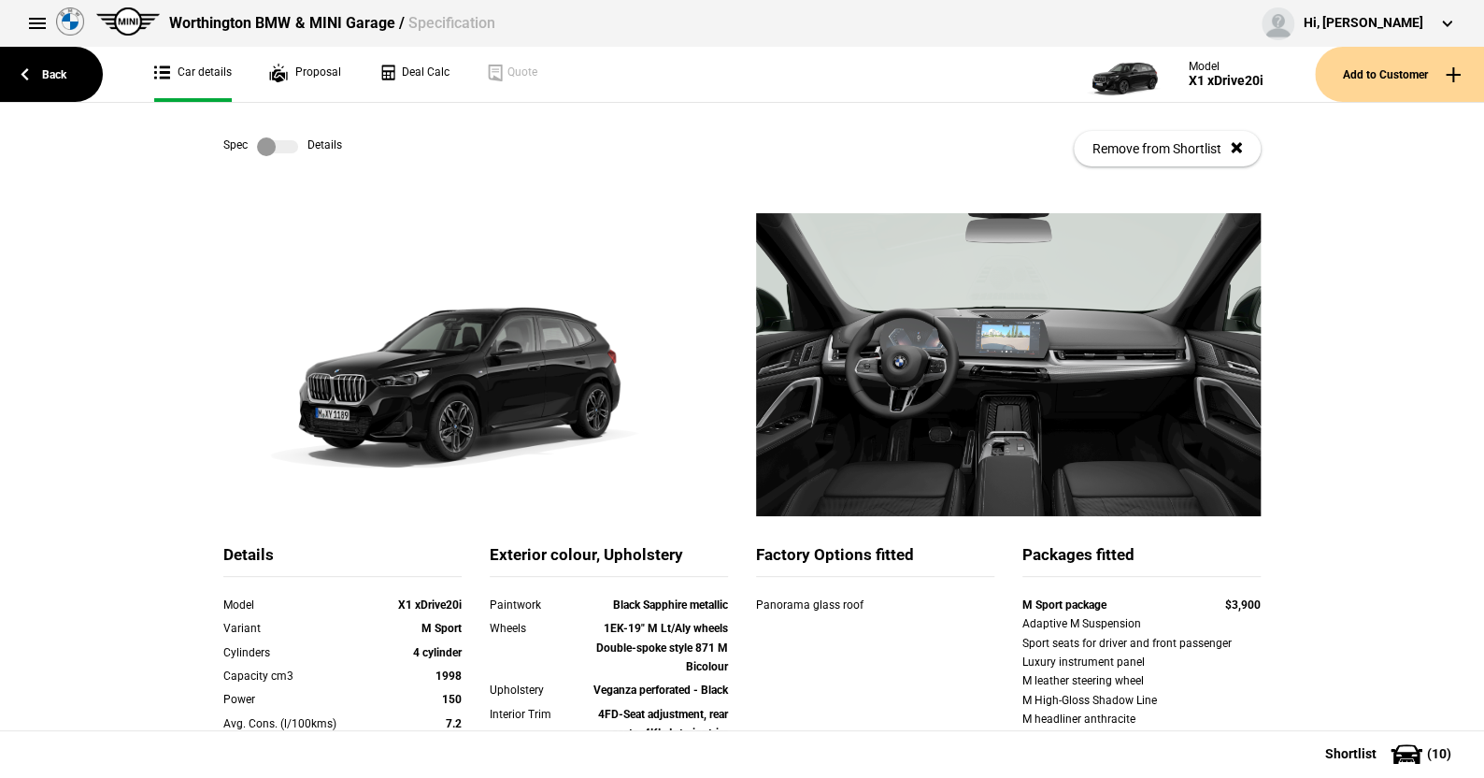
click at [293, 142] on link at bounding box center [278, 146] width 60 height 19
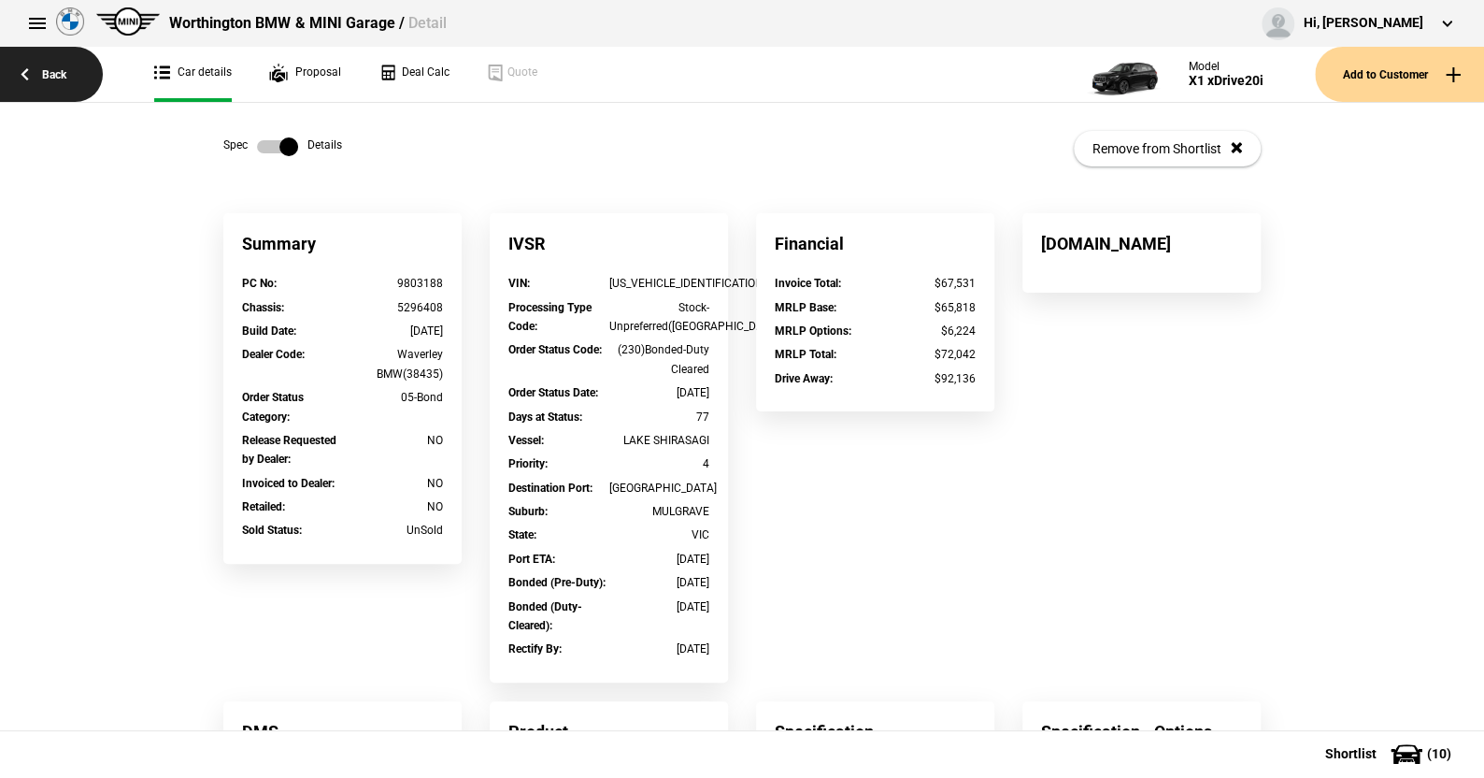
click at [64, 73] on link "Back" at bounding box center [51, 74] width 103 height 55
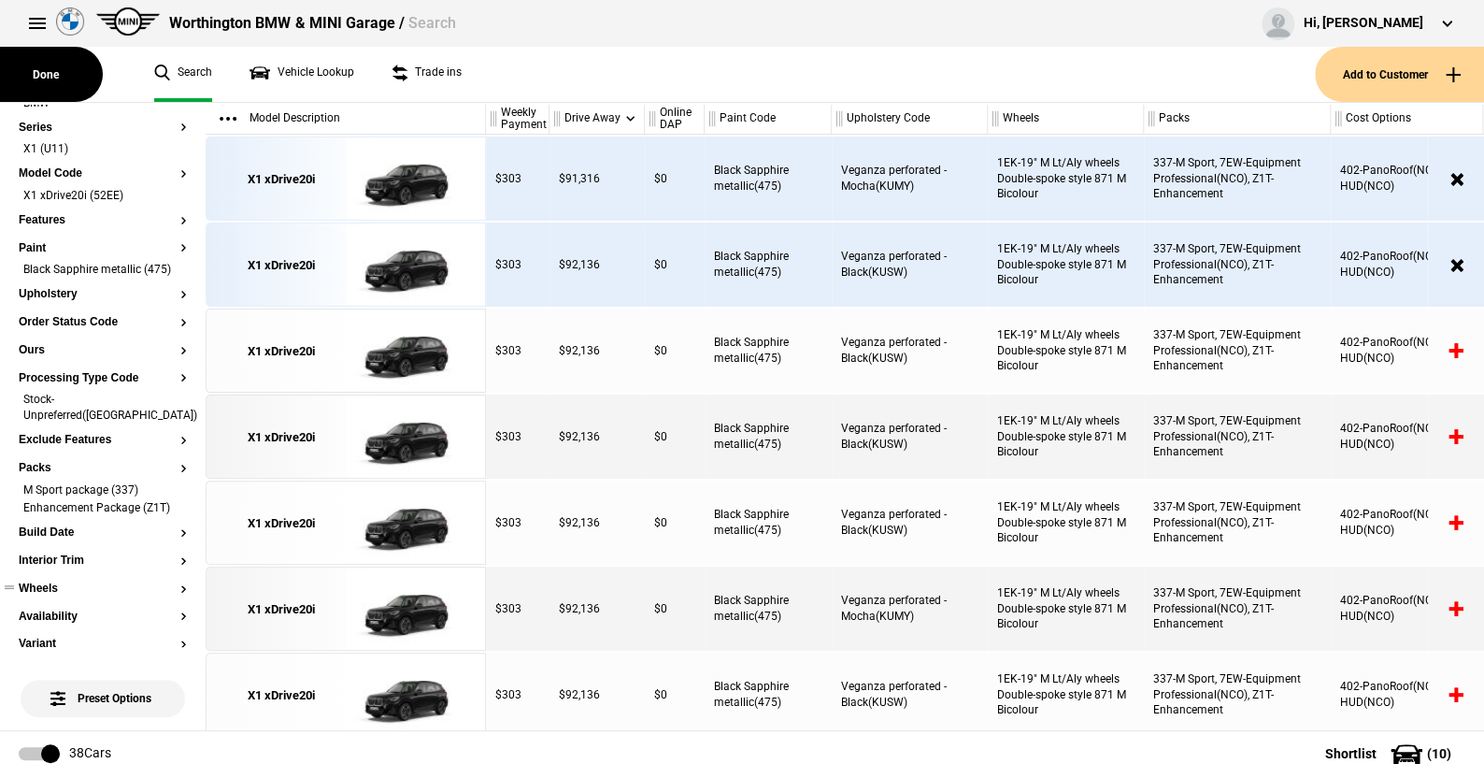
scroll to position [93, 0]
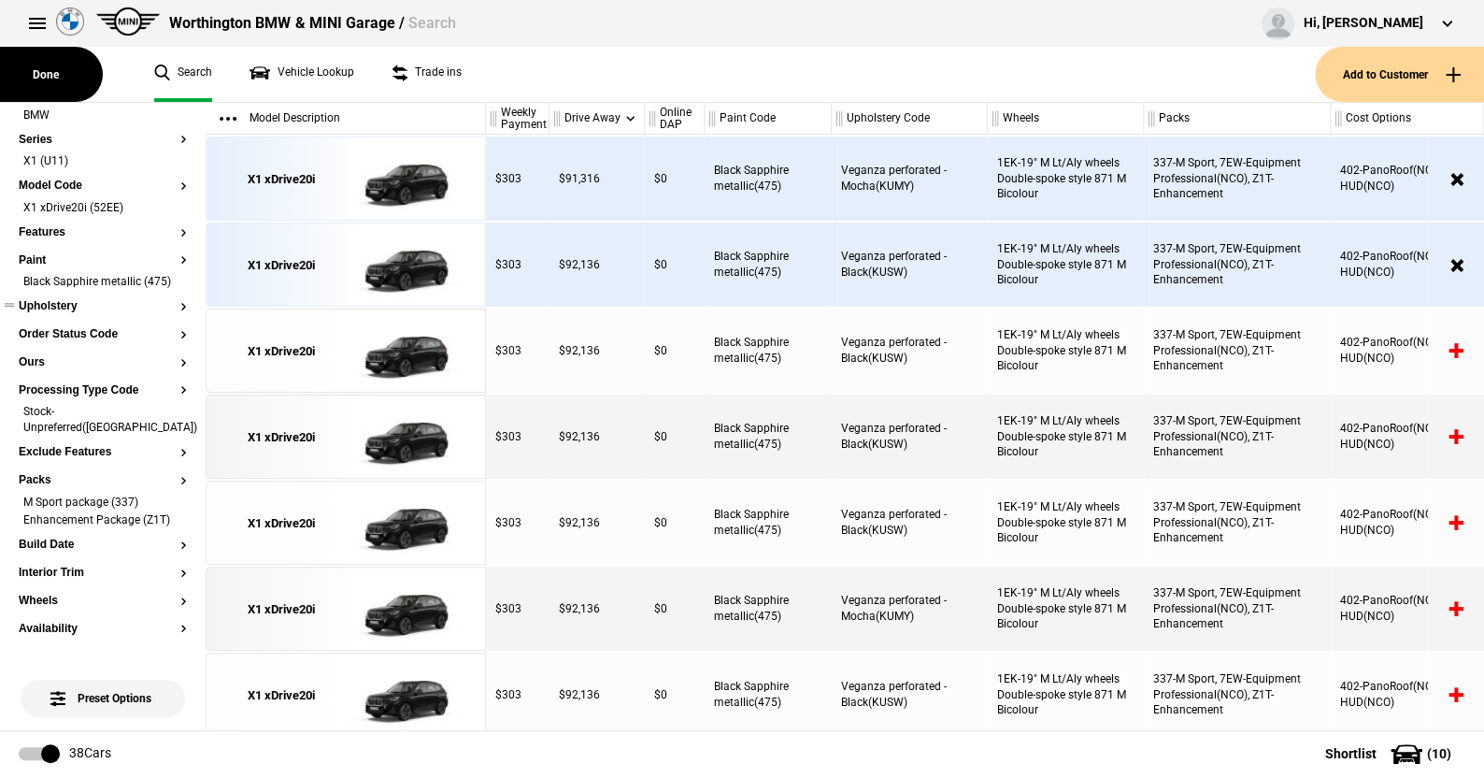
click at [69, 313] on button "Upholstery" at bounding box center [103, 306] width 168 height 13
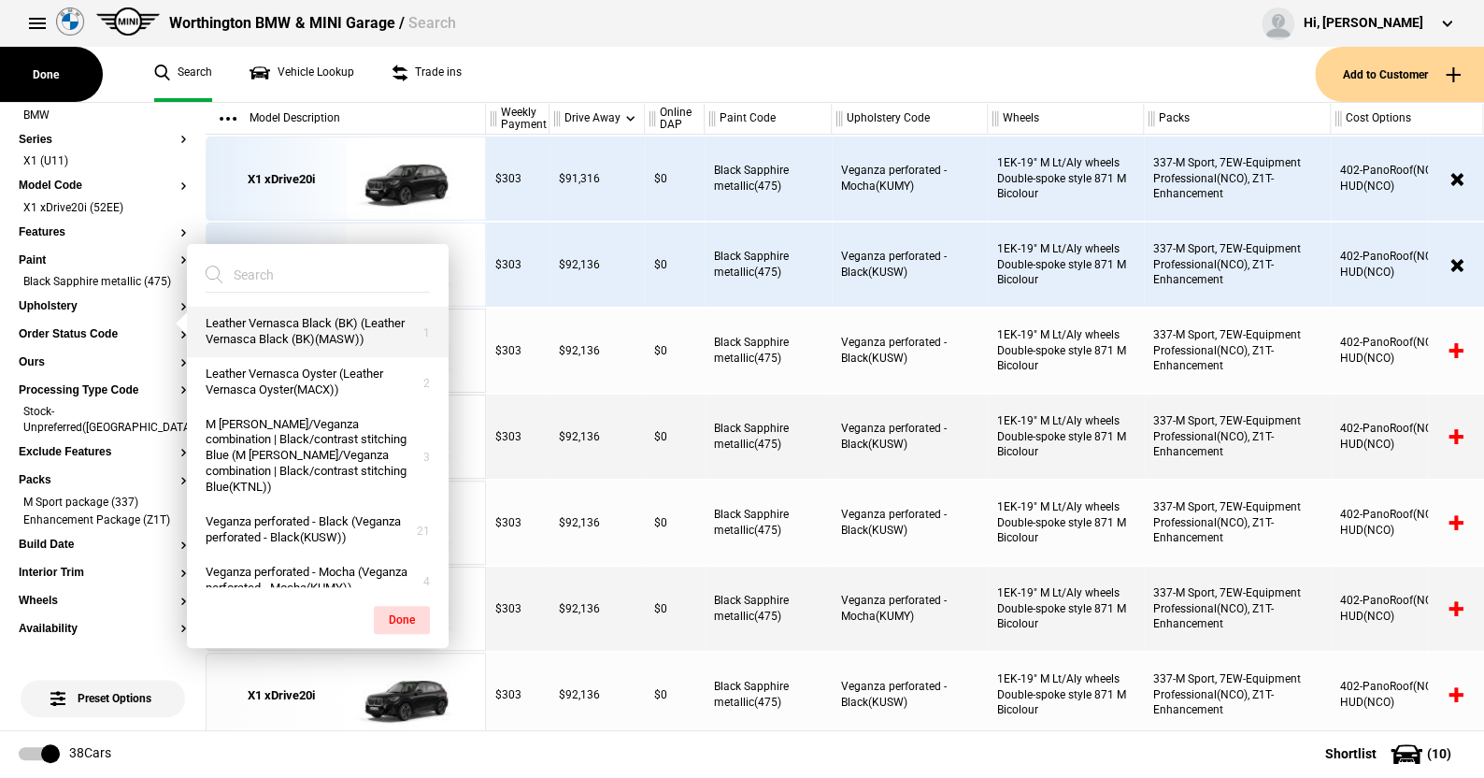
click at [303, 321] on button "Leather Vernasca Black (BK) (Leather Vernasca Black (BK)(MASW))" at bounding box center [318, 332] width 262 height 50
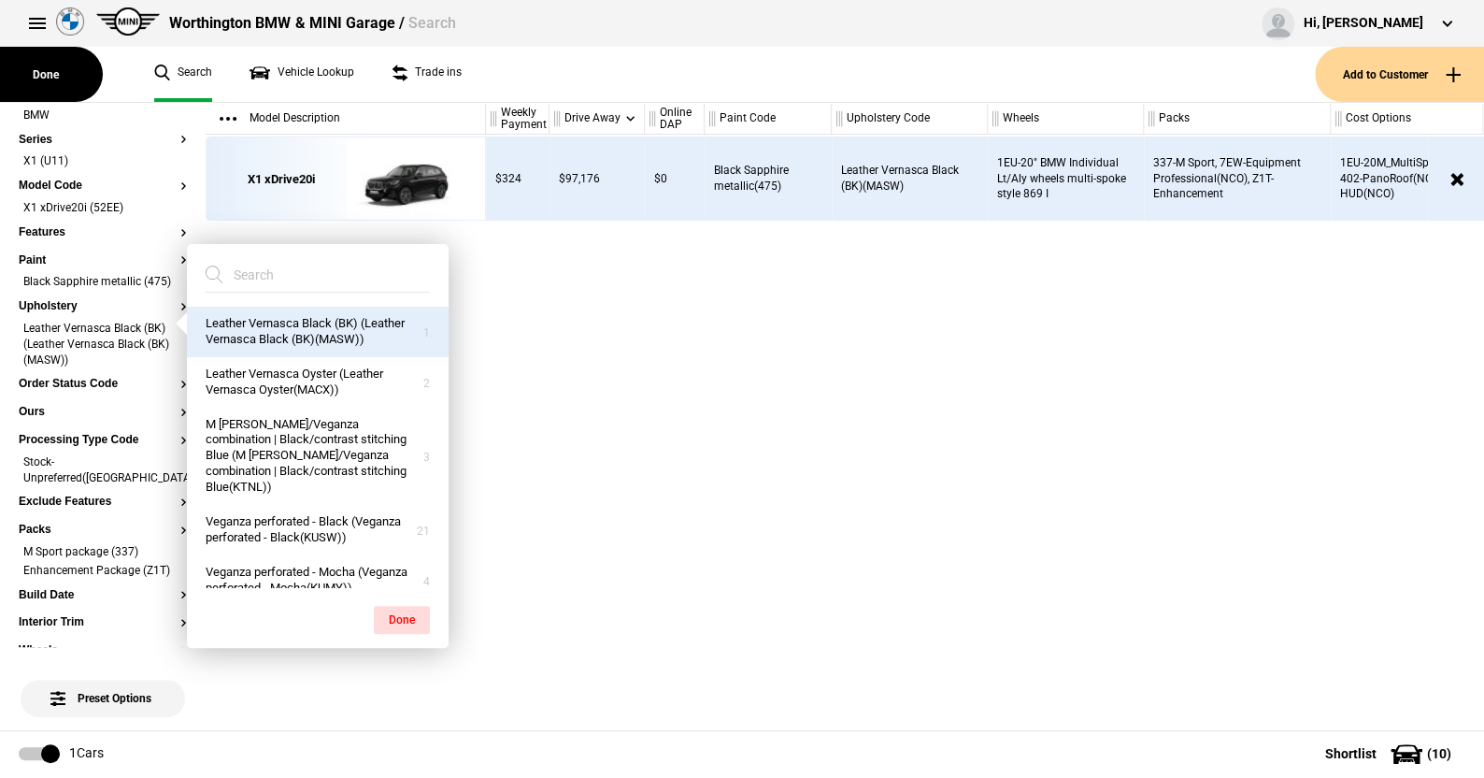
click at [291, 325] on button "Leather Vernasca Black (BK) (Leather Vernasca Black (BK)(MASW))" at bounding box center [318, 332] width 262 height 50
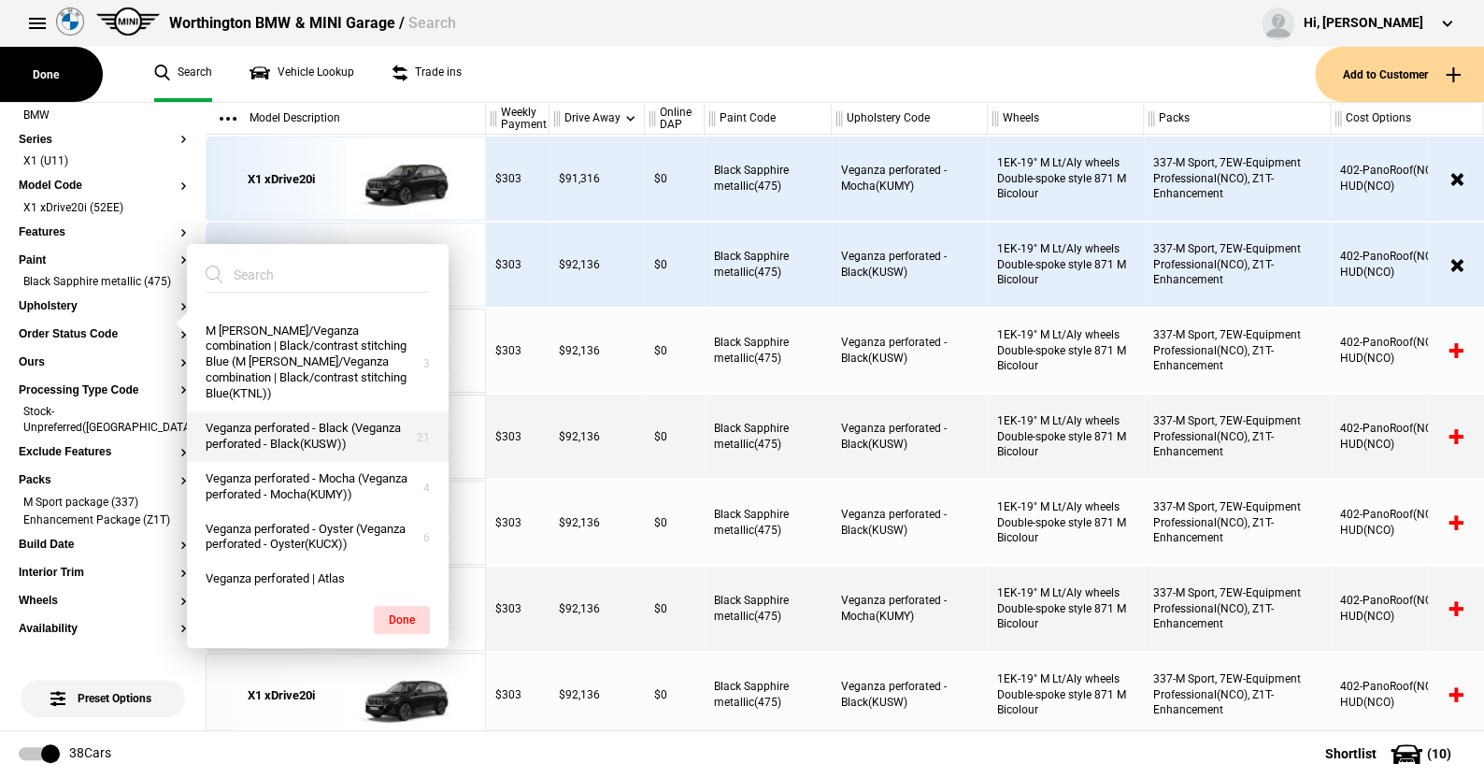
click at [278, 445] on button "Veganza perforated - Black (Veganza perforated - Black(KUSW))" at bounding box center [318, 436] width 262 height 50
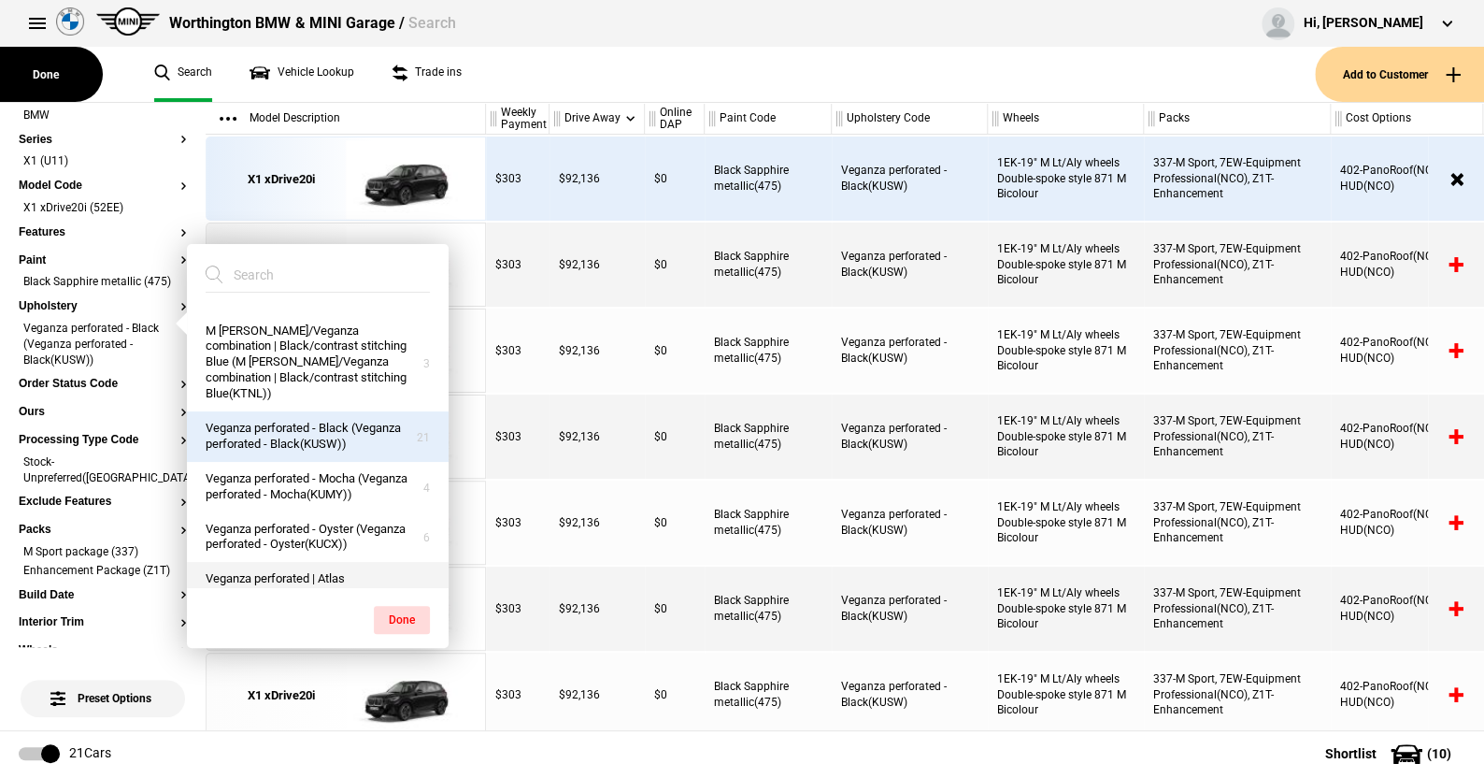
scroll to position [213, 0]
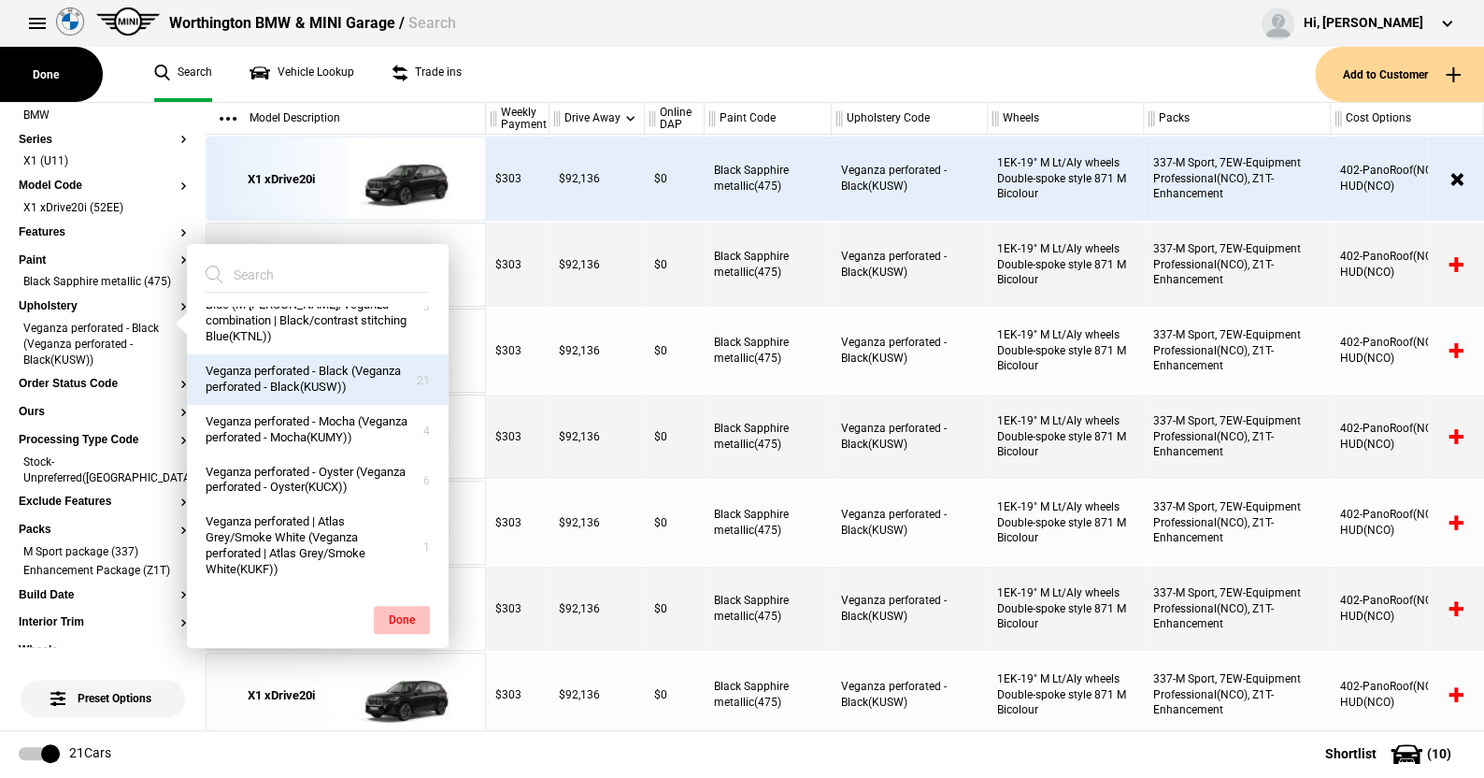
click at [397, 610] on button "Done" at bounding box center [402, 620] width 56 height 28
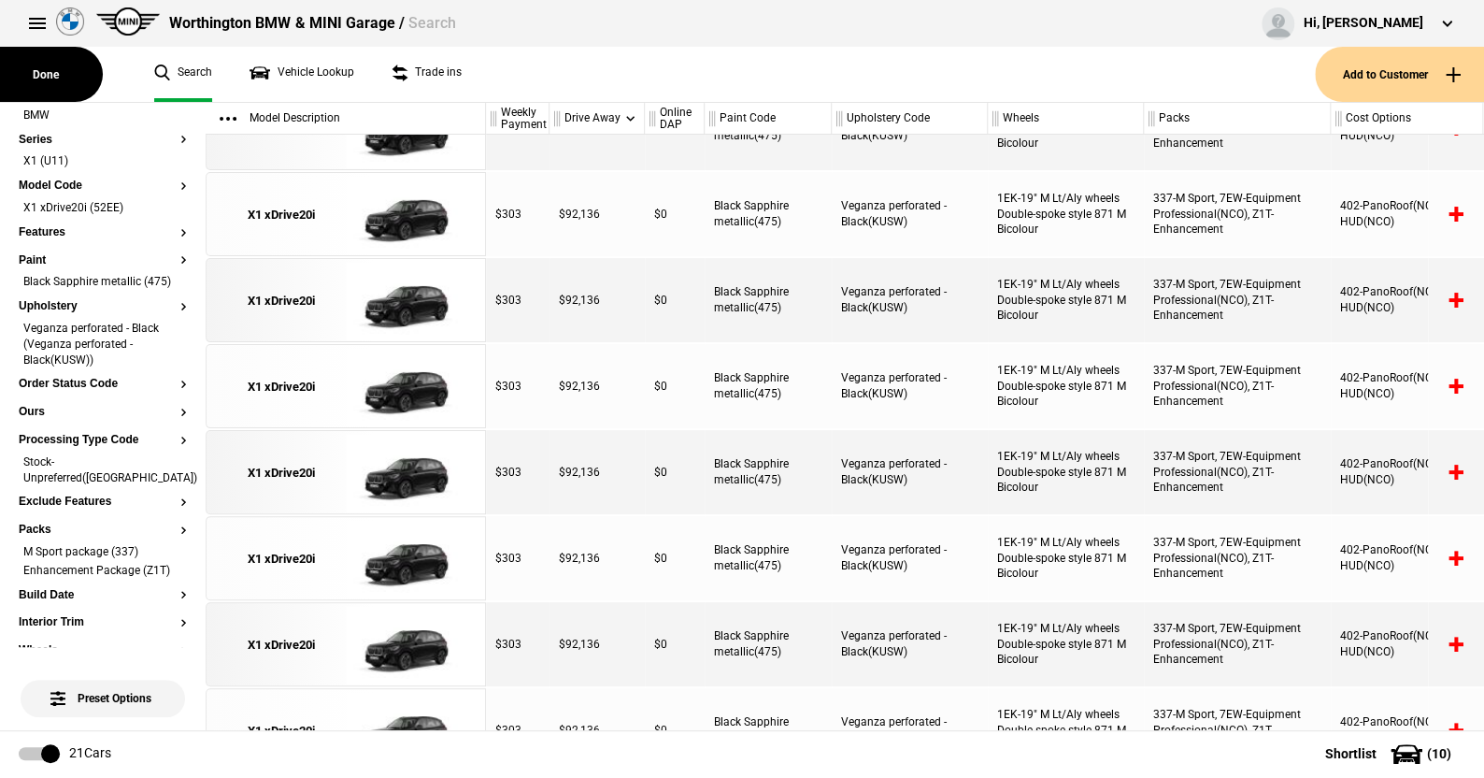
scroll to position [0, 0]
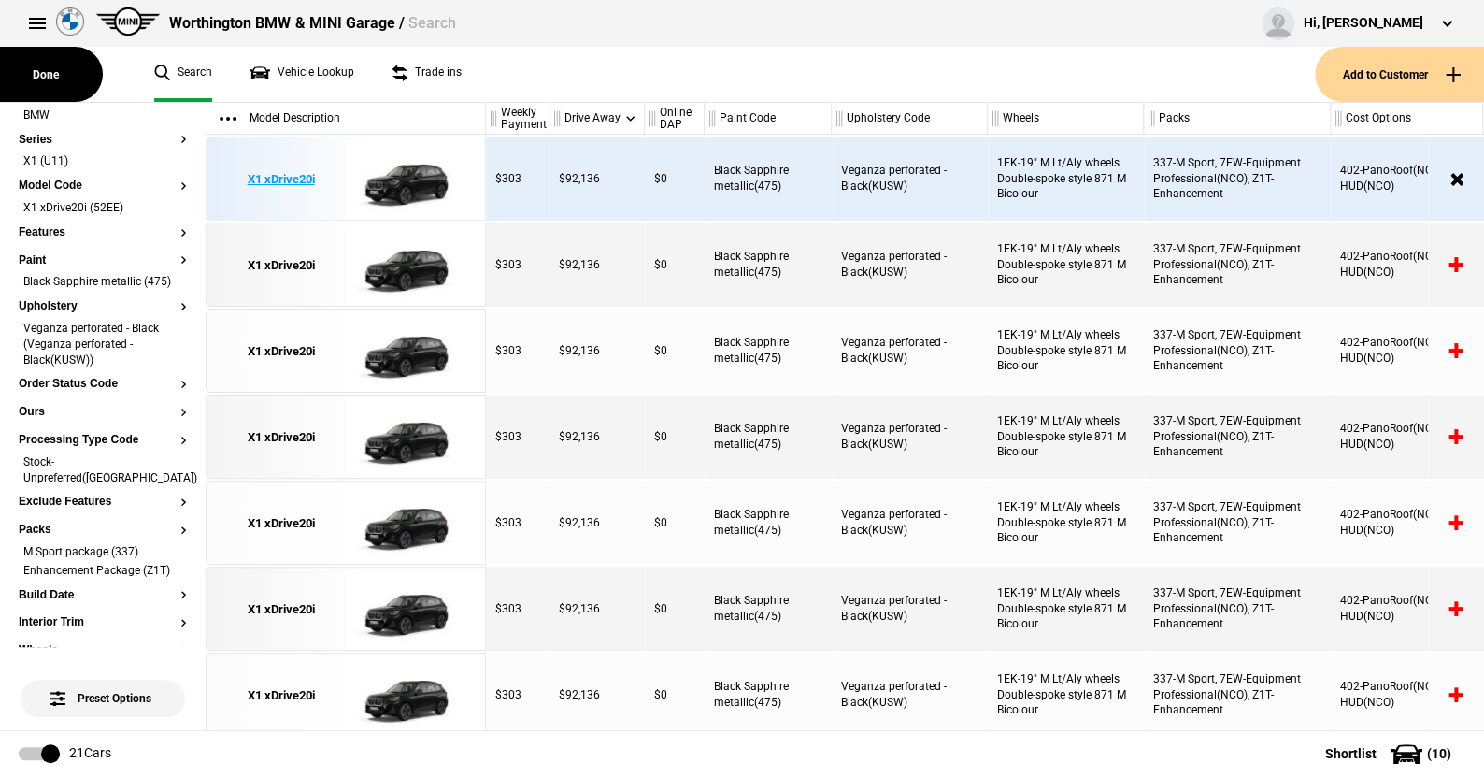
click at [419, 179] on img at bounding box center [411, 179] width 130 height 84
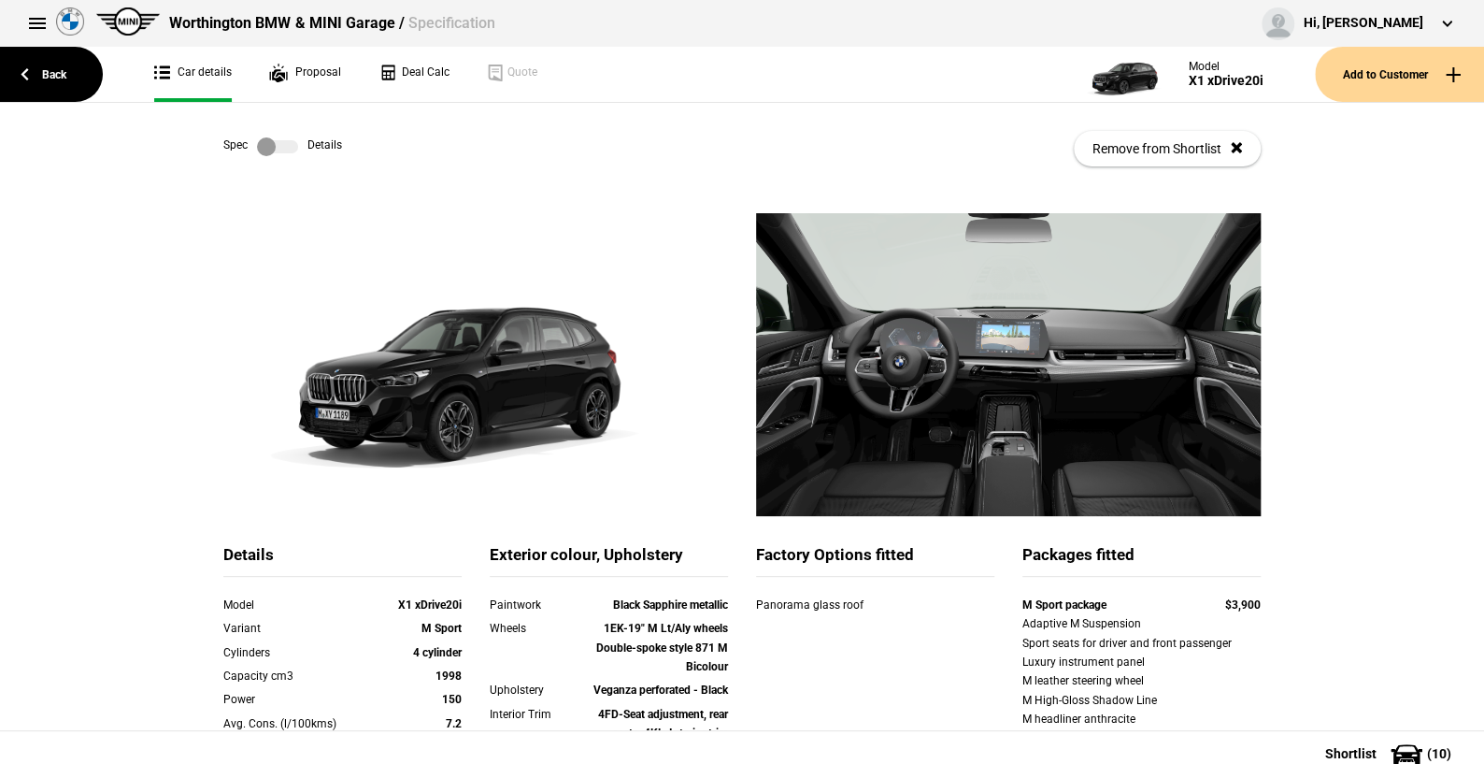
click at [282, 142] on label at bounding box center [277, 146] width 41 height 19
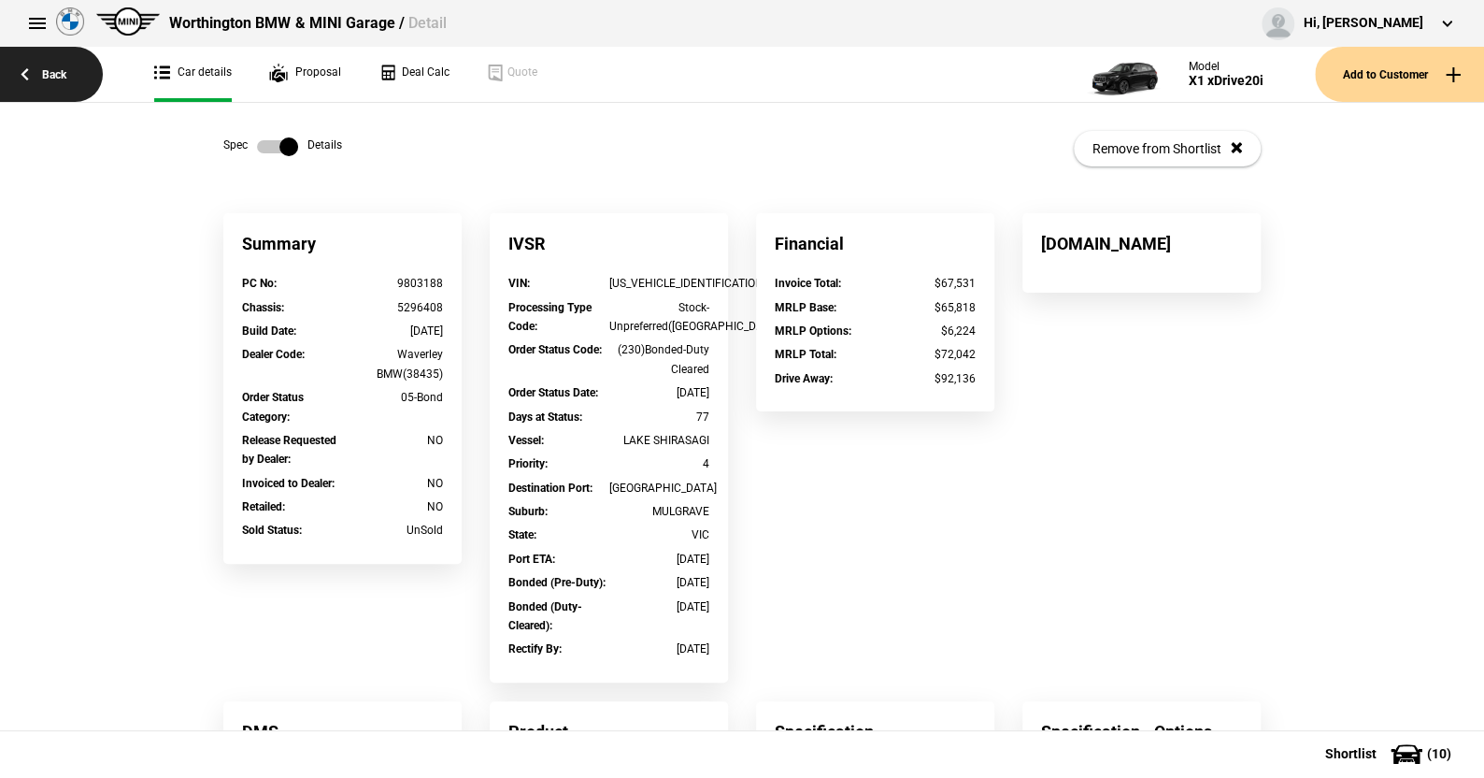
click at [53, 69] on link "Back" at bounding box center [51, 74] width 103 height 55
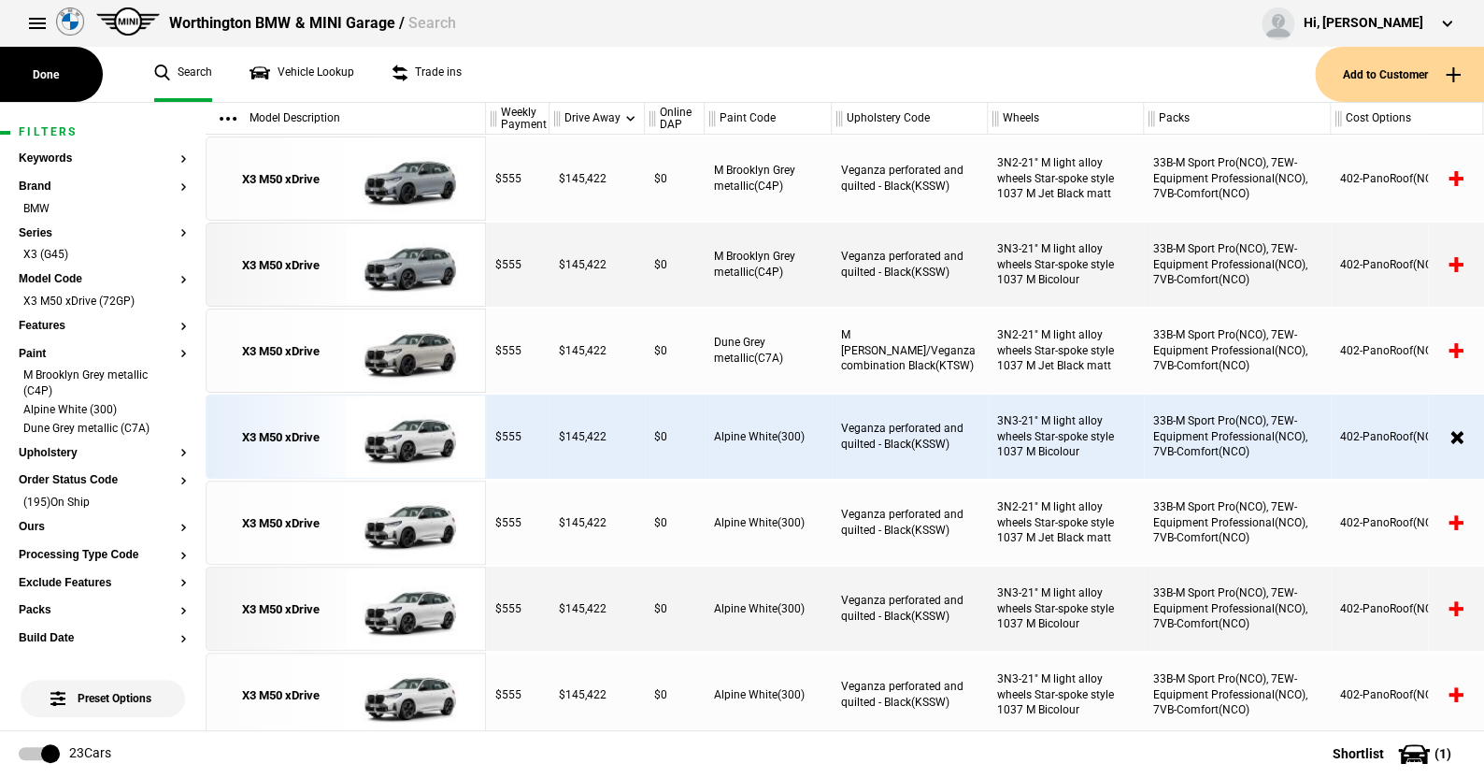
scroll to position [93, 0]
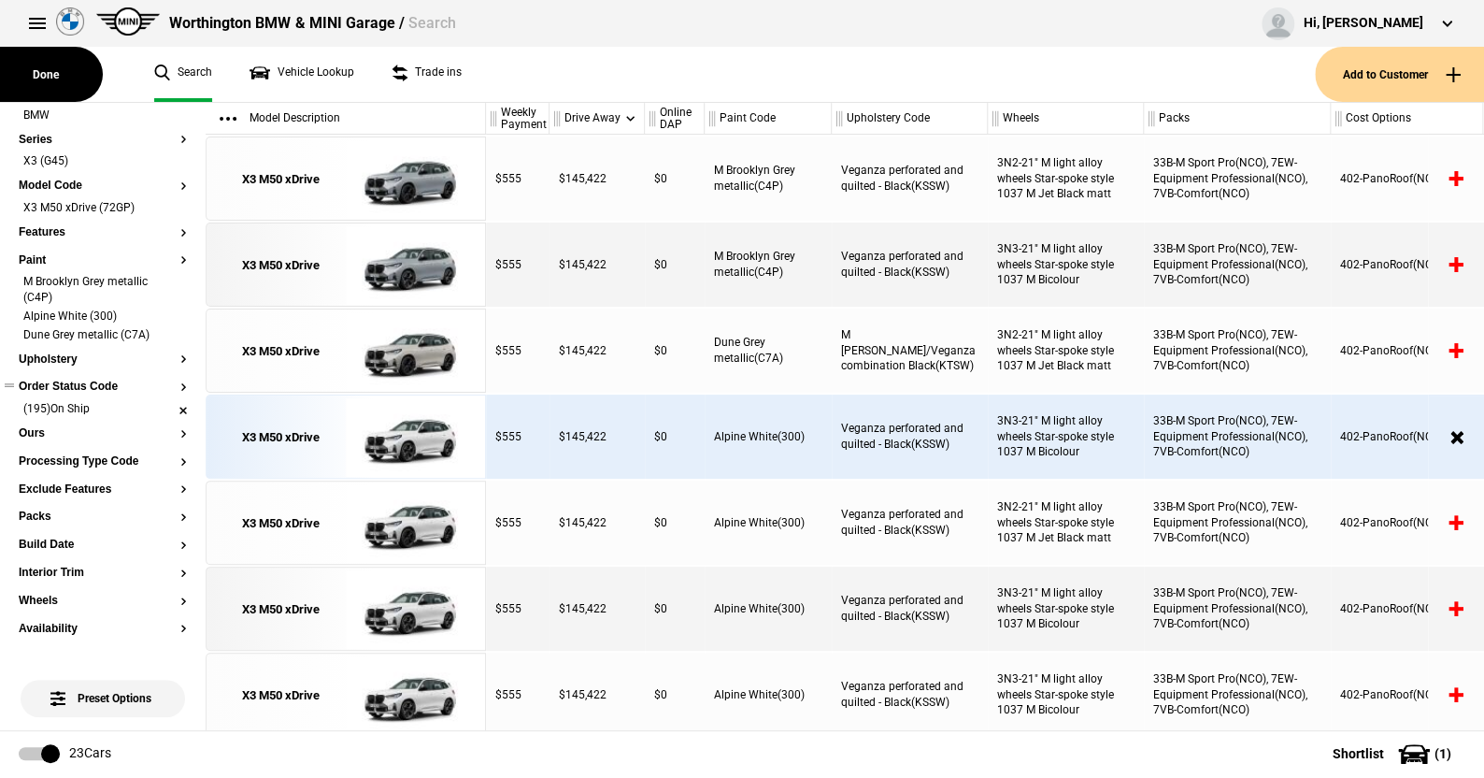
click at [167, 409] on li "(195)On Ship" at bounding box center [103, 410] width 168 height 19
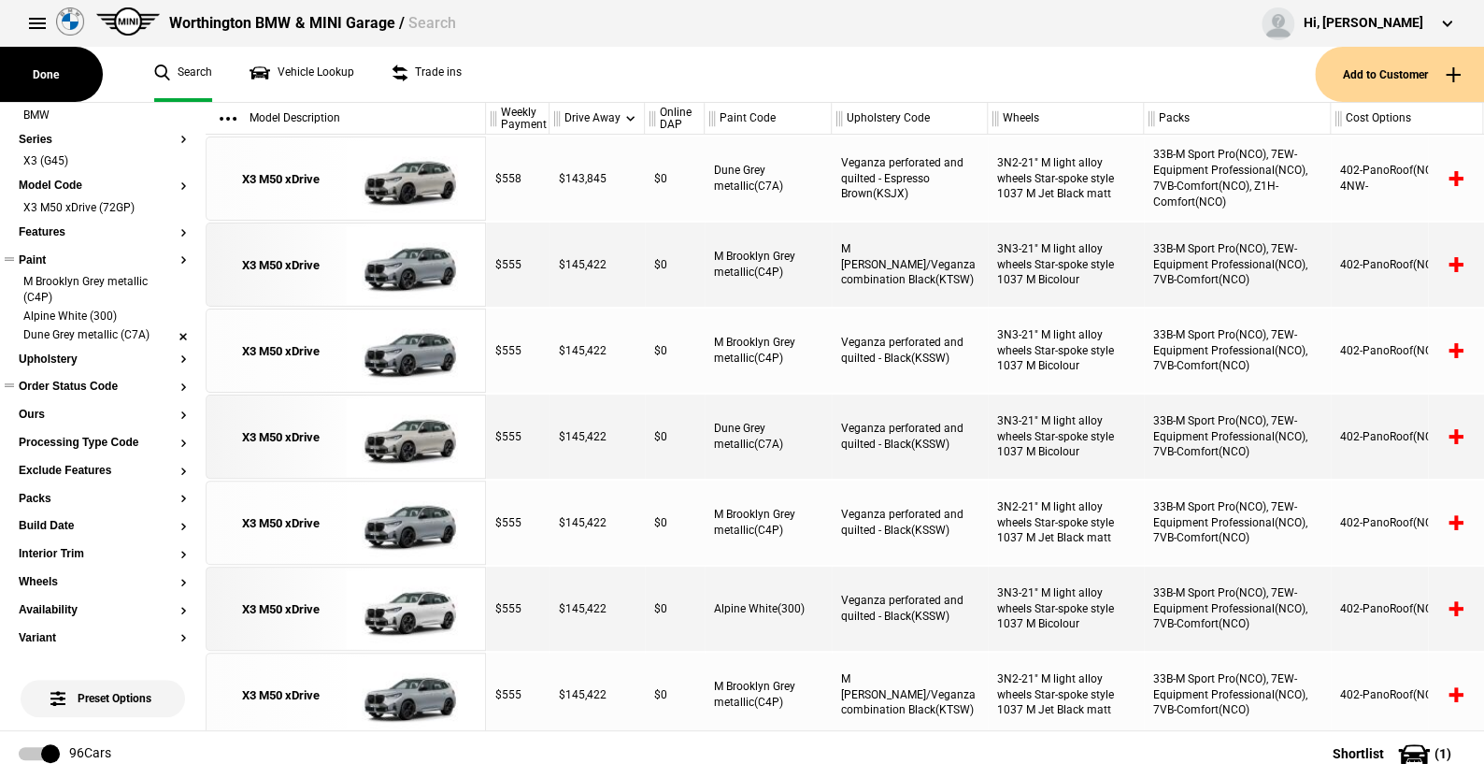
click at [168, 335] on li "Dune Grey metallic (C7A)" at bounding box center [103, 336] width 168 height 19
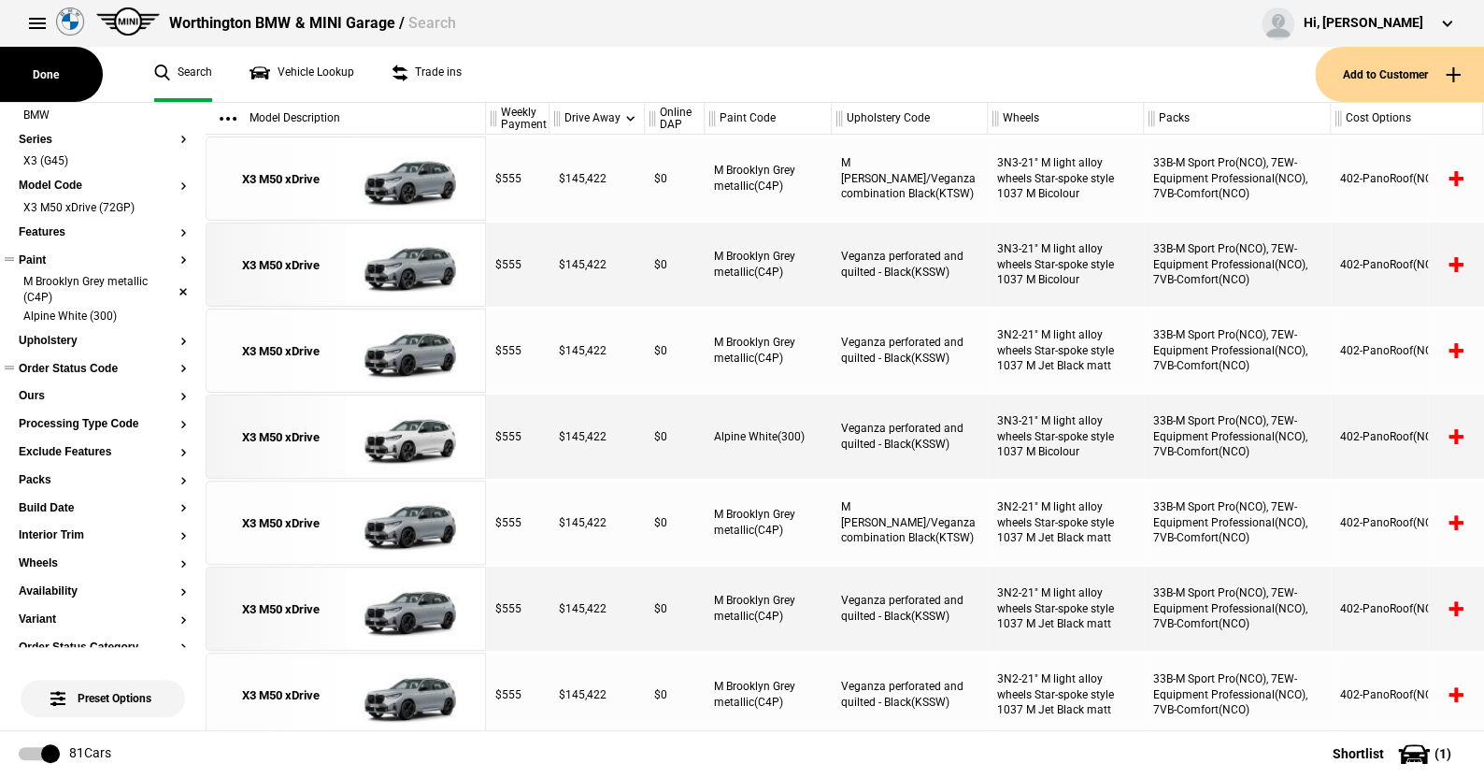
click at [172, 283] on li "M Brooklyn Grey metallic (C4P)" at bounding box center [103, 291] width 168 height 35
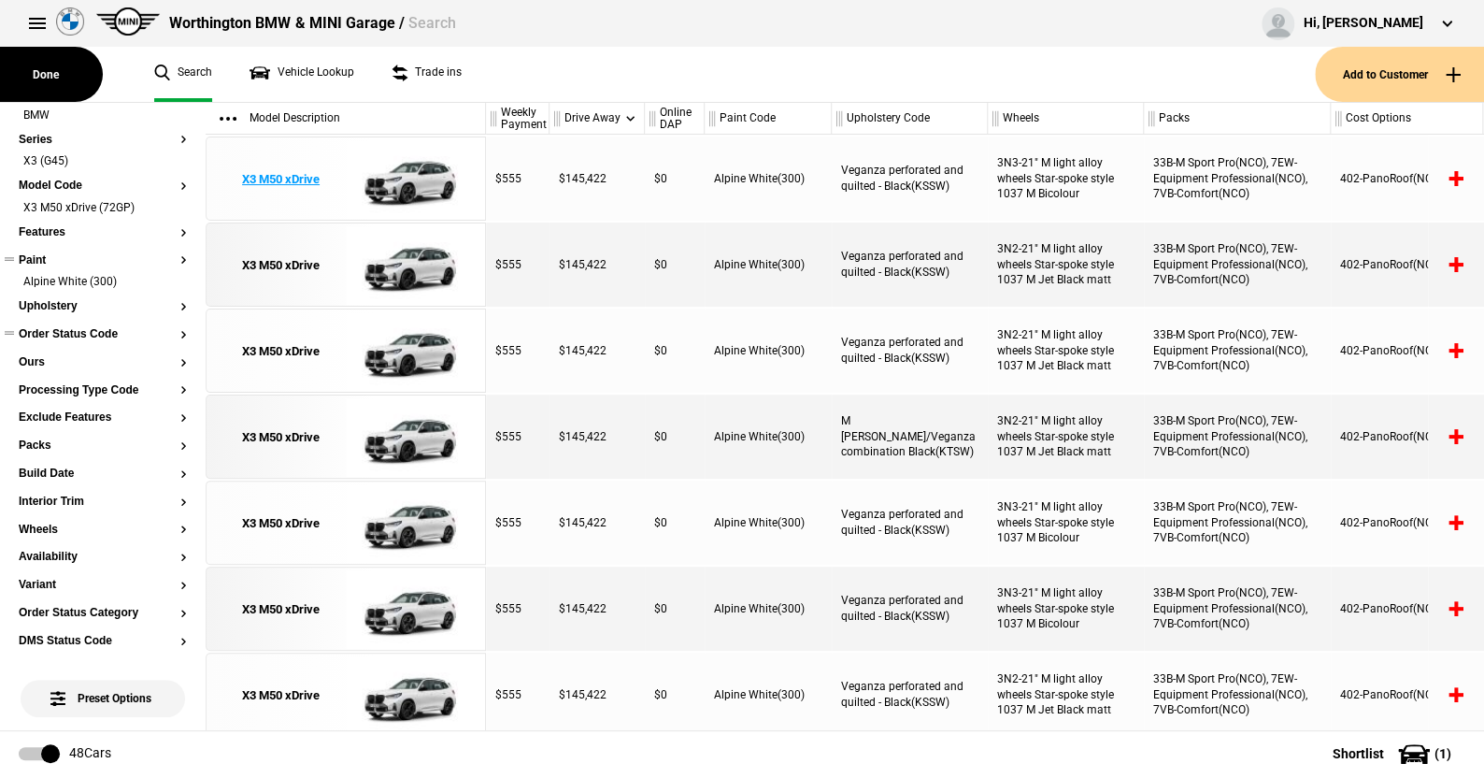
click at [421, 168] on img at bounding box center [411, 179] width 130 height 84
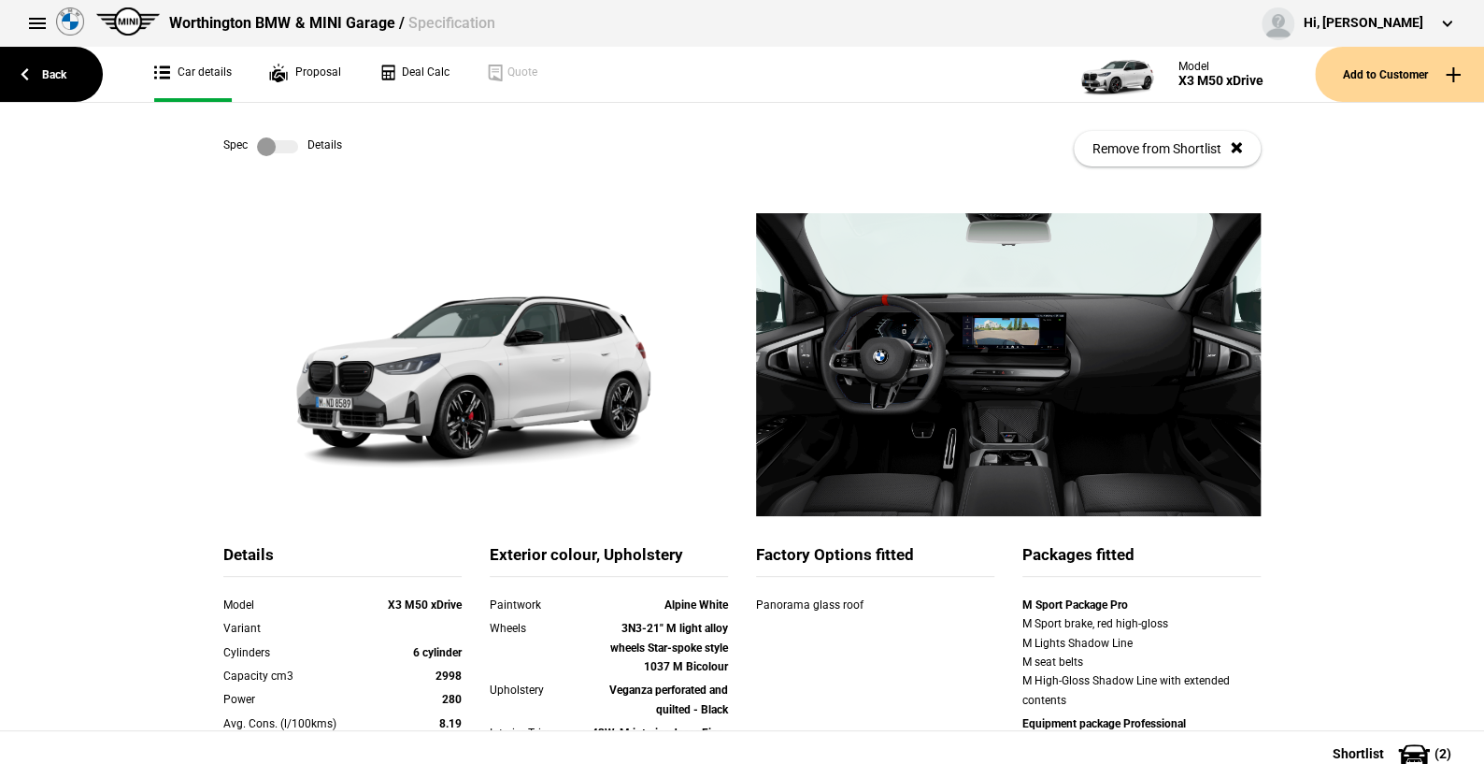
click at [284, 146] on label at bounding box center [277, 146] width 41 height 19
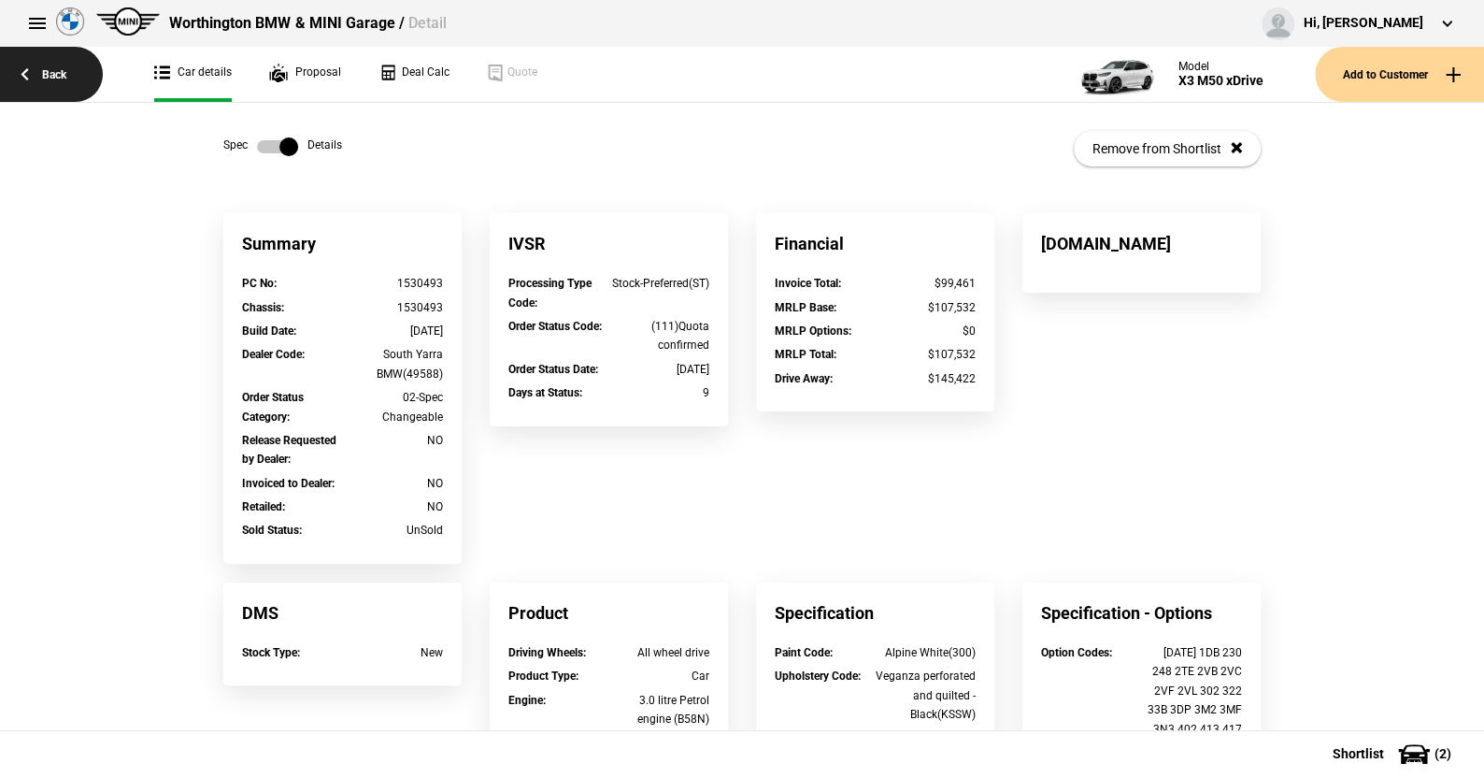
click at [62, 78] on link "Back" at bounding box center [51, 74] width 103 height 55
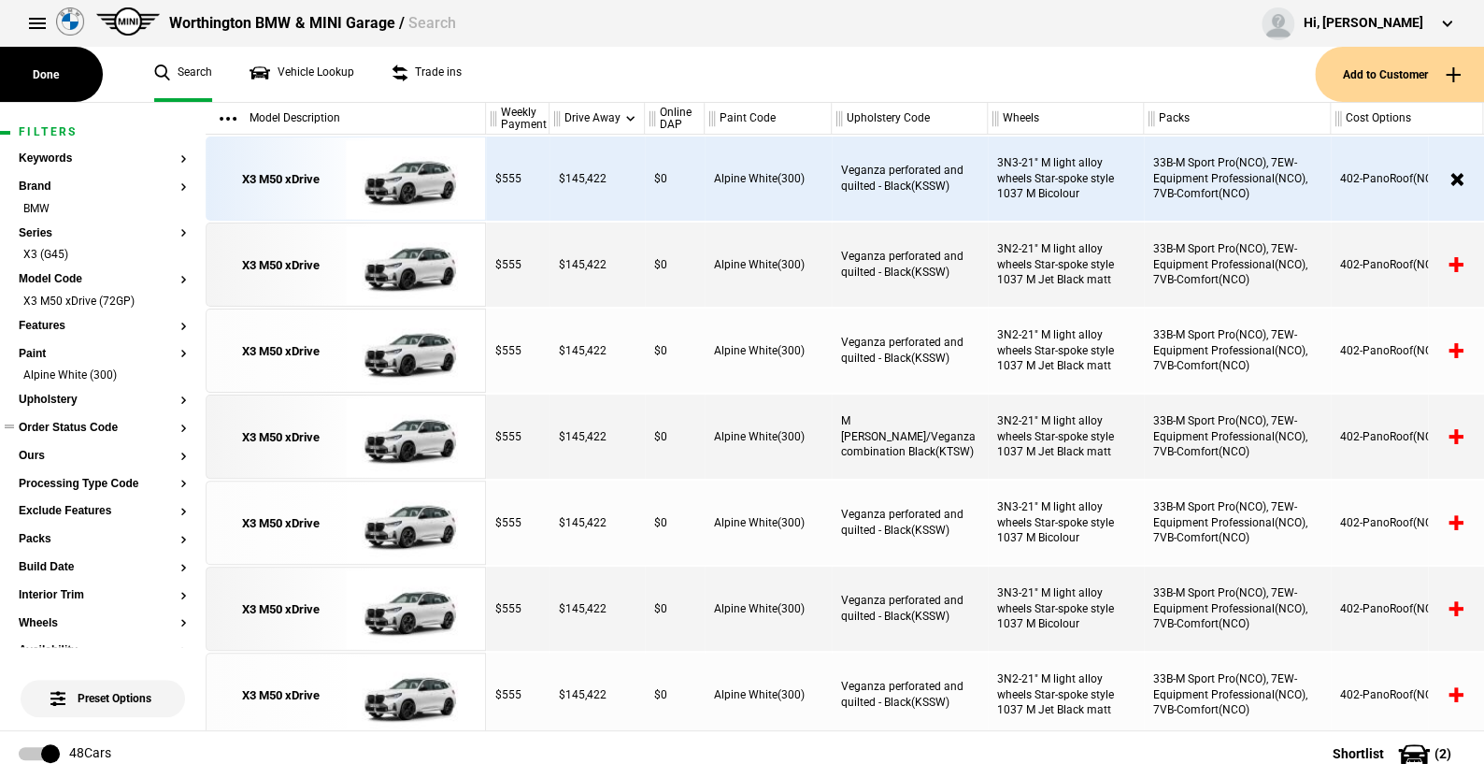
click at [70, 425] on button "Order Status Code" at bounding box center [103, 427] width 168 height 13
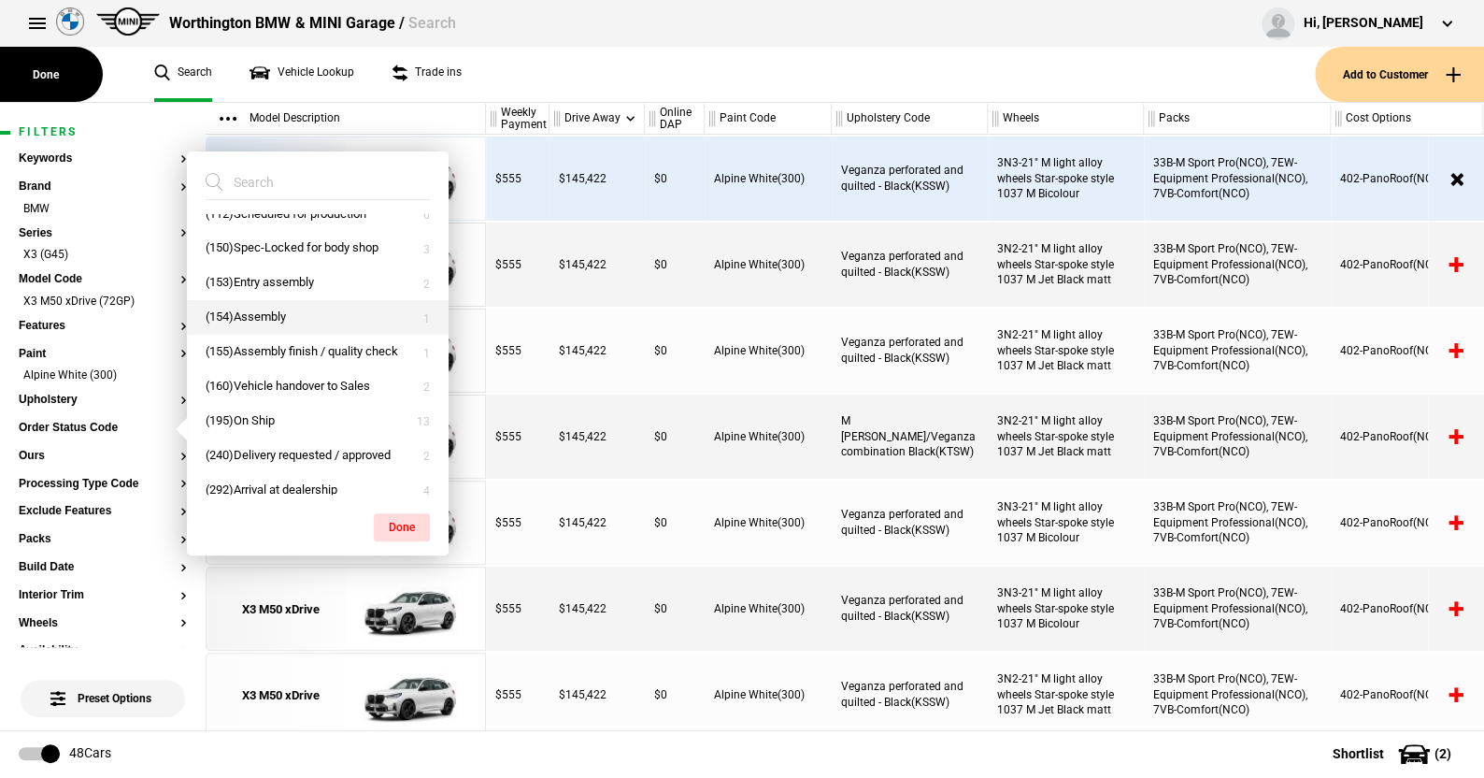
scroll to position [79, 0]
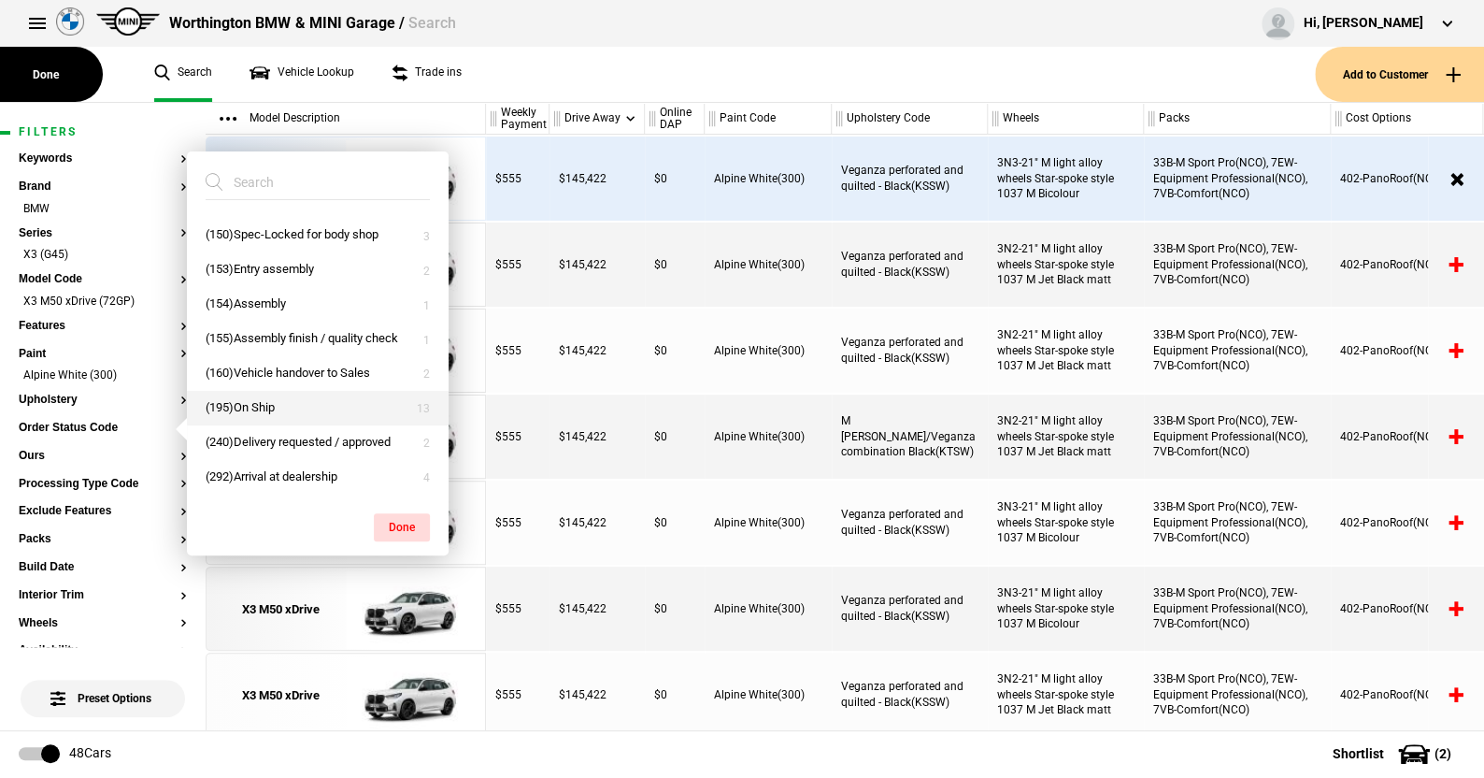
click at [280, 399] on button "(195)On Ship" at bounding box center [318, 408] width 262 height 35
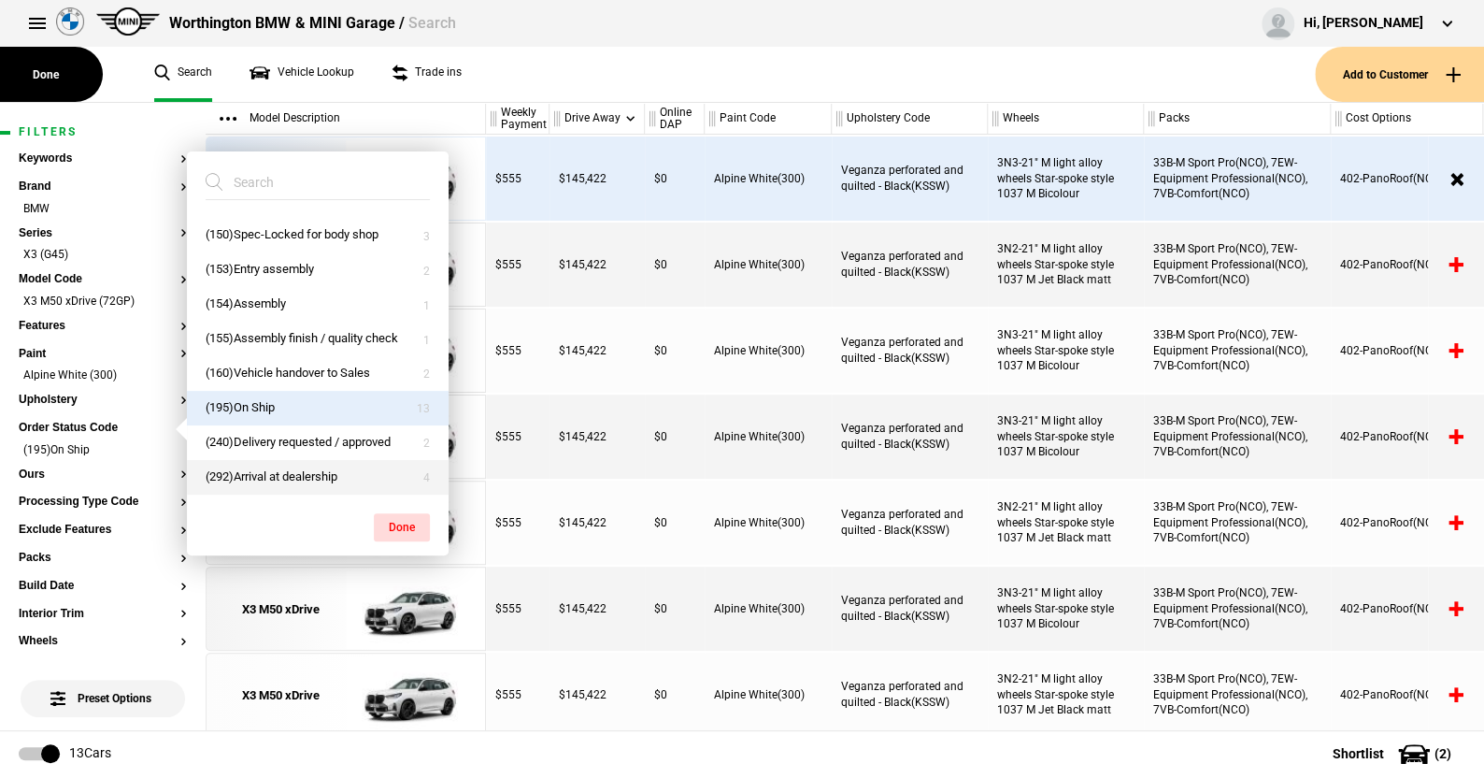
click at [279, 467] on button "(292)Arrival at dealership" at bounding box center [318, 477] width 262 height 35
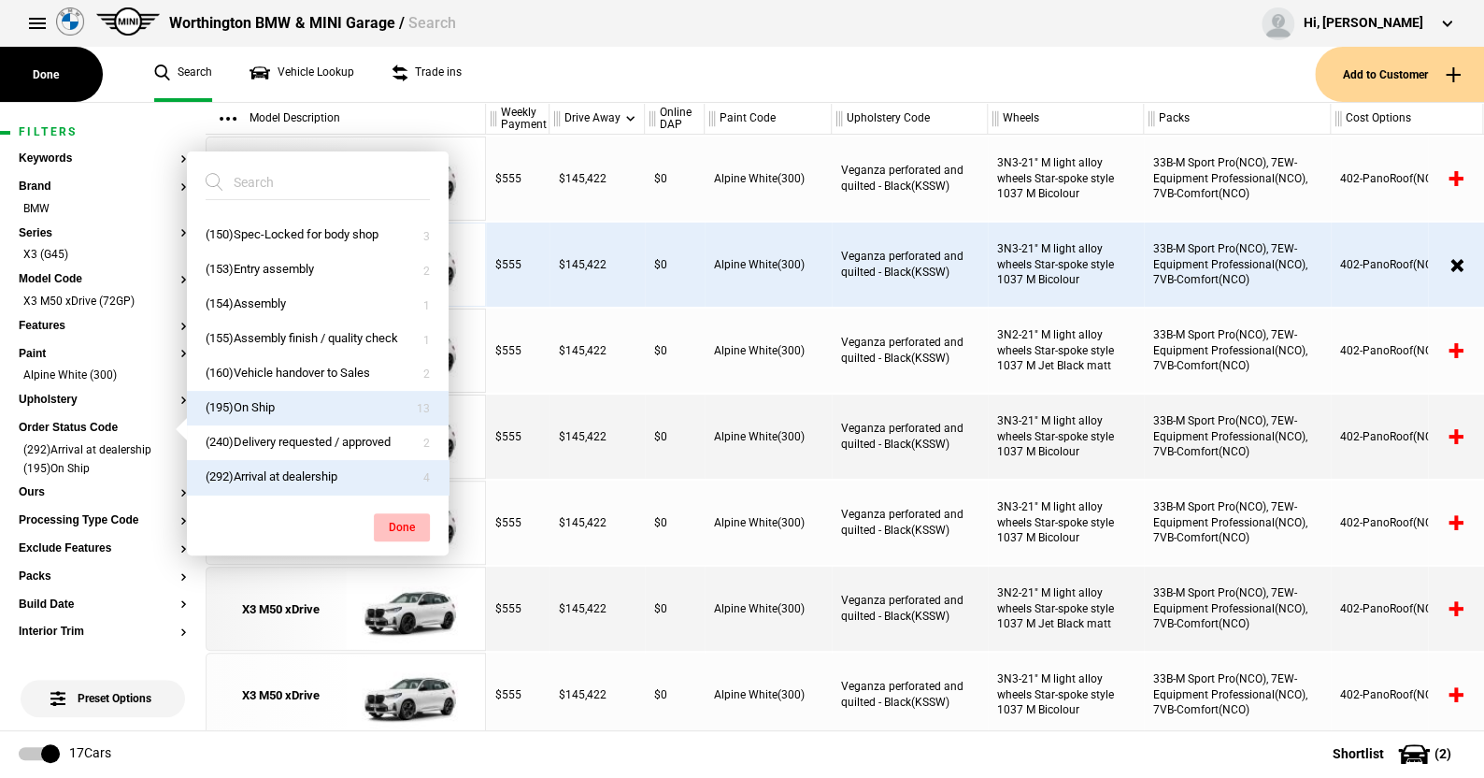
click at [400, 521] on button "Done" at bounding box center [402, 527] width 56 height 28
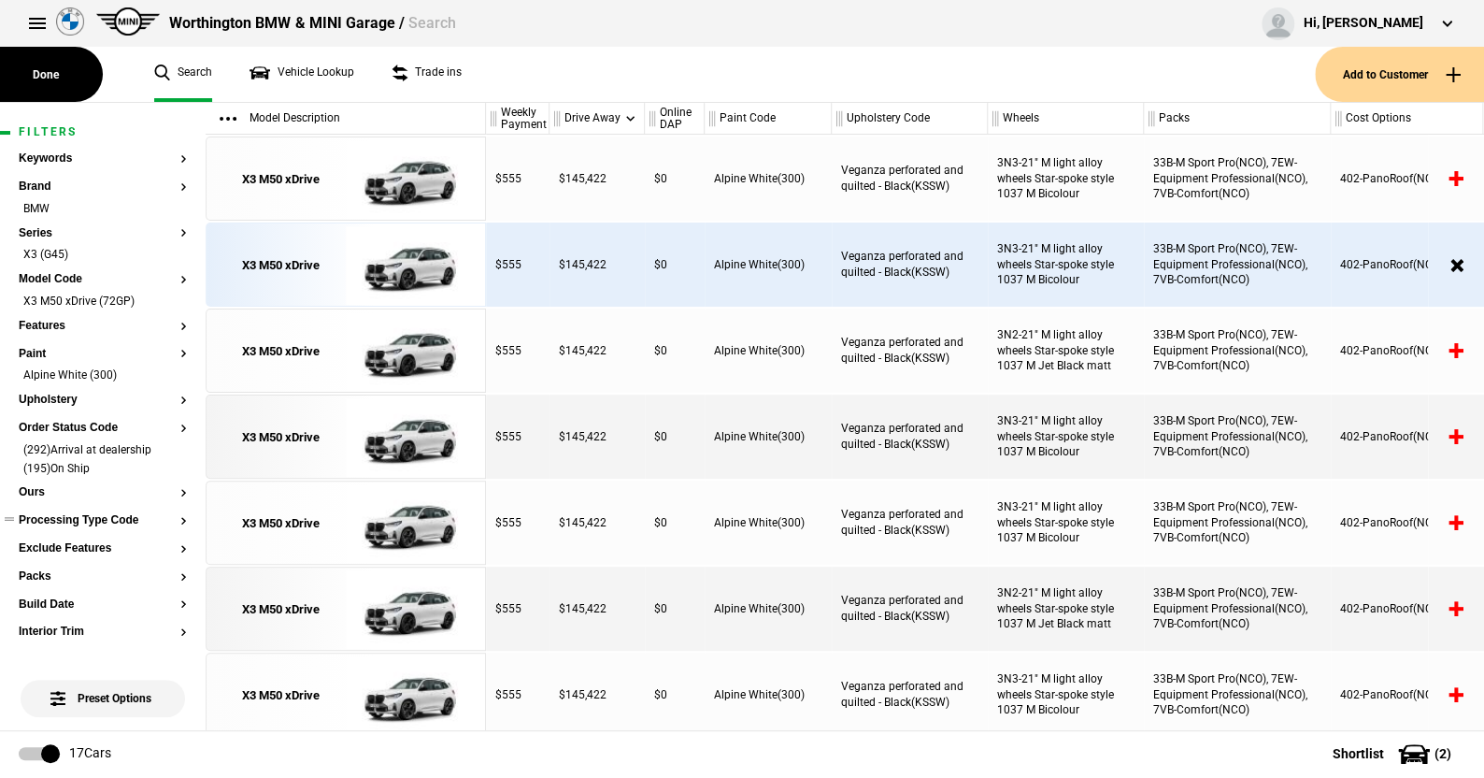
click at [94, 514] on button "Processing Type Code" at bounding box center [103, 520] width 168 height 13
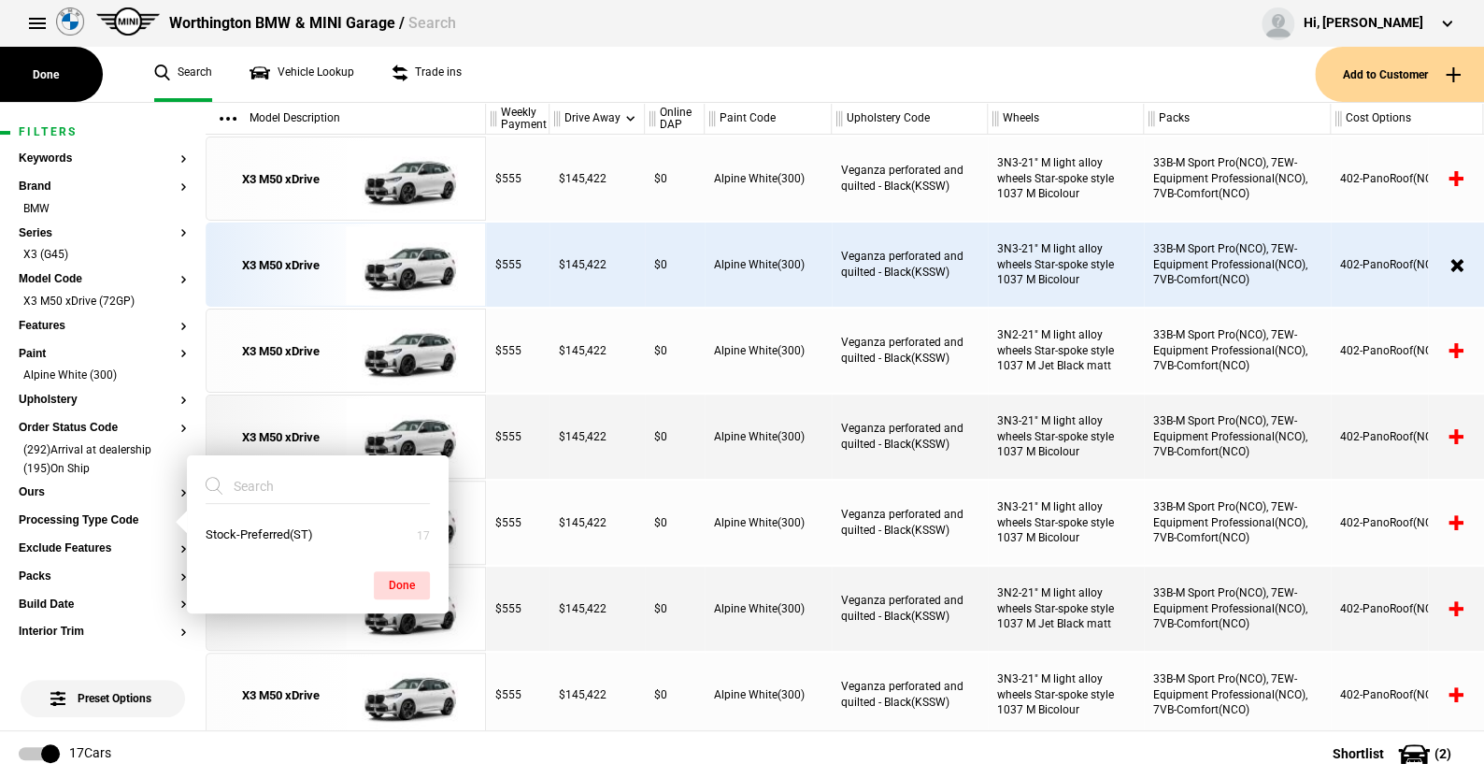
click at [690, 74] on ul "Search Vehicle Lookup Trade ins" at bounding box center [725, 74] width 1179 height 55
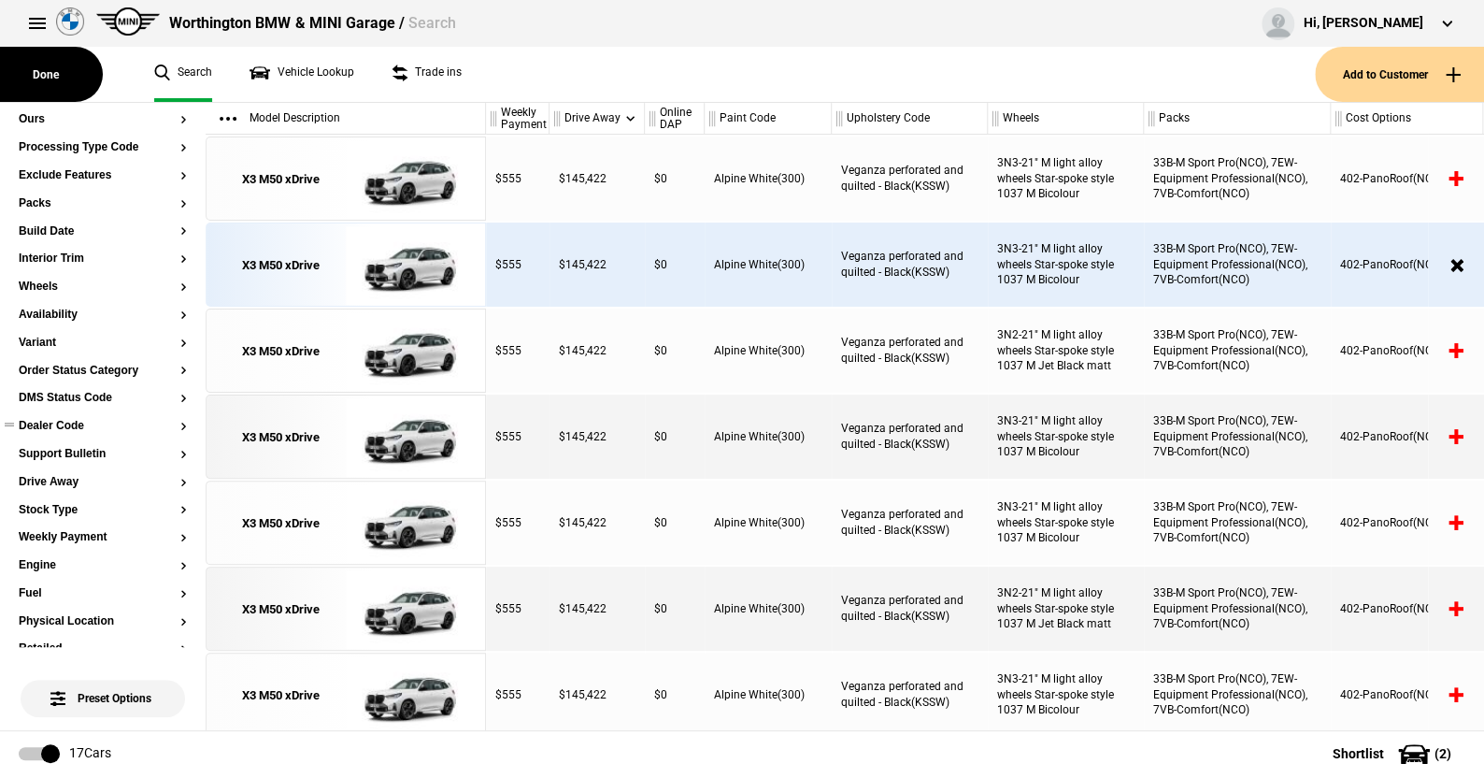
scroll to position [466, 0]
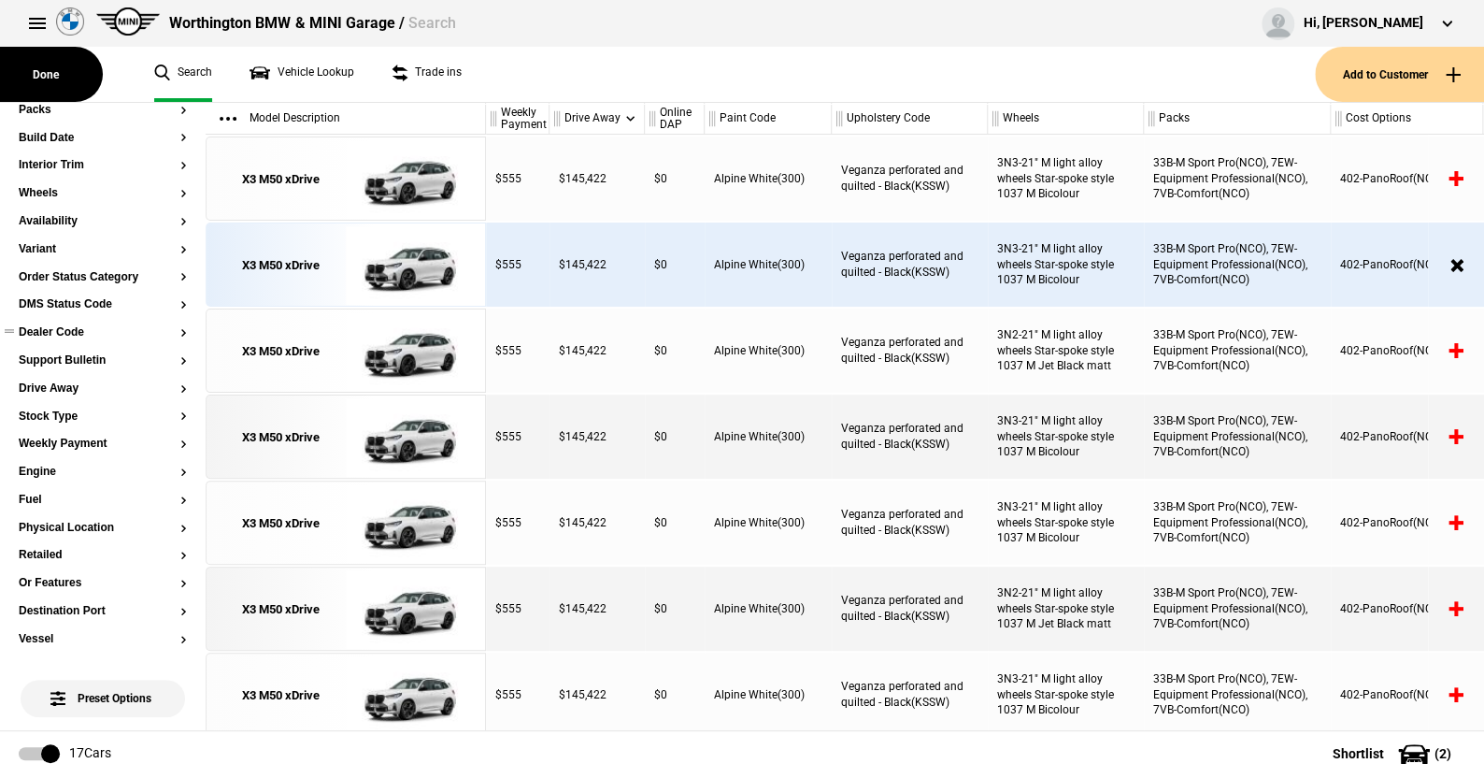
click at [76, 328] on button "Dealer Code" at bounding box center [103, 332] width 168 height 13
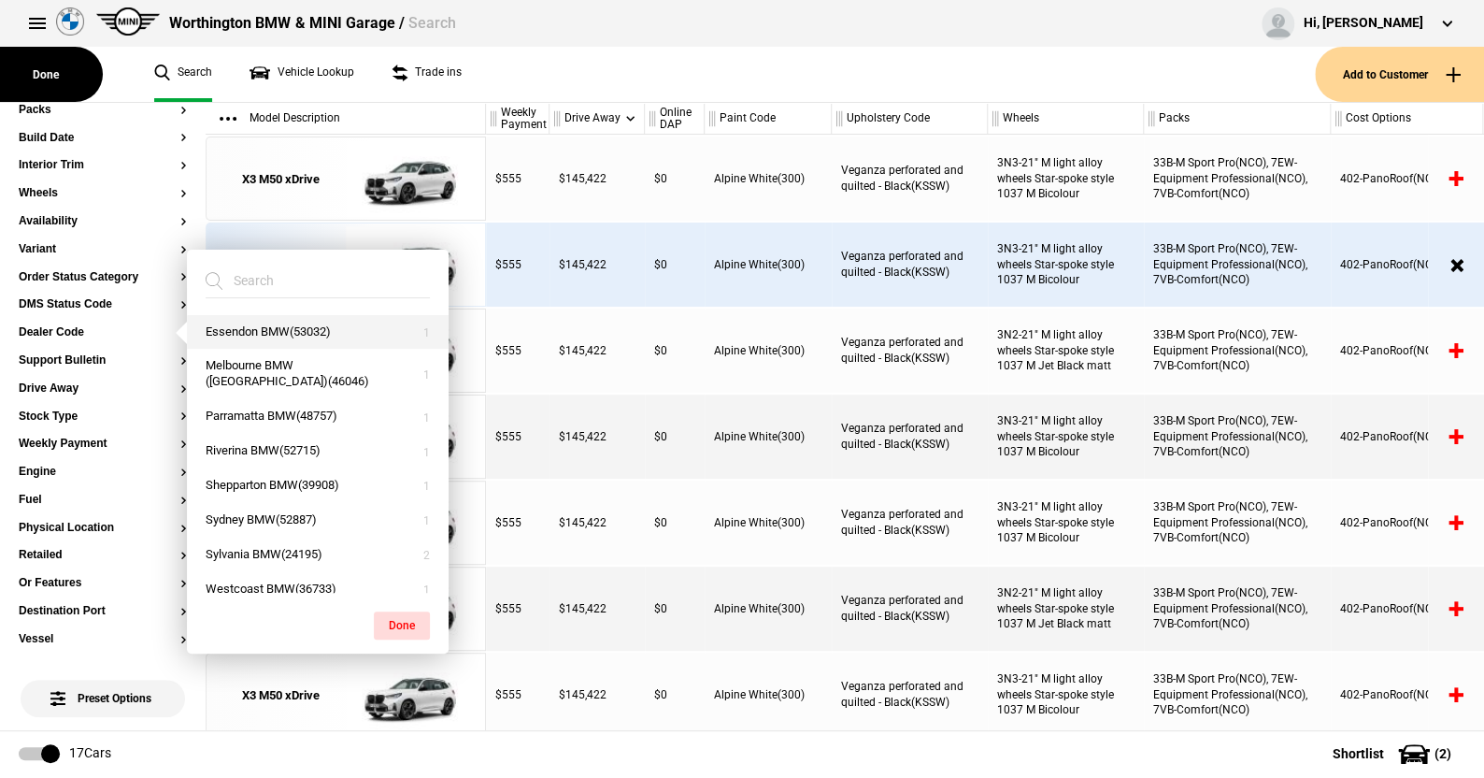
scroll to position [218, 0]
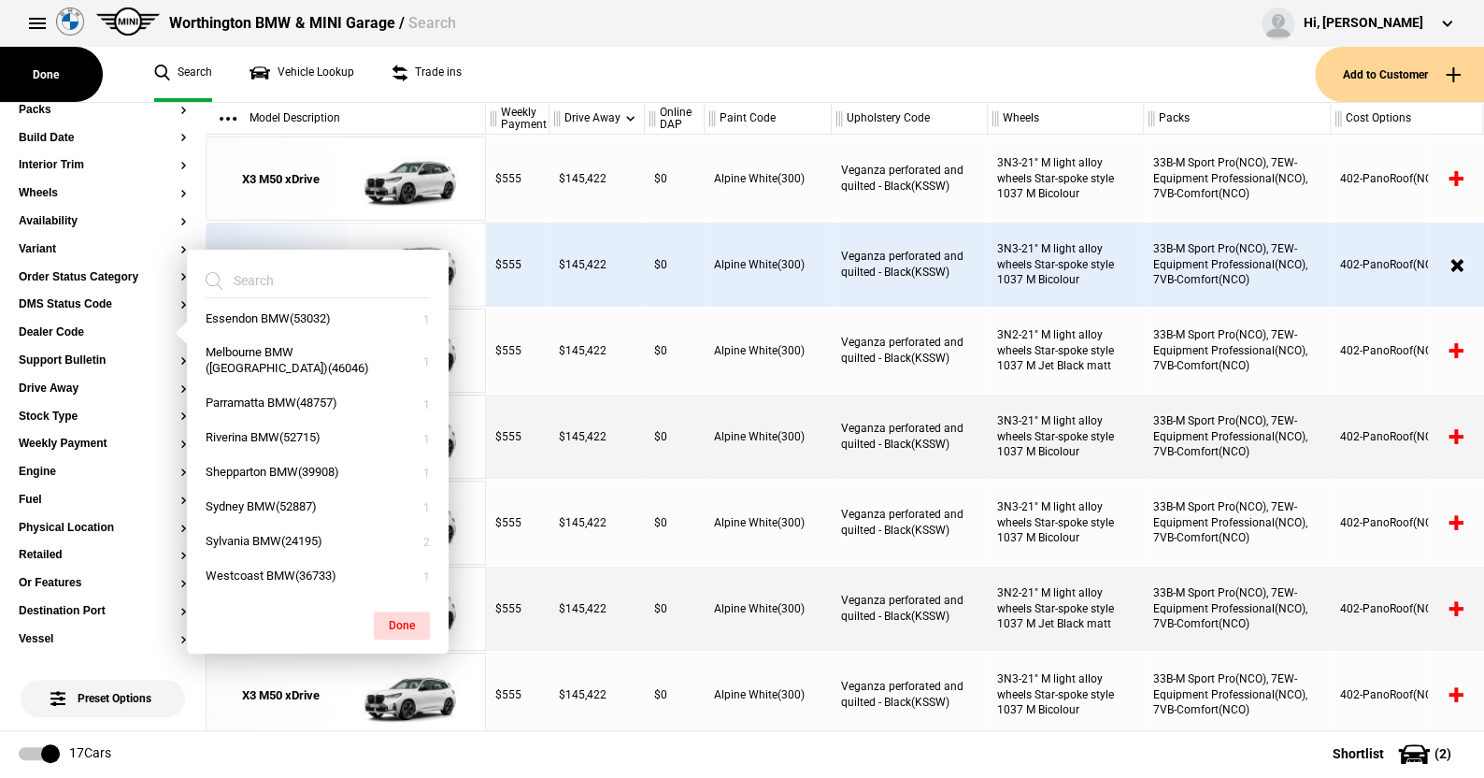
click at [595, 84] on ul "Search Vehicle Lookup Trade ins" at bounding box center [725, 74] width 1179 height 55
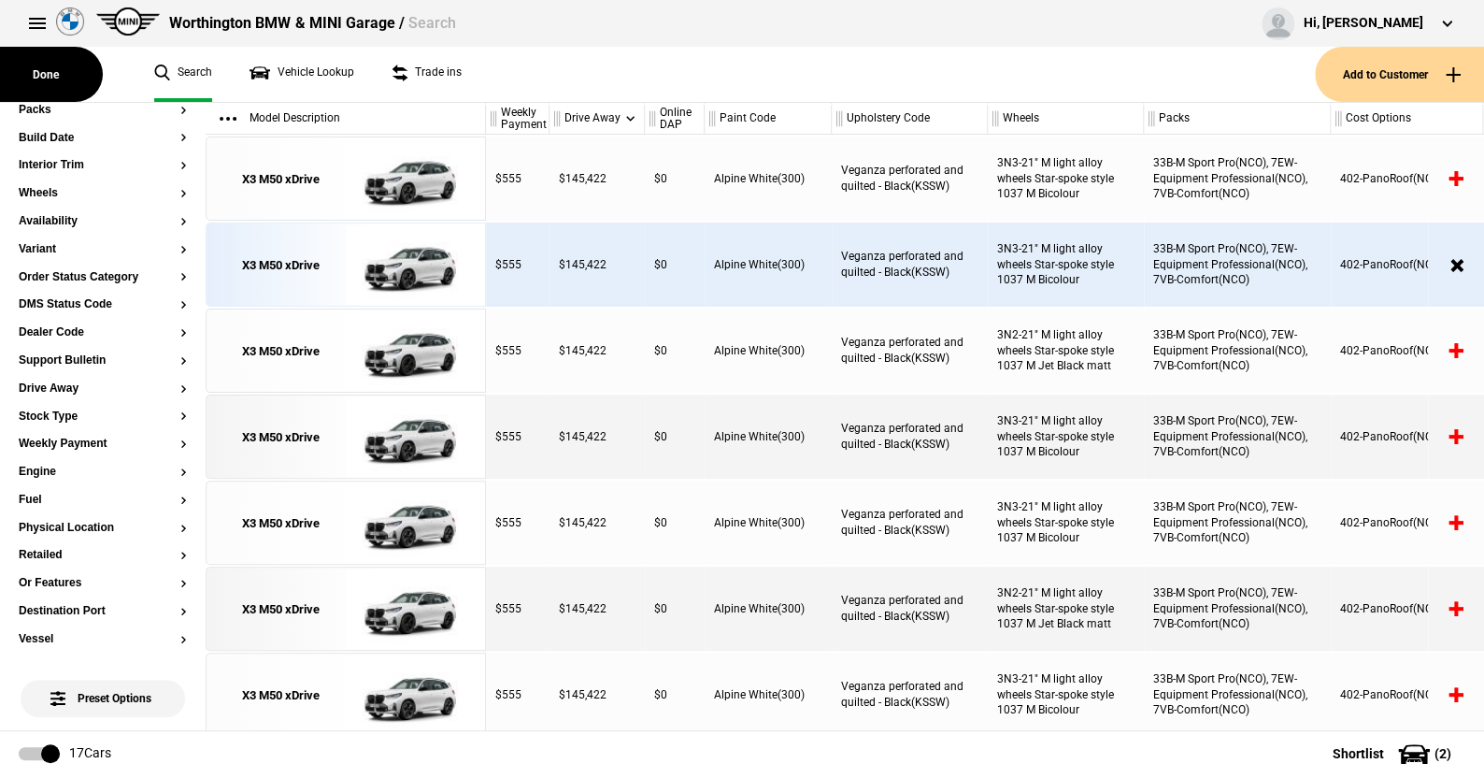
click at [576, 69] on ul "Search Vehicle Lookup Trade ins" at bounding box center [725, 74] width 1179 height 55
click at [518, 73] on ul "Search Vehicle Lookup Trade ins" at bounding box center [725, 74] width 1179 height 55
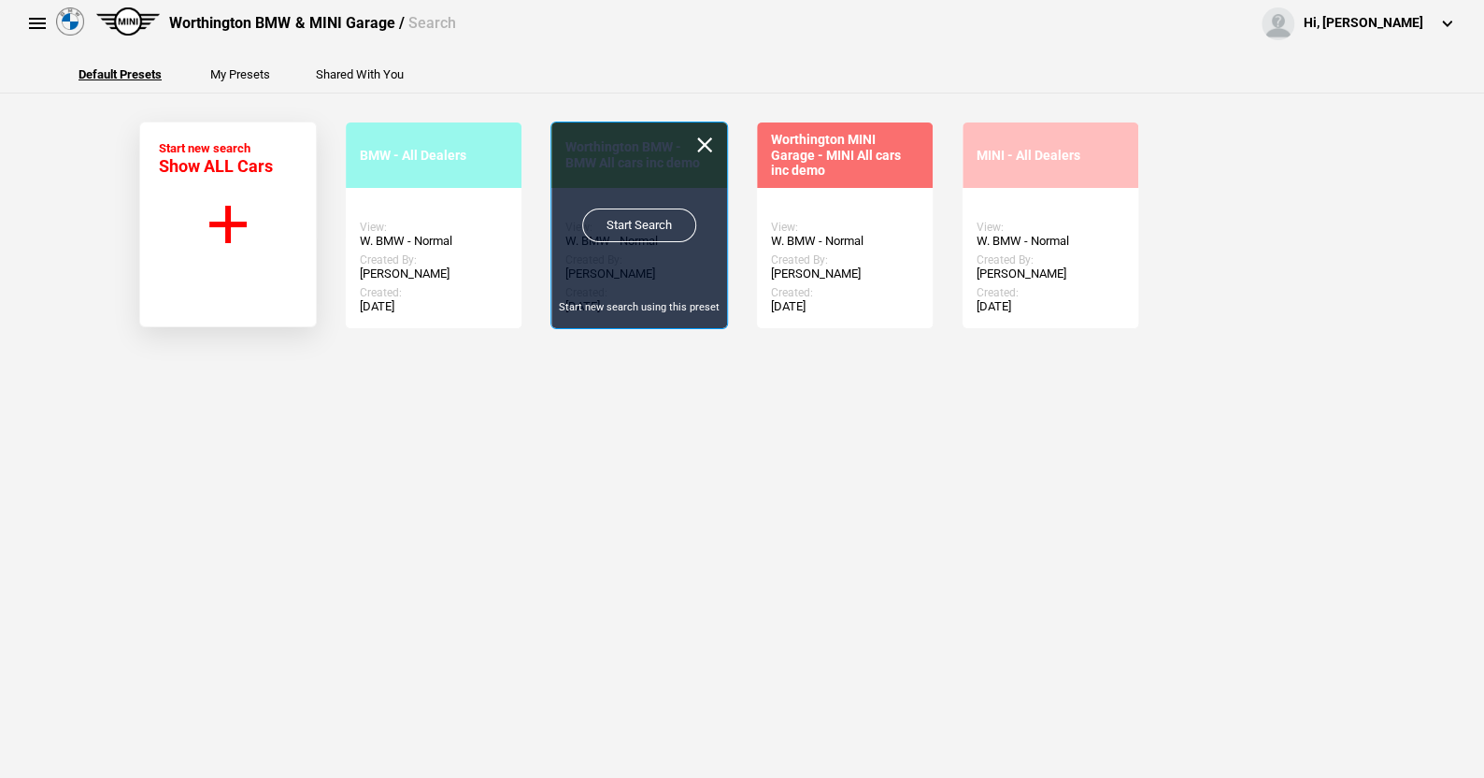
click at [622, 219] on link "Start Search" at bounding box center [639, 225] width 114 height 34
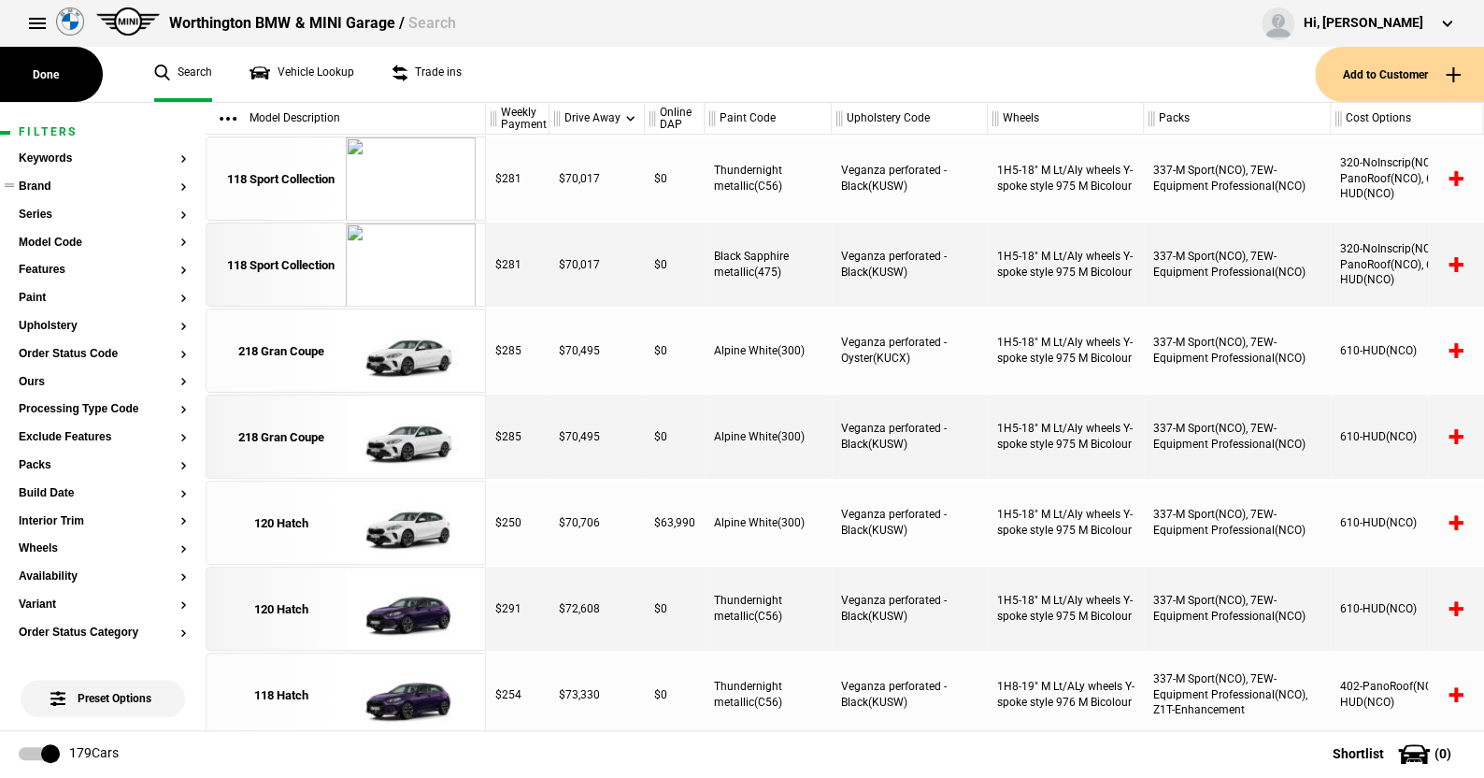
click at [50, 185] on button "Brand" at bounding box center [103, 186] width 168 height 13
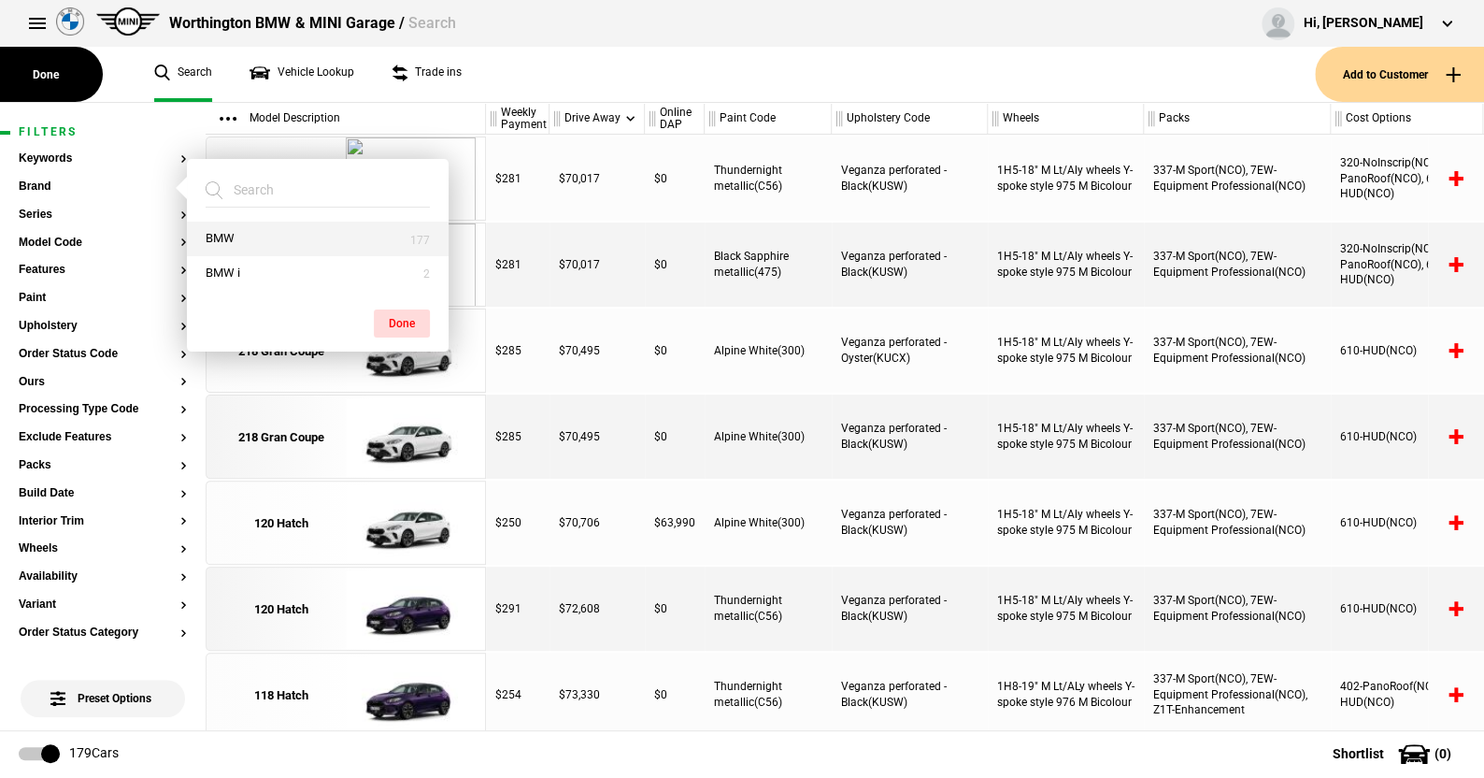
click at [218, 232] on button "BMW" at bounding box center [318, 238] width 262 height 35
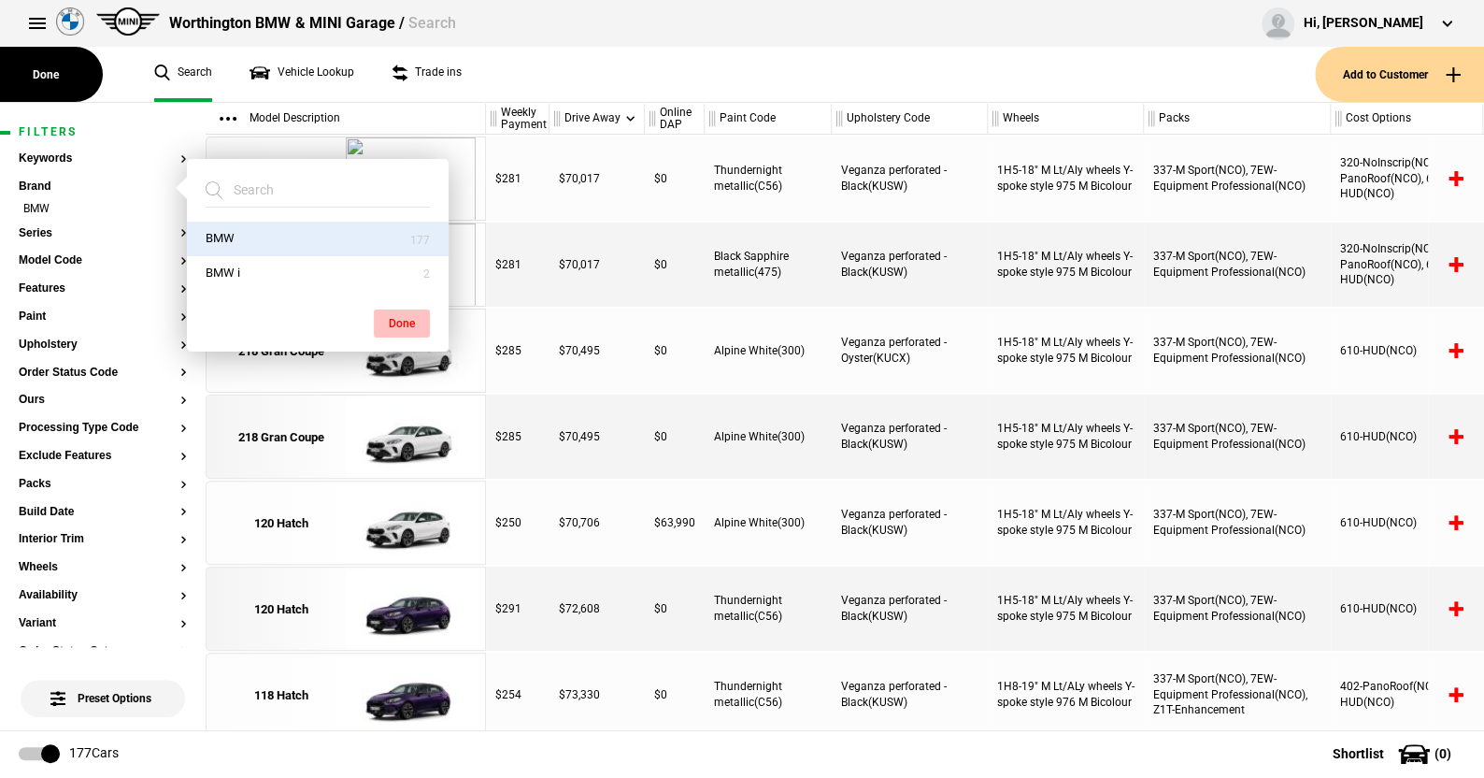
click at [412, 319] on button "Done" at bounding box center [402, 323] width 56 height 28
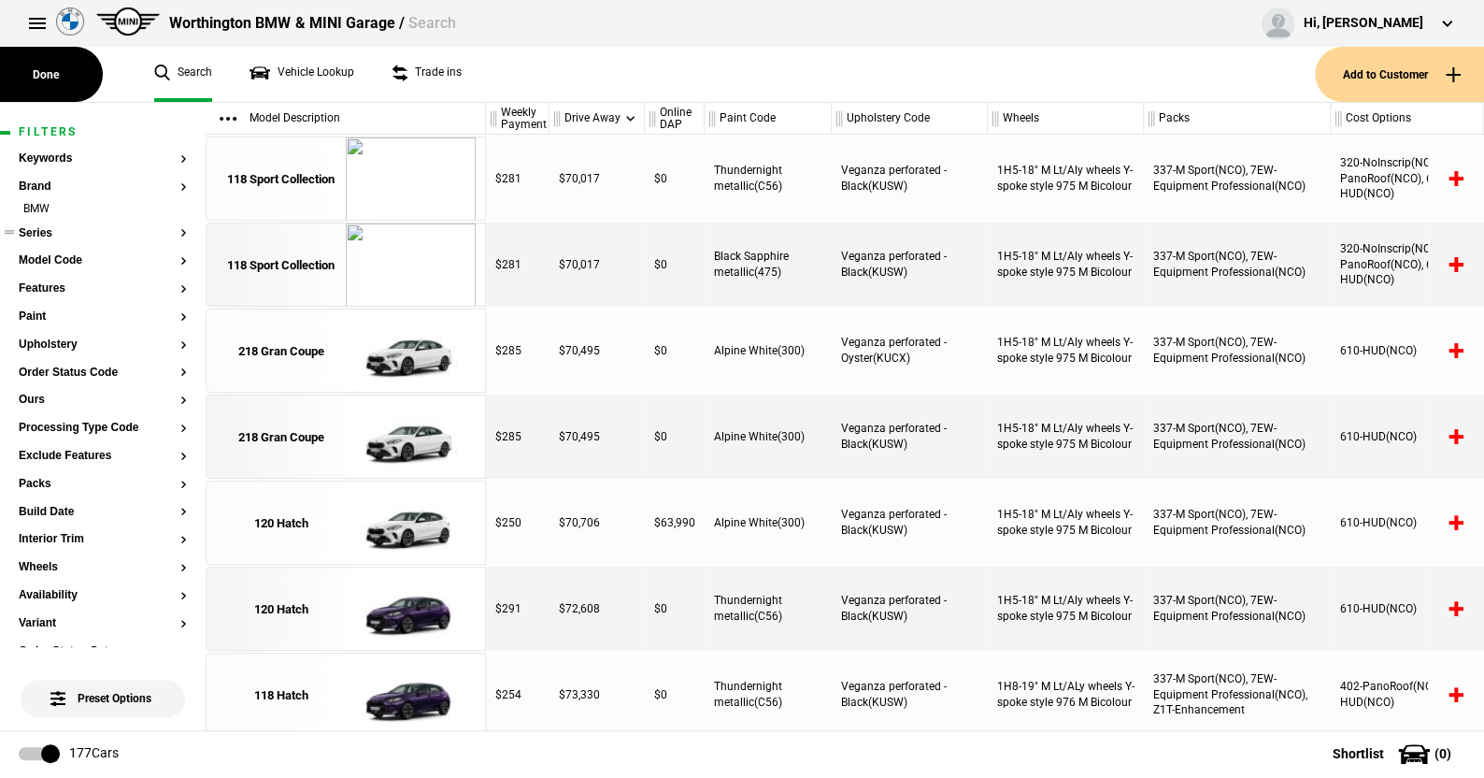
click at [42, 232] on button "Series" at bounding box center [103, 233] width 168 height 13
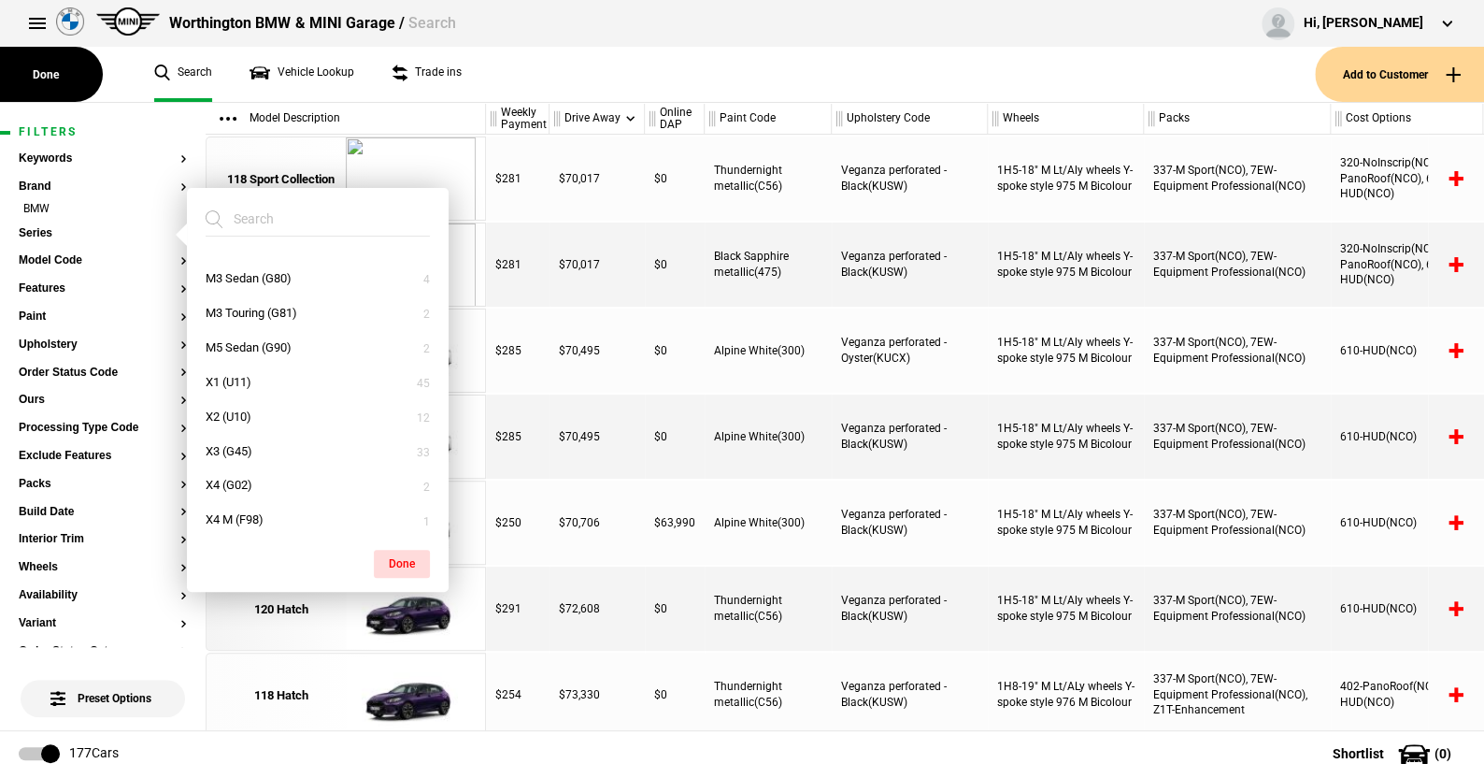
scroll to position [374, 0]
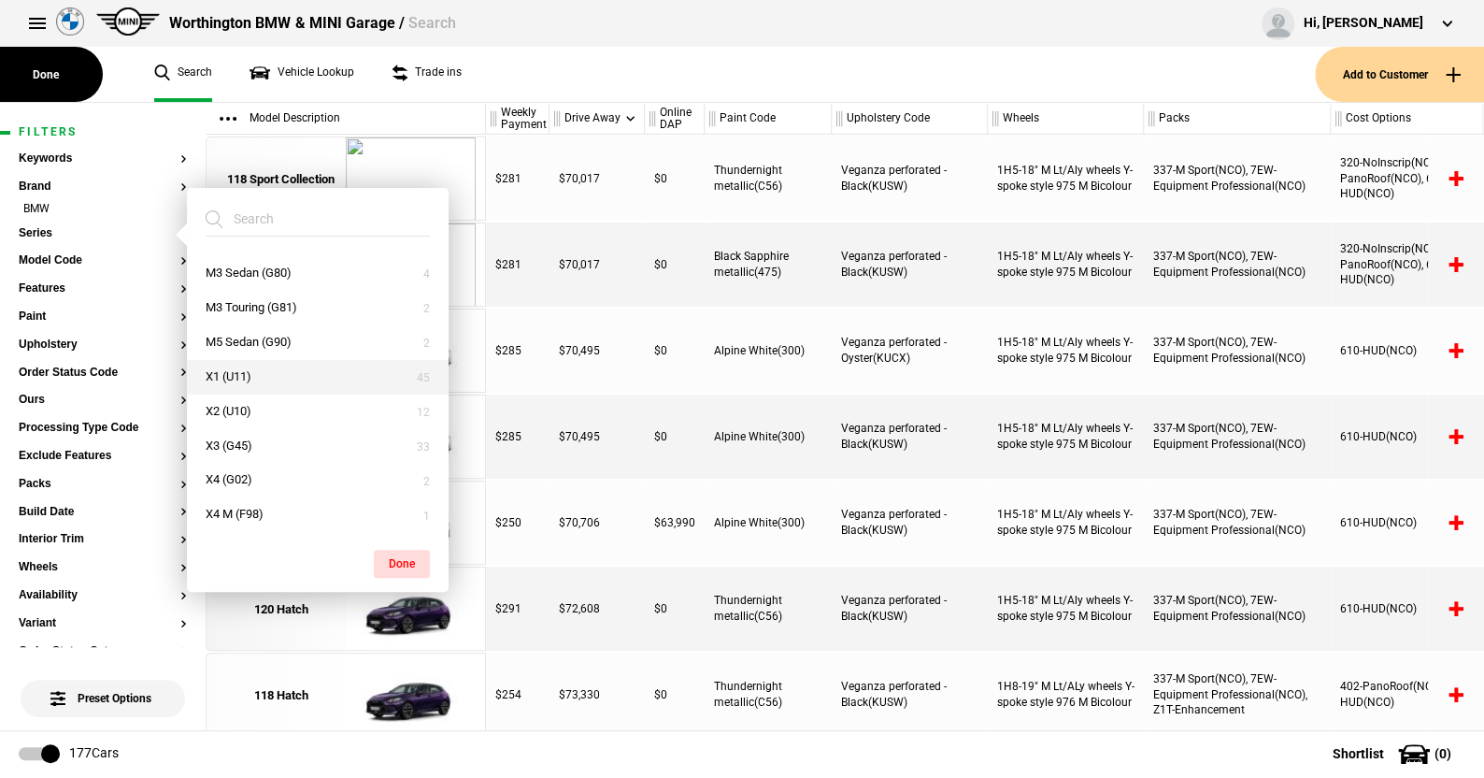
click at [238, 371] on button "X1 (U11)" at bounding box center [318, 377] width 262 height 35
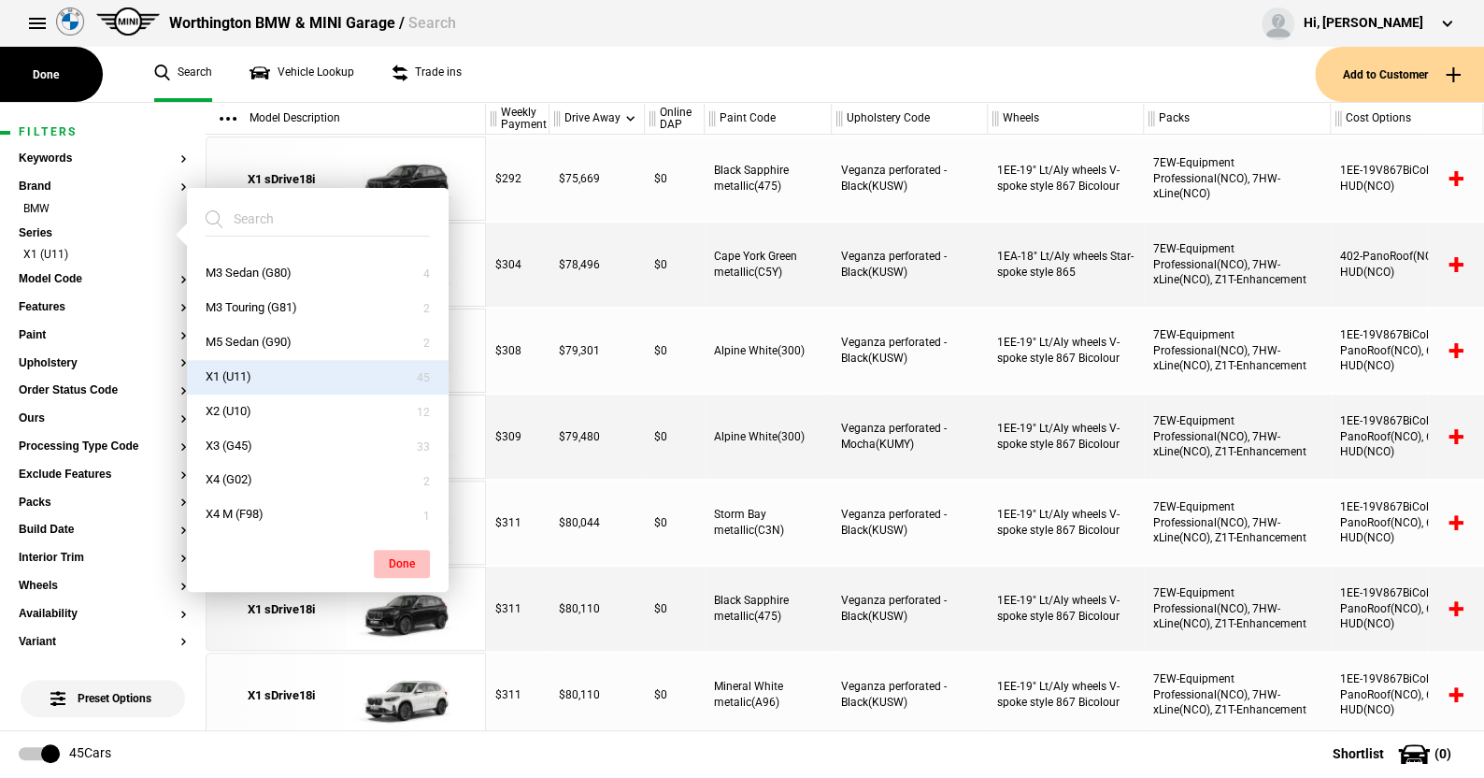
click at [397, 555] on button "Done" at bounding box center [402, 563] width 56 height 28
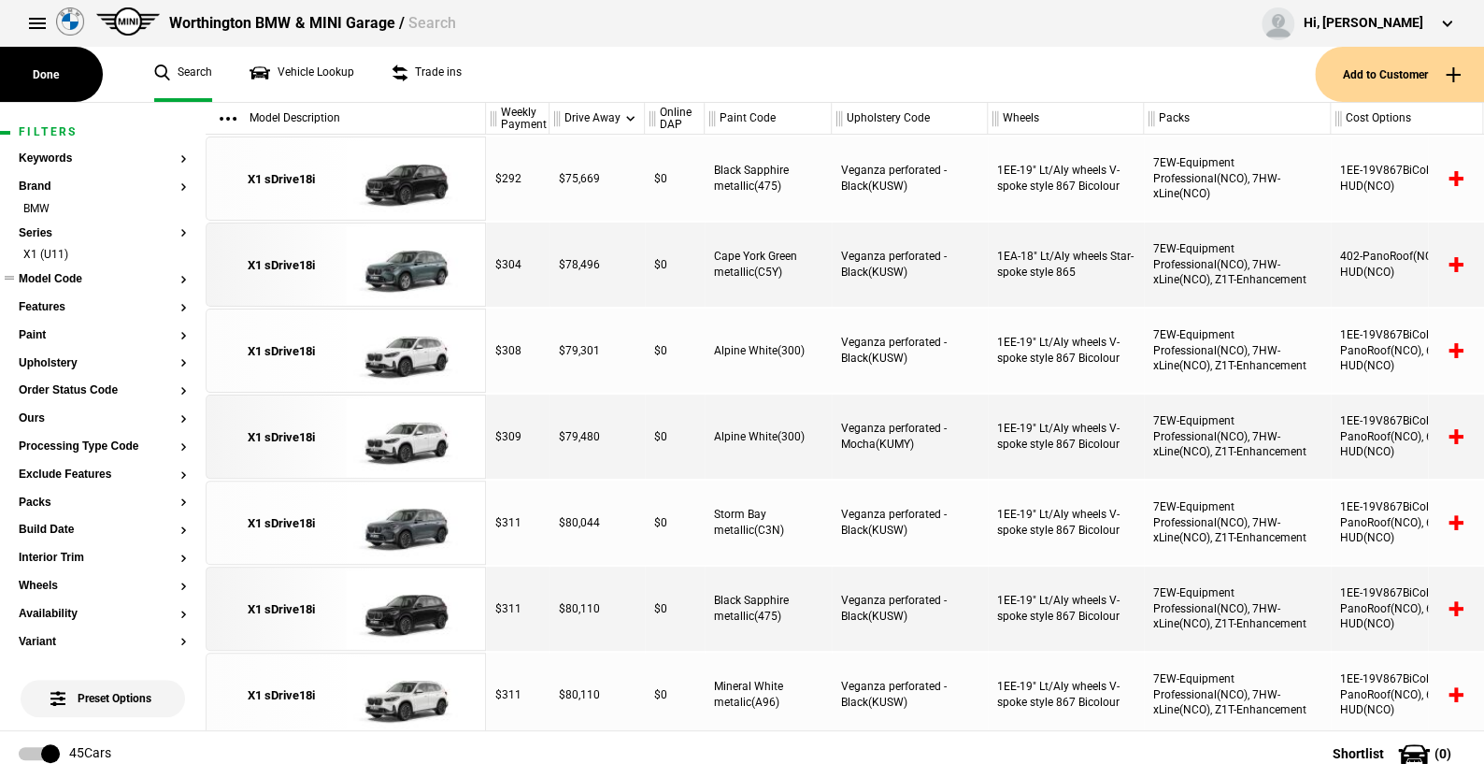
click at [66, 282] on button "Model Code" at bounding box center [103, 279] width 168 height 13
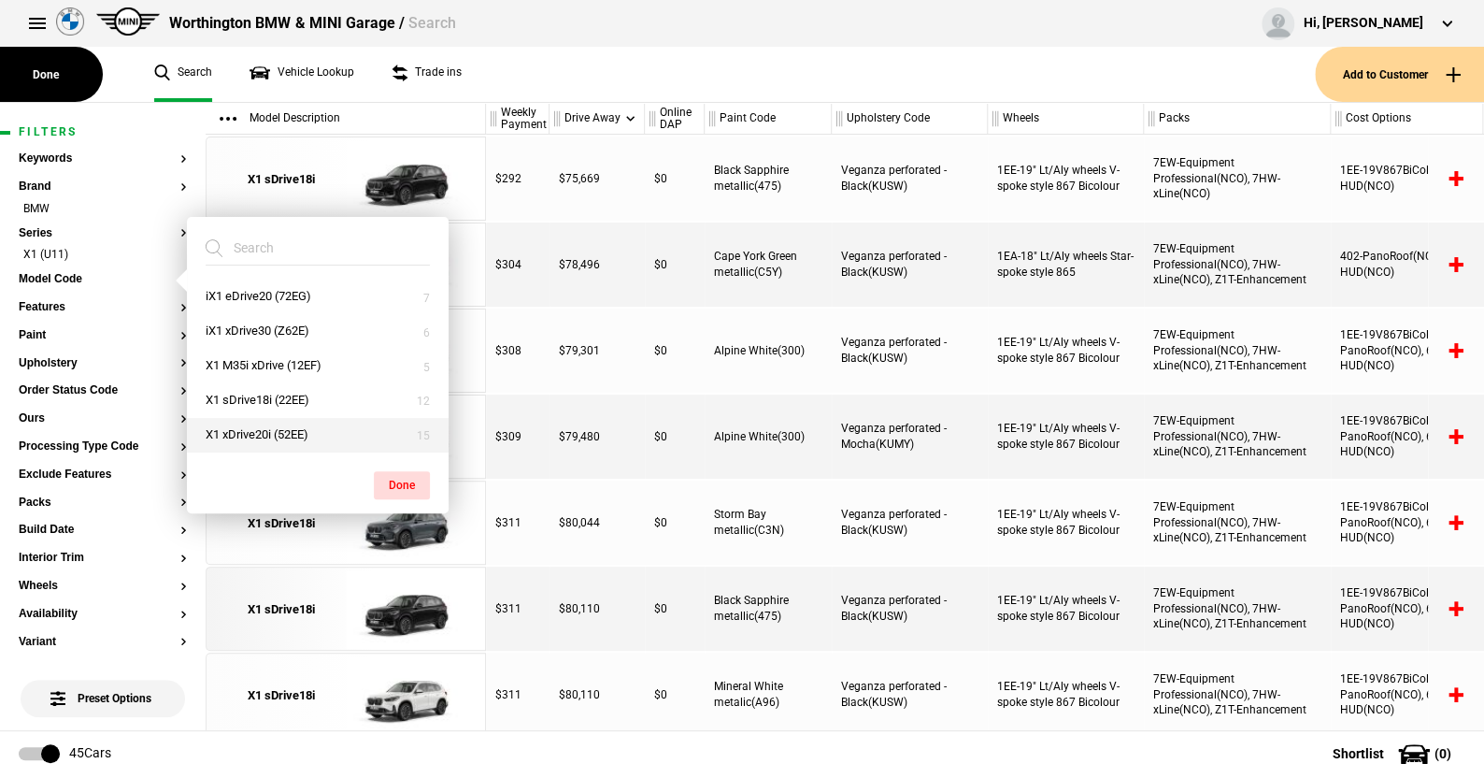
click at [264, 424] on button "X1 xDrive20i (52EE)" at bounding box center [318, 435] width 262 height 35
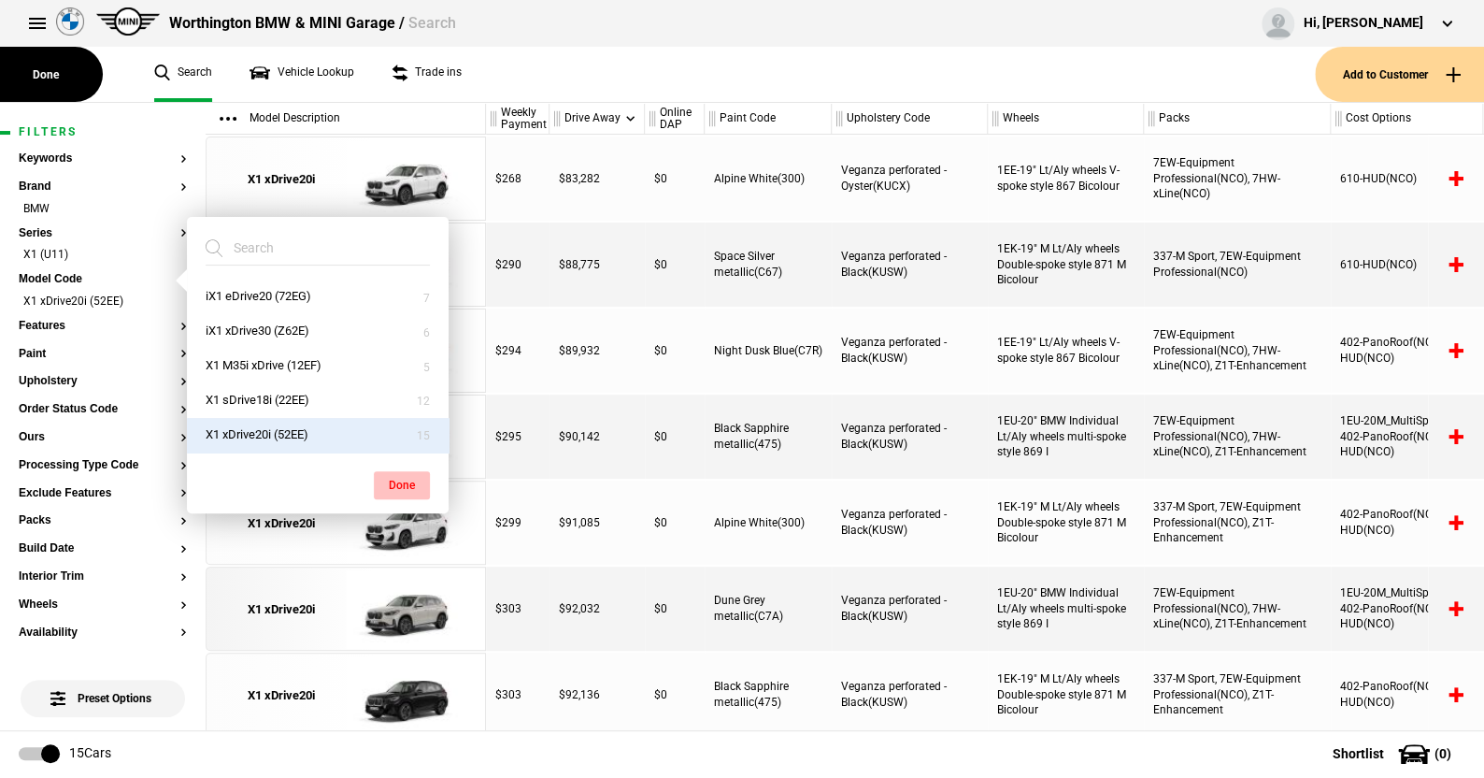
click at [399, 473] on button "Done" at bounding box center [402, 485] width 56 height 28
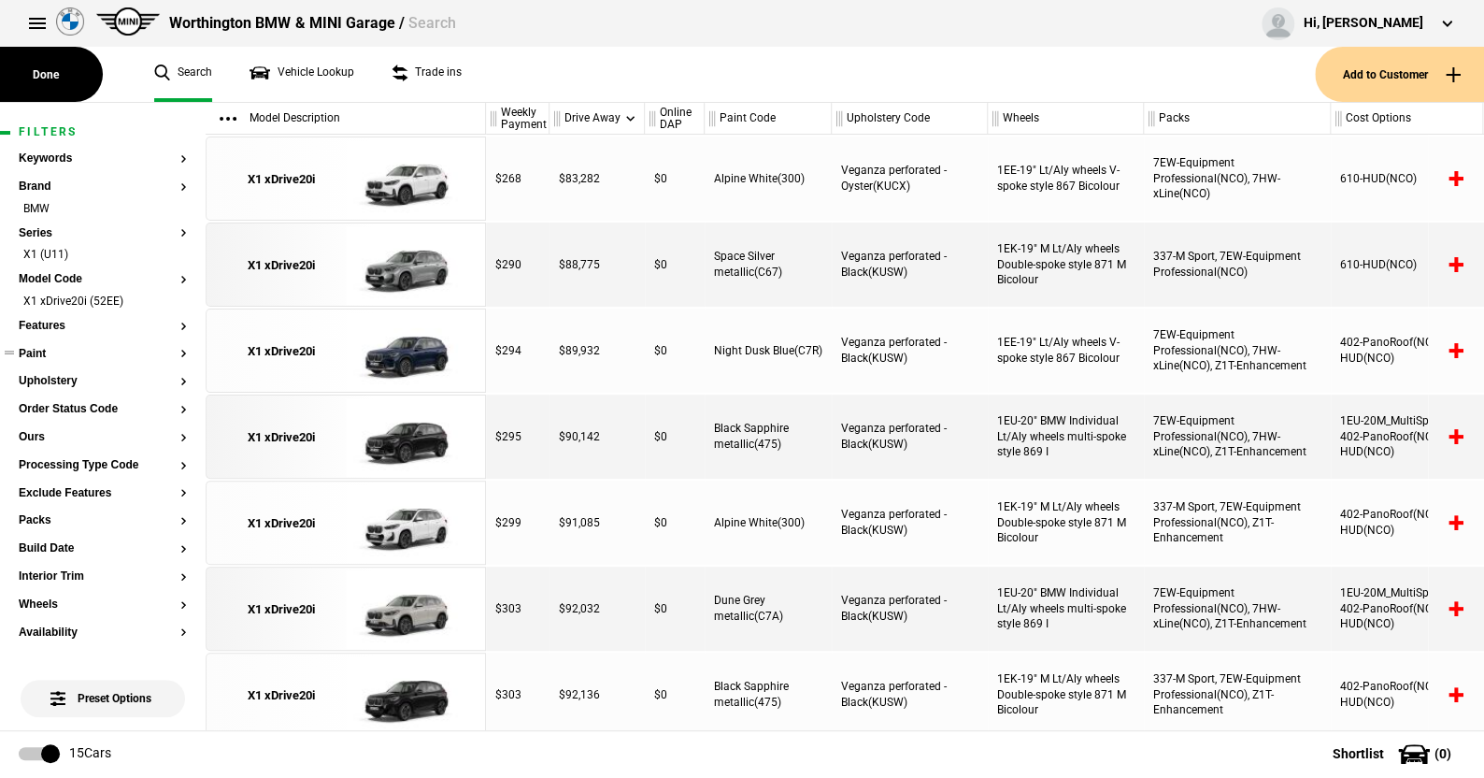
click at [44, 351] on button "Paint" at bounding box center [103, 354] width 168 height 13
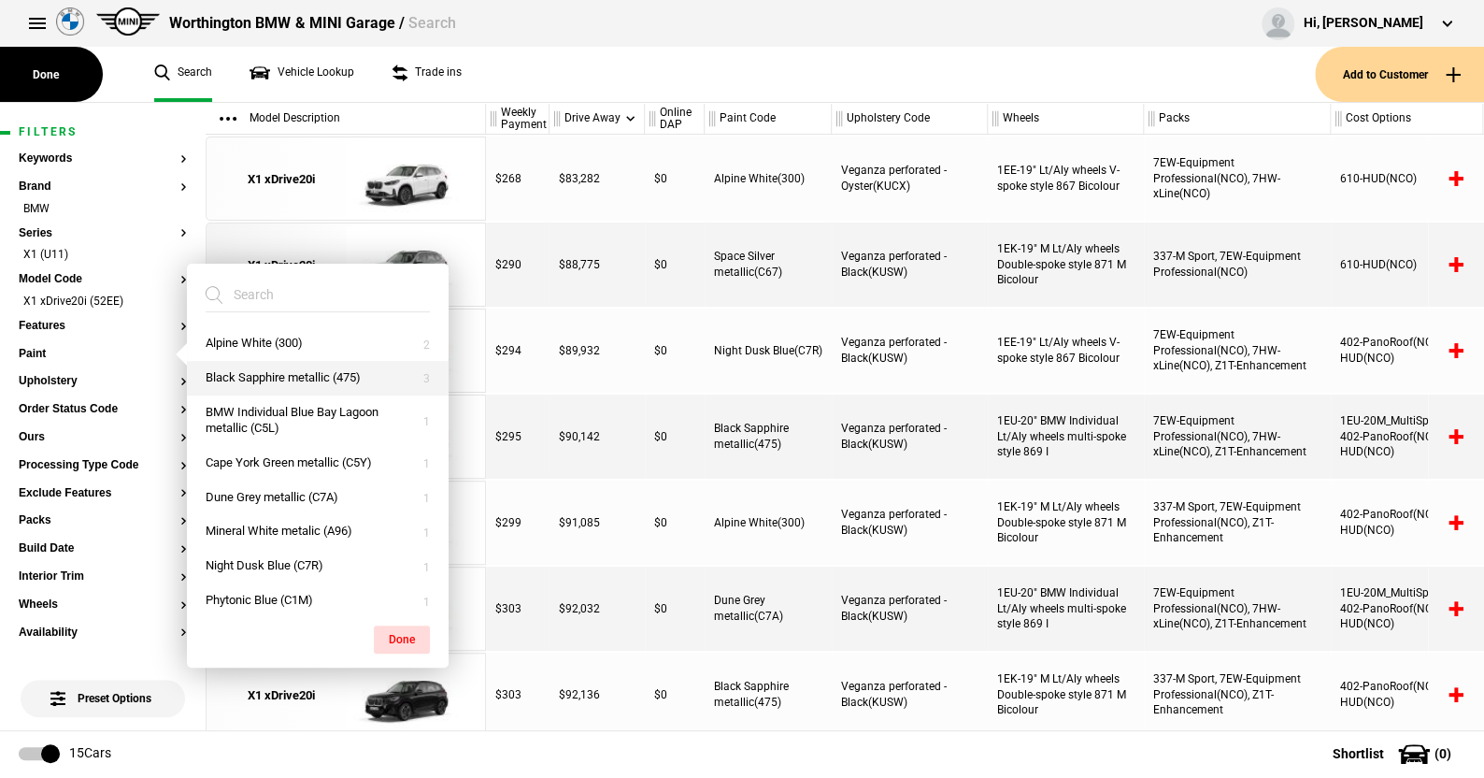
click at [264, 371] on button "Black Sapphire metallic (475)" at bounding box center [318, 378] width 262 height 35
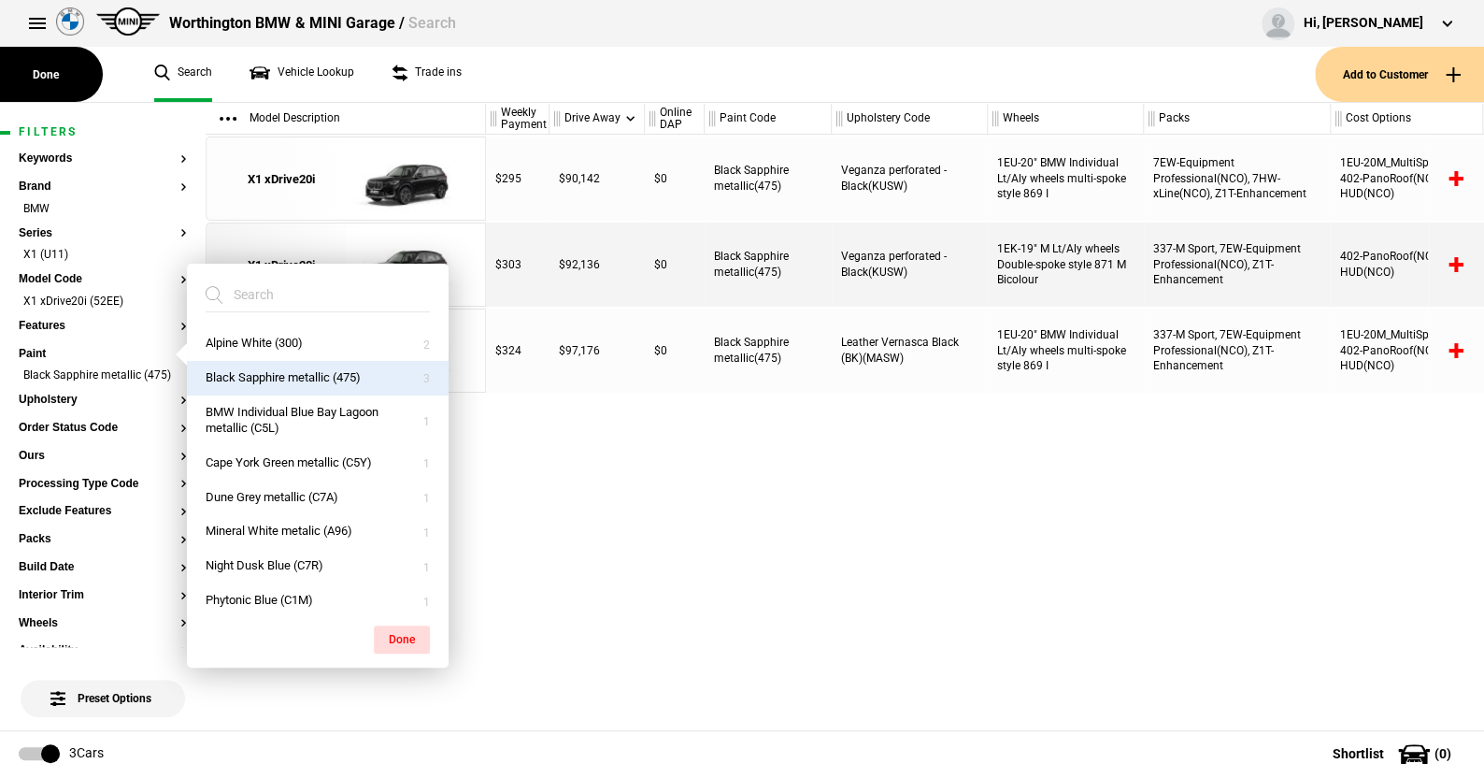
click at [283, 375] on button "Black Sapphire metallic (475)" at bounding box center [318, 378] width 262 height 35
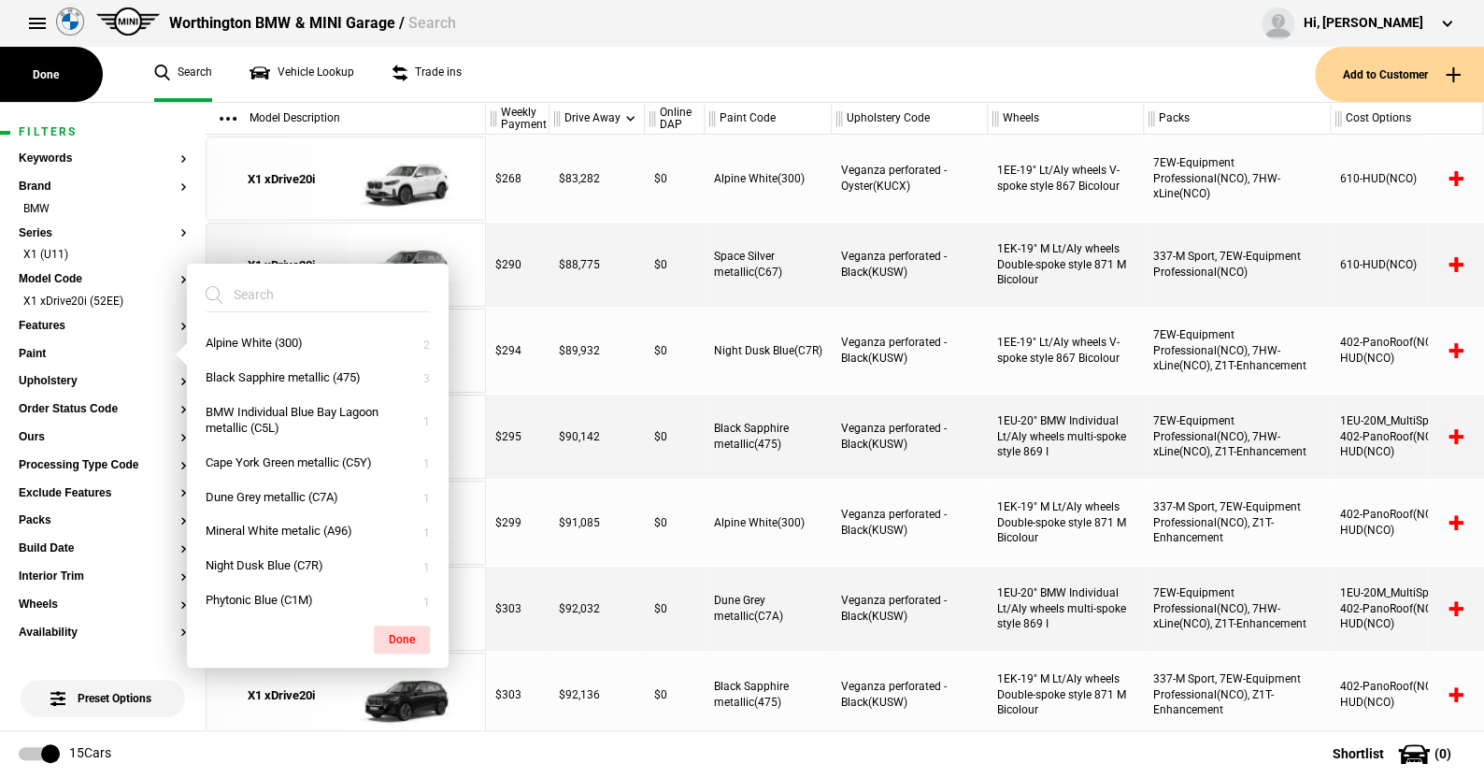
click at [569, 85] on ul "Search Vehicle Lookup Trade ins" at bounding box center [725, 74] width 1179 height 55
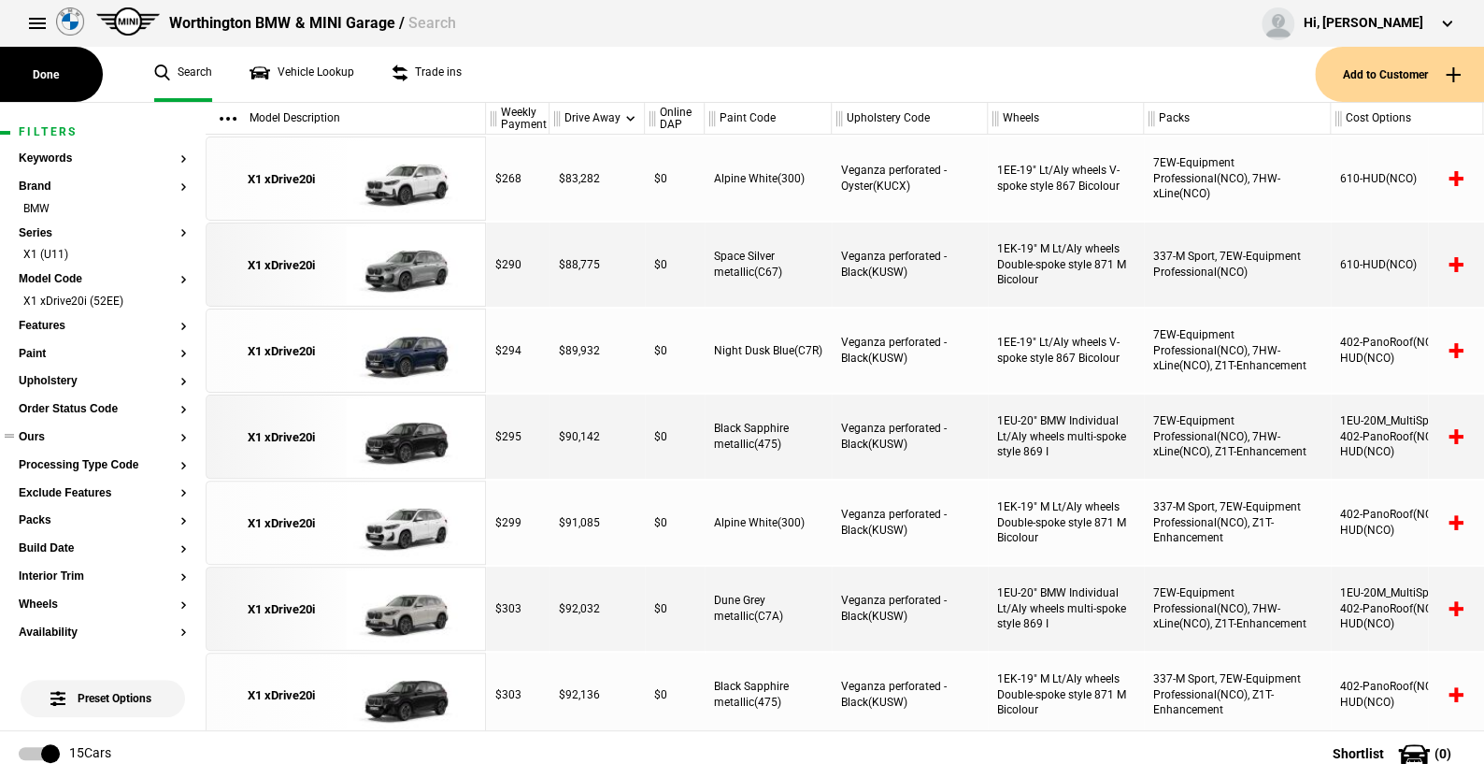
click at [44, 433] on button "Ours" at bounding box center [103, 437] width 168 height 13
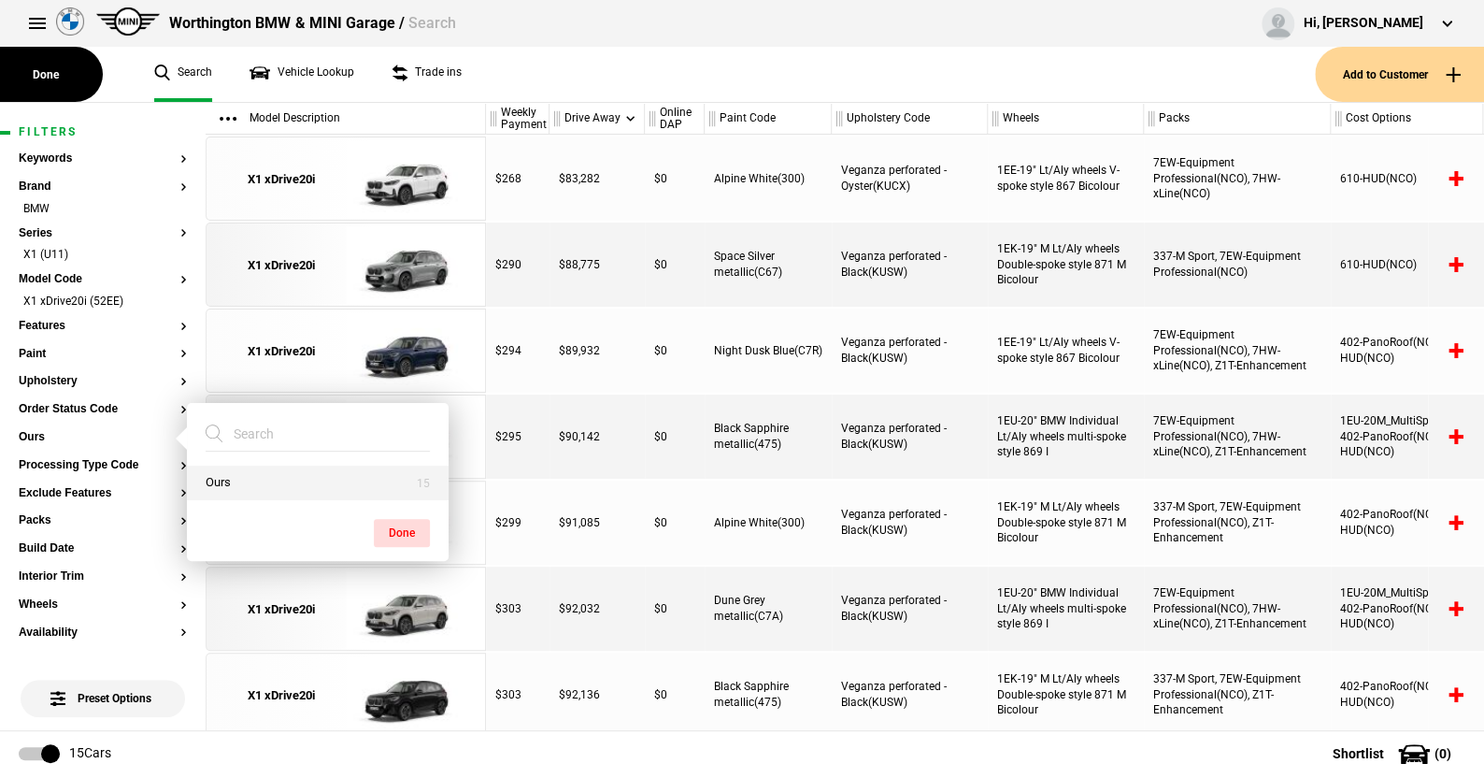
click at [213, 478] on button "Ours" at bounding box center [318, 482] width 262 height 35
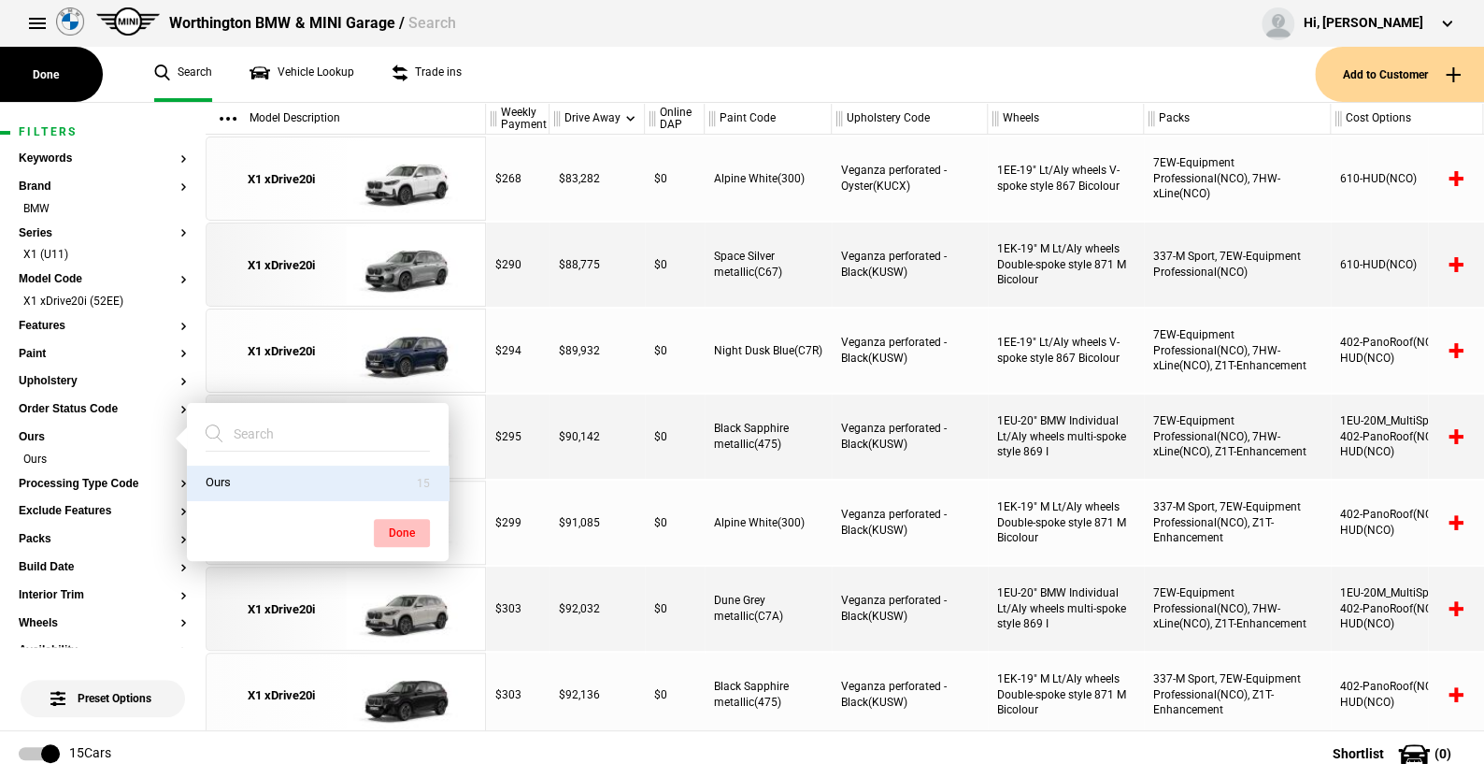
click at [393, 523] on button "Done" at bounding box center [402, 533] width 56 height 28
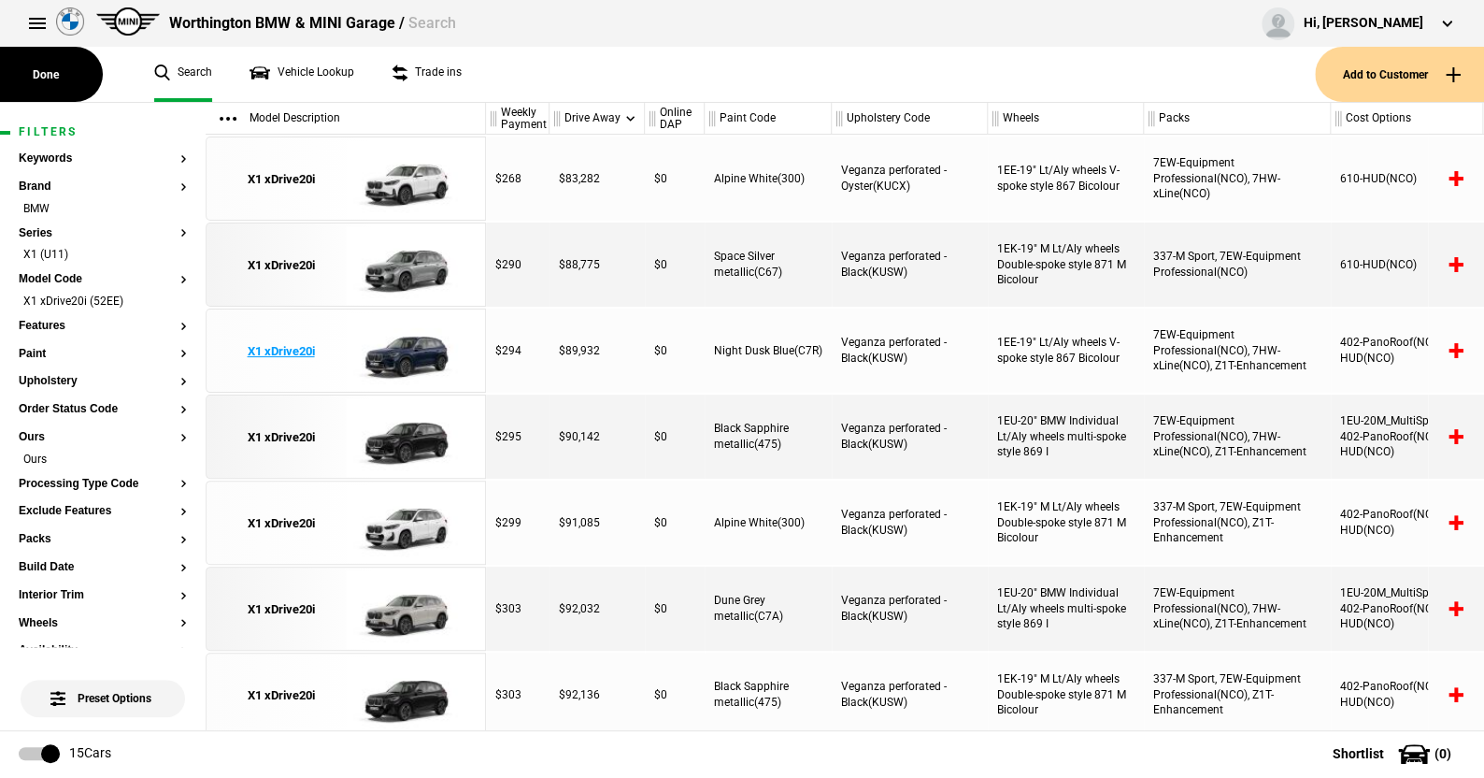
click at [406, 351] on img at bounding box center [411, 351] width 130 height 84
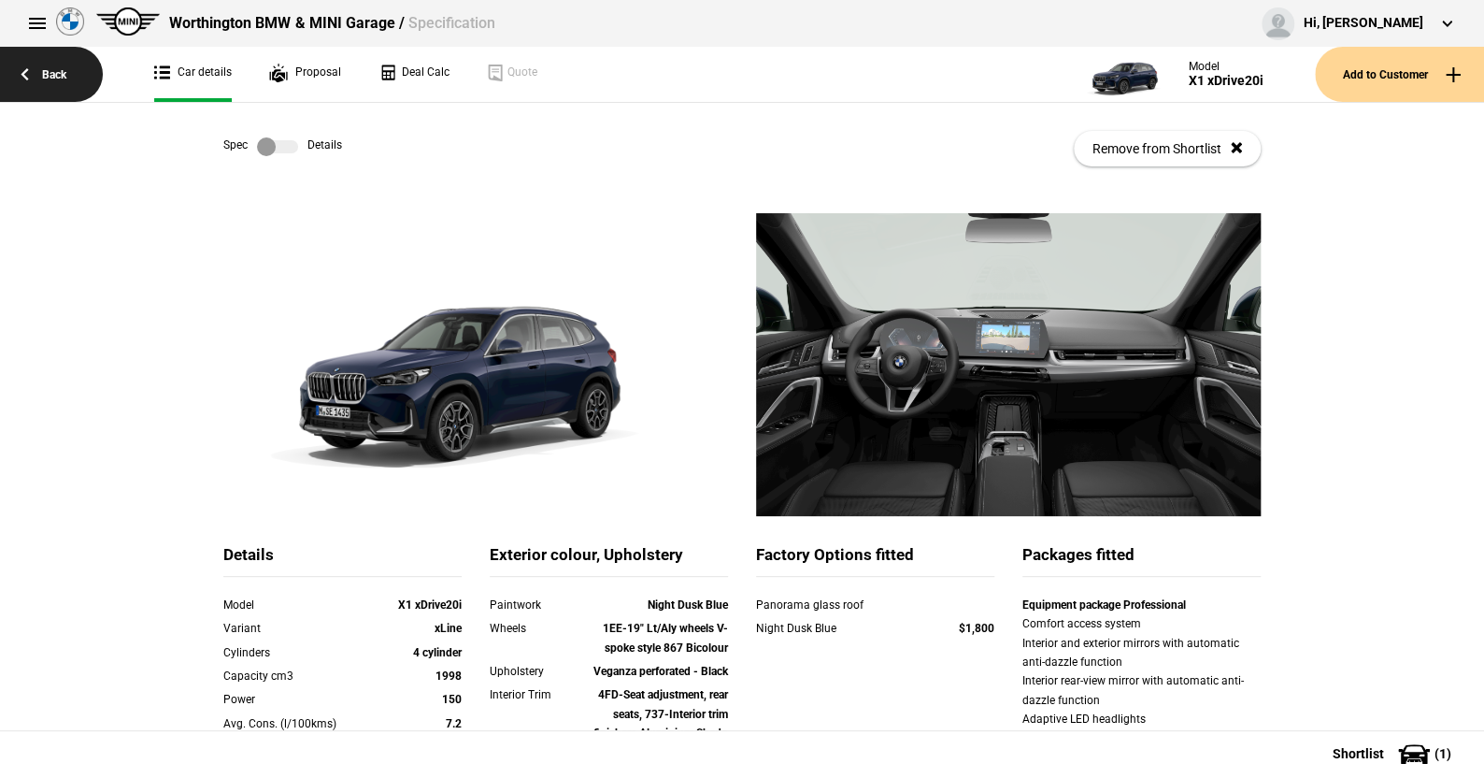
click at [62, 68] on link "Back" at bounding box center [51, 74] width 103 height 55
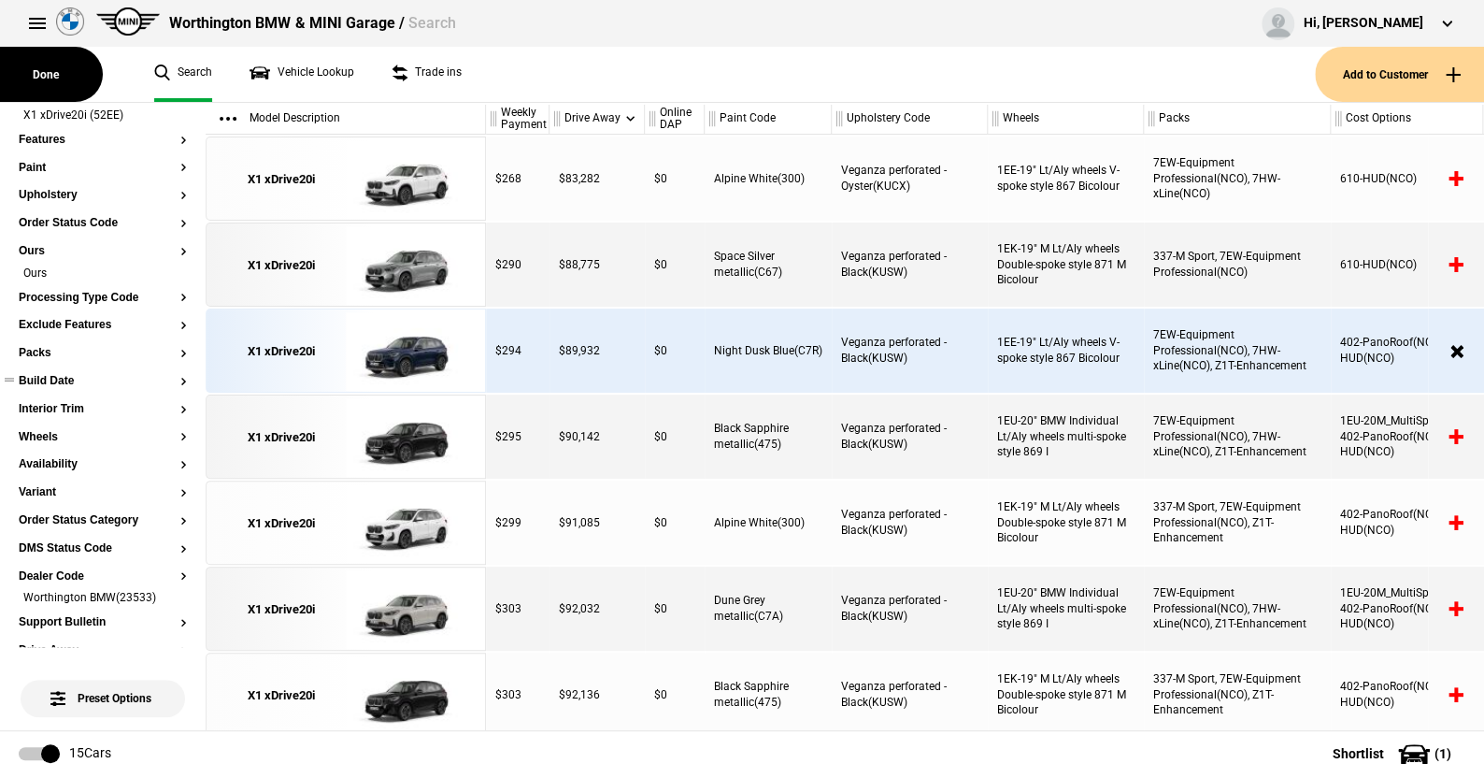
scroll to position [187, 0]
click at [49, 347] on button "Packs" at bounding box center [103, 352] width 168 height 13
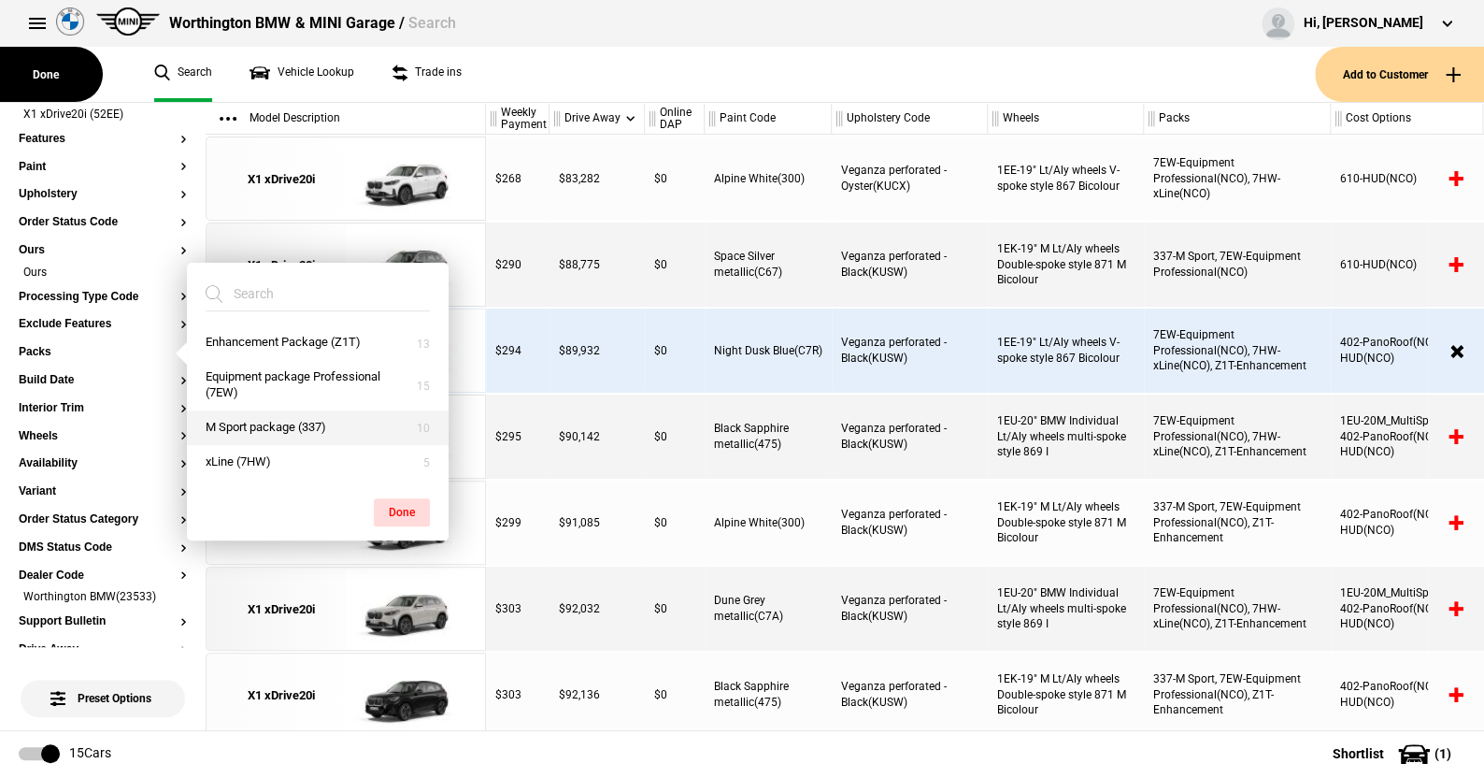
click at [245, 427] on button "M Sport package (337)" at bounding box center [318, 427] width 262 height 35
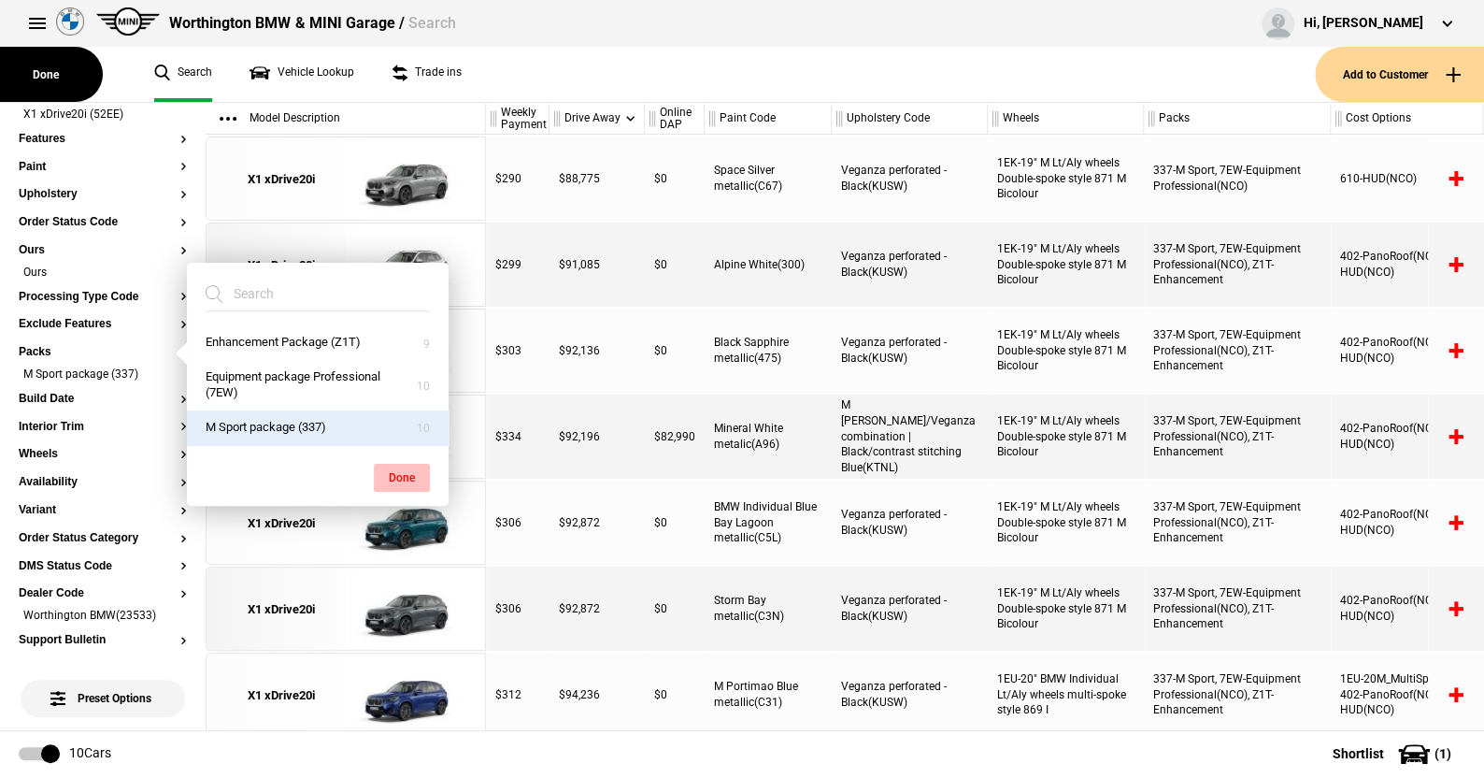
click at [402, 472] on button "Done" at bounding box center [402, 478] width 56 height 28
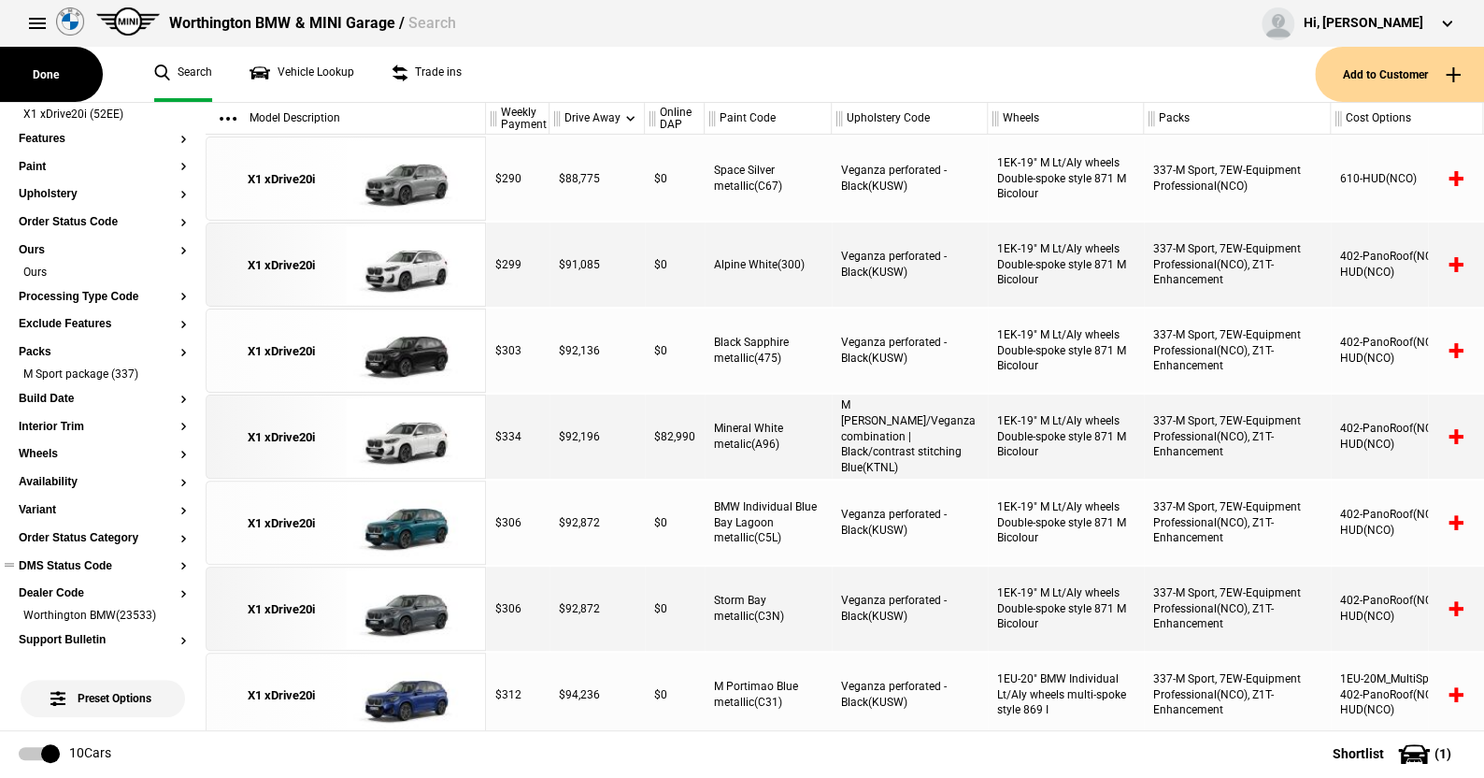
click at [83, 563] on button "DMS Status Code" at bounding box center [103, 566] width 168 height 13
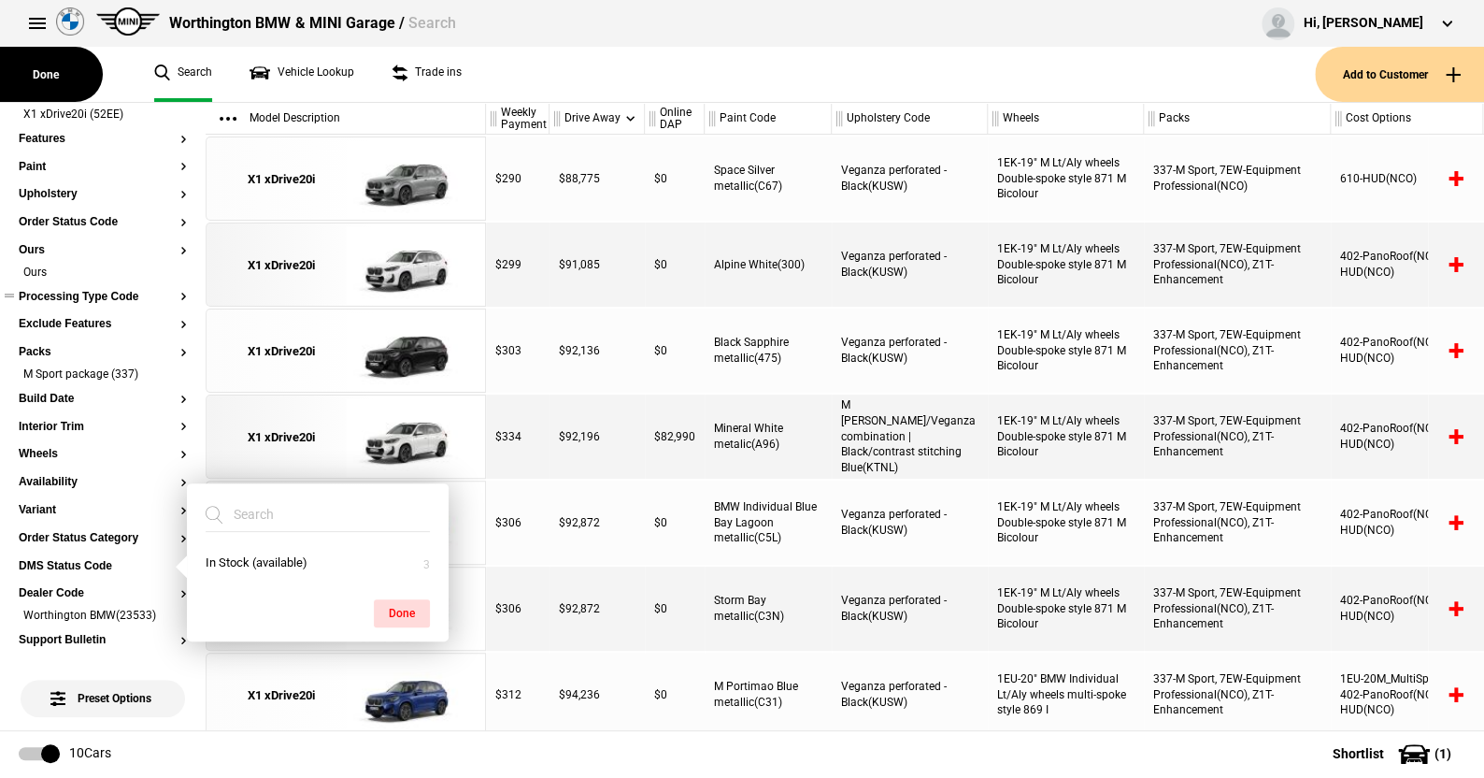
click at [102, 294] on button "Processing Type Code" at bounding box center [103, 297] width 168 height 13
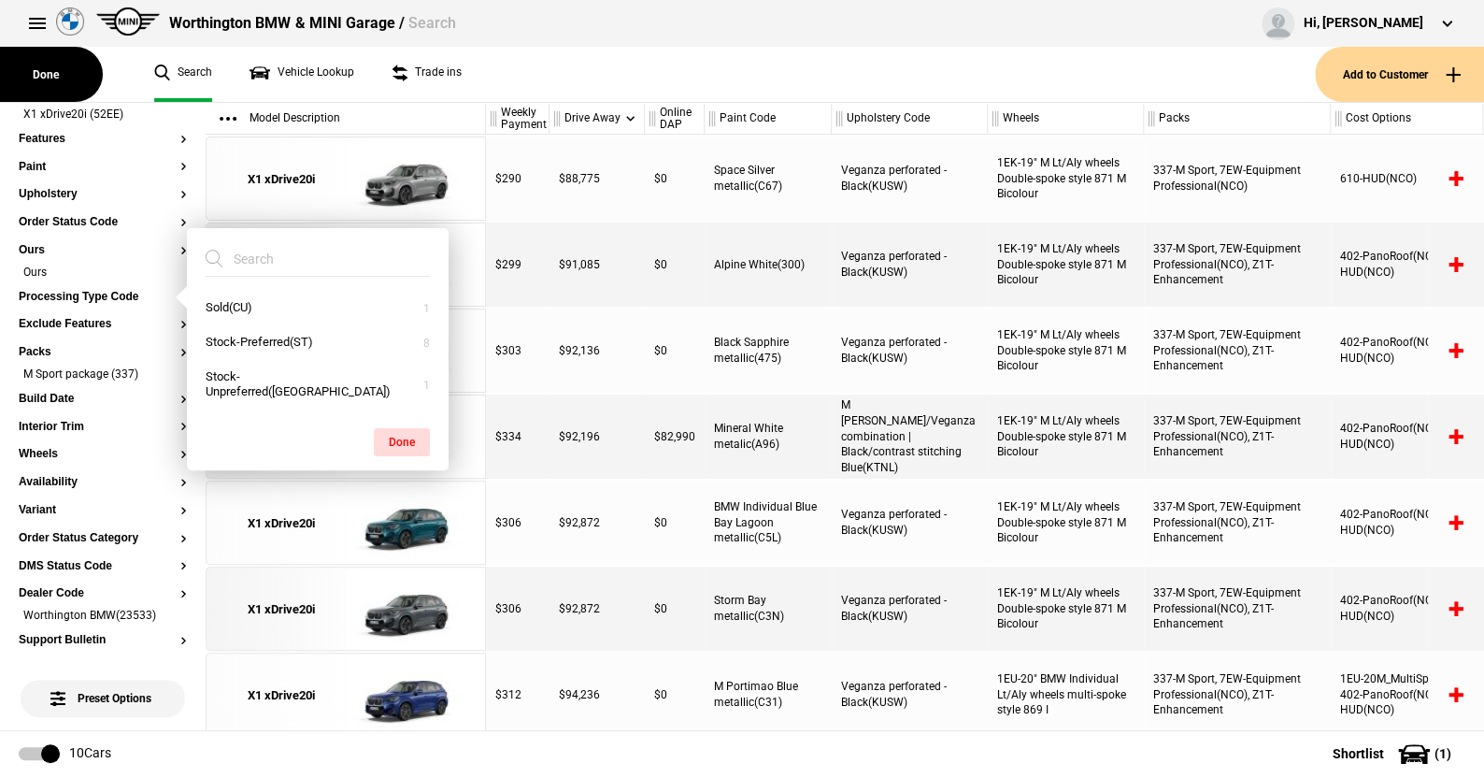
click at [523, 76] on ul "Search Vehicle Lookup Trade ins" at bounding box center [725, 74] width 1179 height 55
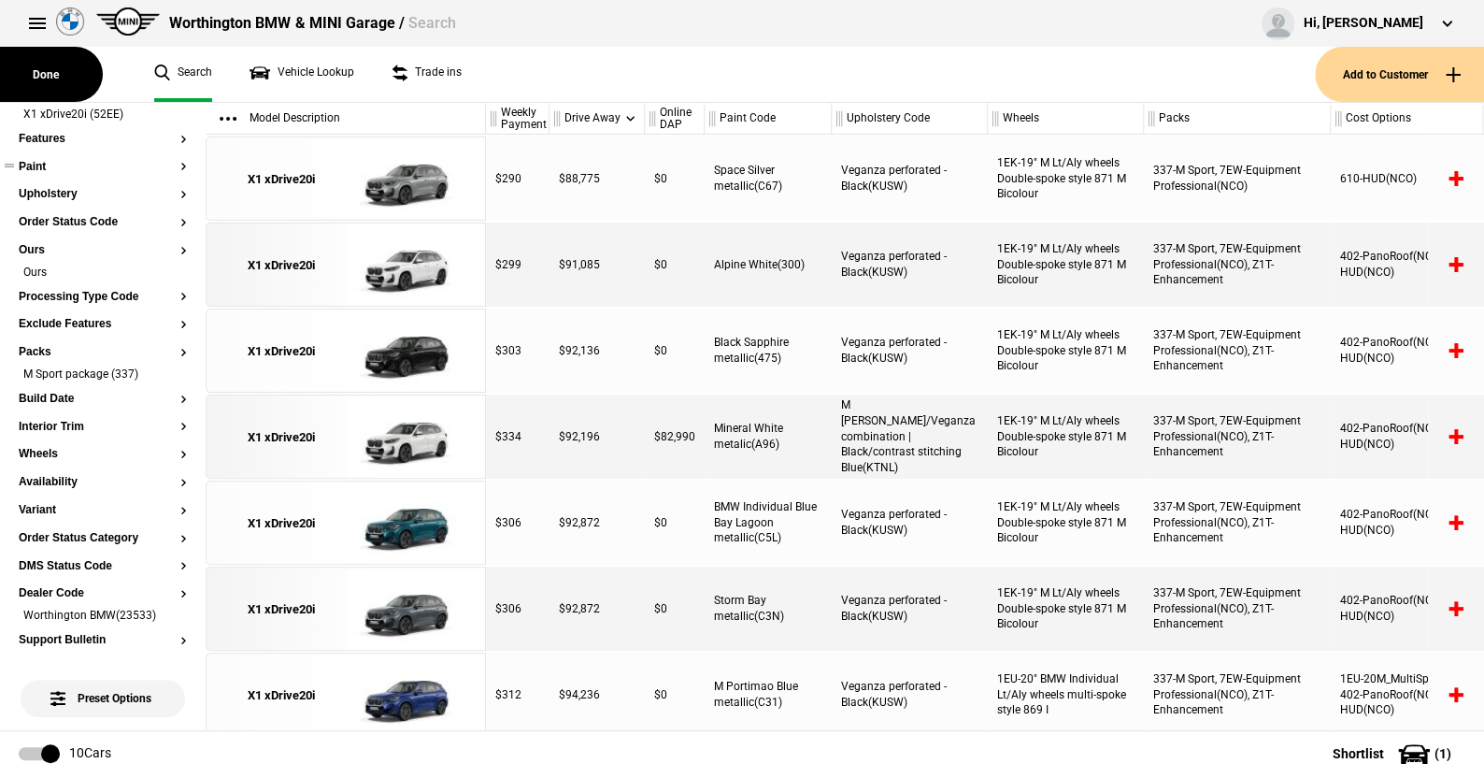
click at [36, 163] on button "Paint" at bounding box center [103, 167] width 168 height 13
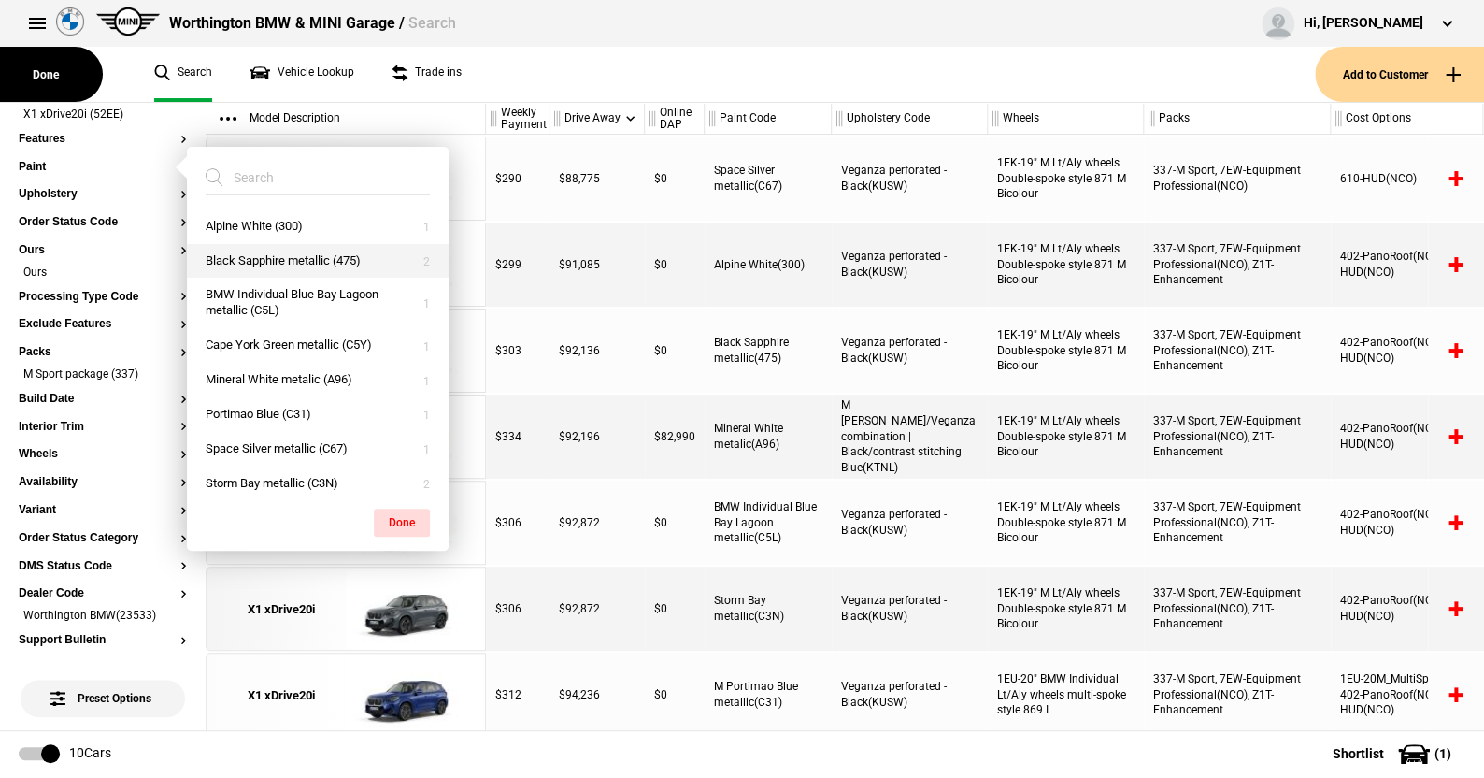
click at [256, 253] on button "Black Sapphire metallic (475)" at bounding box center [318, 261] width 262 height 35
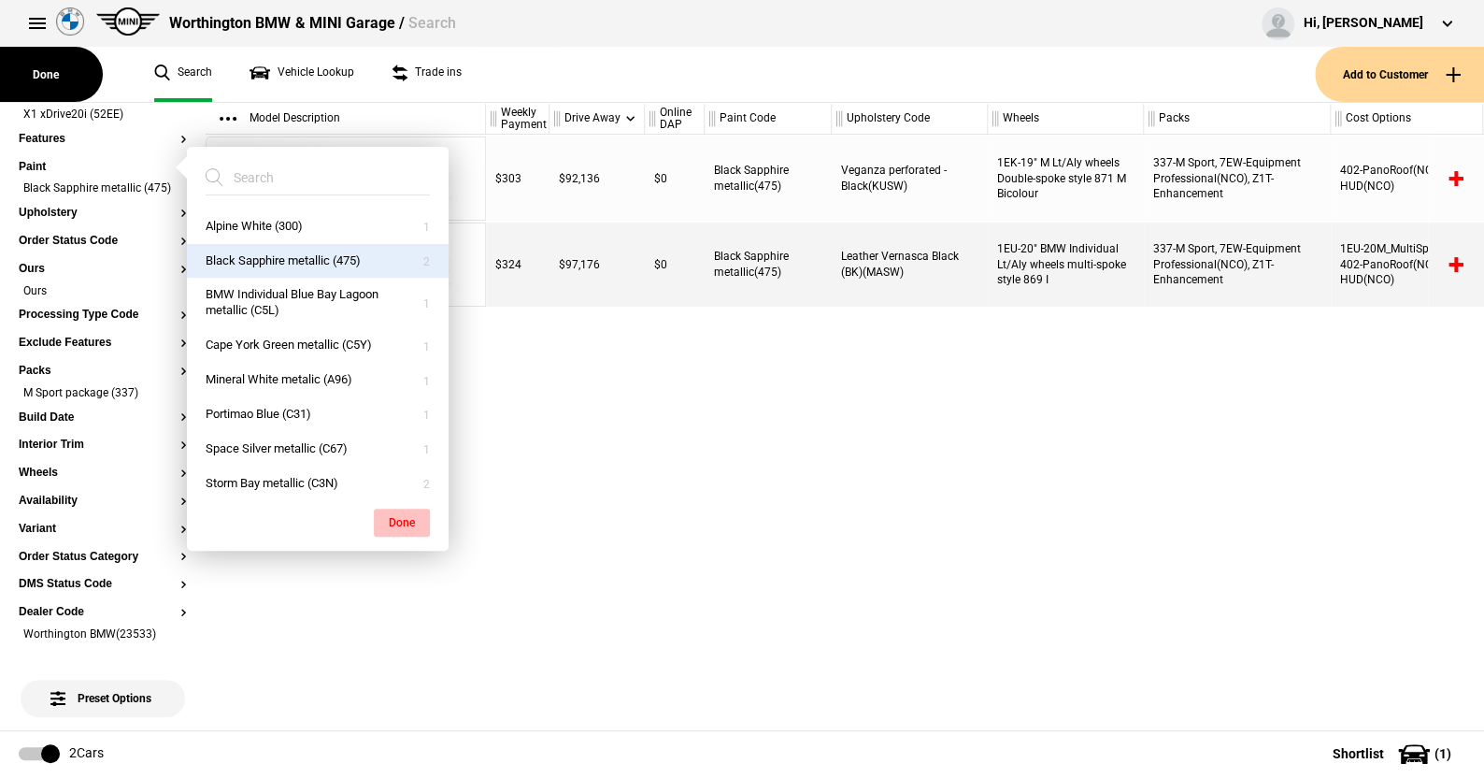
click at [396, 514] on button "Done" at bounding box center [402, 522] width 56 height 28
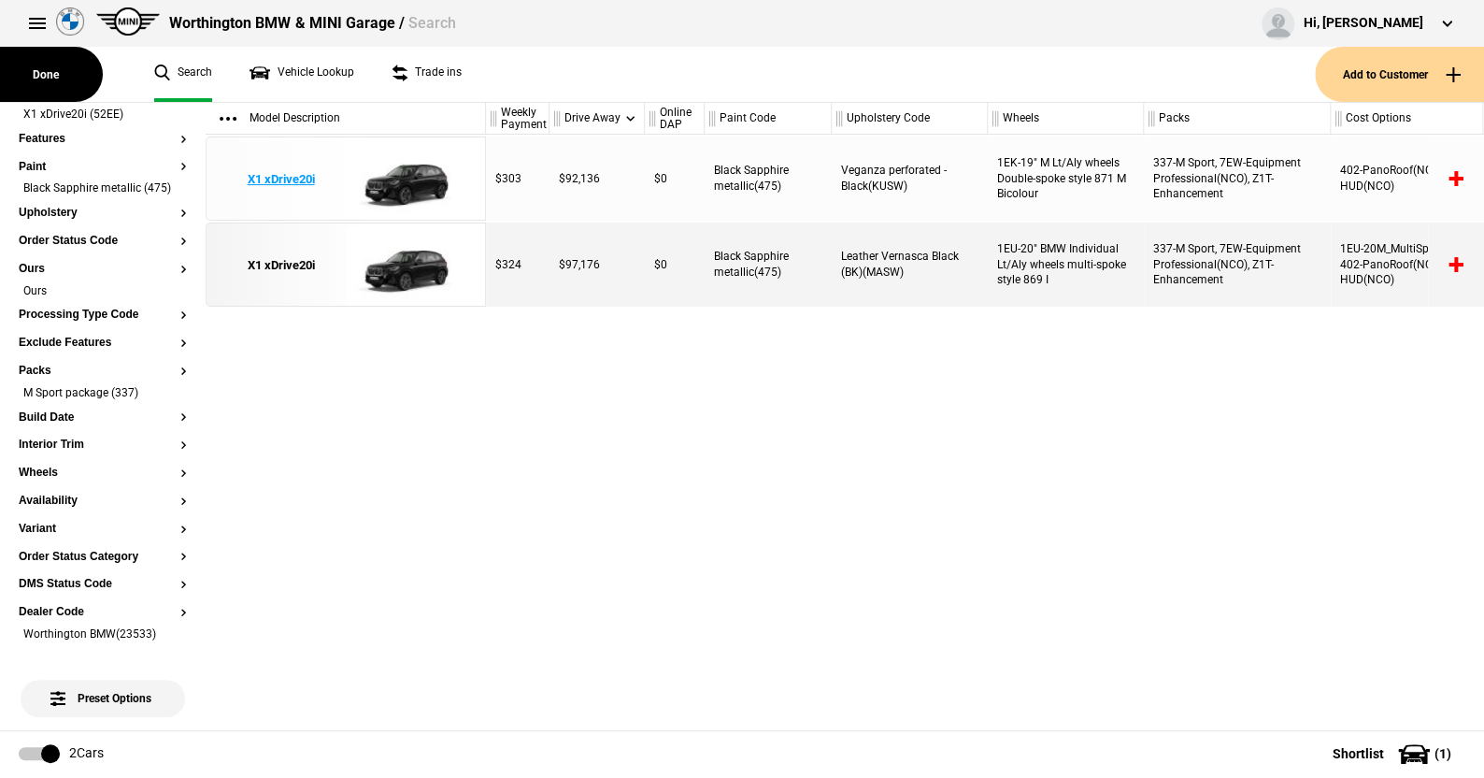
click at [417, 170] on img at bounding box center [411, 179] width 130 height 84
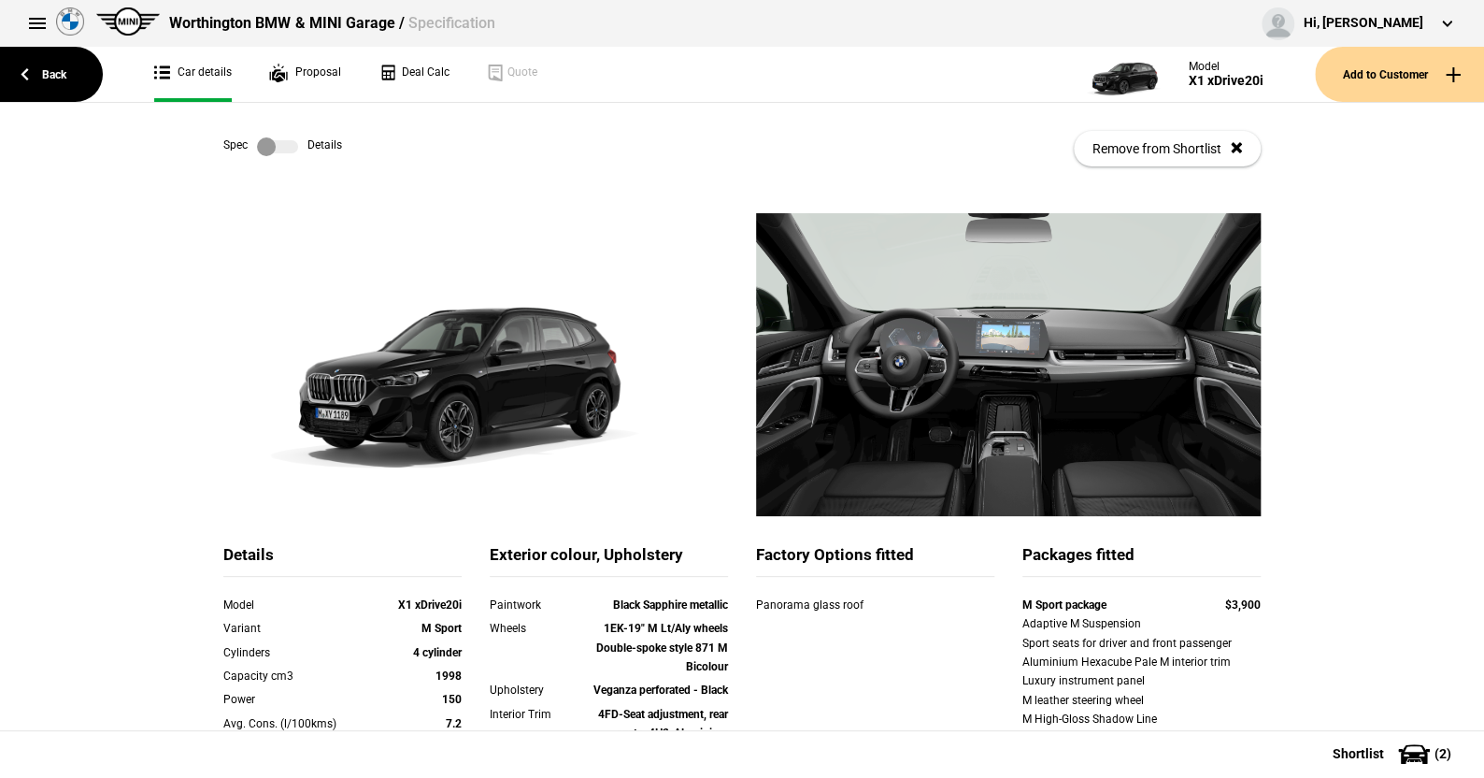
click at [286, 153] on label at bounding box center [277, 146] width 41 height 19
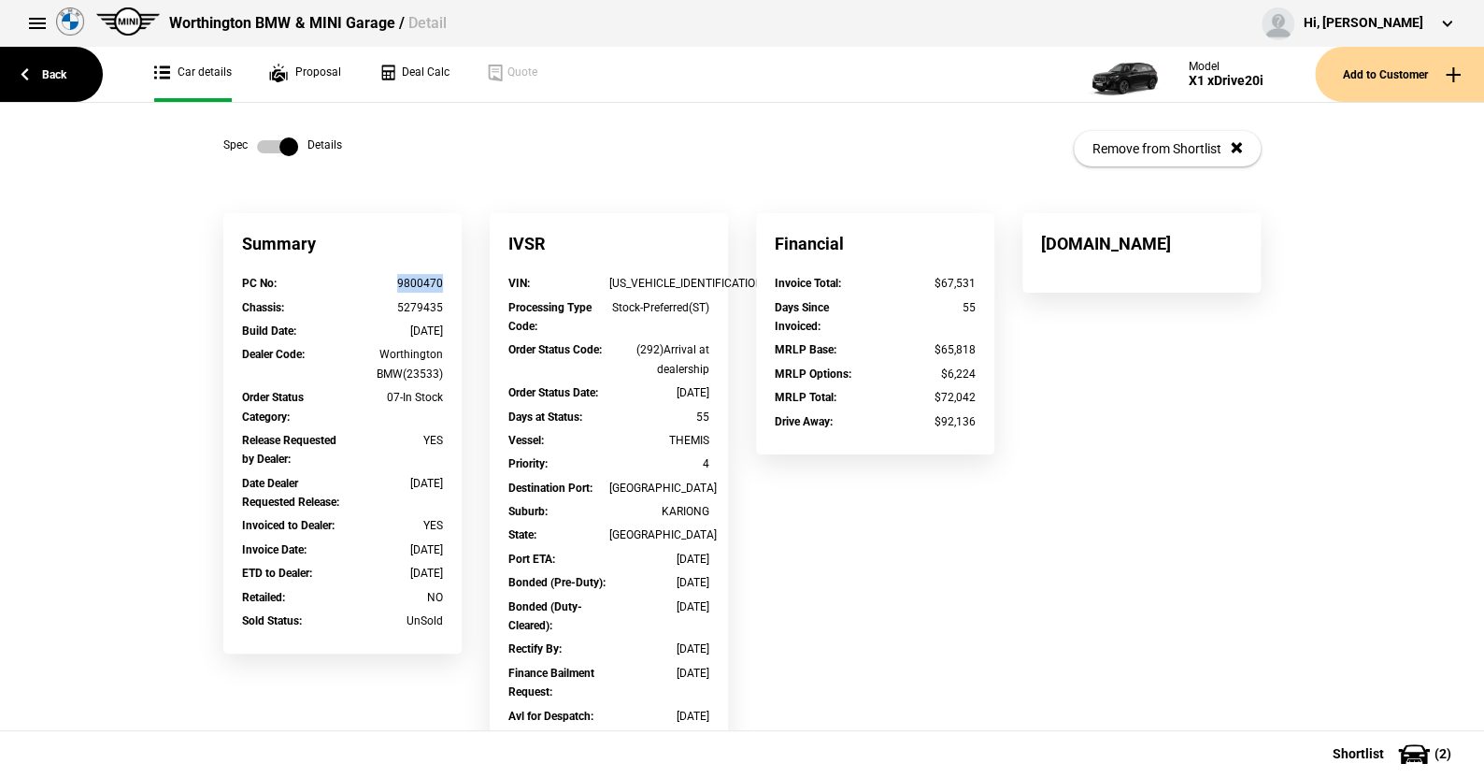
drag, startPoint x: 441, startPoint y: 281, endPoint x: 394, endPoint y: 281, distance: 46.7
click at [394, 281] on div "PC No : 9800470" at bounding box center [342, 285] width 229 height 23
copy div "9800470"
click at [55, 73] on link "Back" at bounding box center [51, 74] width 103 height 55
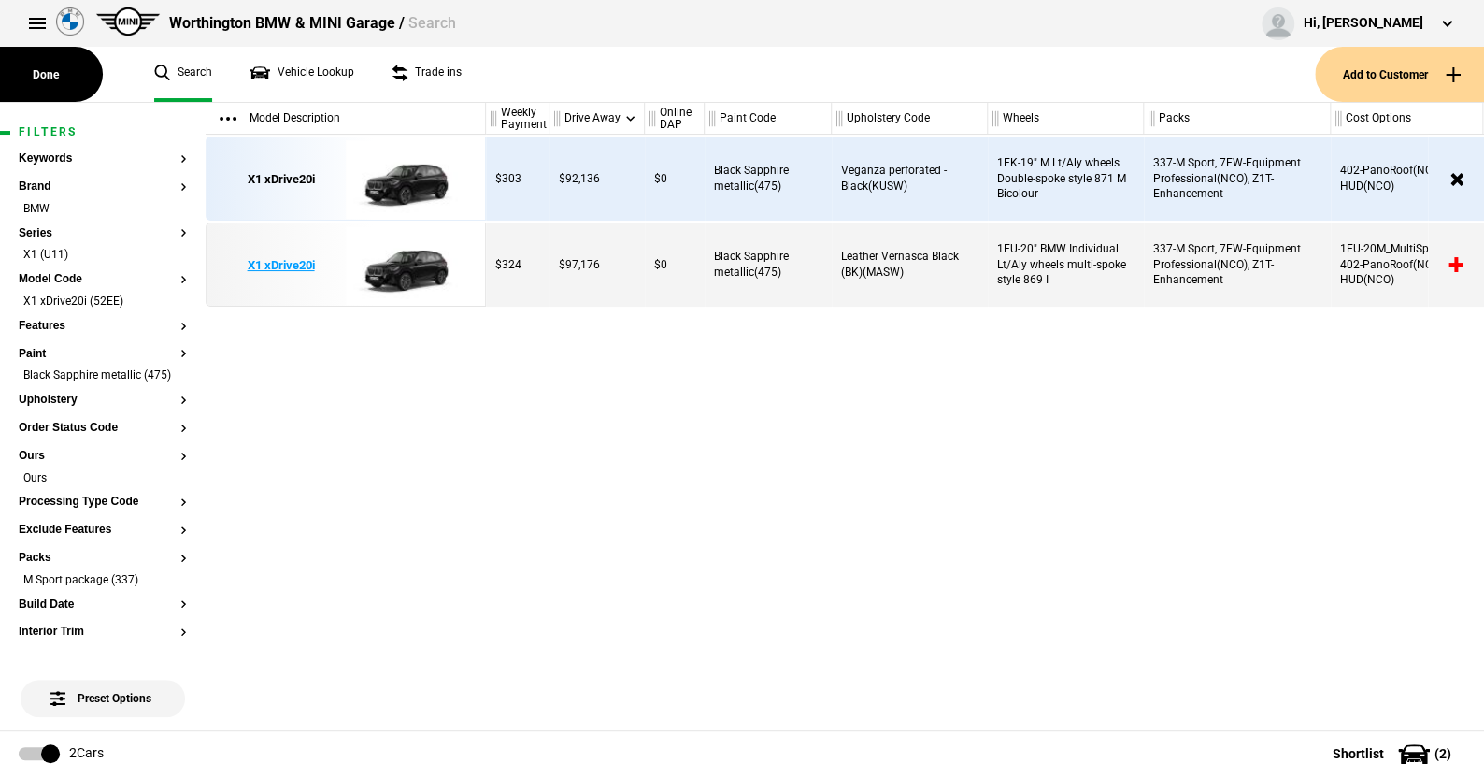
click at [403, 270] on img at bounding box center [411, 265] width 130 height 84
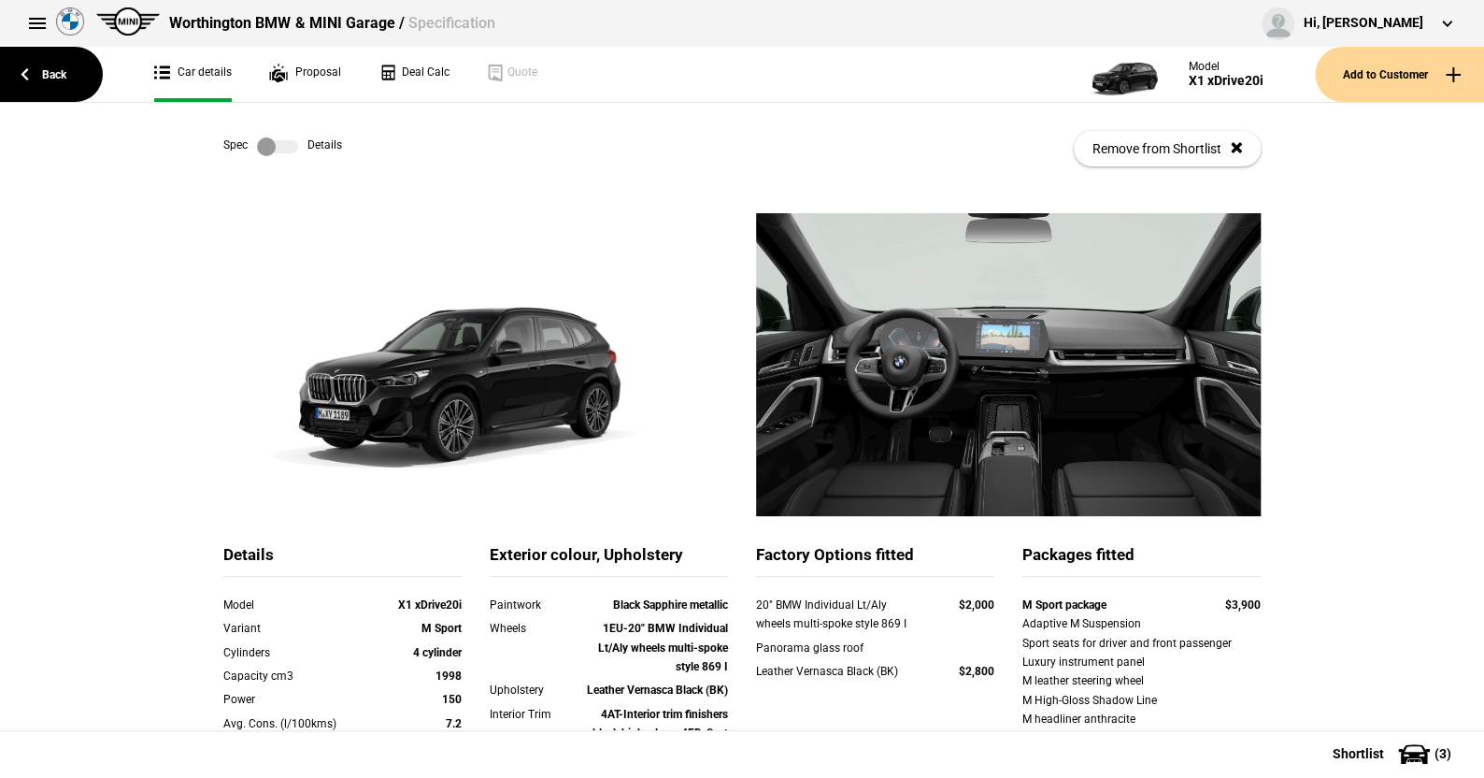
click at [278, 140] on label at bounding box center [277, 146] width 41 height 19
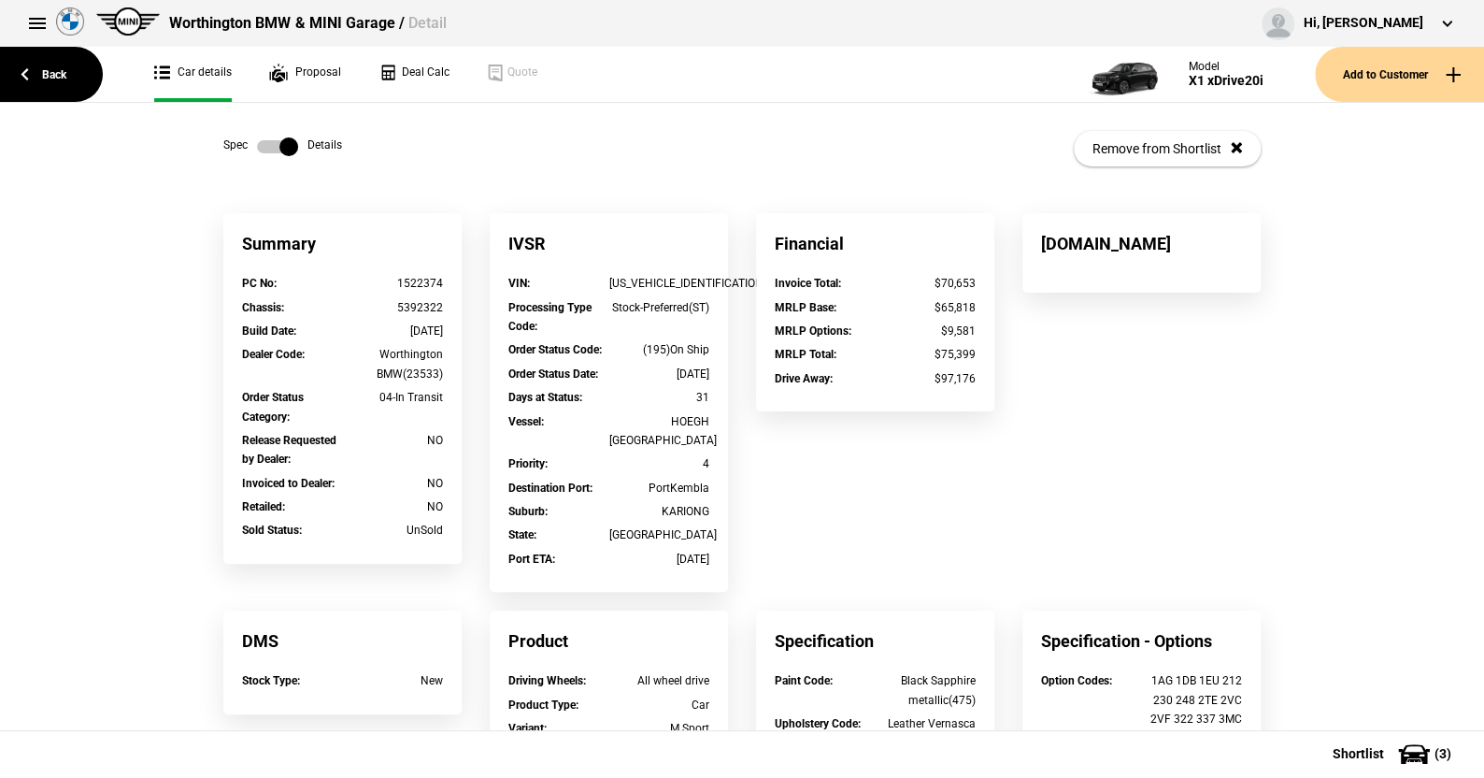
click at [257, 144] on label at bounding box center [277, 146] width 41 height 19
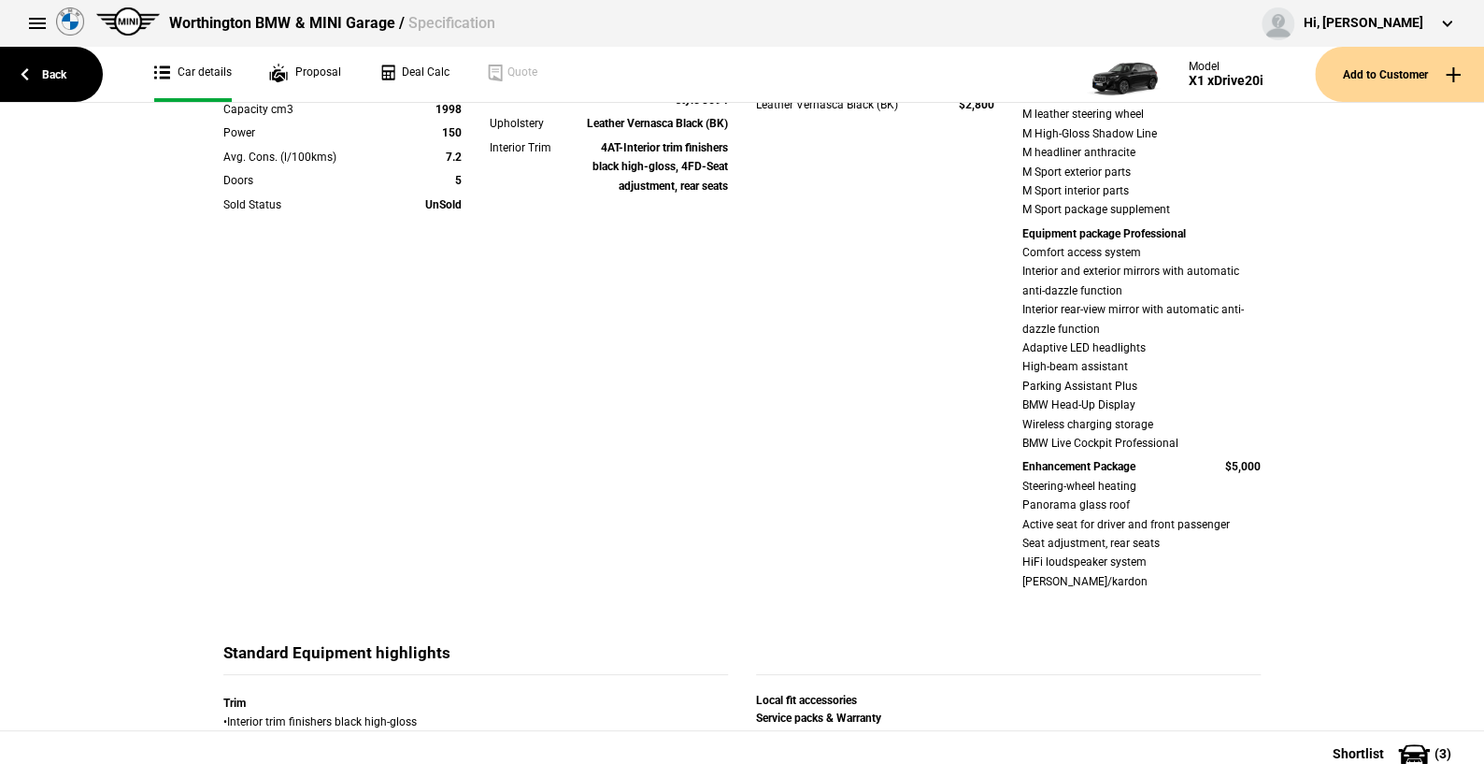
scroll to position [748, 0]
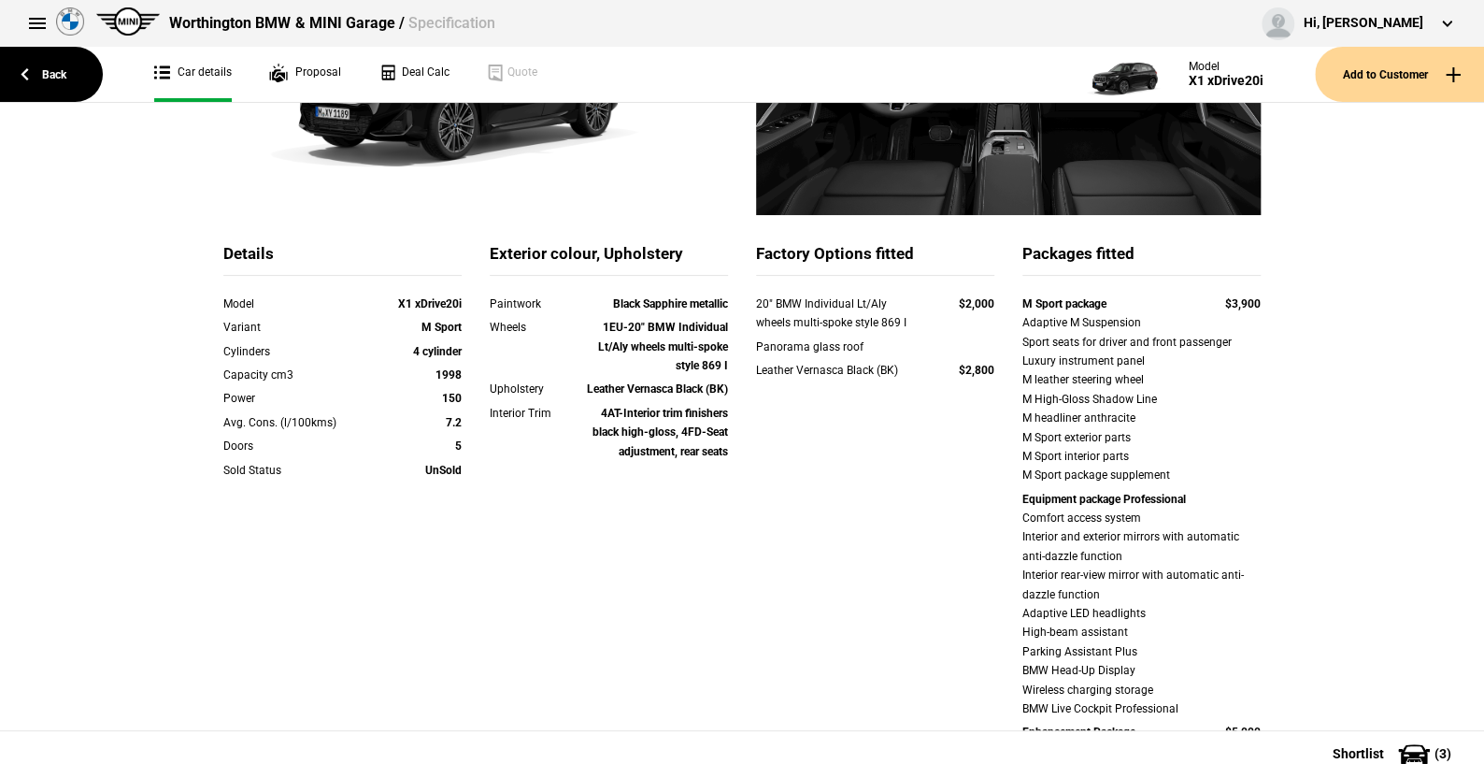
scroll to position [187, 0]
